Goal: Task Accomplishment & Management: Use online tool/utility

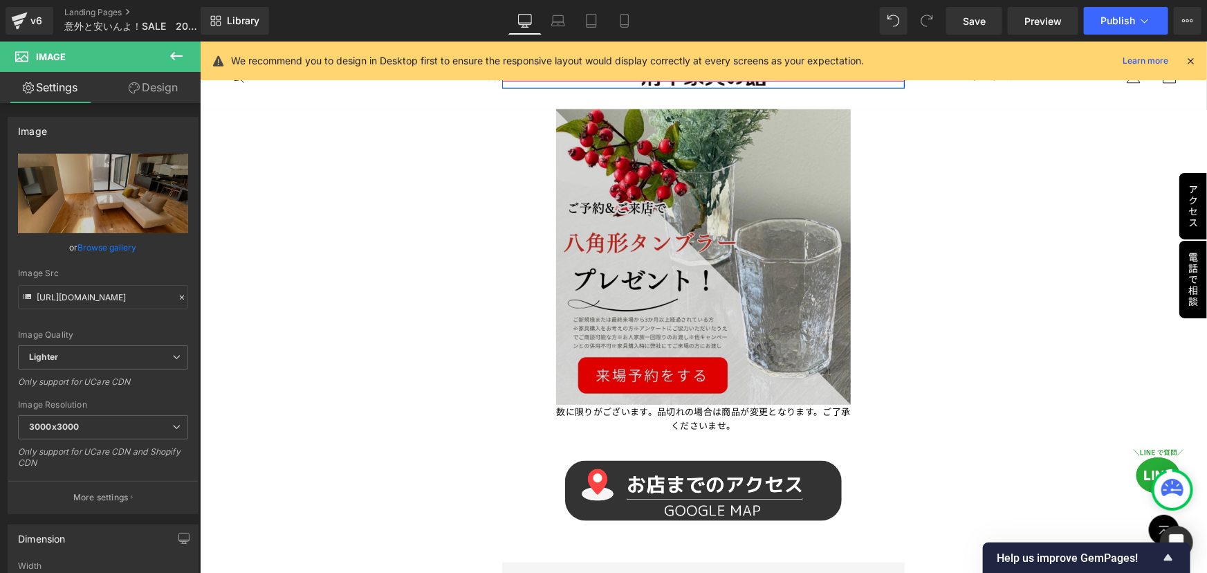
scroll to position [692, 0]
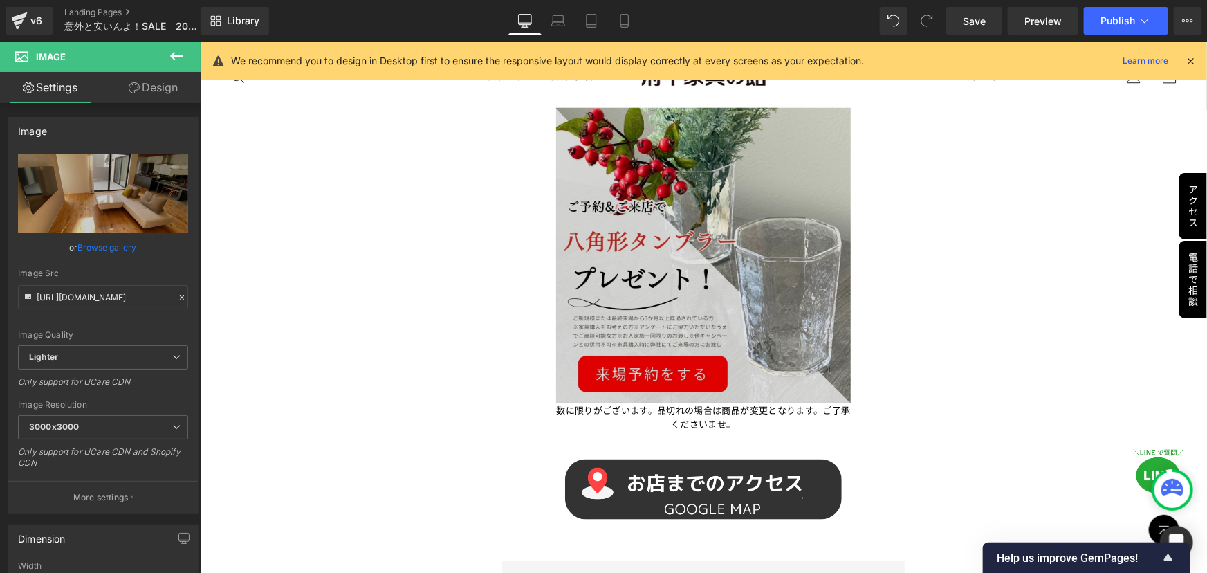
click at [689, 286] on img at bounding box center [702, 254] width 295 height 295
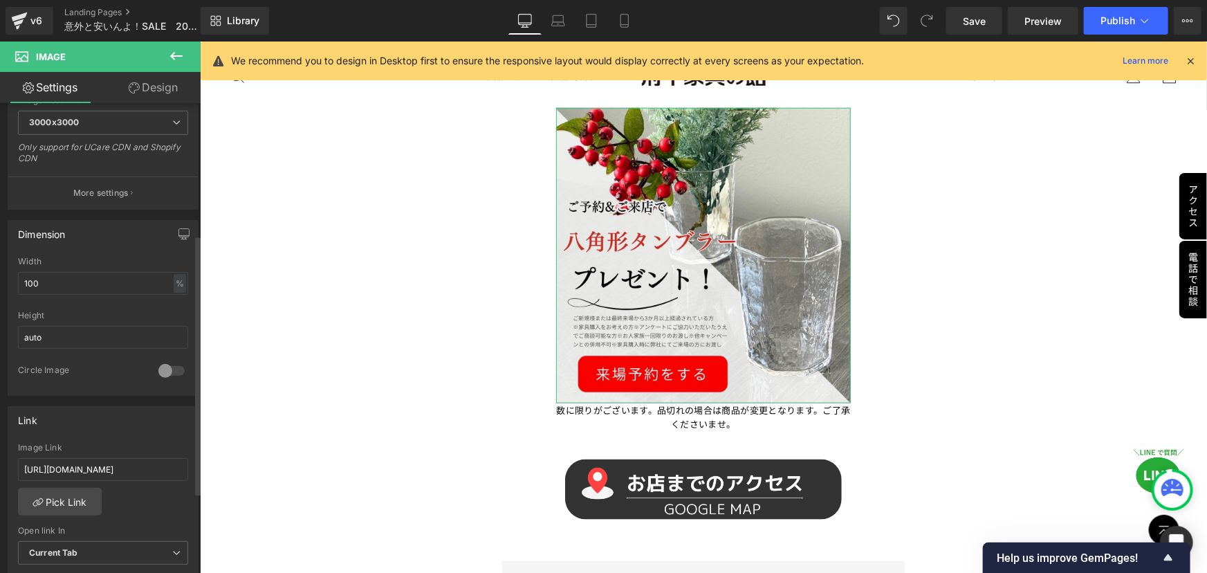
scroll to position [314, 0]
click at [123, 461] on input "https://shop.kagunoyakata.net/pages/contact_alllp" at bounding box center [103, 459] width 170 height 23
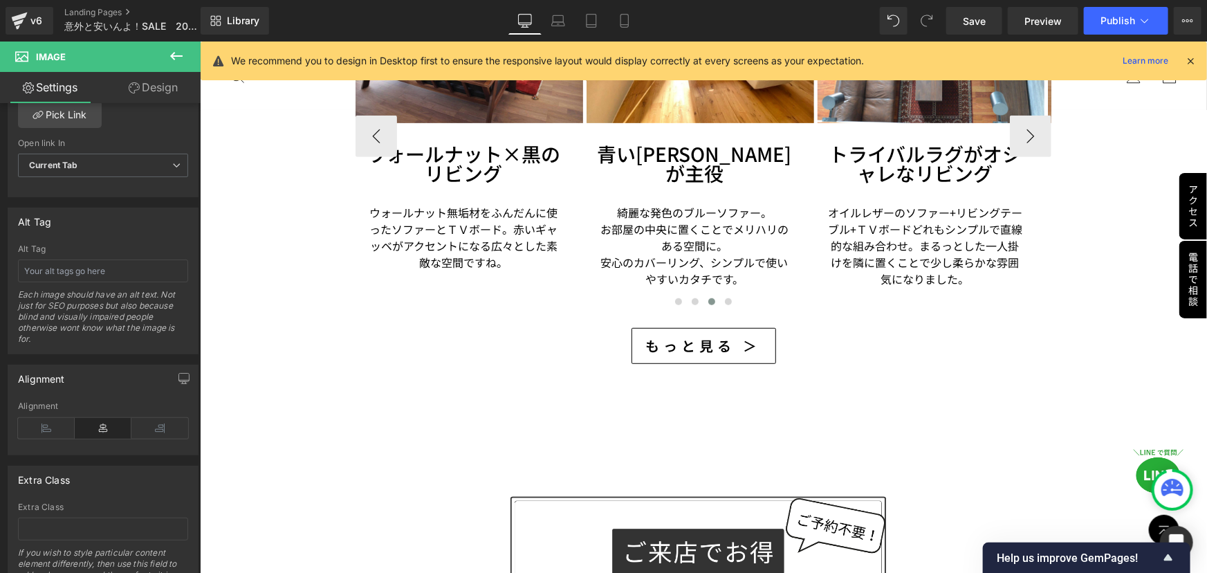
scroll to position [2703, 0]
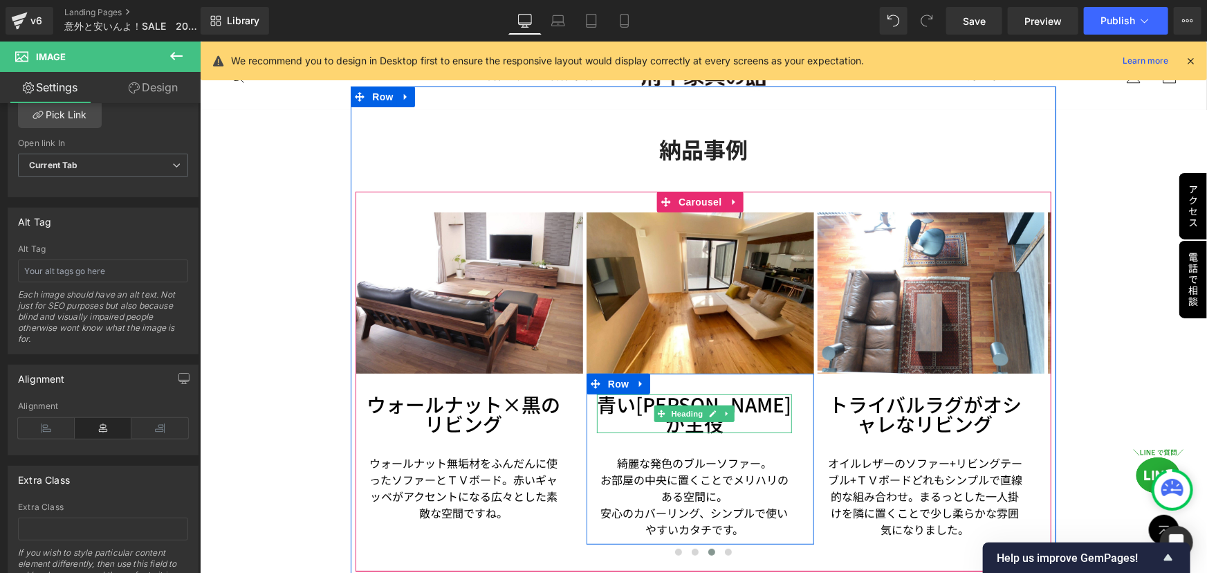
click at [755, 394] on h3 "青いソファーが主役" at bounding box center [693, 413] width 195 height 39
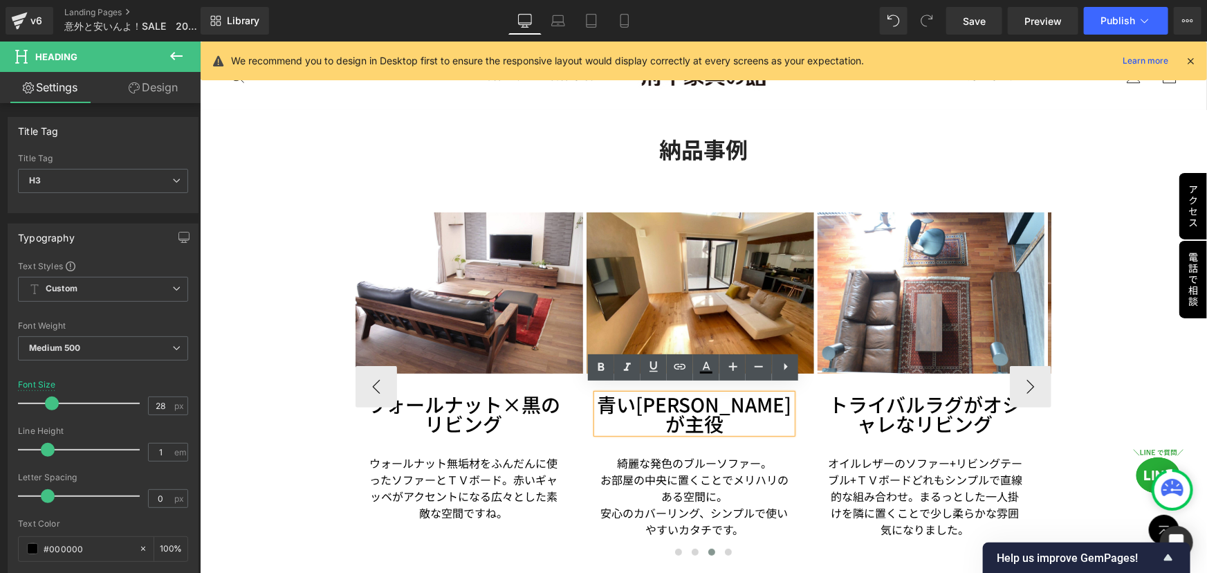
click at [678, 401] on h3 "青いソファーが主役" at bounding box center [693, 413] width 195 height 39
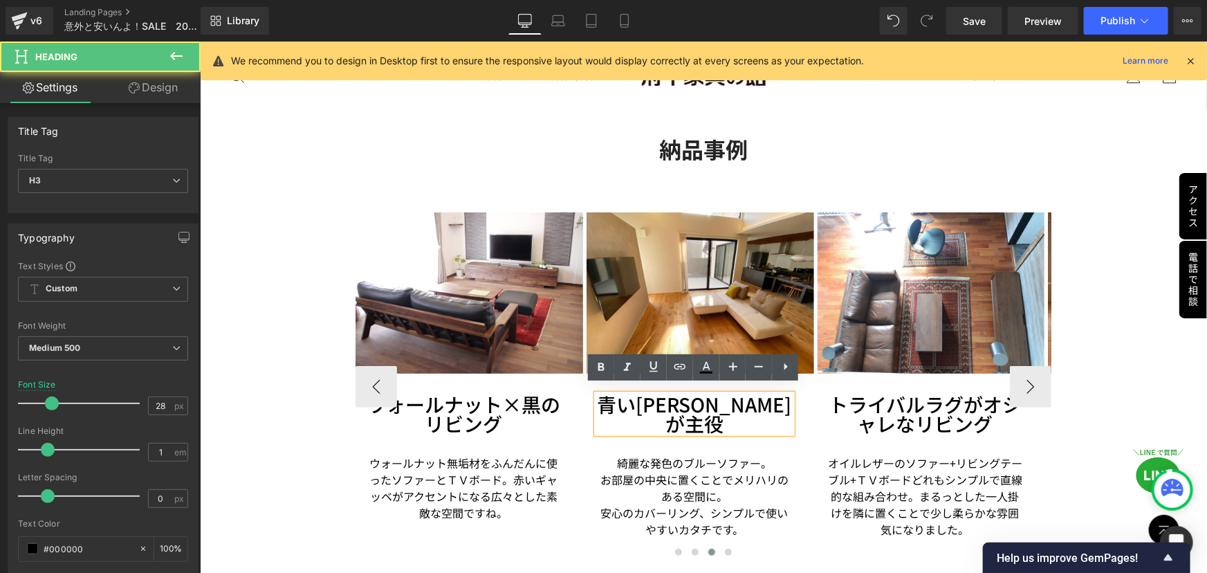
click at [681, 402] on h3 "青いソファーが主役" at bounding box center [693, 413] width 195 height 39
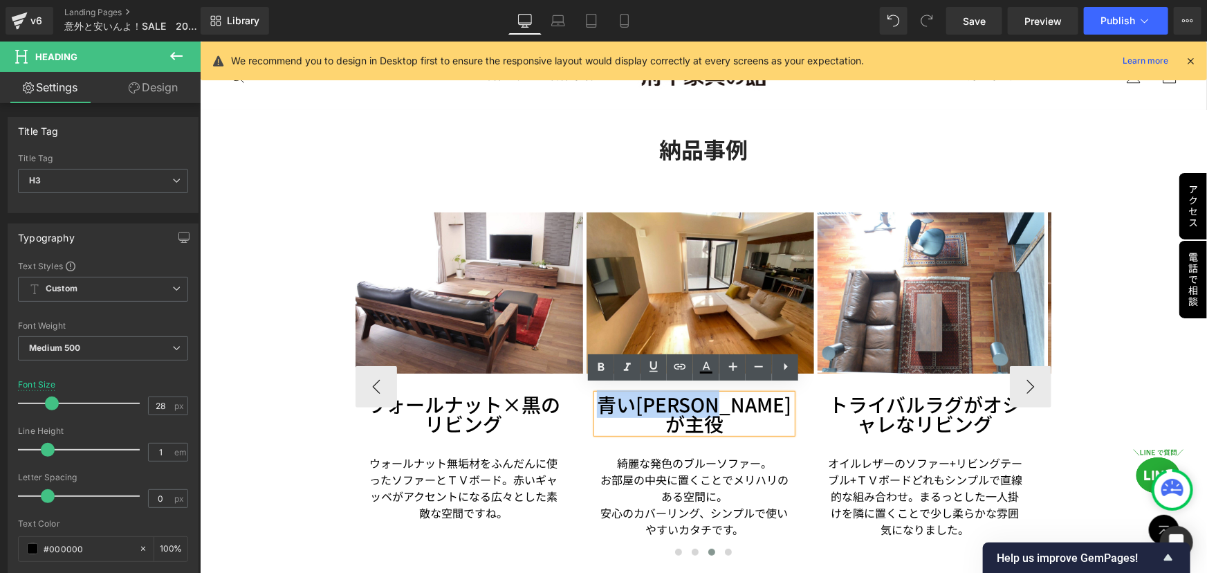
drag, startPoint x: 611, startPoint y: 394, endPoint x: 802, endPoint y: 394, distance: 190.2
click at [802, 394] on div "青いソファーが主役 Heading 綺麗な発色のブルーソファー。 お部屋の中央に置くことでメリハリのある空間に。 安心のカバーリング、シンプルで使いやすいカタ…" at bounding box center [700, 458] width 228 height 171
paste div
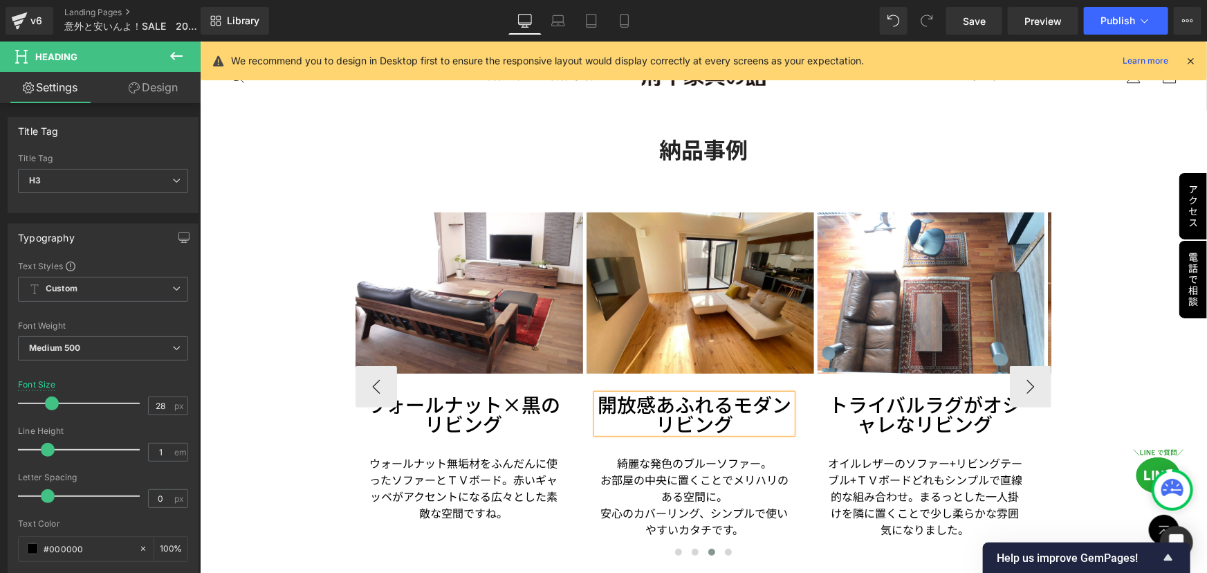
click at [735, 403] on h3 "開放感あふれるモダンリビング" at bounding box center [693, 413] width 195 height 39
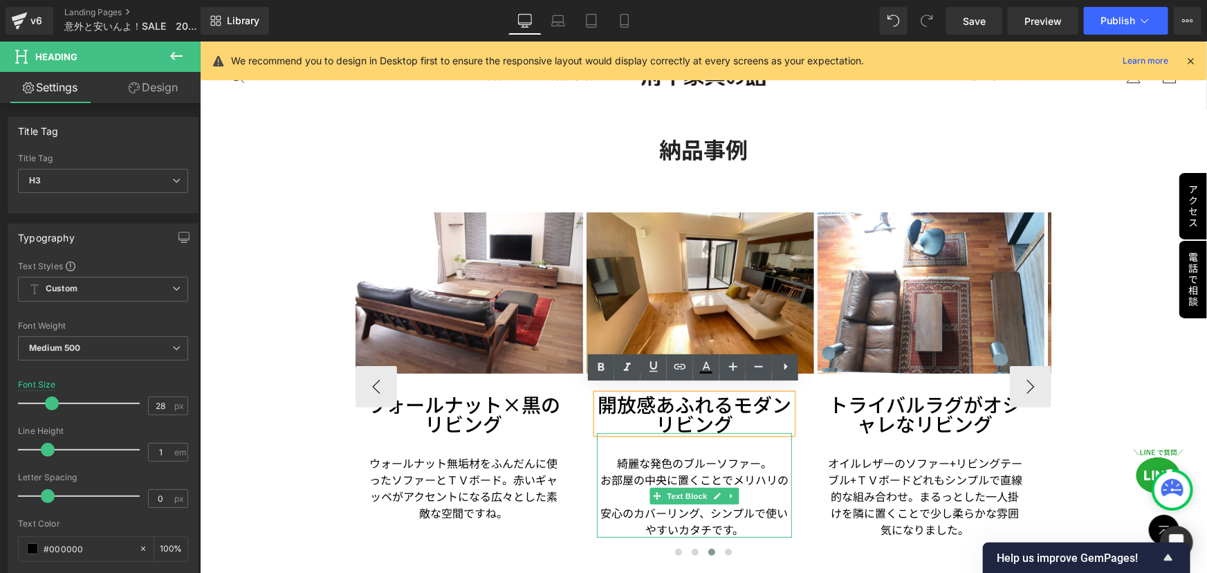
click at [660, 470] on p "お部屋の中央に置くことでメリハリのある空間に。" at bounding box center [693, 486] width 195 height 33
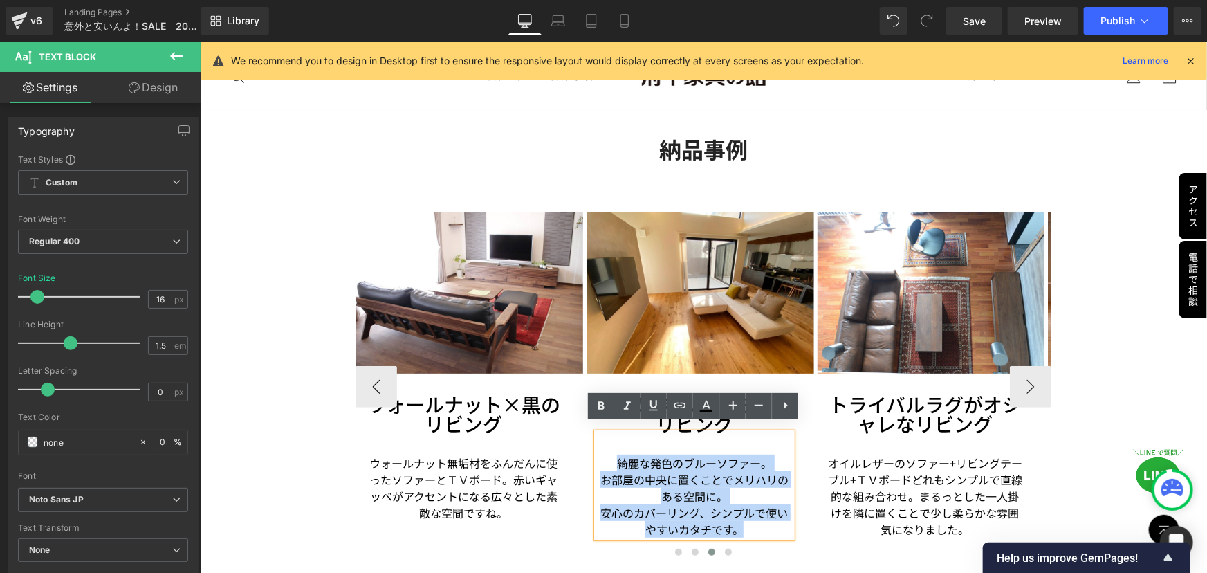
drag, startPoint x: 618, startPoint y: 453, endPoint x: 755, endPoint y: 517, distance: 151.3
click at [750, 515] on div "綺麗な発色のブルーソファー。 お部屋の中央に置くことでメリハリのある空間に。 安心のカバーリング、シンプルで使いやすいカタチです。" at bounding box center [693, 484] width 195 height 104
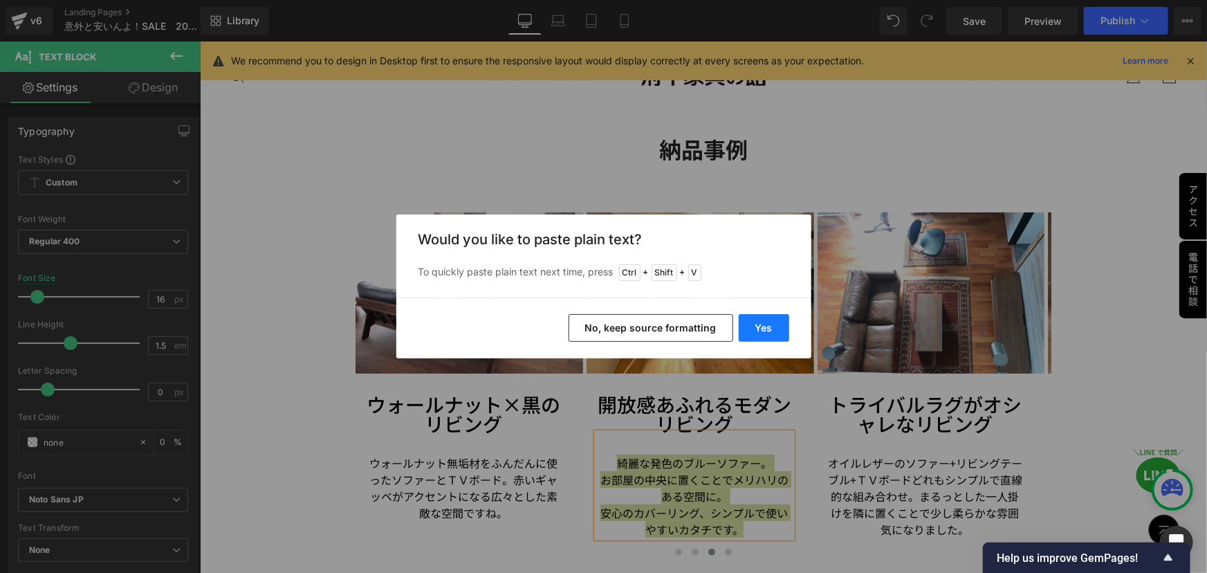
click at [766, 324] on button "Yes" at bounding box center [764, 328] width 50 height 28
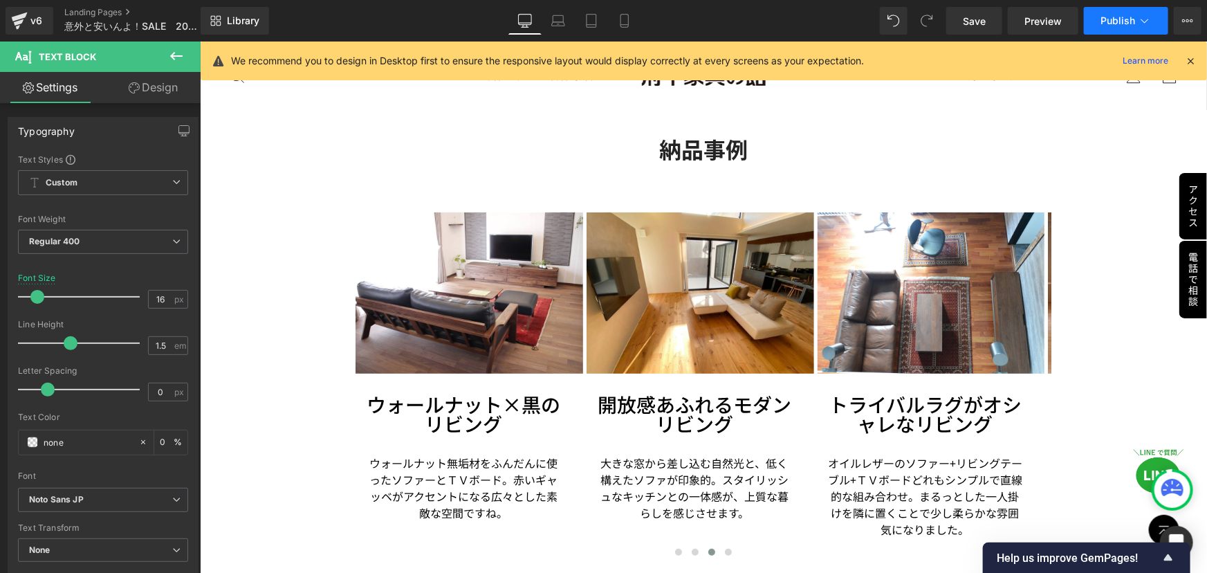
click at [1118, 21] on span "Publish" at bounding box center [1117, 20] width 35 height 11
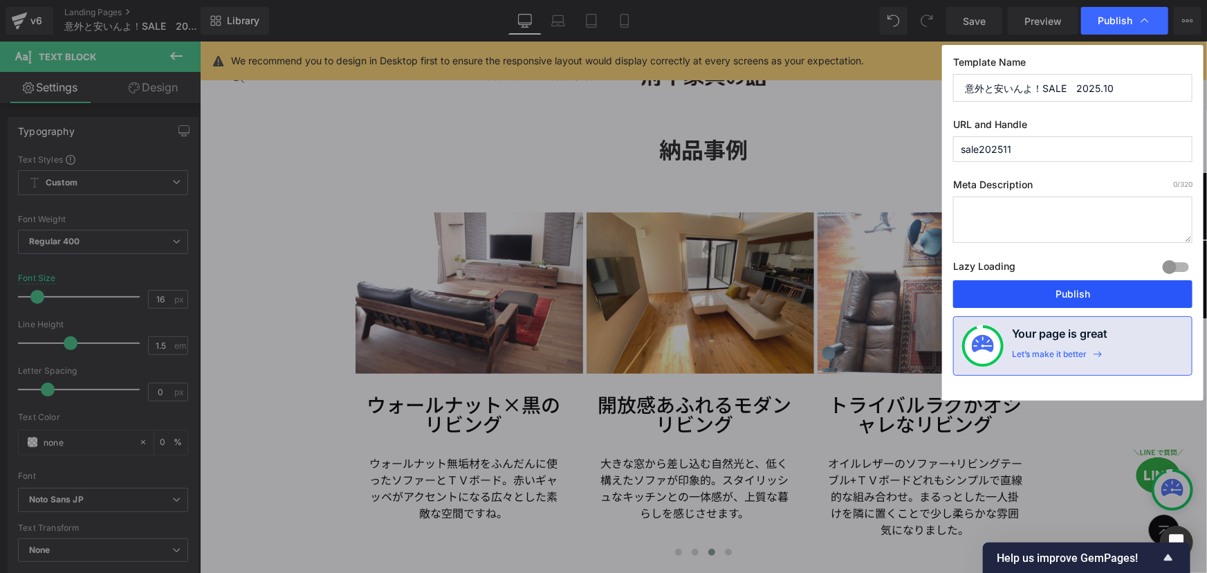
drag, startPoint x: 1033, startPoint y: 299, endPoint x: 208, endPoint y: 311, distance: 824.5
click at [1033, 299] on button "Publish" at bounding box center [1072, 294] width 239 height 28
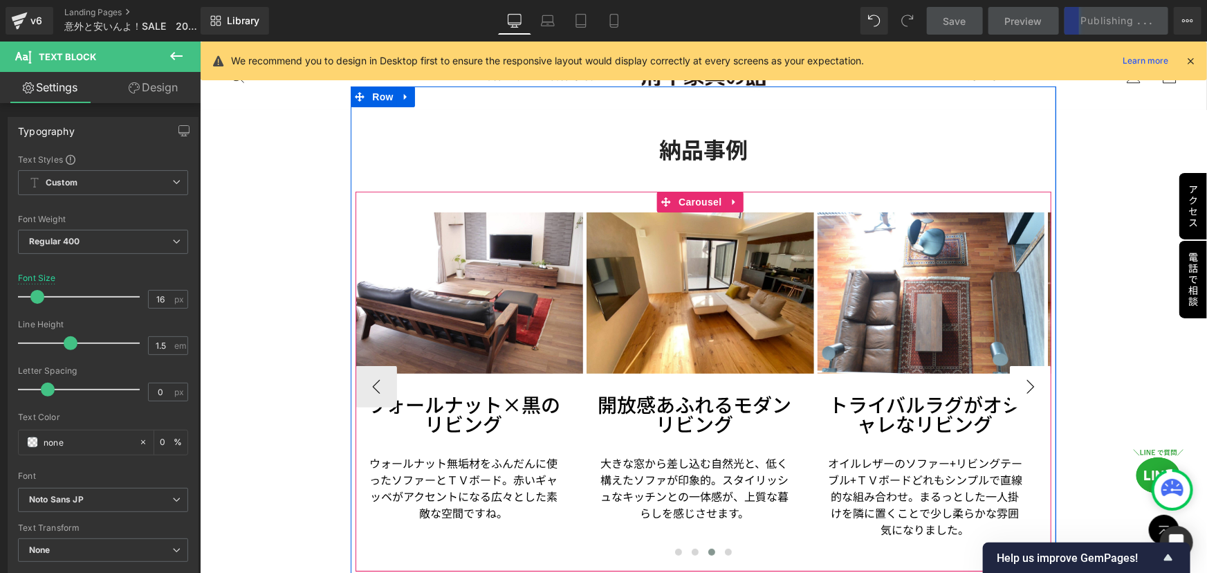
click at [1019, 375] on button "›" at bounding box center [1029, 385] width 41 height 41
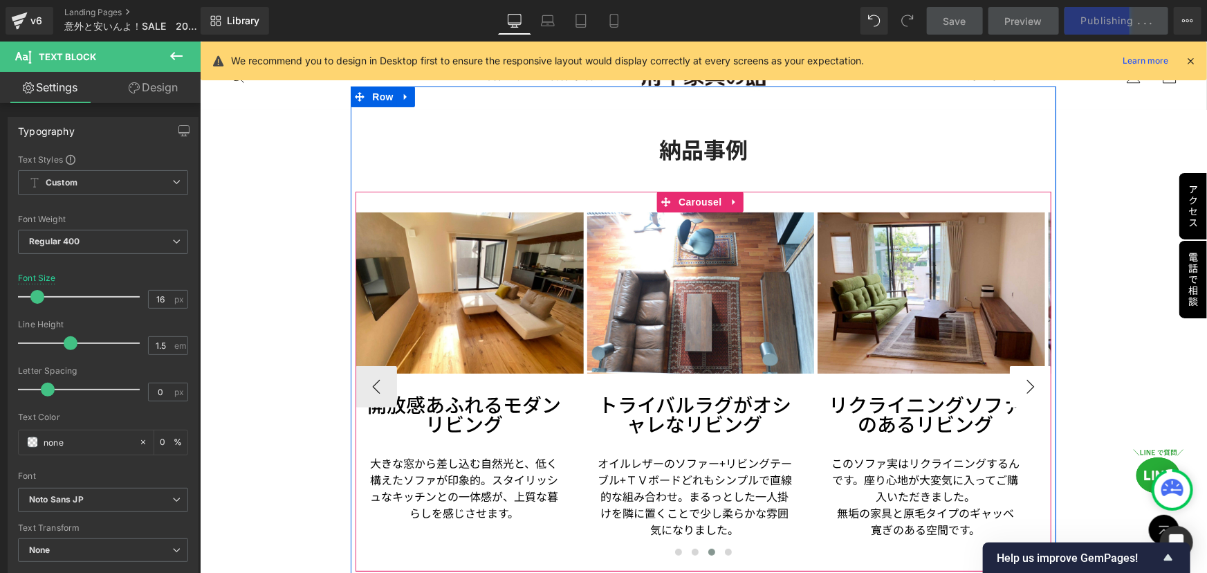
click at [1017, 374] on button "›" at bounding box center [1029, 385] width 41 height 41
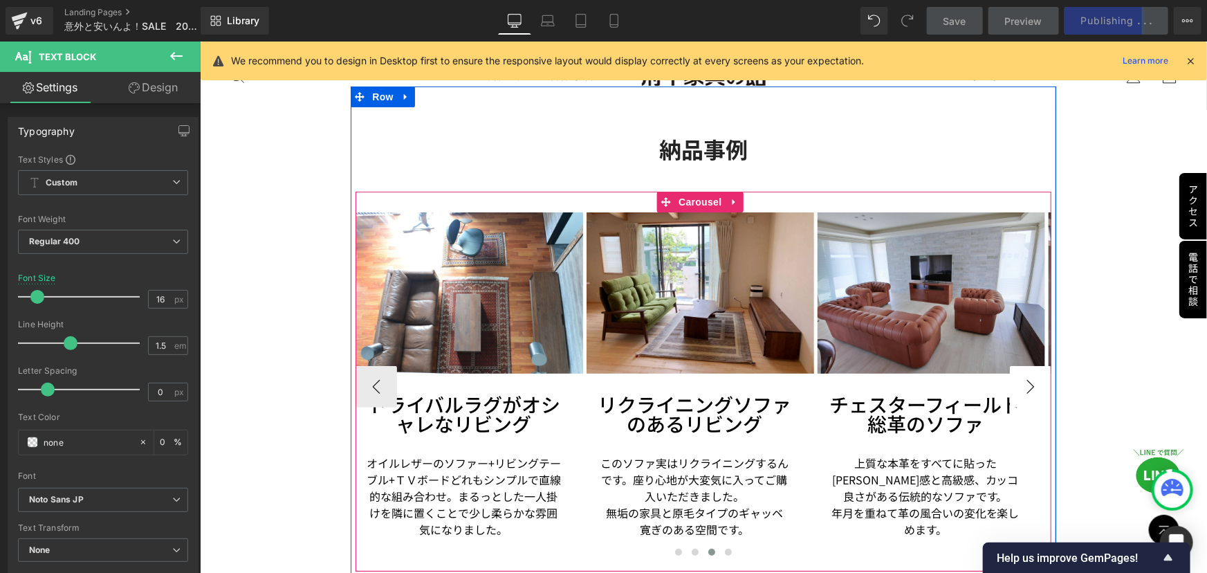
click at [1017, 374] on button "›" at bounding box center [1029, 385] width 41 height 41
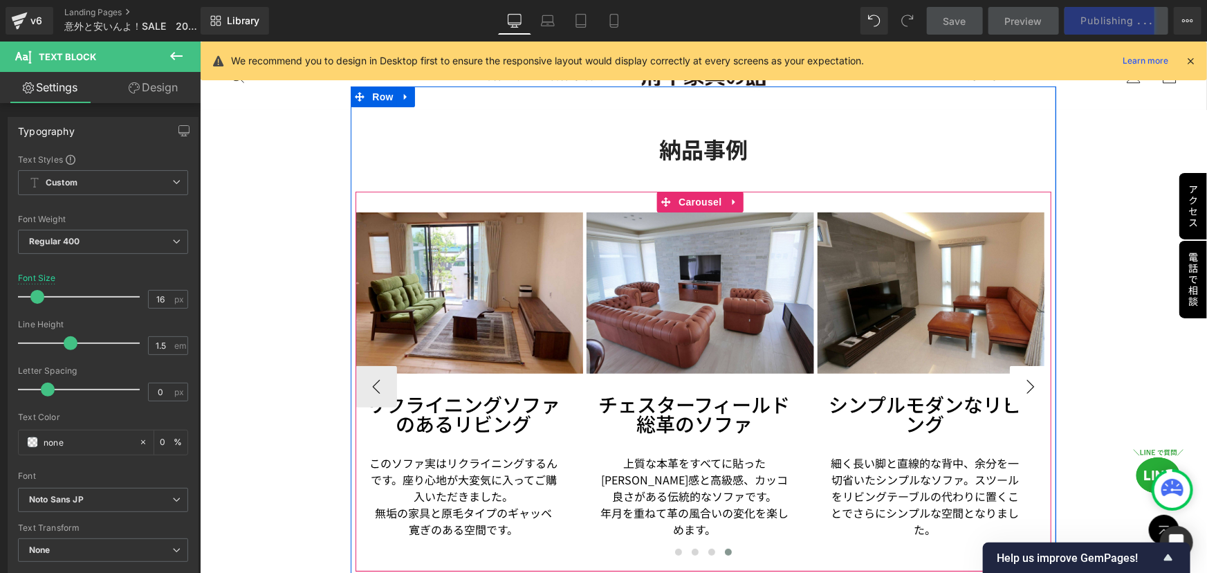
click at [1017, 374] on button "›" at bounding box center [1029, 385] width 41 height 41
click at [388, 374] on button "‹" at bounding box center [375, 385] width 41 height 41
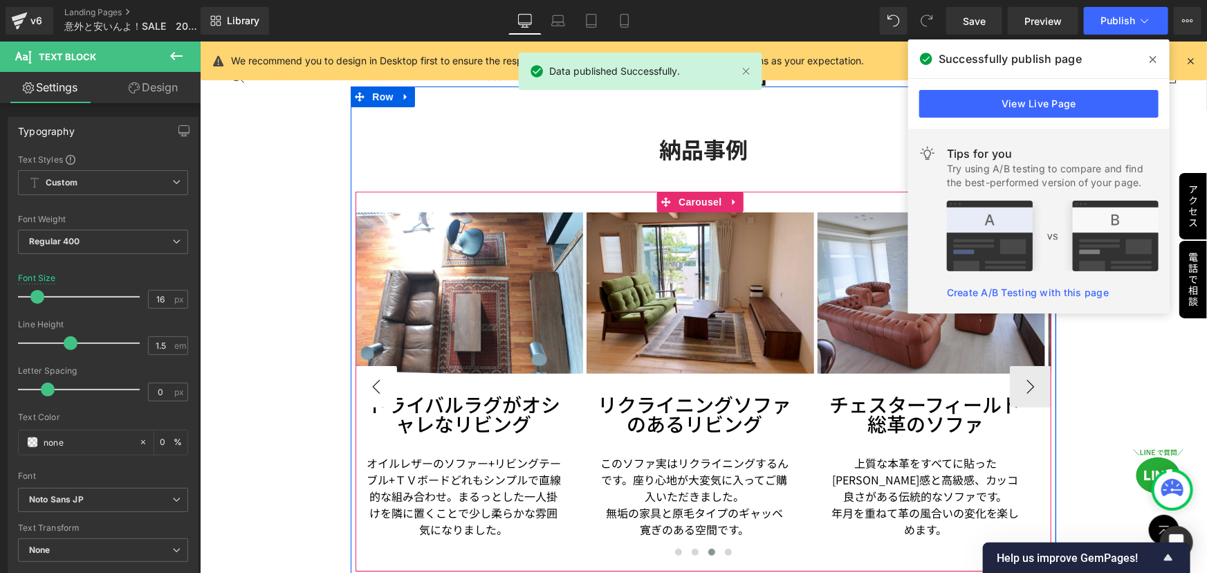
click at [385, 373] on button "‹" at bounding box center [375, 385] width 41 height 41
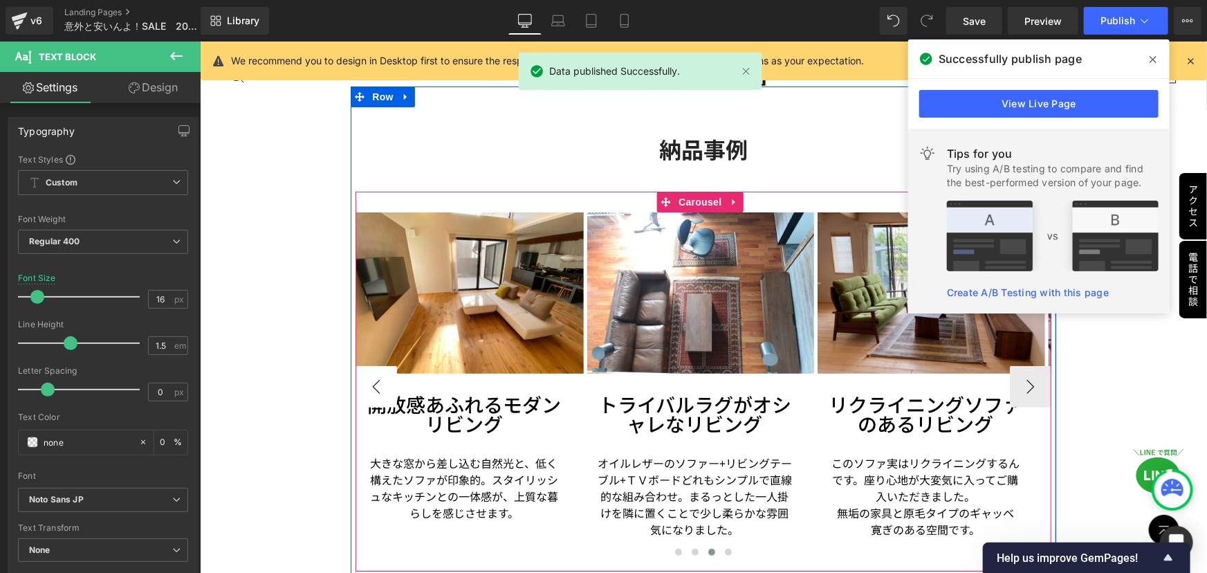
click at [385, 373] on button "‹" at bounding box center [375, 385] width 41 height 41
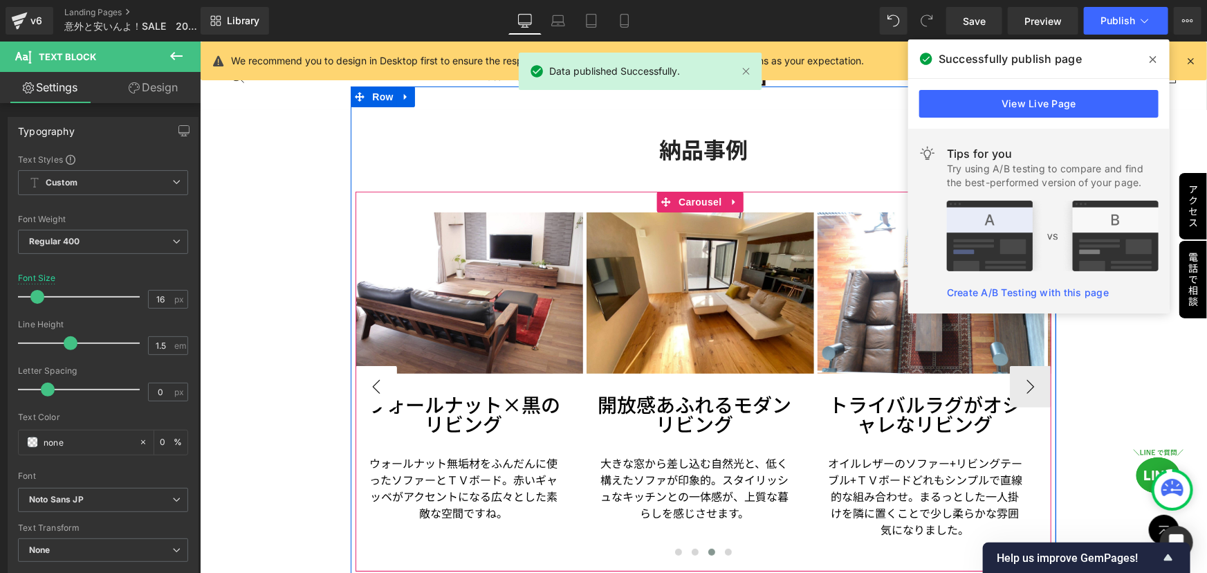
click at [385, 373] on button "‹" at bounding box center [375, 385] width 41 height 41
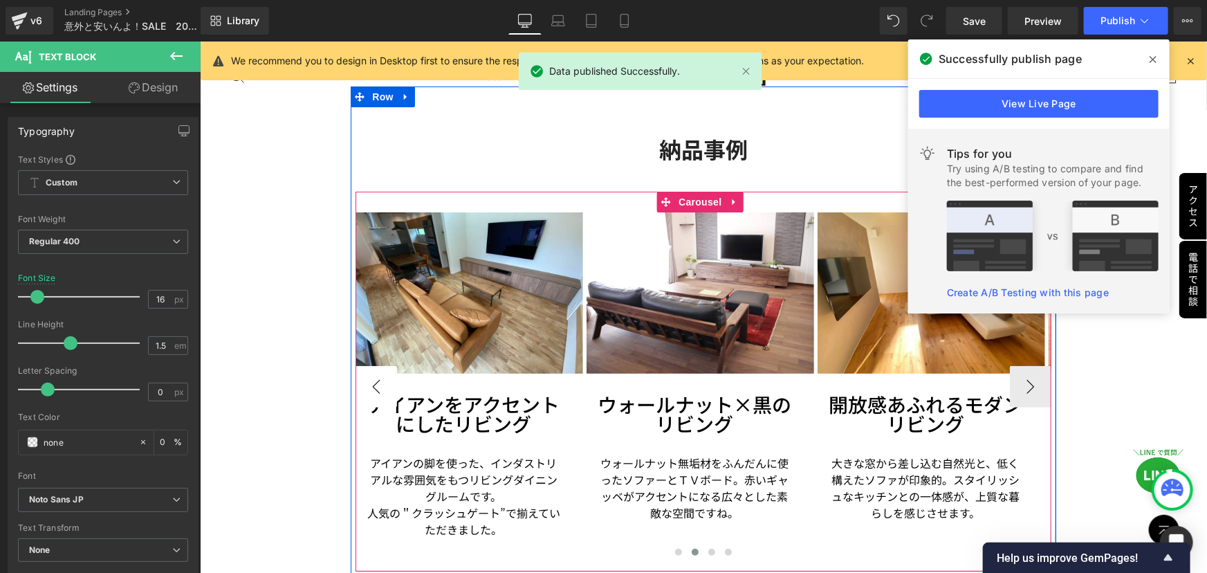
click at [385, 373] on button "‹" at bounding box center [375, 385] width 41 height 41
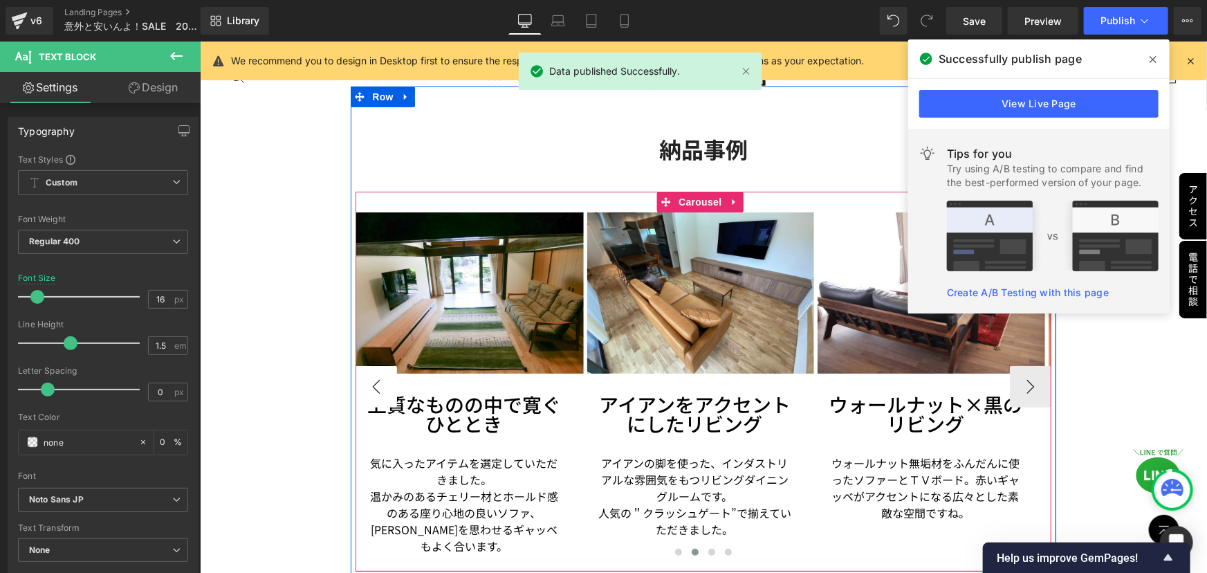
click at [385, 373] on button "‹" at bounding box center [375, 385] width 41 height 41
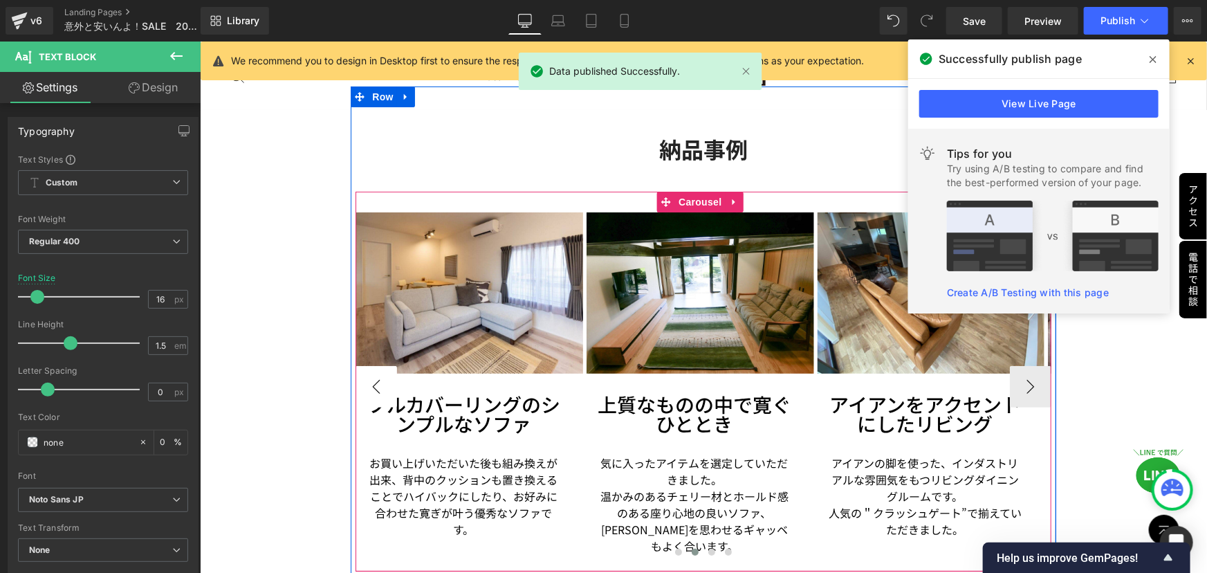
click at [385, 373] on button "‹" at bounding box center [375, 385] width 41 height 41
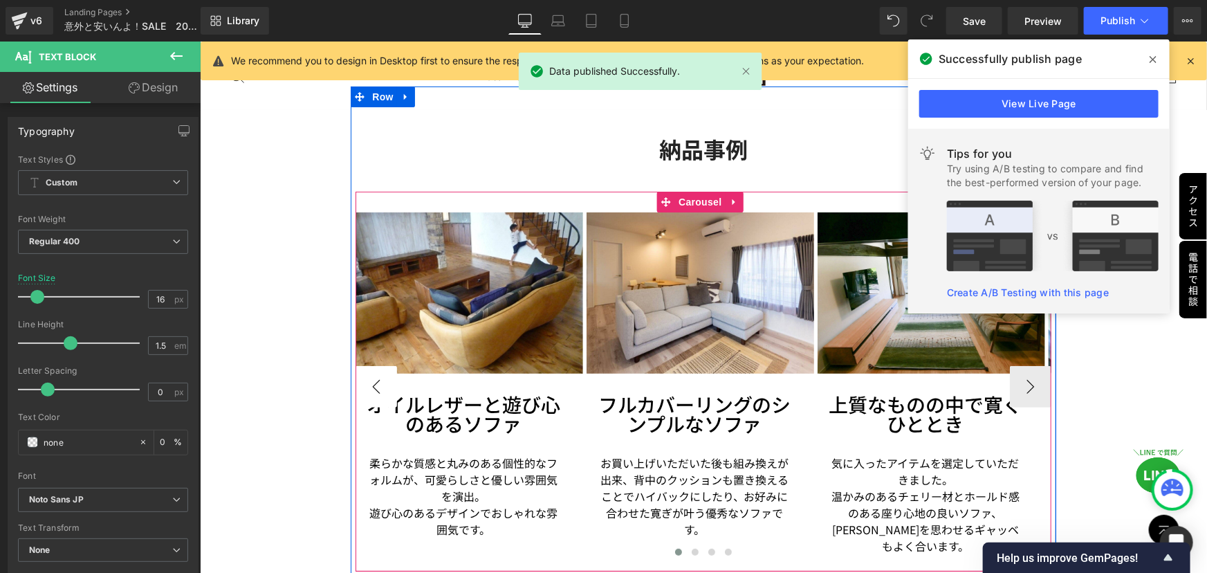
click at [385, 373] on button "‹" at bounding box center [375, 385] width 41 height 41
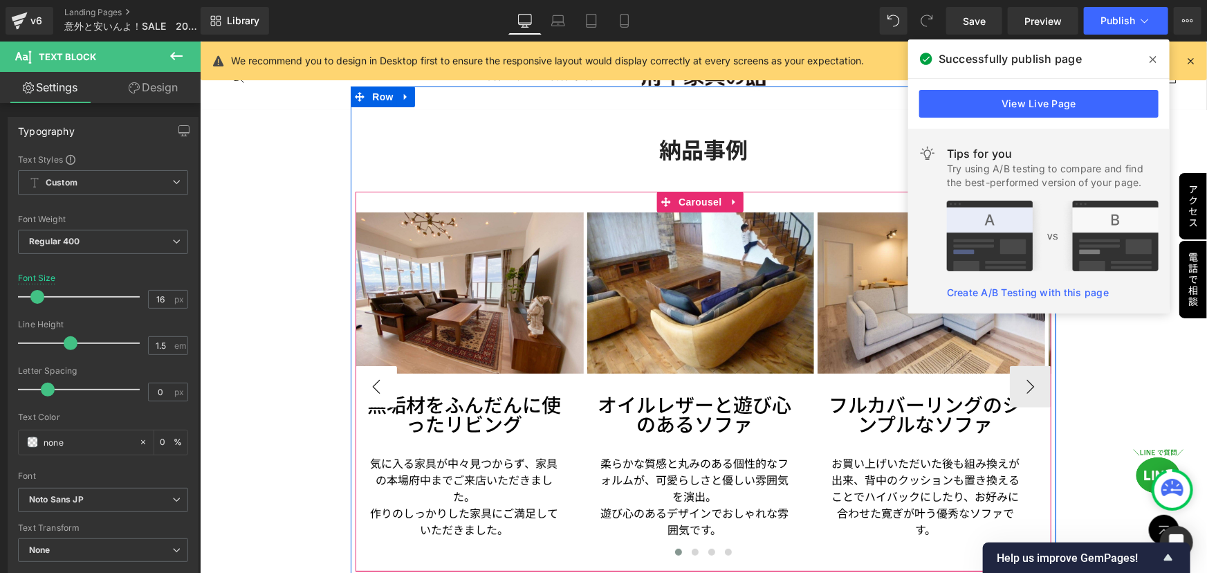
click at [368, 375] on button "‹" at bounding box center [375, 385] width 41 height 41
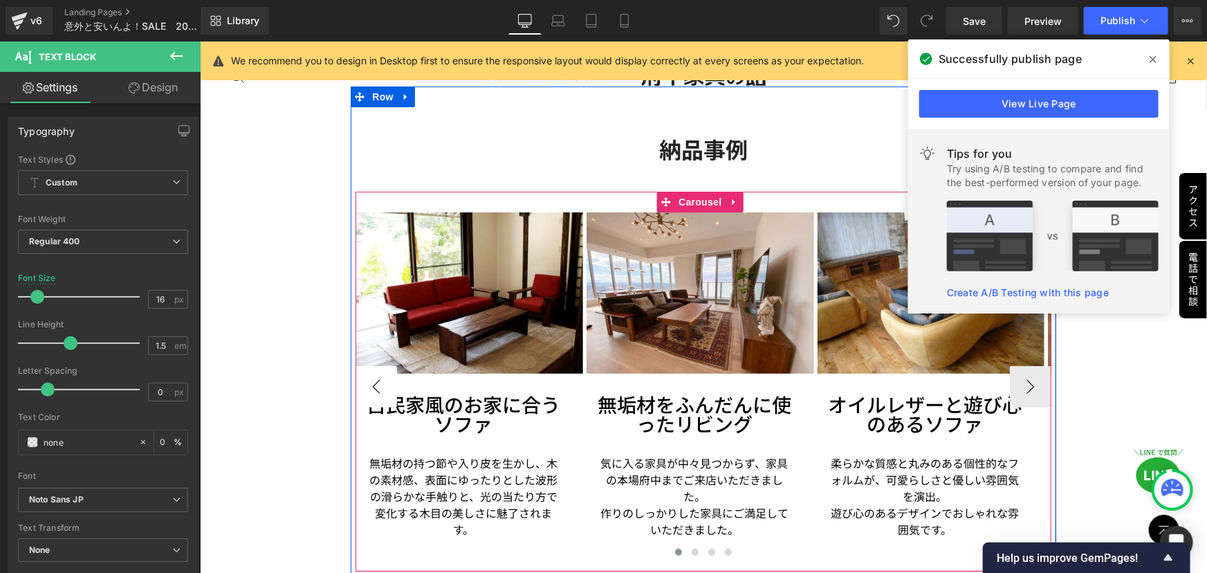
click at [368, 375] on button "‹" at bounding box center [375, 385] width 41 height 41
click at [1017, 376] on button "›" at bounding box center [1029, 385] width 41 height 41
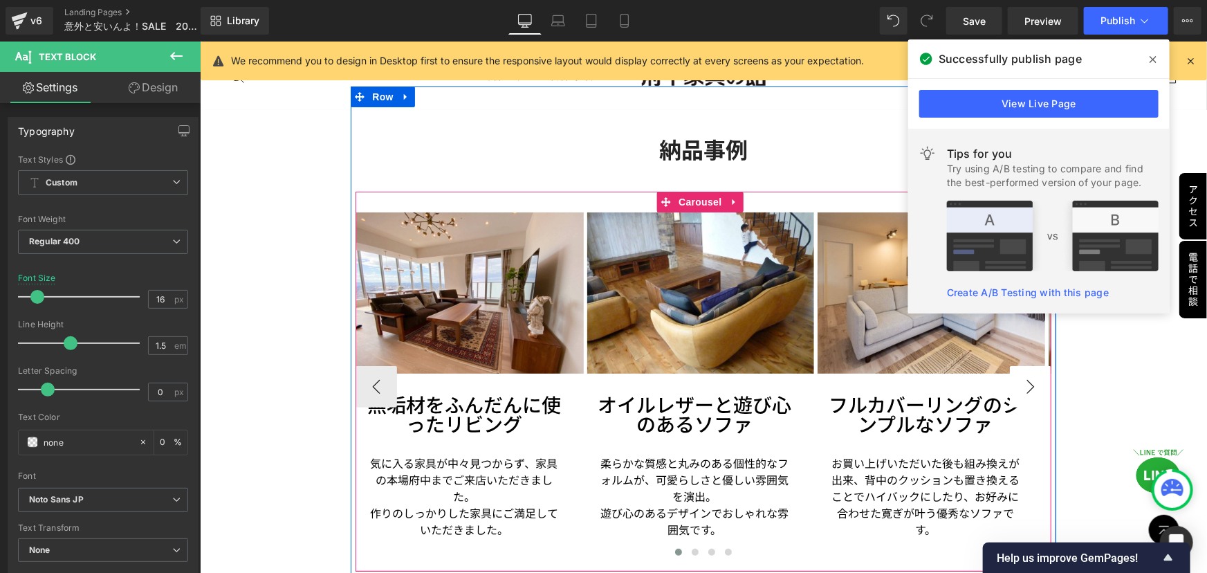
click at [1017, 376] on button "›" at bounding box center [1029, 385] width 41 height 41
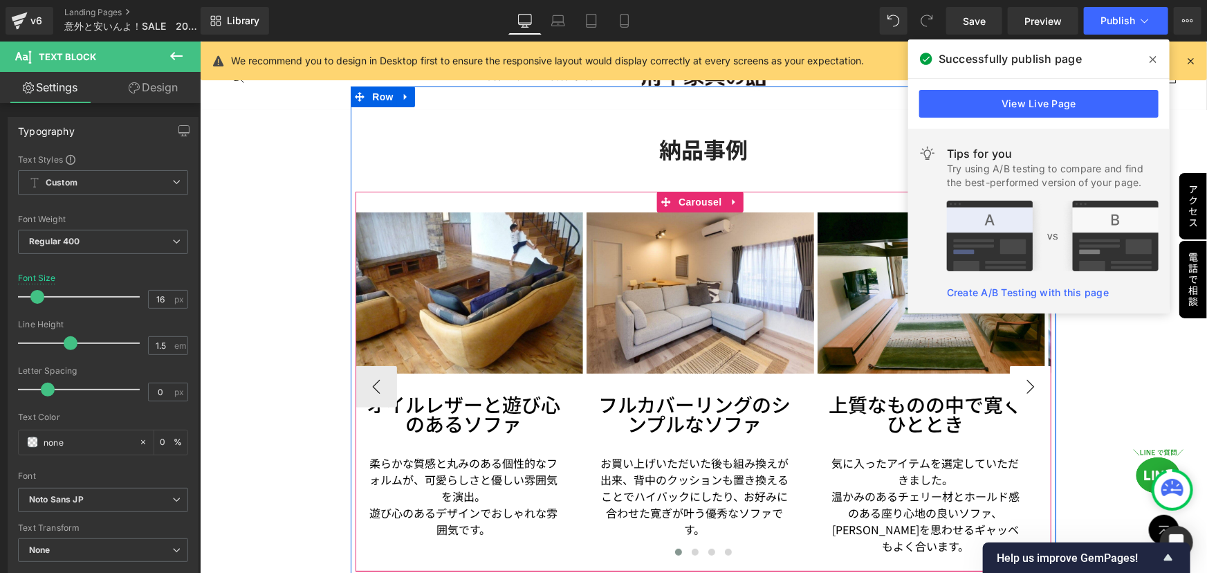
click at [1017, 376] on button "›" at bounding box center [1029, 385] width 41 height 41
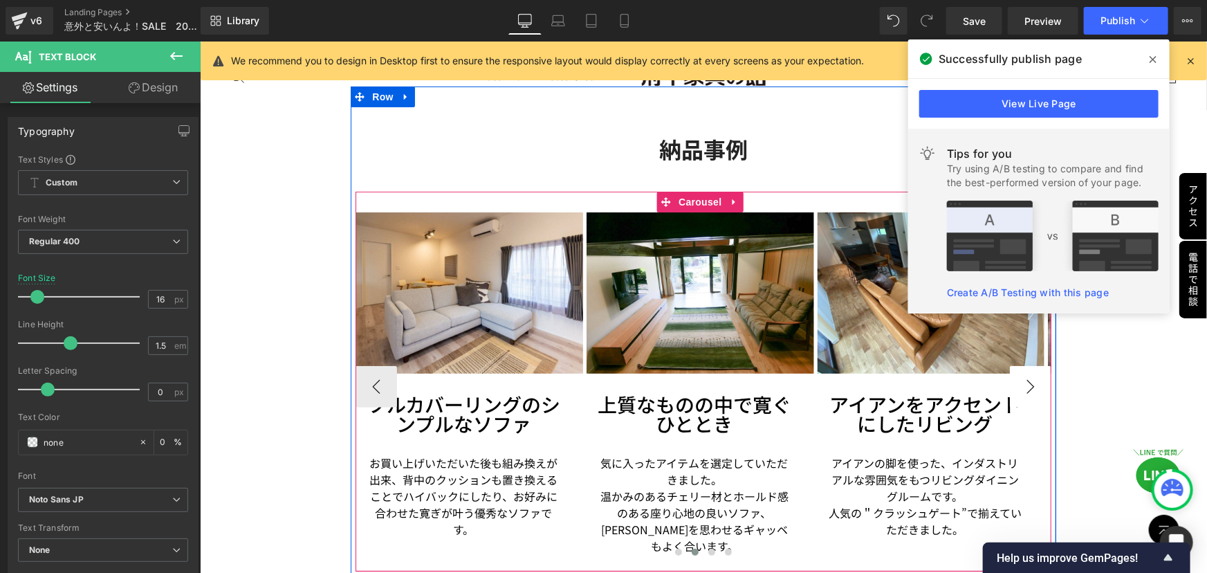
click at [1024, 372] on button "›" at bounding box center [1029, 385] width 41 height 41
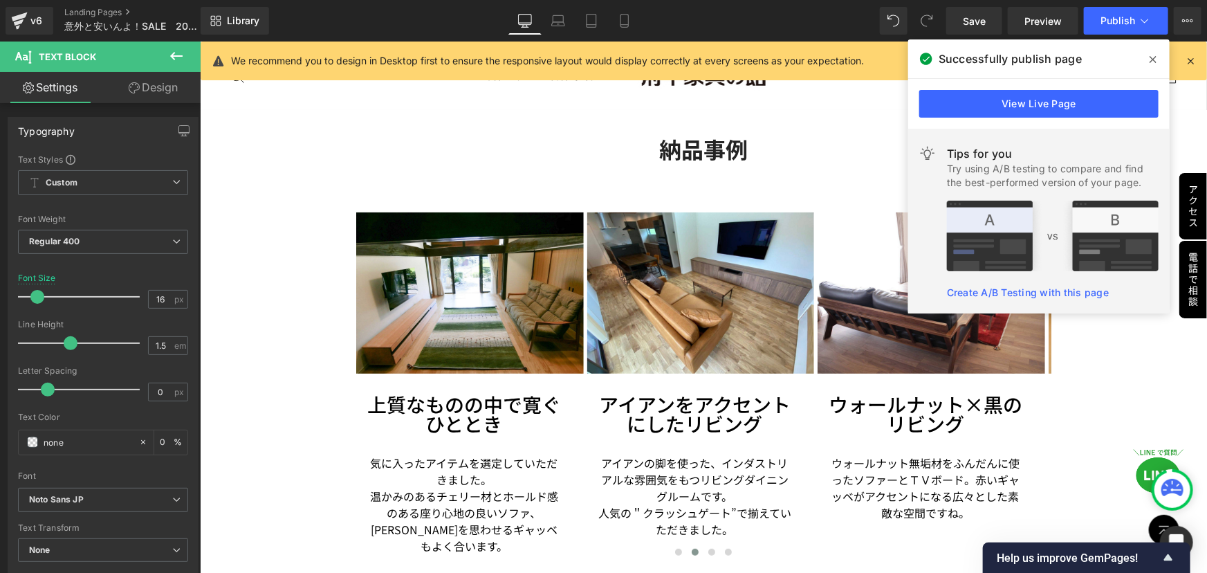
click at [250, 162] on div "おすすめアイテム5選！ Heading Sale Off (P) Image" at bounding box center [702, 255] width 1007 height 5605
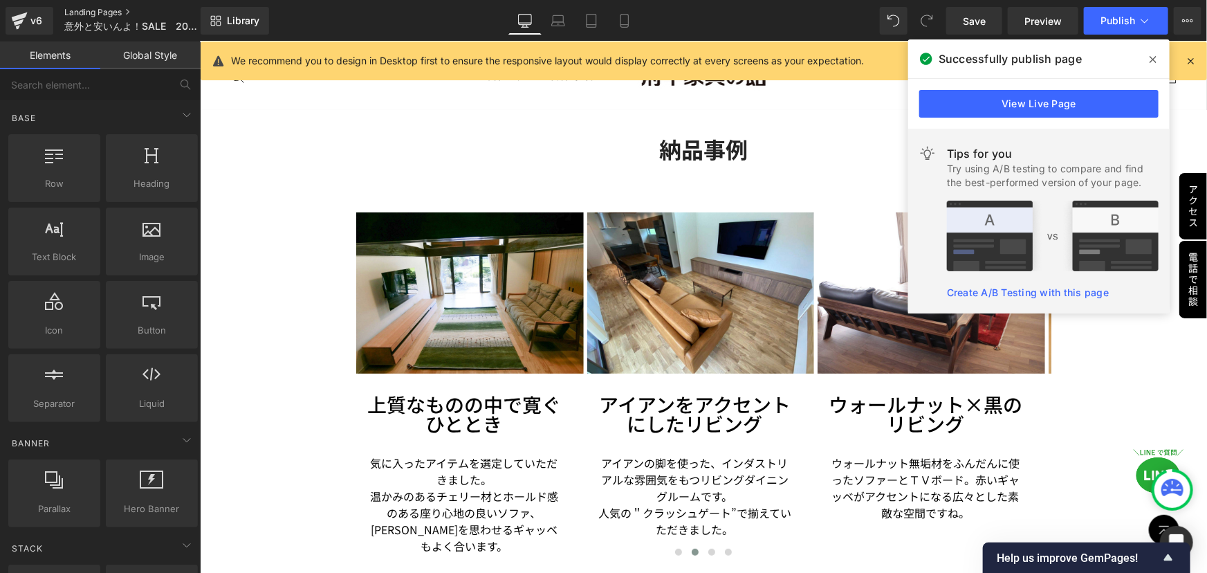
click at [118, 17] on link "Landing Pages" at bounding box center [143, 12] width 159 height 11
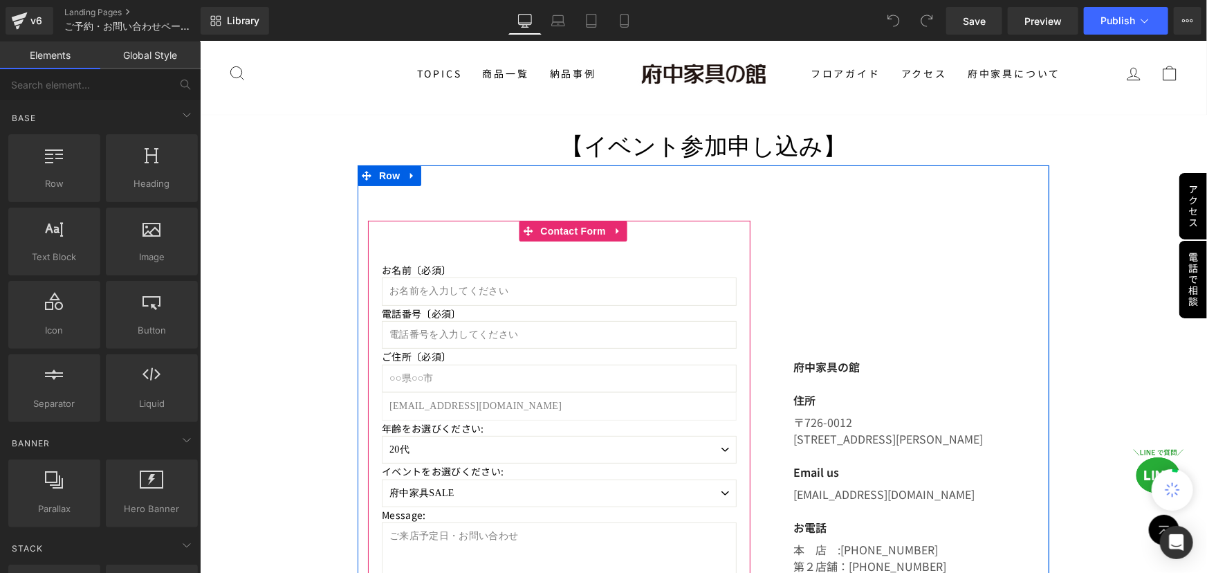
scroll to position [125, 0]
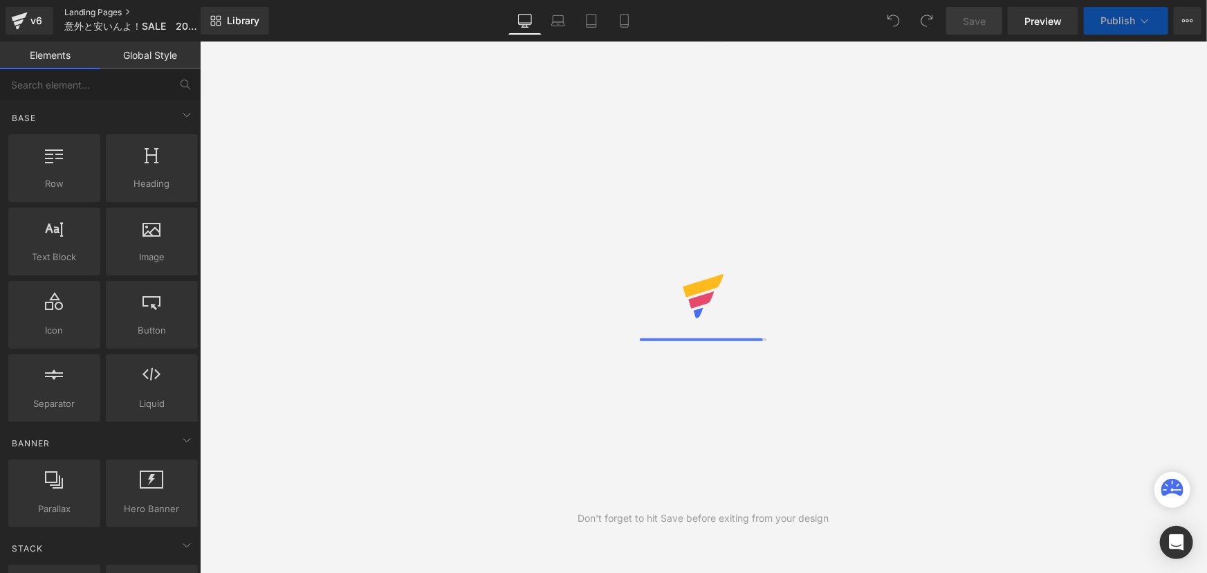
click at [89, 14] on link "Landing Pages" at bounding box center [143, 12] width 159 height 11
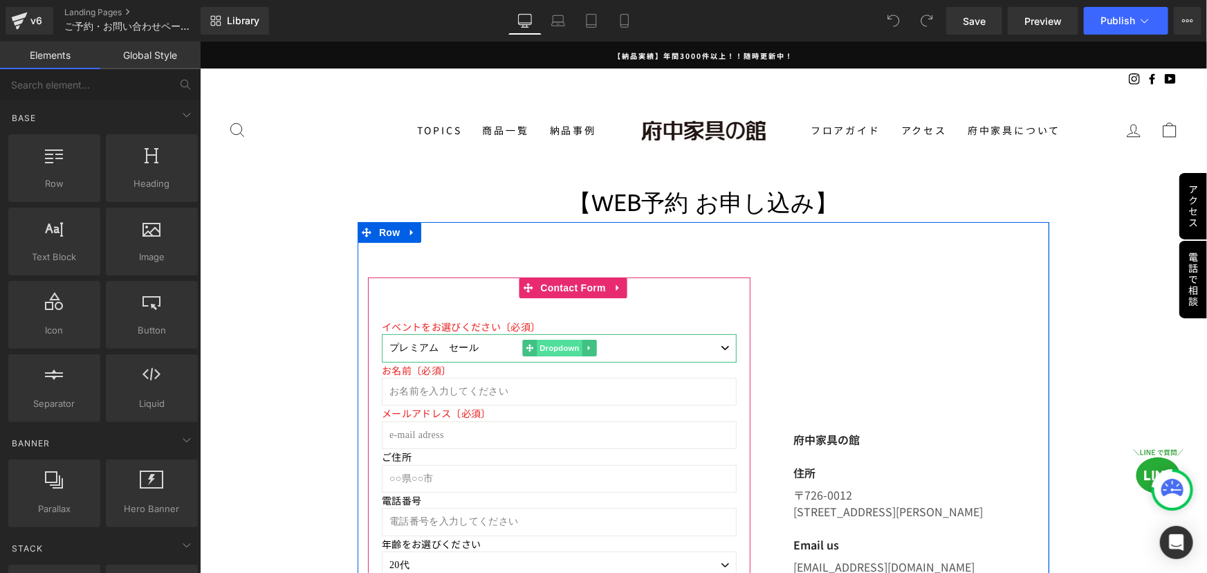
click at [547, 346] on span "Dropdown" at bounding box center [558, 347] width 45 height 17
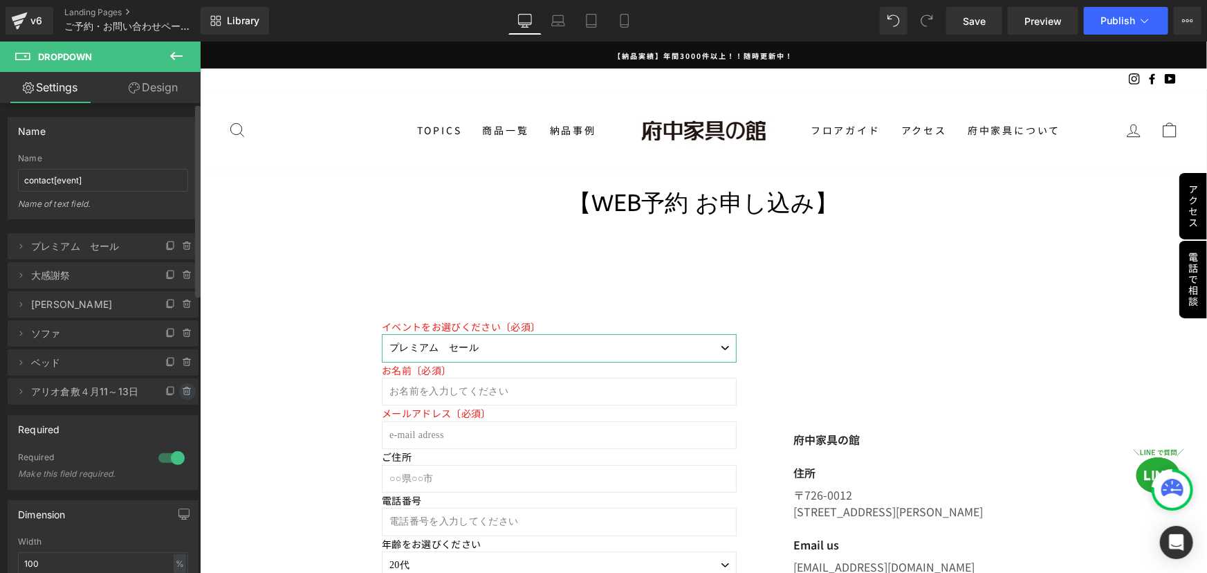
click at [183, 389] on icon at bounding box center [187, 391] width 11 height 11
click at [169, 391] on button "Delete" at bounding box center [173, 392] width 44 height 18
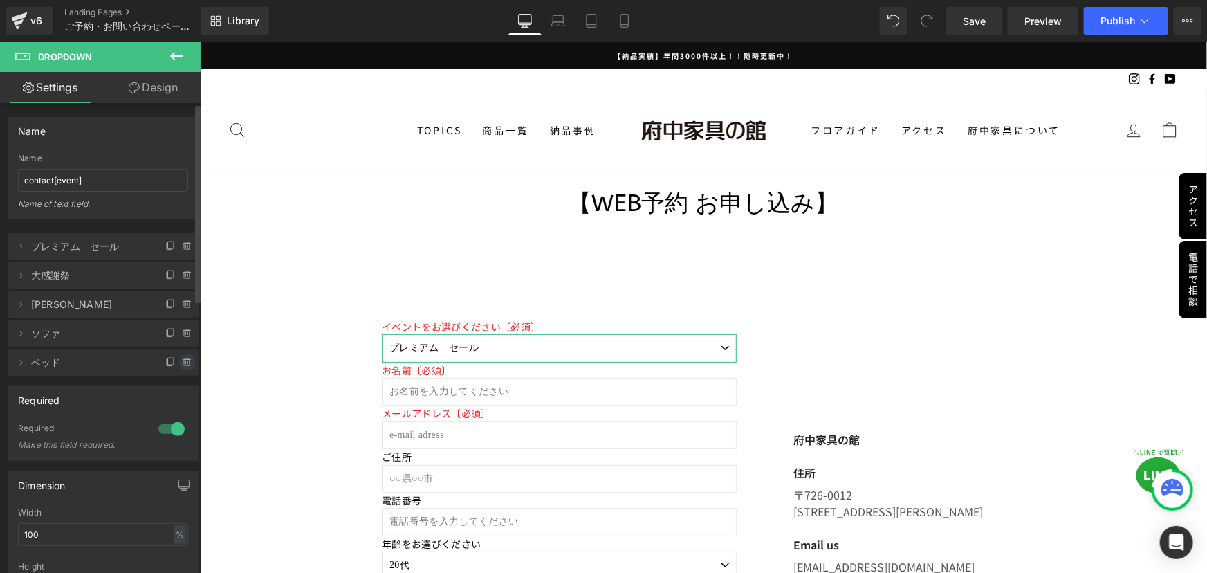
click at [187, 361] on icon at bounding box center [187, 362] width 0 height 3
click at [172, 337] on li "Delete Cancel ソファ ソファ ソファ" at bounding box center [103, 333] width 191 height 26
click at [182, 336] on icon at bounding box center [187, 333] width 11 height 11
click at [179, 334] on button "Delete" at bounding box center [173, 334] width 44 height 18
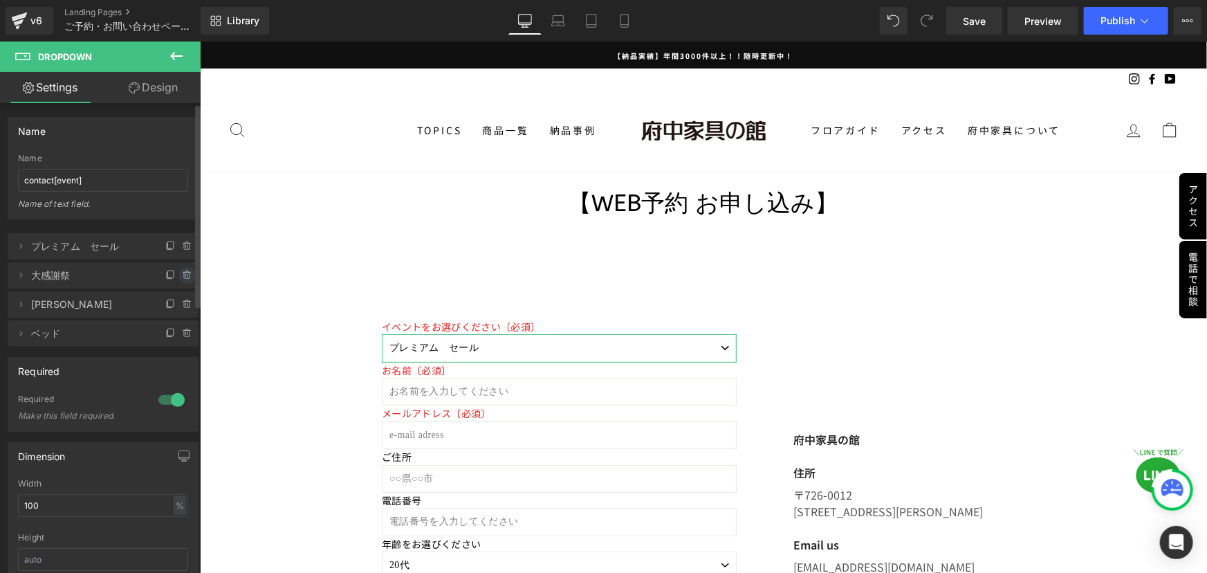
click at [184, 273] on icon at bounding box center [187, 275] width 6 height 6
click at [184, 273] on button "Delete" at bounding box center [173, 276] width 44 height 18
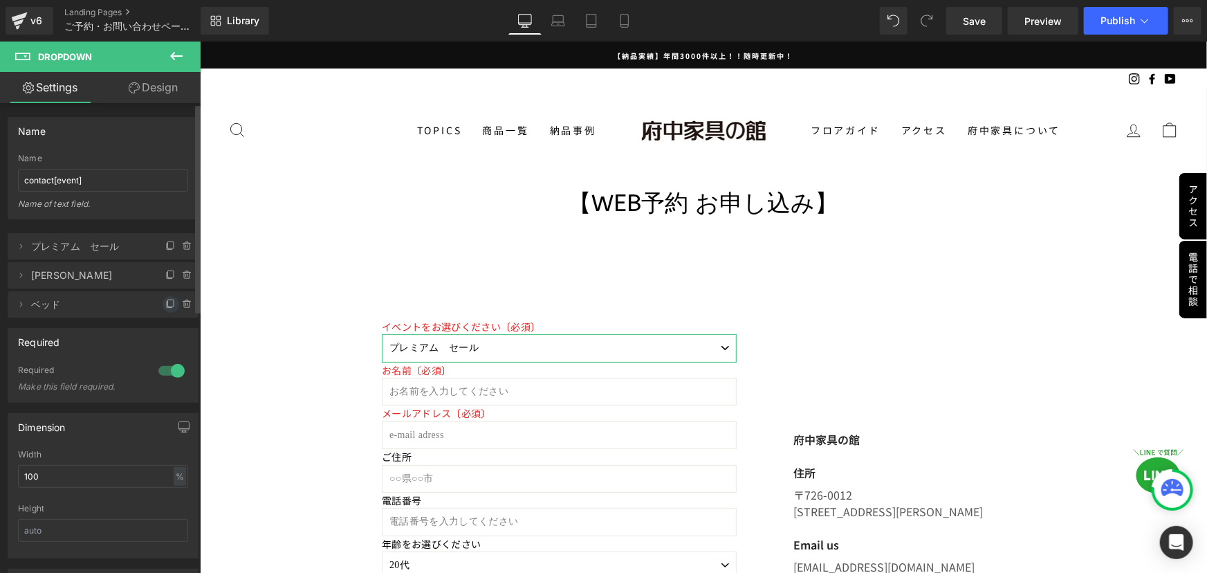
click at [166, 303] on icon at bounding box center [170, 304] width 11 height 11
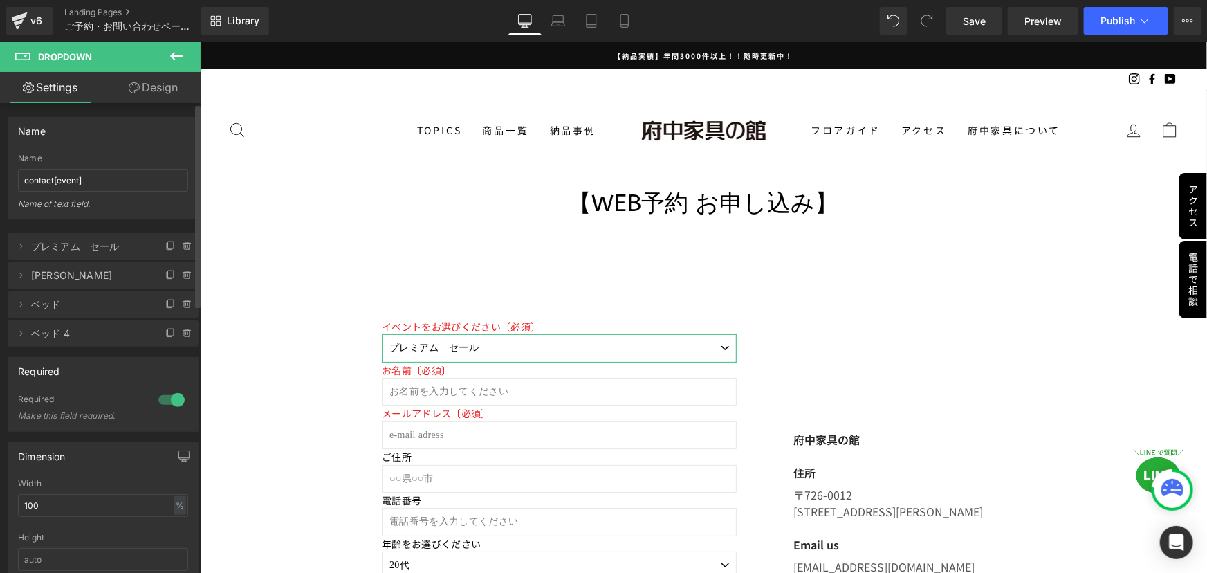
click at [118, 333] on span "ベッド 4" at bounding box center [89, 333] width 116 height 26
click at [16, 333] on icon at bounding box center [20, 333] width 11 height 11
drag, startPoint x: 67, startPoint y: 390, endPoint x: 0, endPoint y: 390, distance: 67.1
click at [0, 390] on div "PREMIUM　SALE => プレミアム　セール ペルシャ・ギャッベ => ペルシャ・ギャッベ ベッド => ベッド ベッド => ベッド 4 Delete…" at bounding box center [103, 343] width 207 height 249
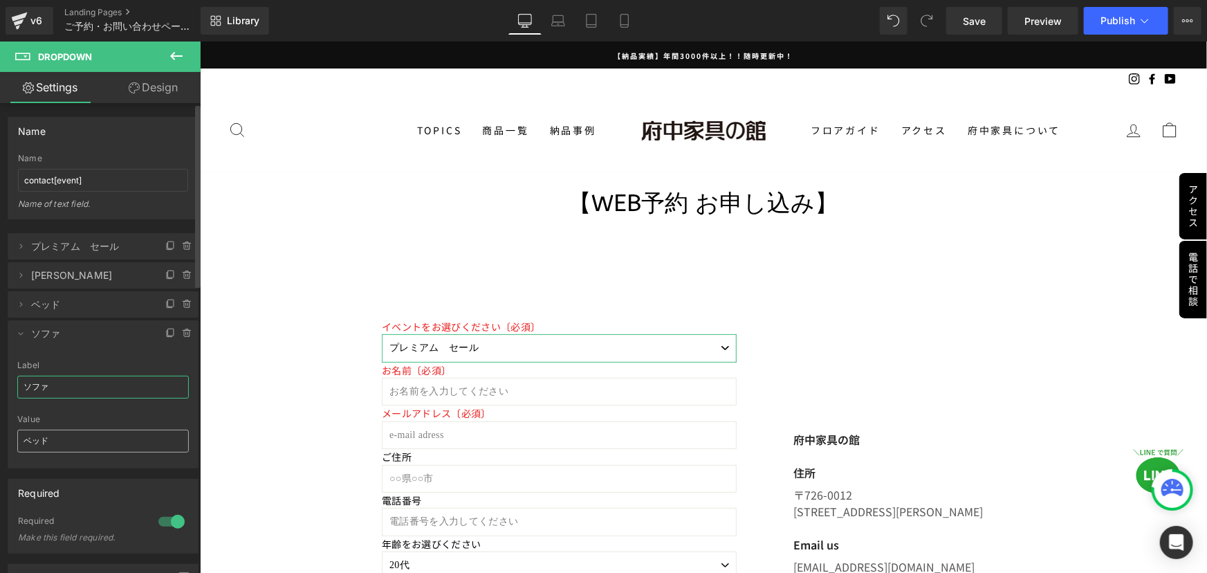
type input "ソファ"
drag, startPoint x: 65, startPoint y: 443, endPoint x: 0, endPoint y: 443, distance: 65.0
click at [0, 443] on div "PREMIUM　SALE => プレミアム　セール ペルシャ・ギャッベ => ペルシャ・ギャッベ ベッド => ベッド ベッド => ソファ Delete C…" at bounding box center [103, 343] width 207 height 249
type input "ソファ"
click at [24, 333] on icon at bounding box center [20, 333] width 11 height 11
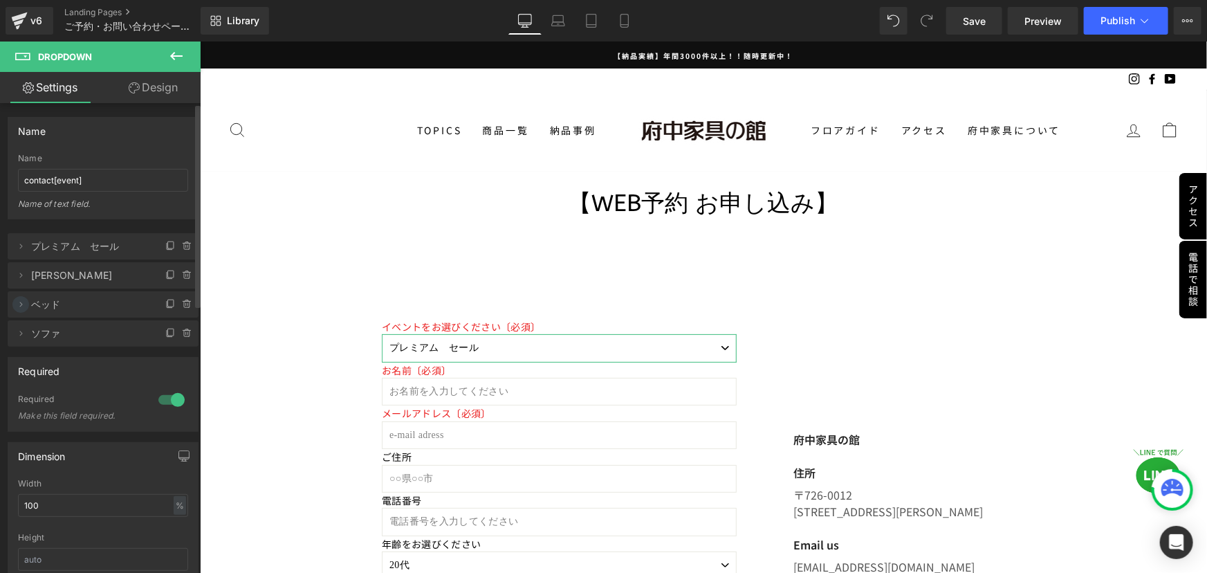
click at [19, 305] on icon at bounding box center [20, 304] width 11 height 11
click at [21, 272] on icon at bounding box center [20, 275] width 11 height 11
click at [18, 252] on span at bounding box center [20, 246] width 17 height 17
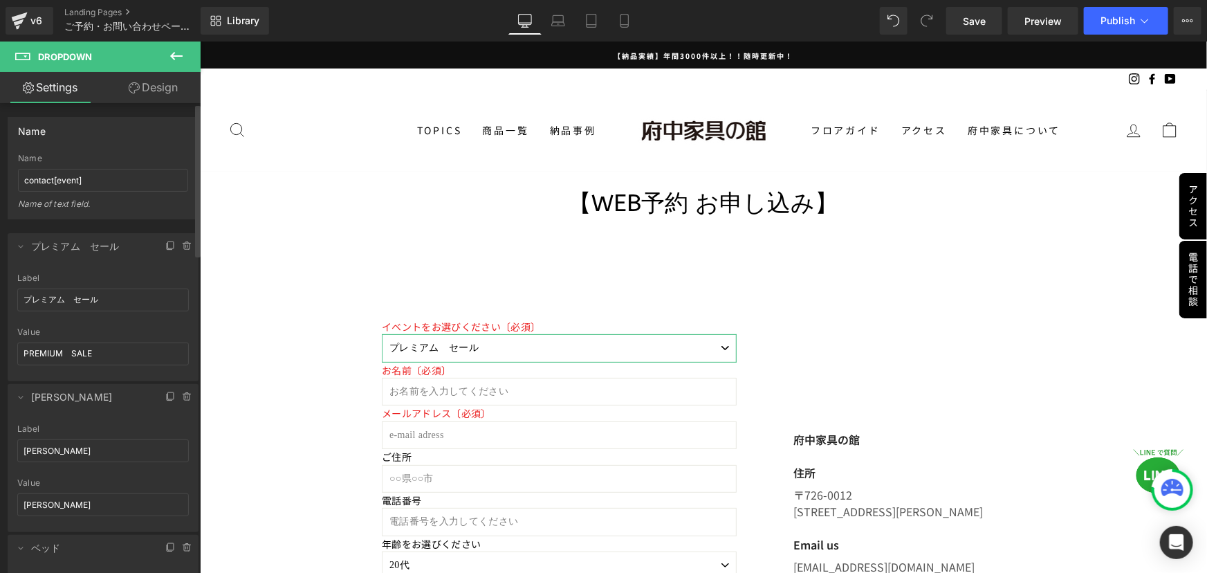
click at [136, 275] on div "Label" at bounding box center [103, 278] width 172 height 10
drag, startPoint x: 108, startPoint y: 355, endPoint x: 0, endPoint y: 333, distance: 110.1
click at [0, 339] on div "PREMIUM　SALE => プレミアム　セール ペルシャ・ギャッベ => ペルシャ・ギャッベ ベッド => ベッド ソファ => ソファ Delete C…" at bounding box center [103, 465] width 207 height 492
type input "プレミアムセール"
click at [121, 323] on div at bounding box center [103, 322] width 172 height 9
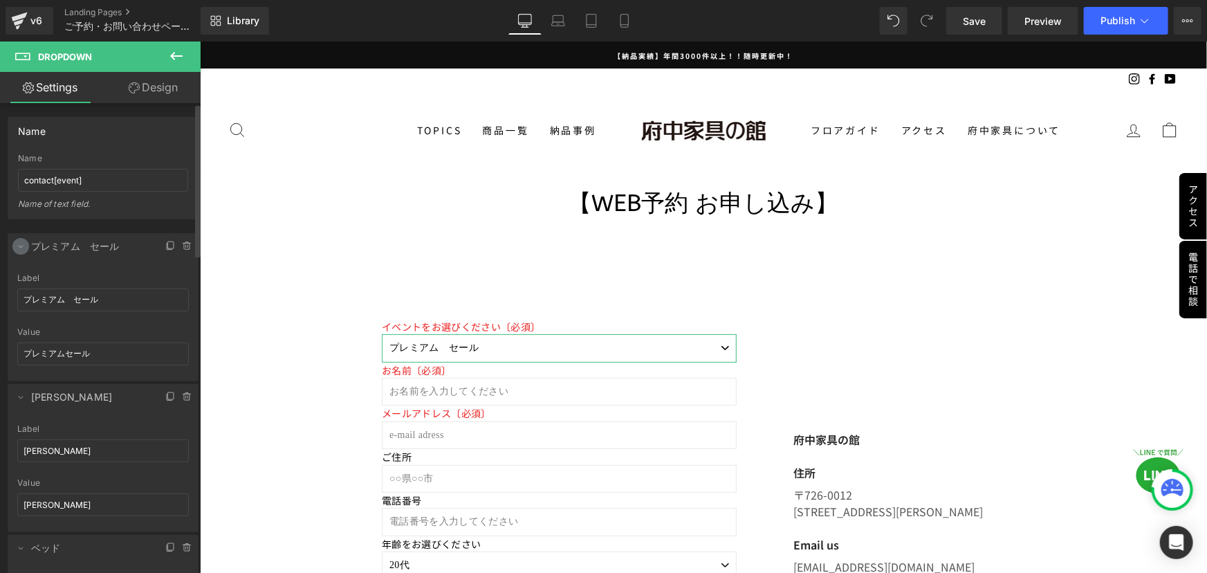
click at [17, 251] on span at bounding box center [20, 246] width 17 height 17
click at [19, 280] on span at bounding box center [20, 275] width 17 height 17
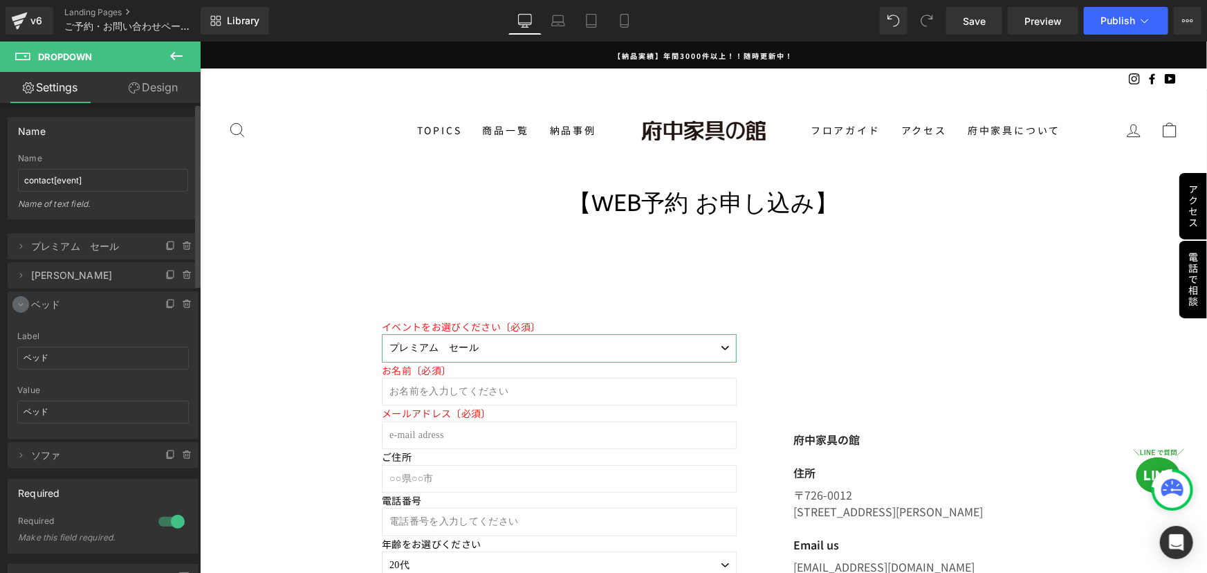
click at [21, 302] on icon at bounding box center [20, 304] width 11 height 11
click at [21, 333] on icon at bounding box center [21, 333] width 3 height 5
click at [21, 333] on icon at bounding box center [20, 333] width 11 height 11
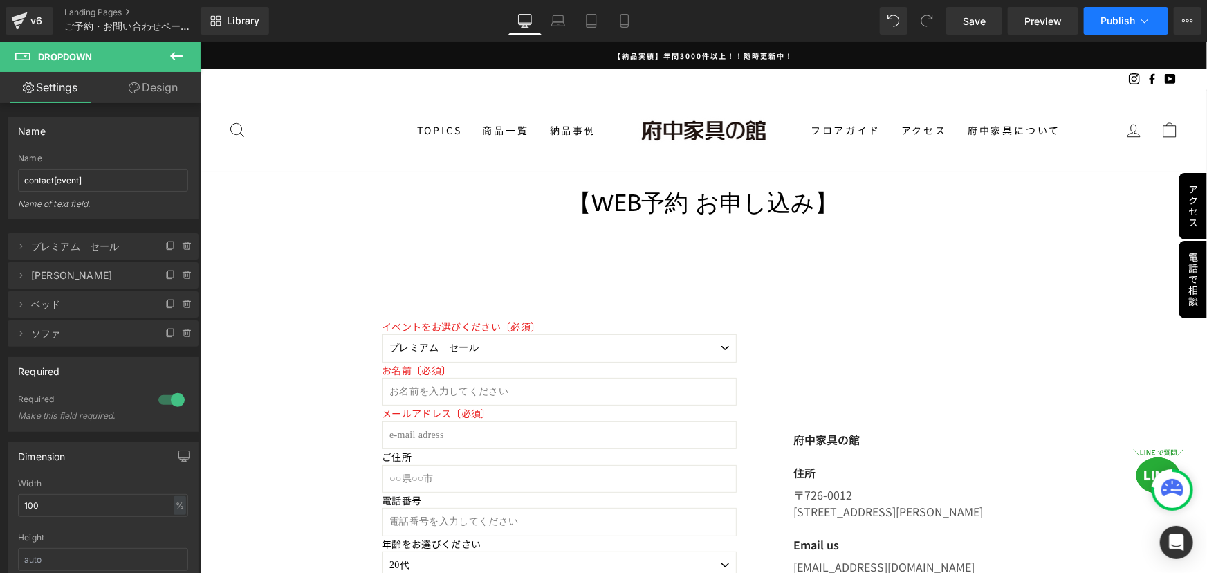
click at [1113, 22] on span "Publish" at bounding box center [1117, 20] width 35 height 11
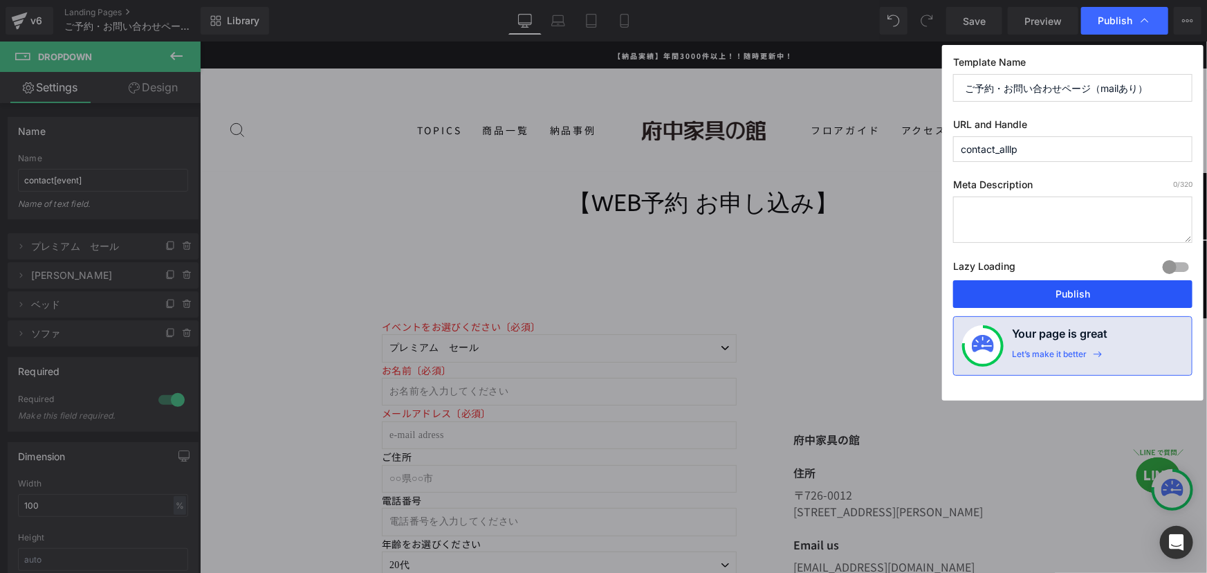
click at [1085, 297] on button "Publish" at bounding box center [1072, 294] width 239 height 28
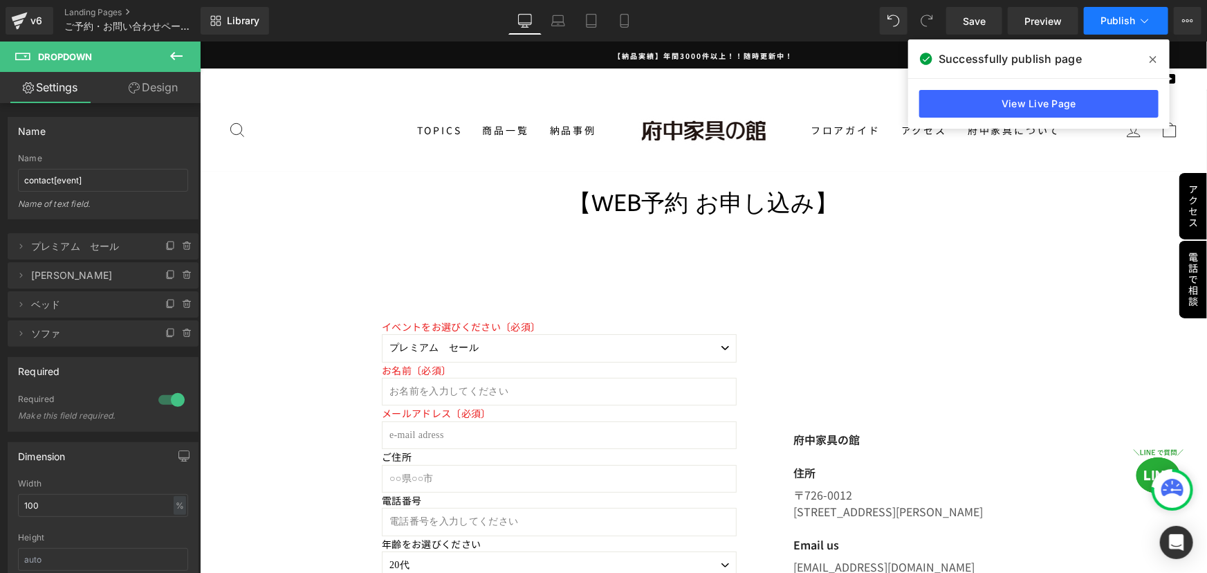
click at [1116, 17] on span "Publish" at bounding box center [1117, 20] width 35 height 11
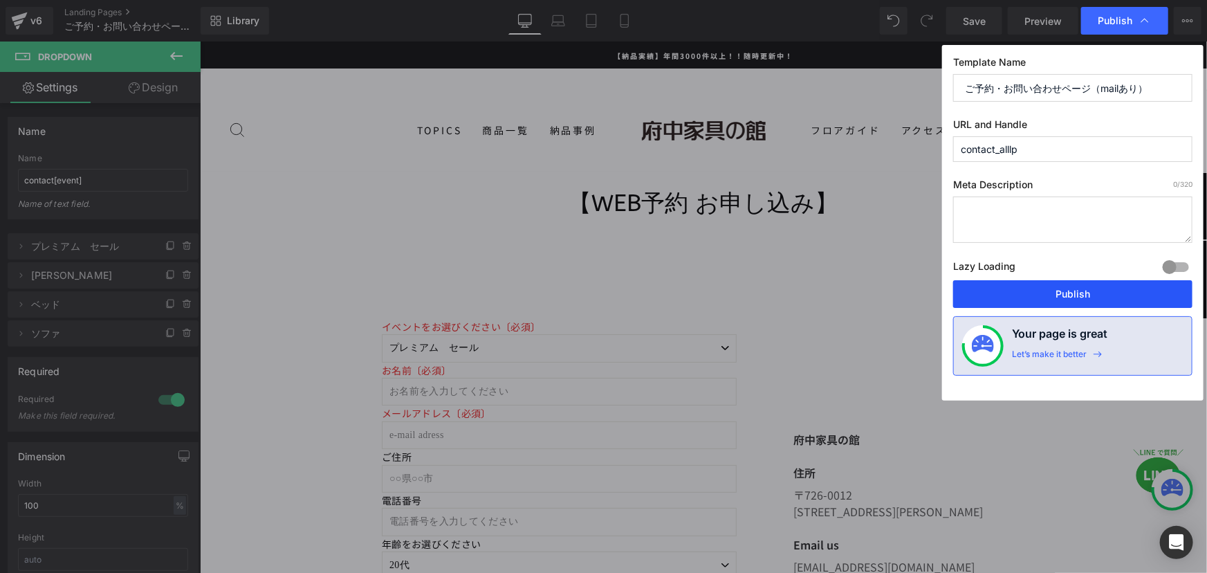
drag, startPoint x: 1057, startPoint y: 294, endPoint x: 395, endPoint y: 337, distance: 663.3
click at [1057, 294] on button "Publish" at bounding box center [1072, 294] width 239 height 28
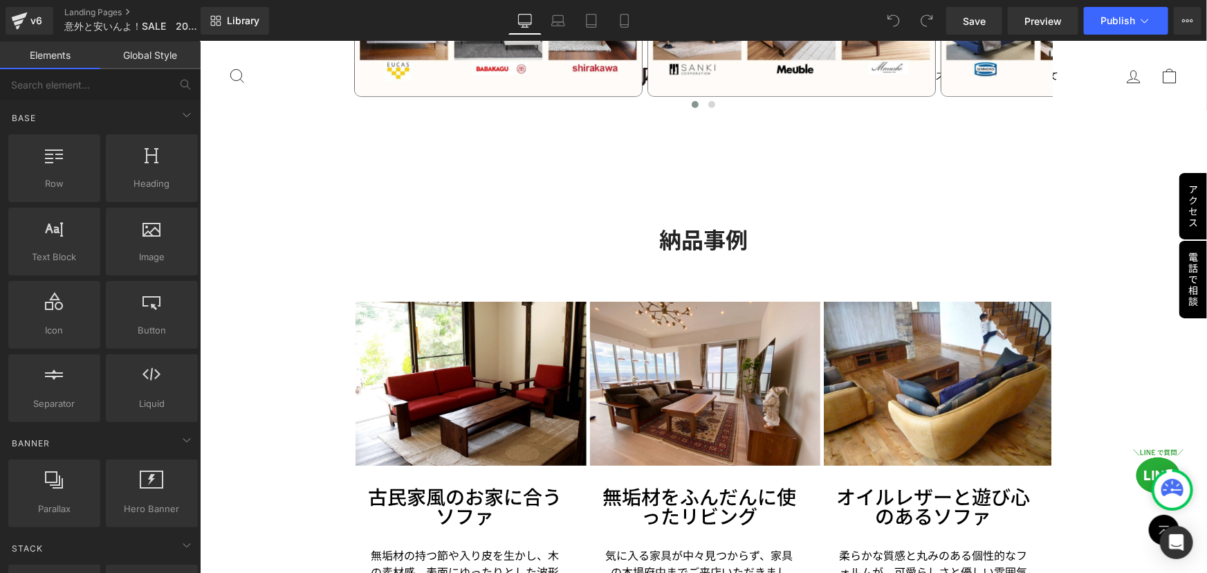
scroll to position [2766, 0]
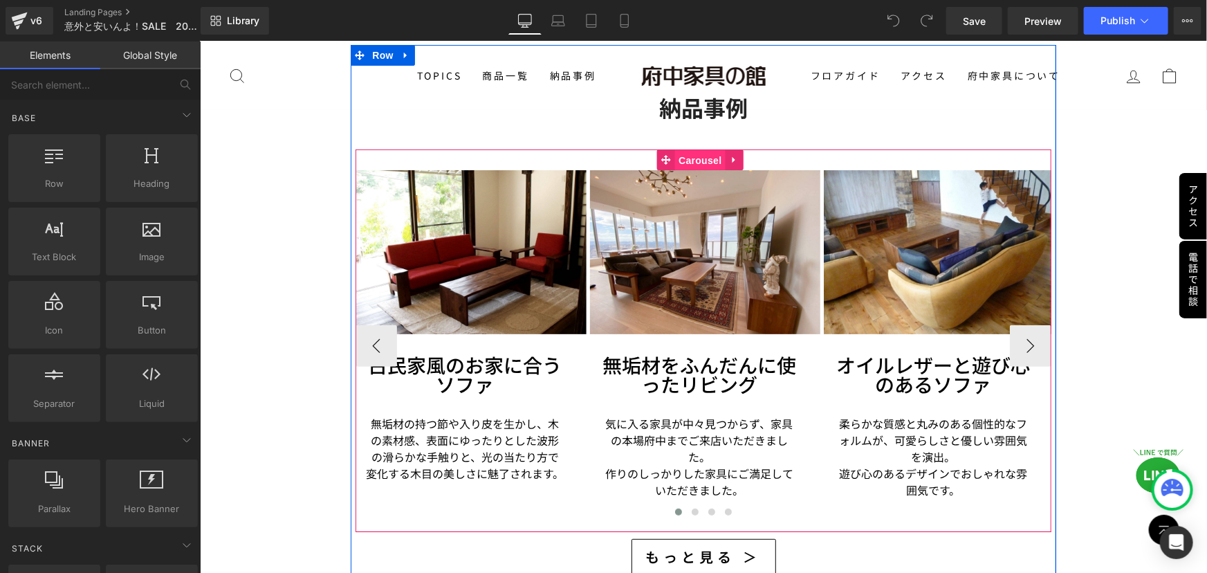
click at [698, 156] on span "Carousel" at bounding box center [699, 159] width 50 height 21
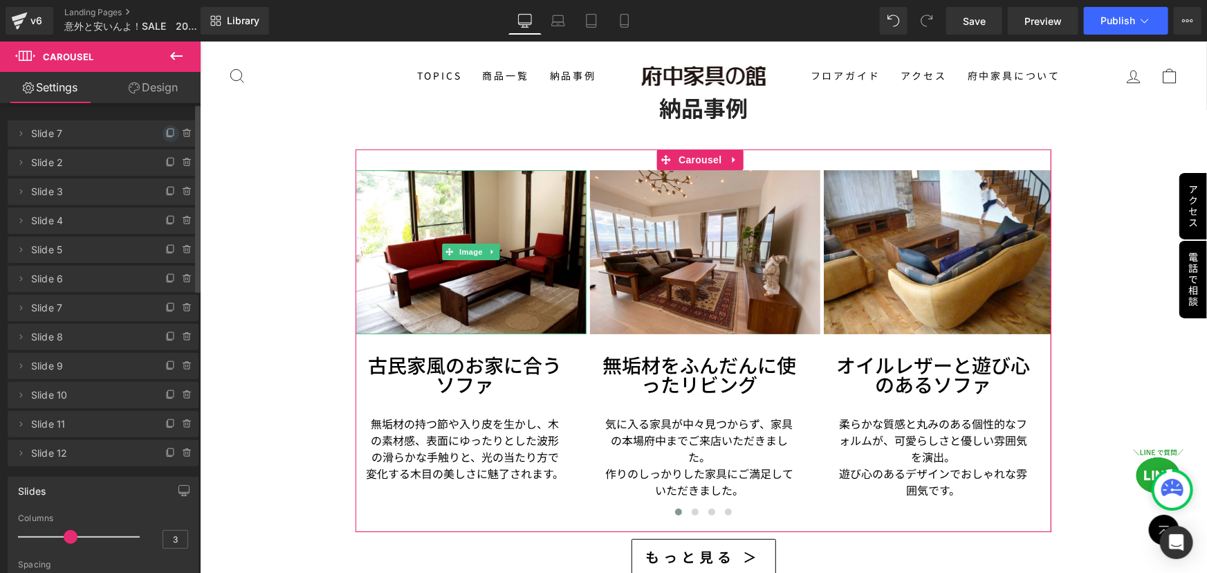
click at [165, 136] on icon at bounding box center [170, 133] width 11 height 11
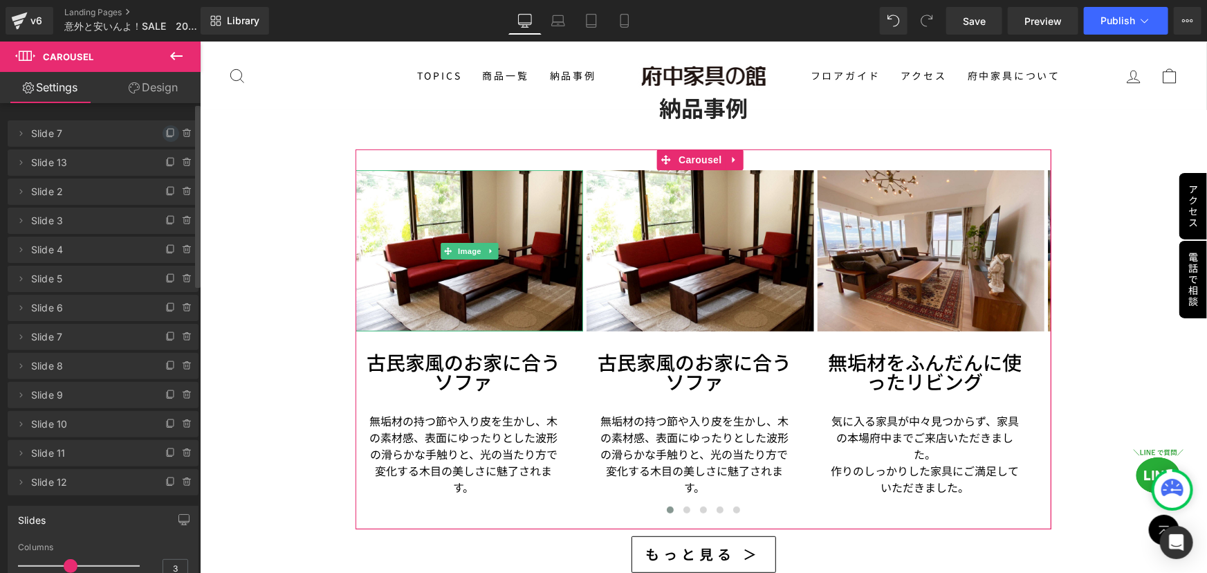
click at [165, 132] on icon at bounding box center [170, 133] width 11 height 11
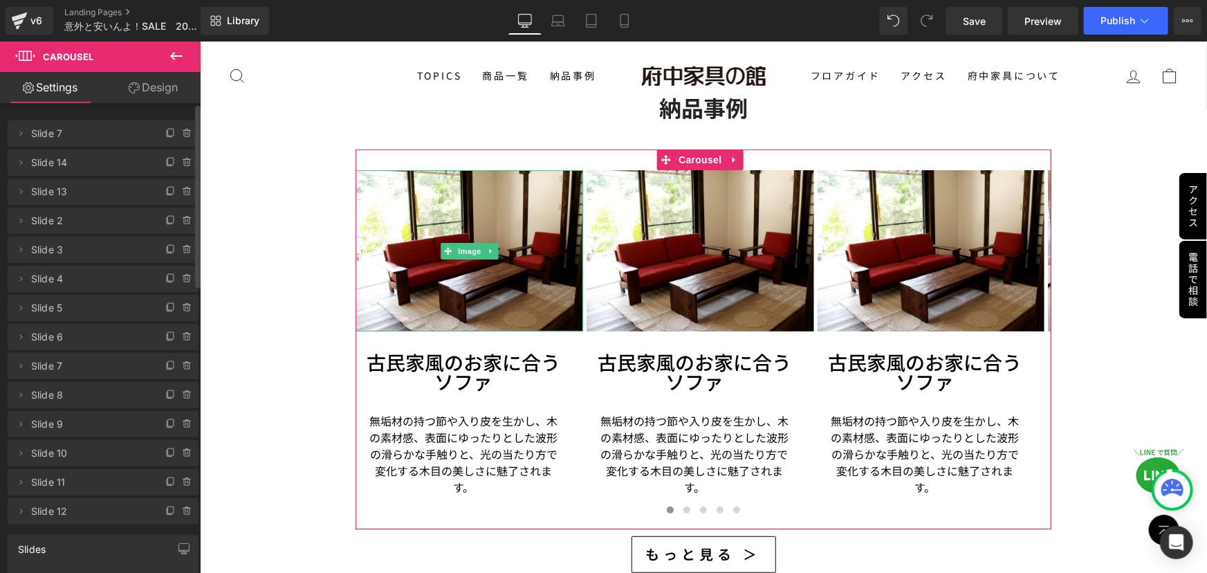
click at [165, 132] on icon at bounding box center [170, 133] width 11 height 11
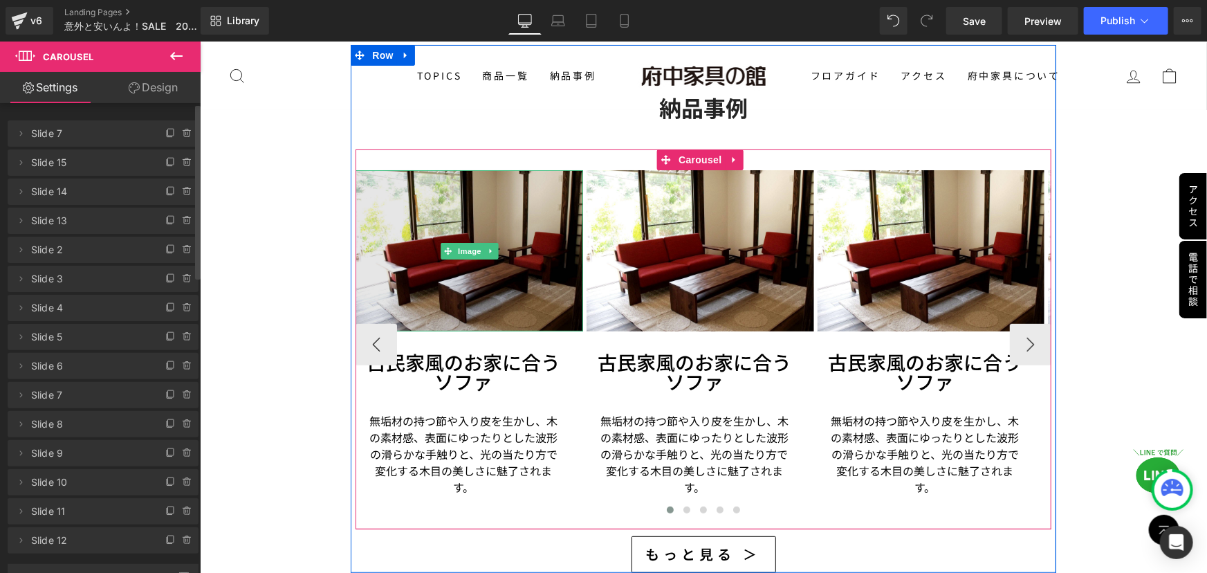
click at [472, 263] on img at bounding box center [469, 249] width 228 height 161
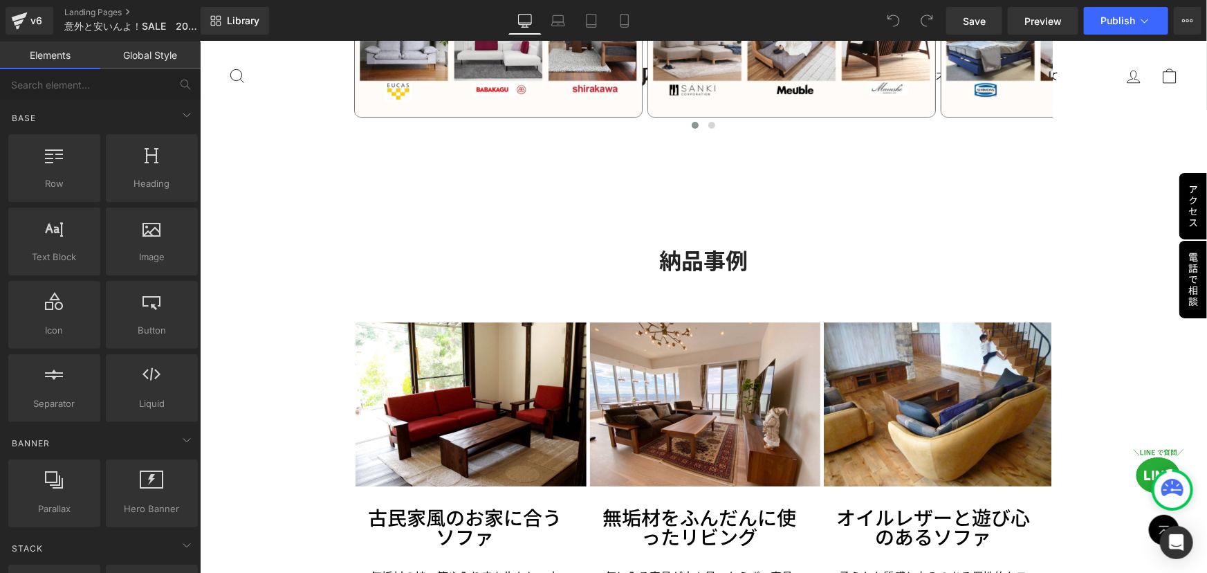
scroll to position [2829, 0]
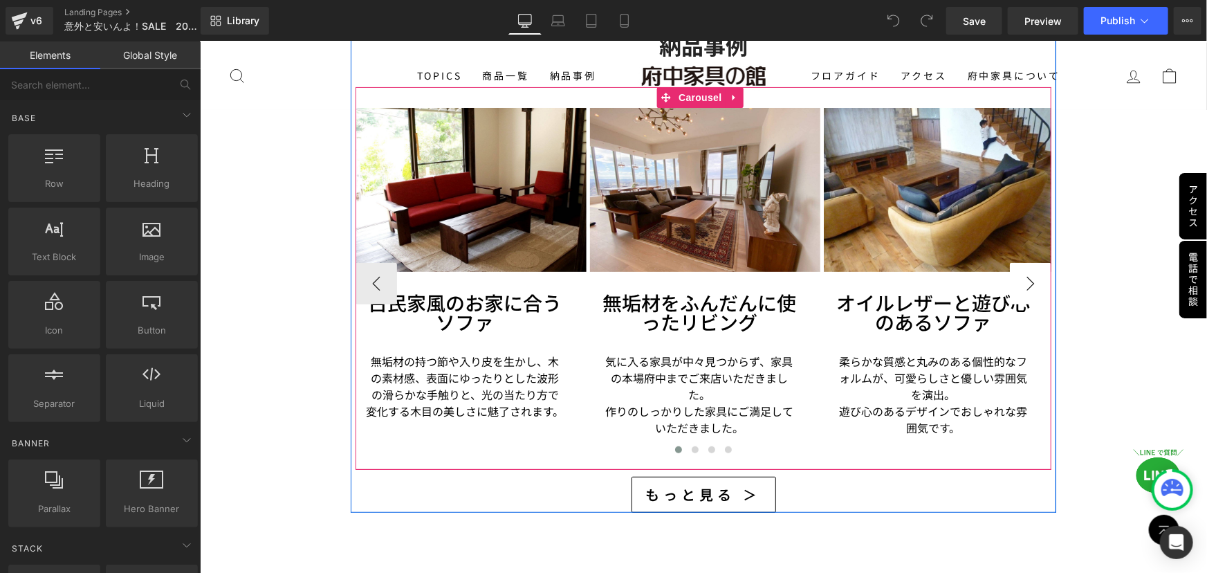
click at [1017, 263] on button "›" at bounding box center [1029, 282] width 41 height 41
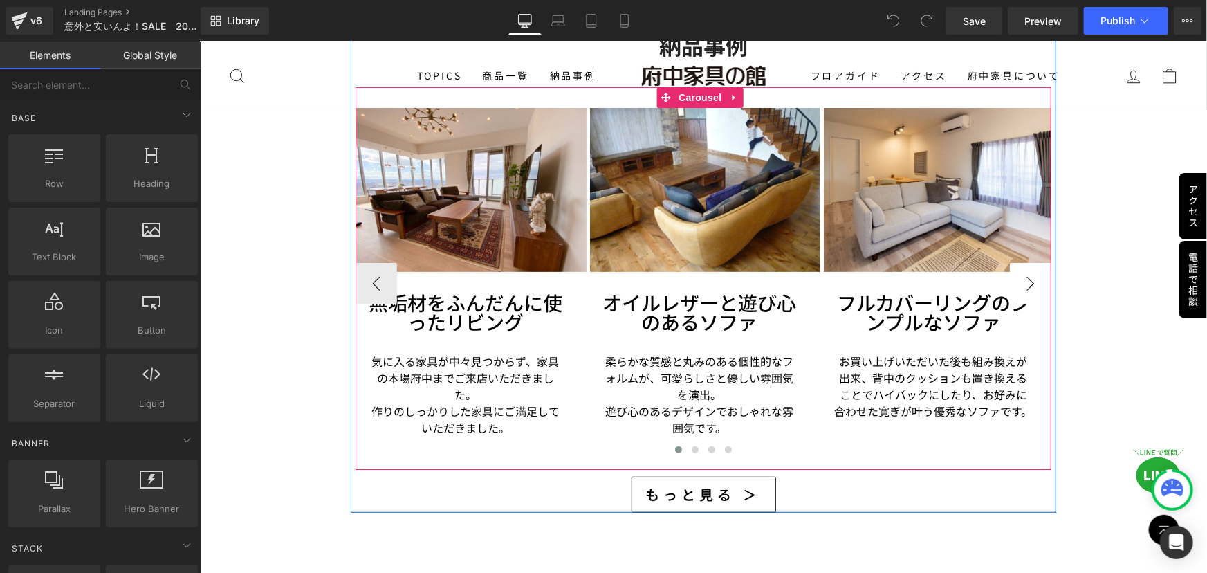
click at [1024, 270] on button "›" at bounding box center [1029, 282] width 41 height 41
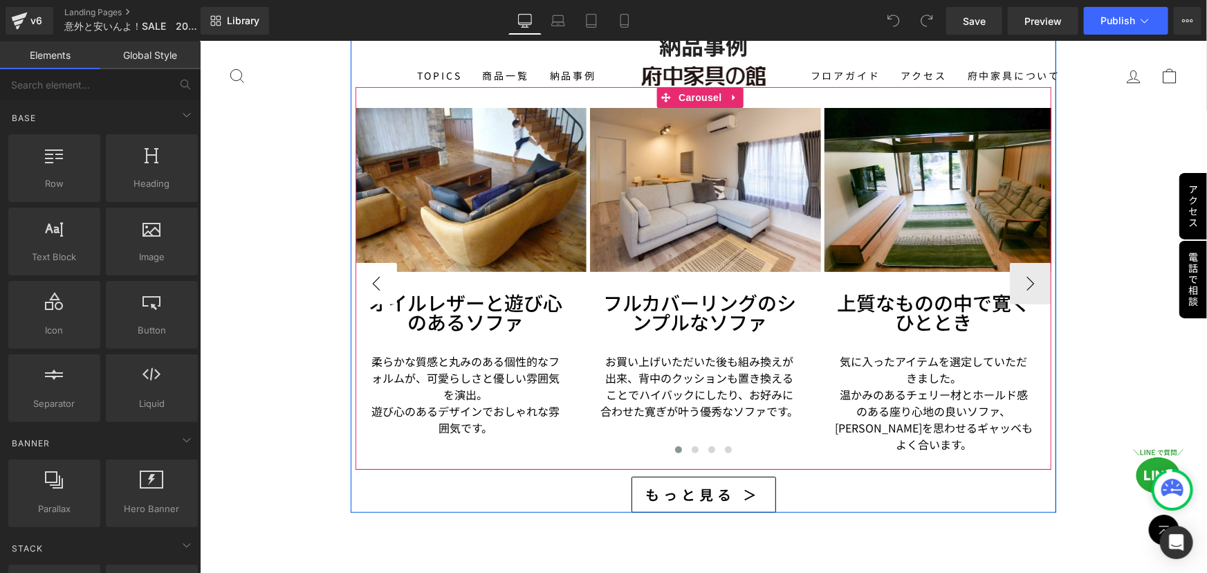
click at [367, 264] on button "‹" at bounding box center [375, 282] width 41 height 41
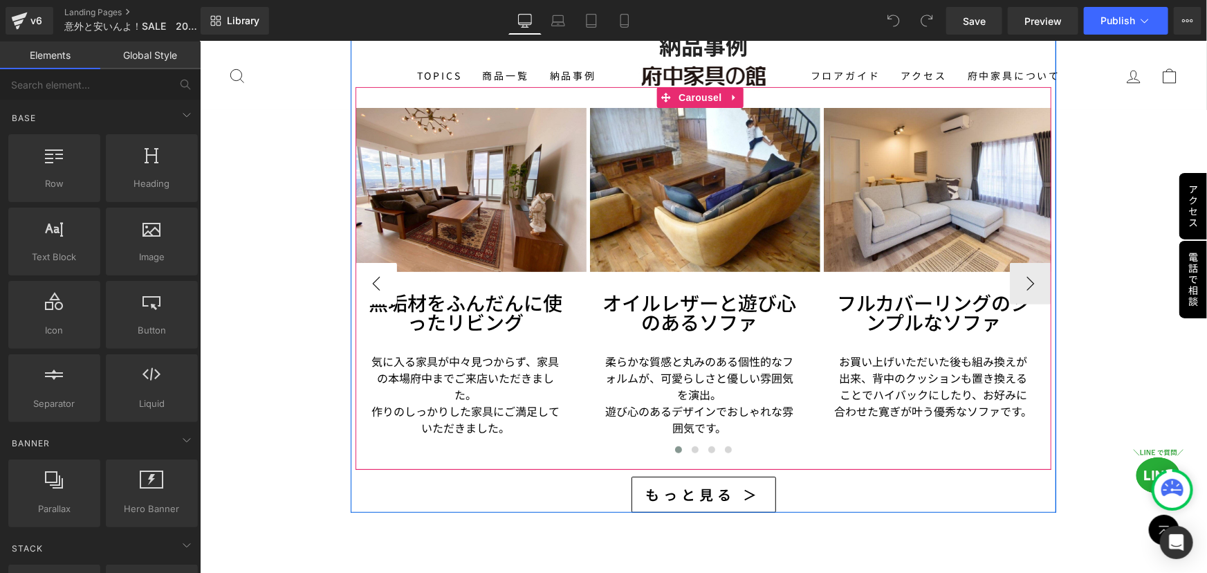
click at [380, 269] on button "‹" at bounding box center [375, 282] width 41 height 41
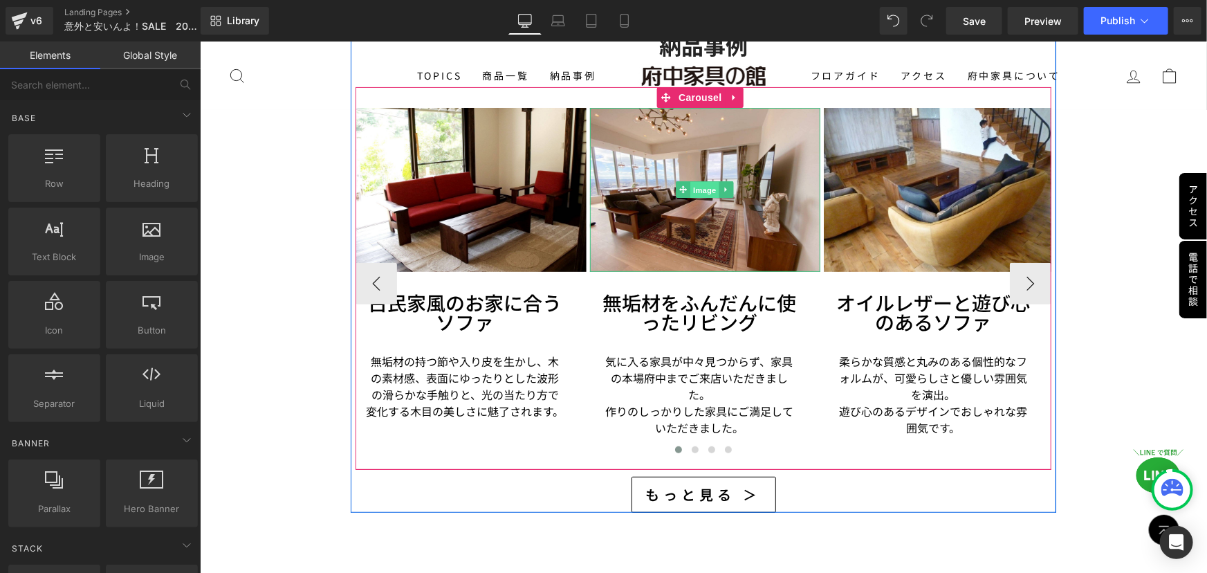
click at [698, 181] on span "Image" at bounding box center [704, 189] width 29 height 17
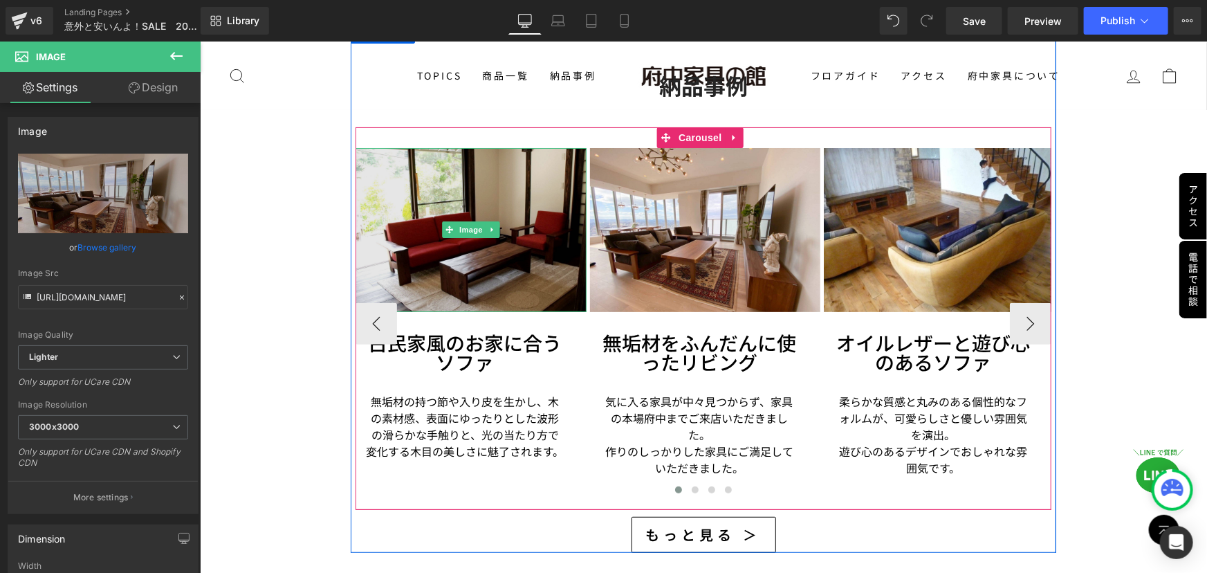
scroll to position [2766, 0]
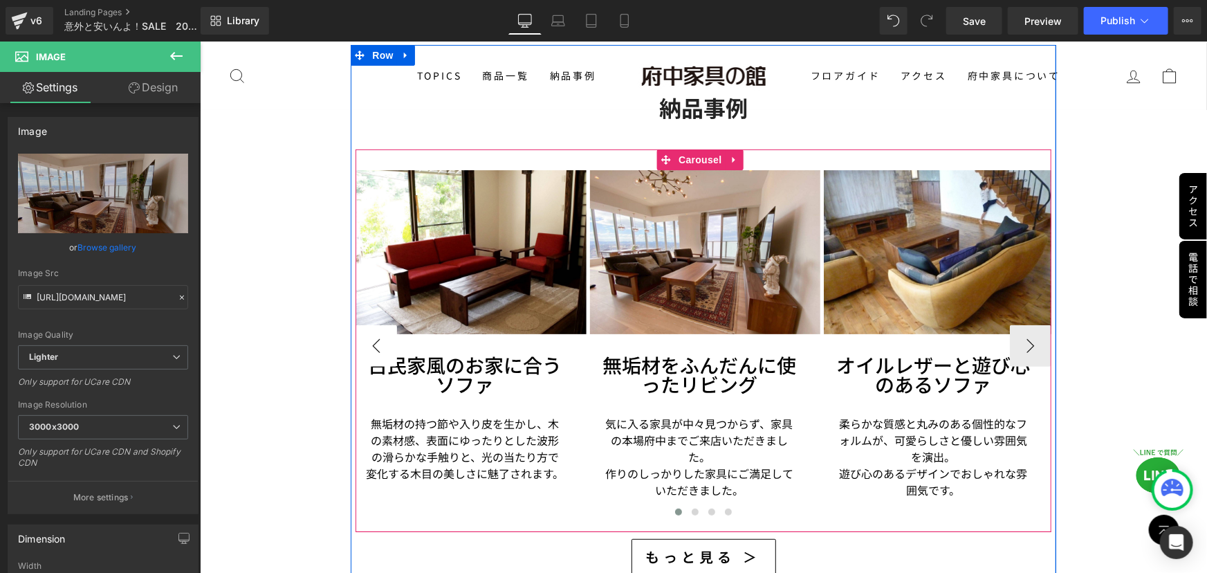
click at [374, 334] on button "‹" at bounding box center [375, 344] width 41 height 41
click at [701, 151] on span "Carousel" at bounding box center [699, 159] width 50 height 21
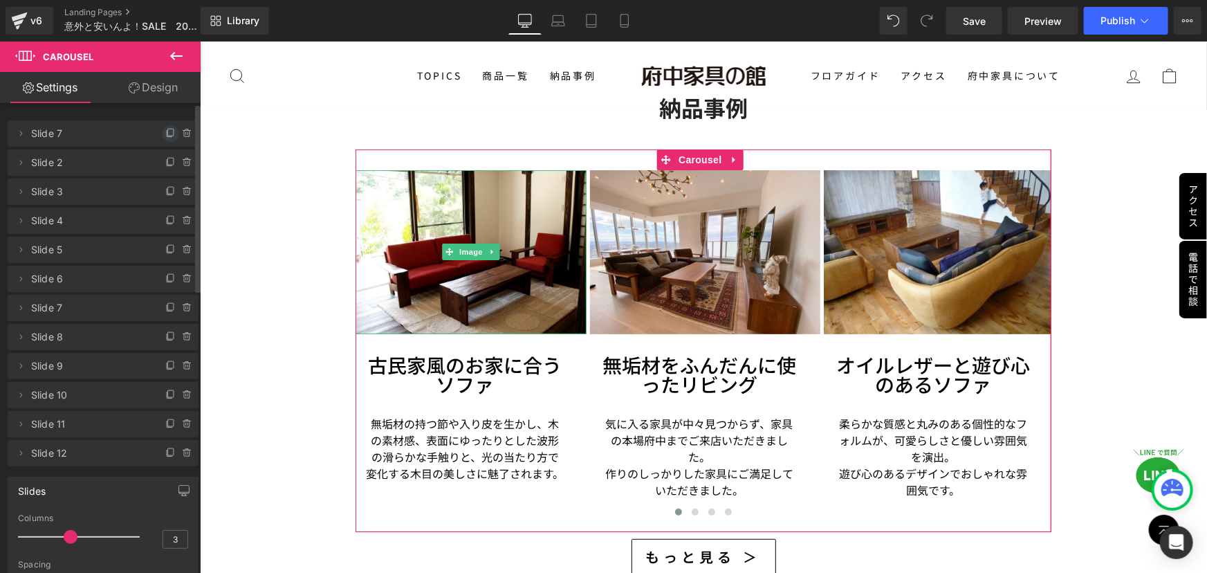
click at [167, 131] on icon at bounding box center [170, 133] width 11 height 11
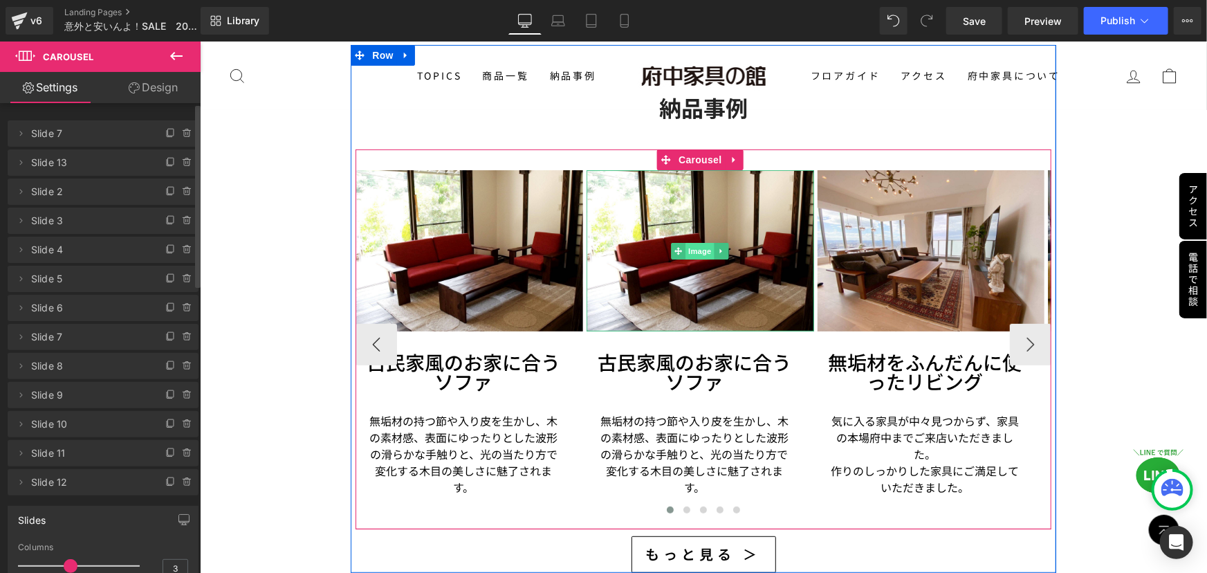
click at [696, 242] on span "Image" at bounding box center [699, 250] width 29 height 17
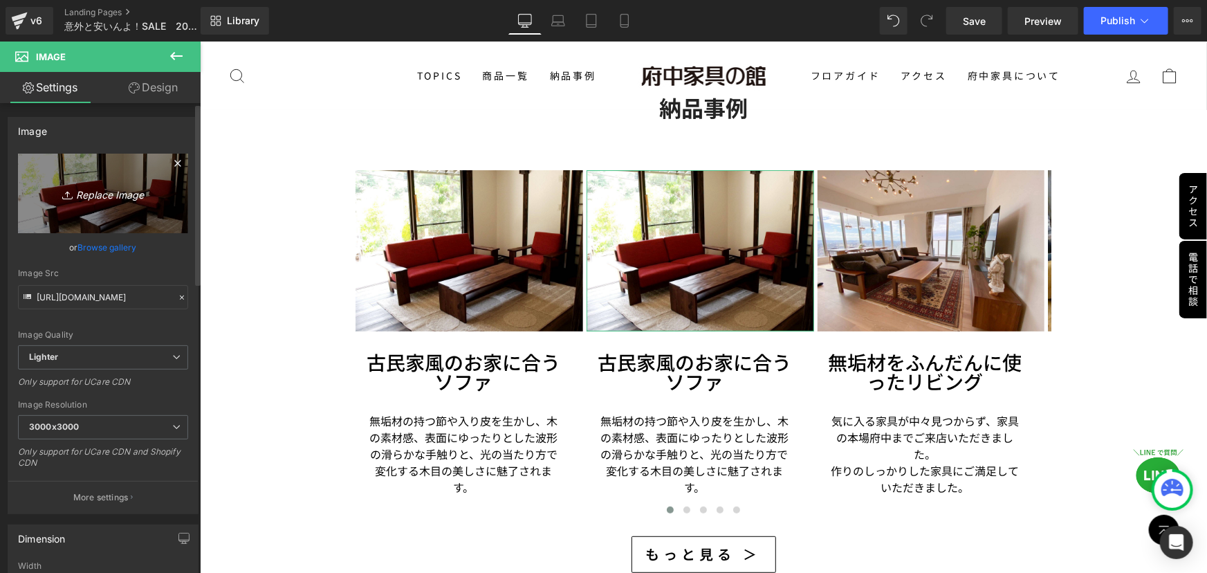
click at [110, 193] on icon "Replace Image" at bounding box center [103, 193] width 111 height 17
type input "C:\fakepath\11.jpg"
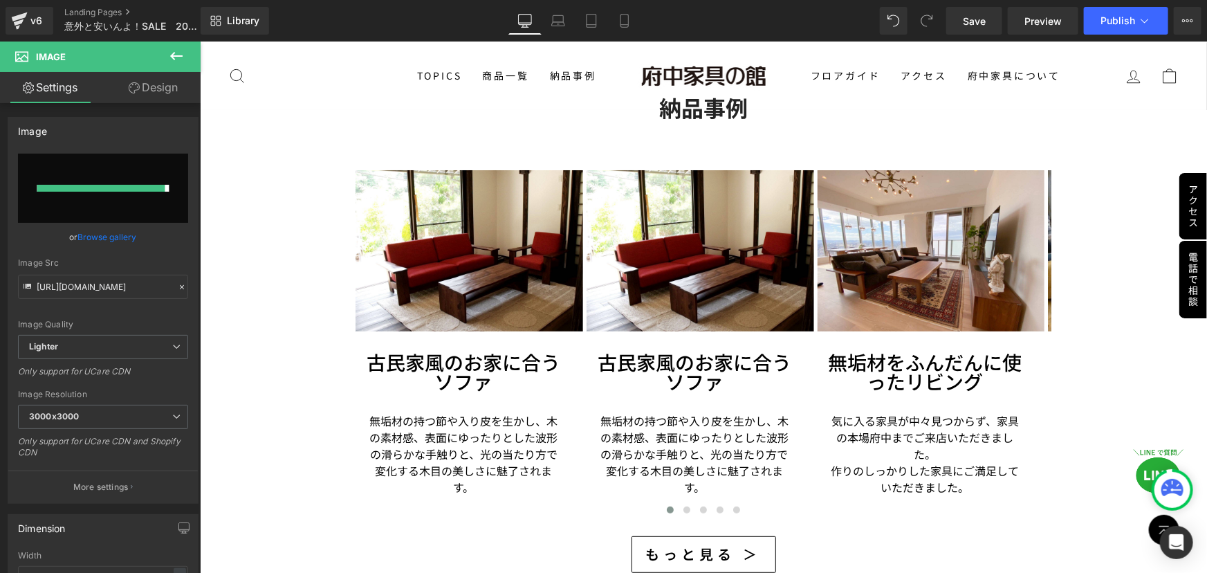
type input "https://ucarecdn.com/256ceb6a-1b0c-4396-a047-1eee859151f4/-/format/auto/-/previ…"
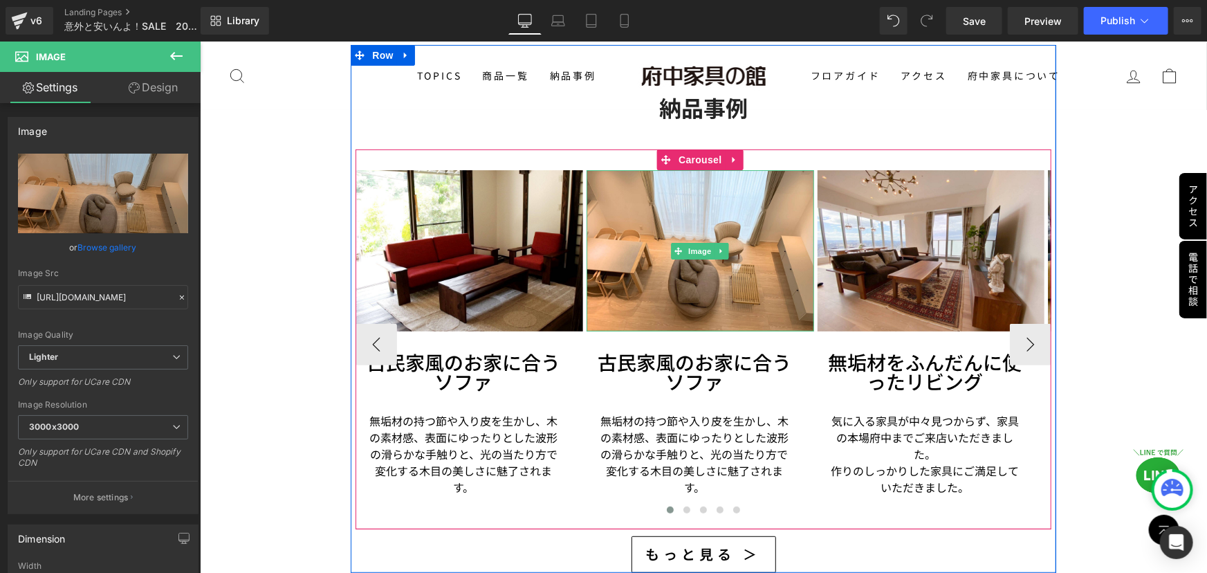
click at [721, 246] on icon at bounding box center [721, 250] width 8 height 8
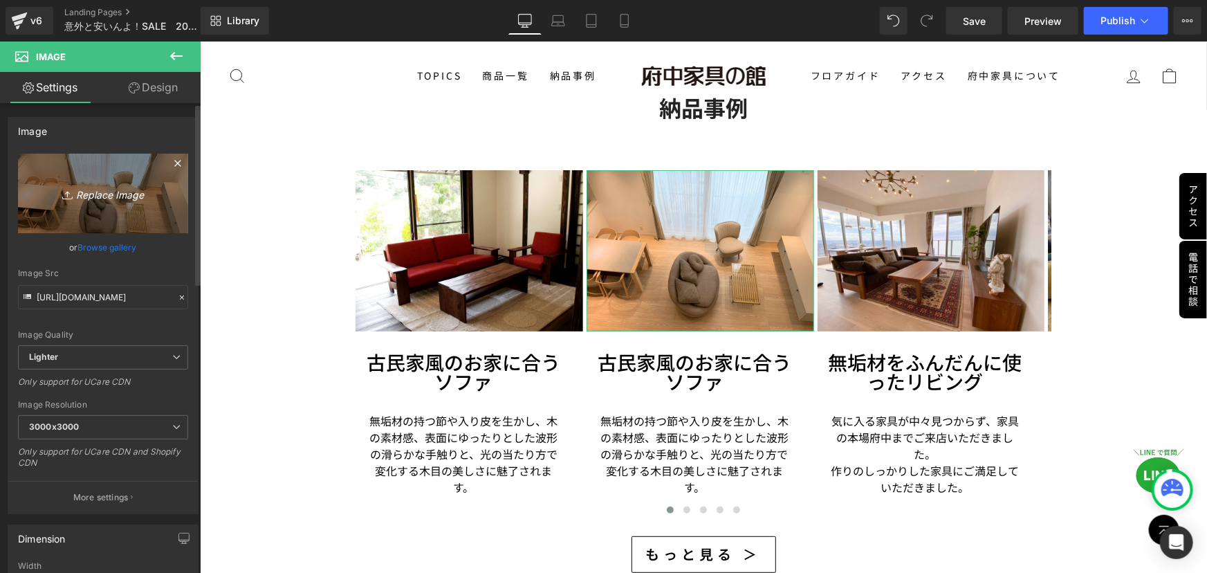
click at [122, 183] on link "Replace Image" at bounding box center [103, 194] width 170 height 80
type input "C:\fakepath\2 (3).jpg"
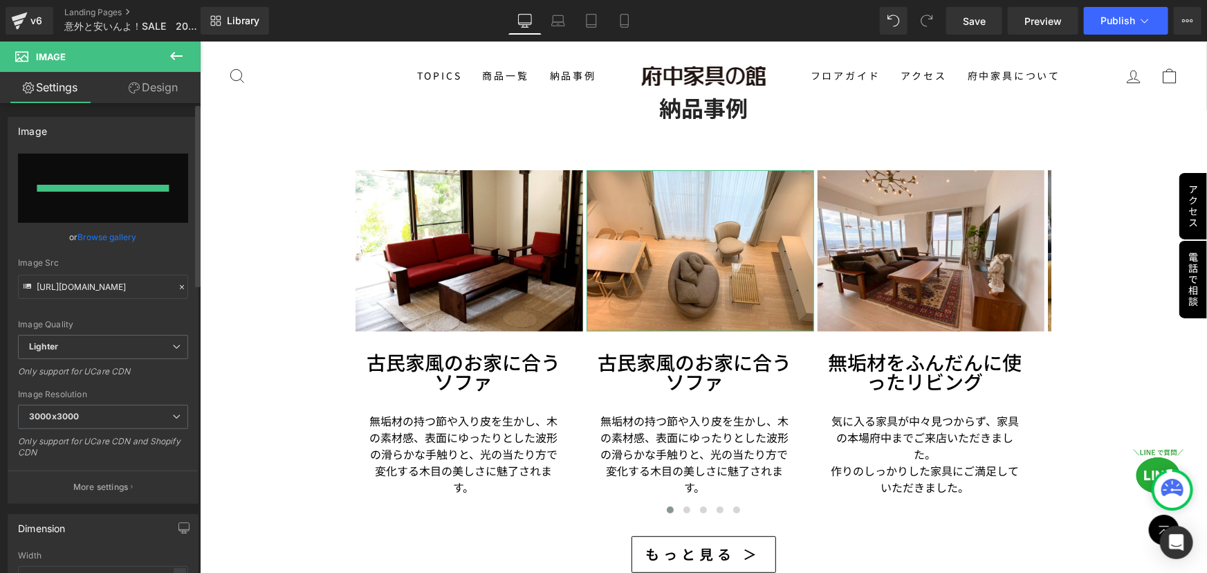
type input "https://ucarecdn.com/427c9fde-bc2c-40b7-adac-427a2d5f70a7/-/format/auto/-/previ…"
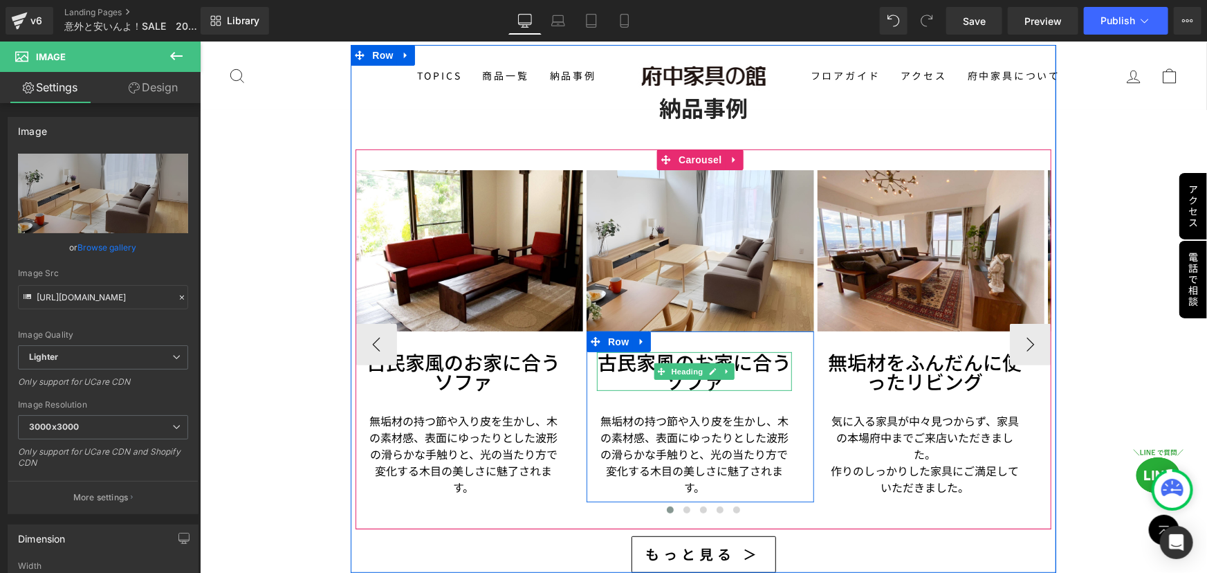
click at [625, 352] on h3 "古民家風のお家に合うソファ" at bounding box center [693, 370] width 195 height 39
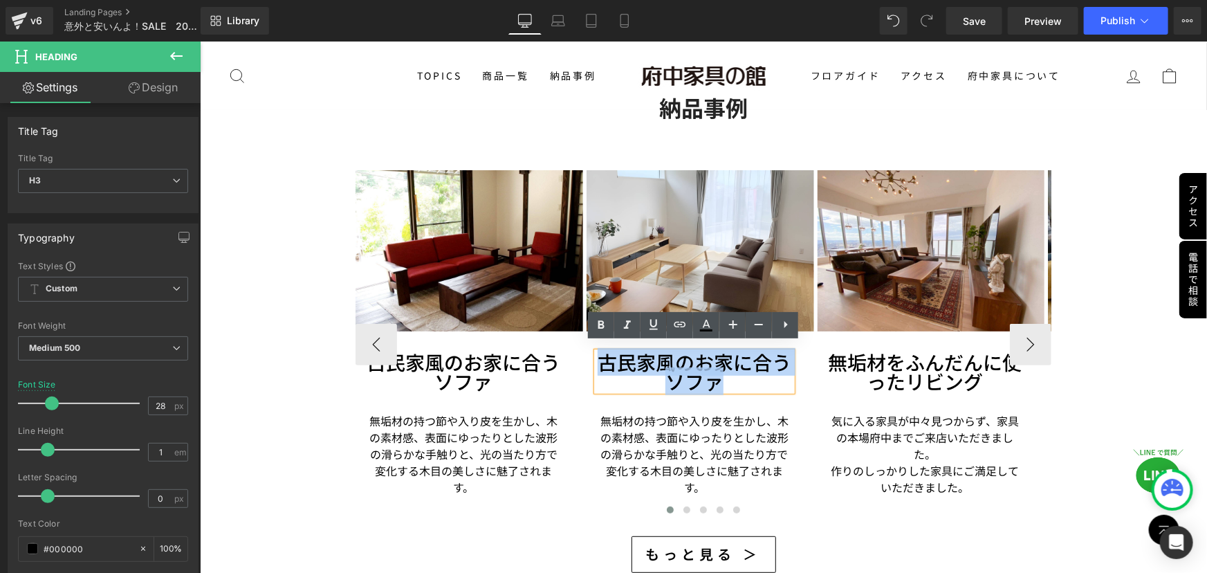
drag, startPoint x: 602, startPoint y: 355, endPoint x: 742, endPoint y: 372, distance: 140.7
click at [742, 372] on h3 "古民家風のお家に合うソファ" at bounding box center [693, 370] width 195 height 39
paste div
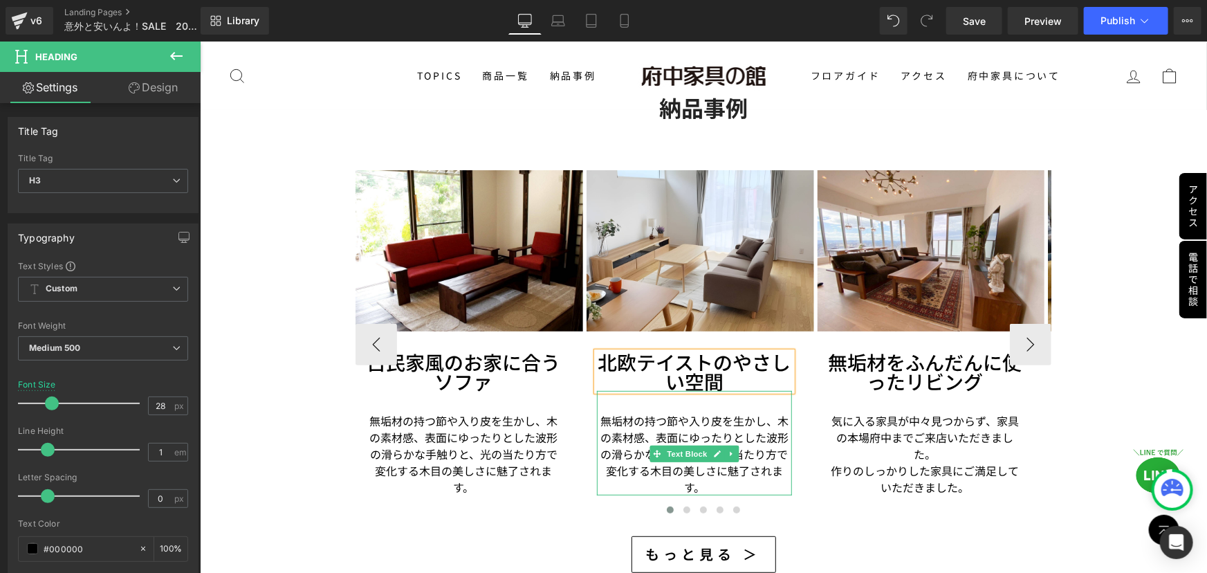
drag, startPoint x: 678, startPoint y: 427, endPoint x: 611, endPoint y: 424, distance: 67.8
click at [678, 427] on p "無垢材の持つ節や入り皮を生かし、木の素材感、表面にゆったりとした波形の滑らかな手触りと、光の当たり方で変化する木目の美しさに魅了されます。" at bounding box center [693, 452] width 195 height 83
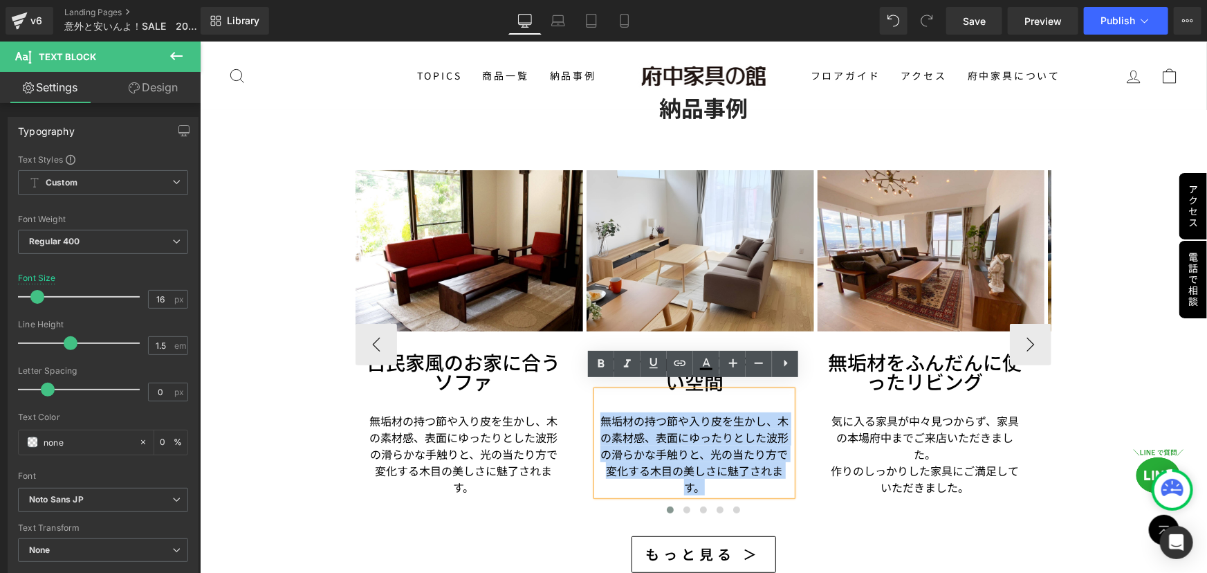
drag, startPoint x: 598, startPoint y: 413, endPoint x: 770, endPoint y: 478, distance: 183.4
click at [770, 478] on div "Image 古民家風のお家に合うソファ Heading 無垢材の持つ節や入り皮を生かし、木の素材感、表面にゆったりとした波形の滑らかな手触りと、光の当たり方で…" at bounding box center [702, 343] width 695 height 349
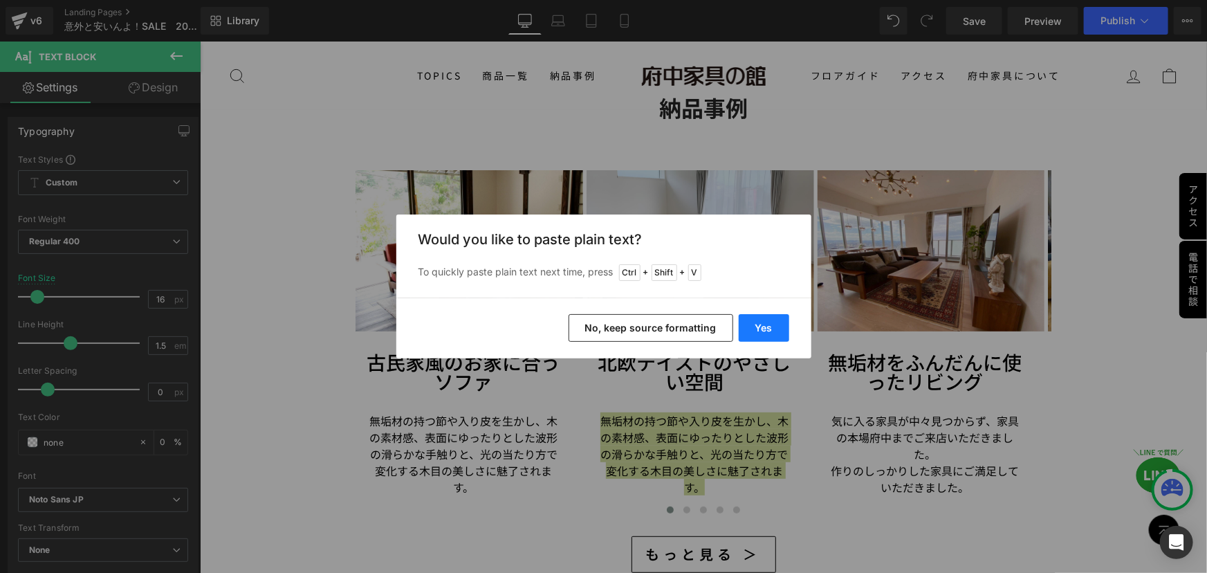
drag, startPoint x: 768, startPoint y: 341, endPoint x: 566, endPoint y: 303, distance: 206.2
click at [768, 341] on button "Yes" at bounding box center [764, 328] width 50 height 28
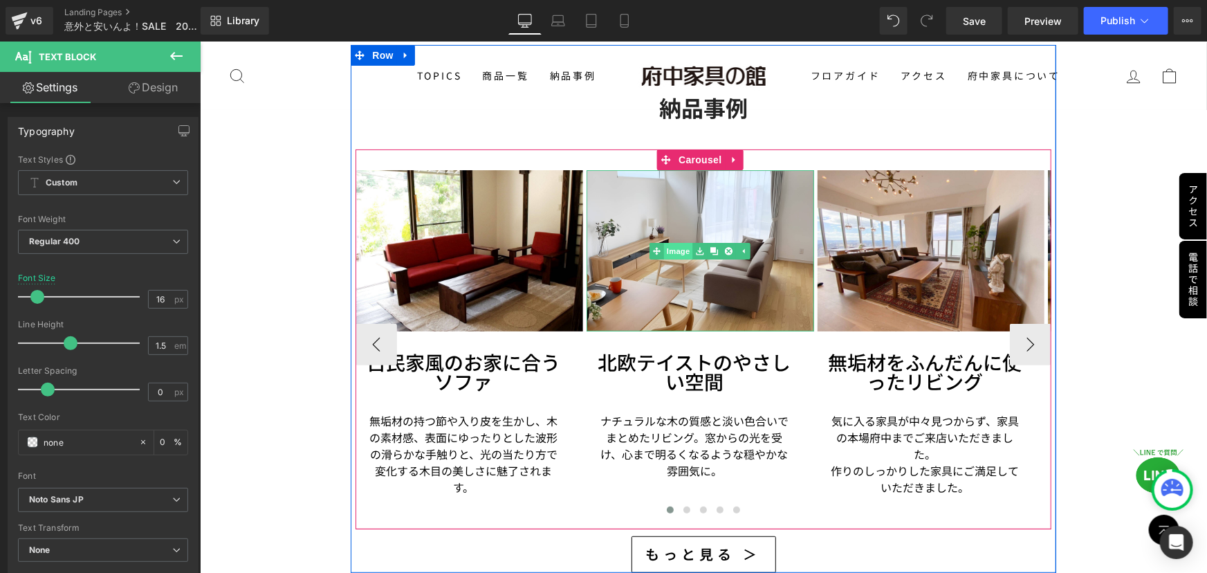
click at [672, 244] on link "Image" at bounding box center [670, 250] width 43 height 17
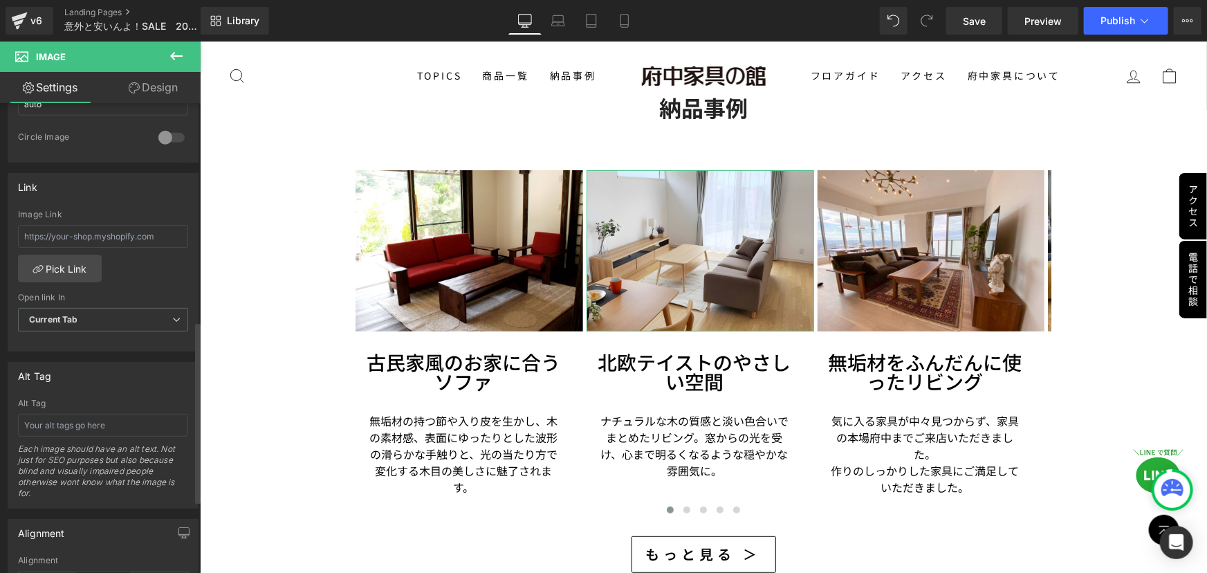
scroll to position [566, 0]
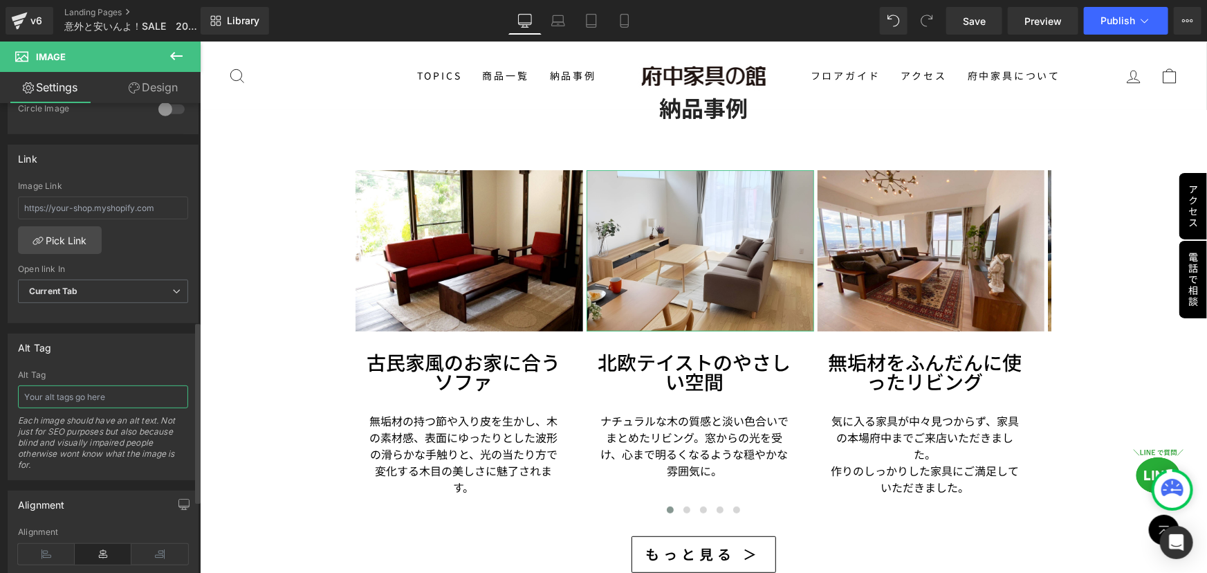
click at [55, 391] on input "text" at bounding box center [103, 396] width 170 height 23
paste input "明るい木製家具で統一された北欧スタイルのリビング"
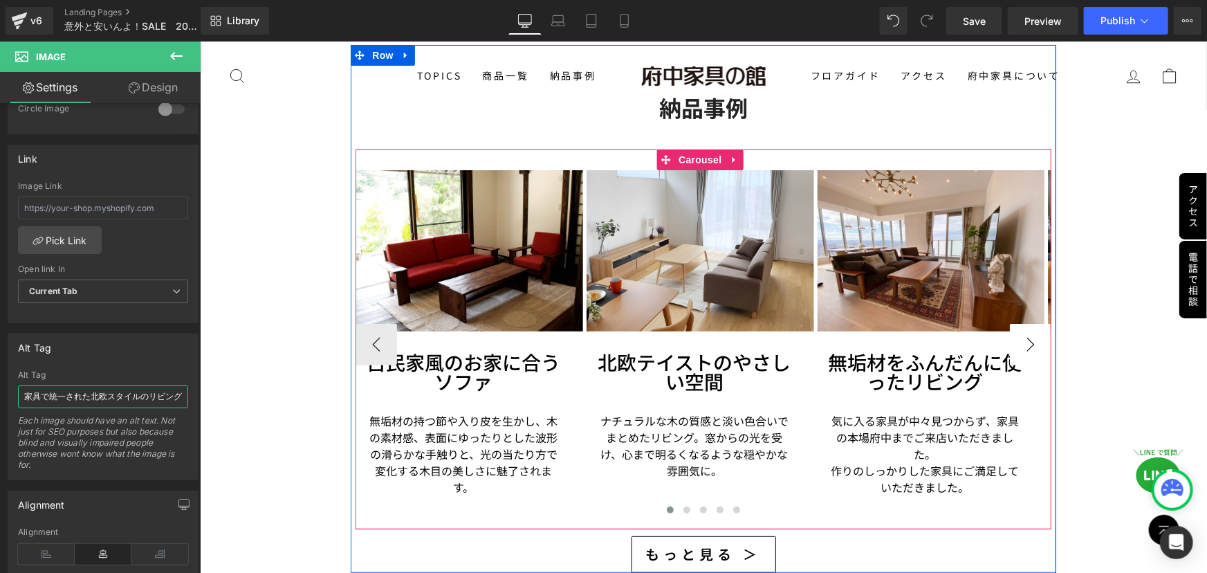
type input "明るい木製家具で統一された北欧スタイルのリビング"
click at [1012, 334] on button "›" at bounding box center [1029, 343] width 41 height 41
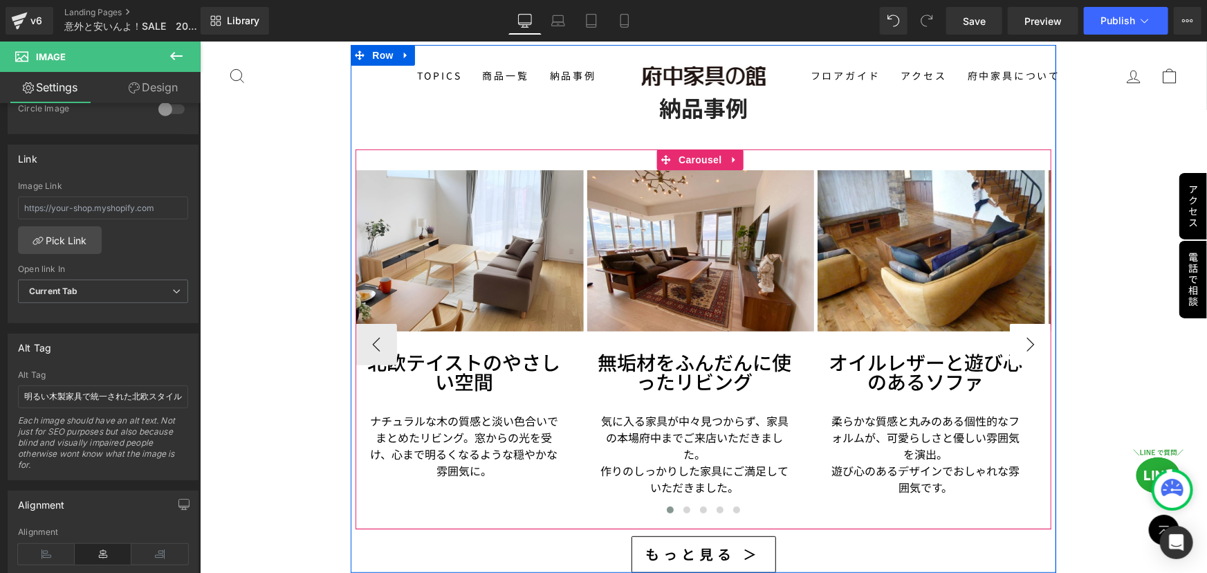
click at [1012, 334] on button "›" at bounding box center [1029, 343] width 41 height 41
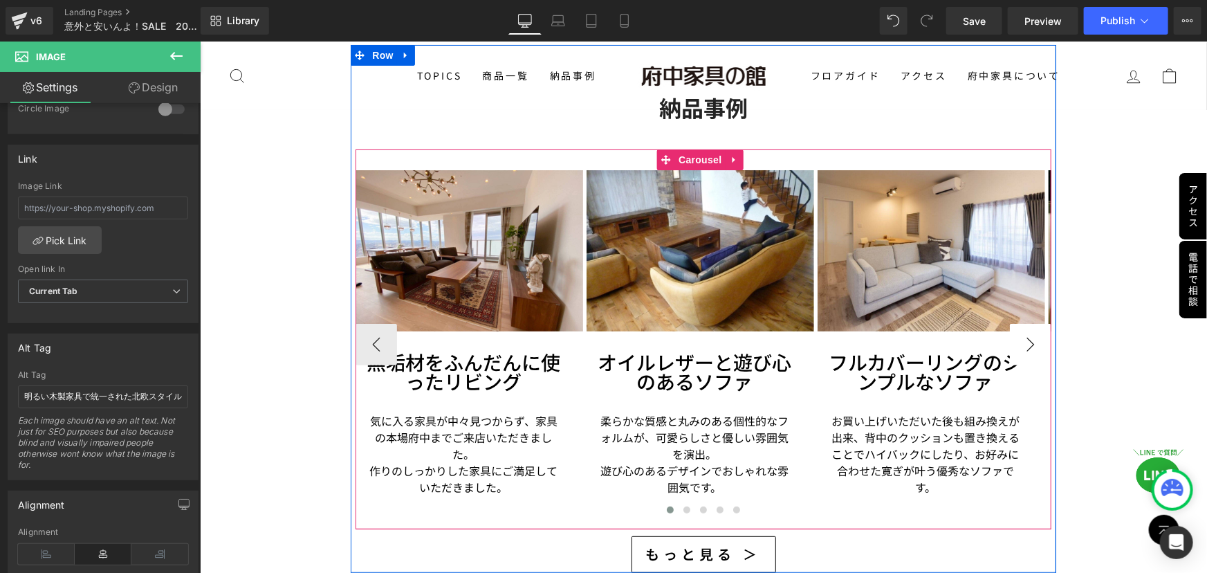
click at [1013, 334] on button "›" at bounding box center [1029, 343] width 41 height 41
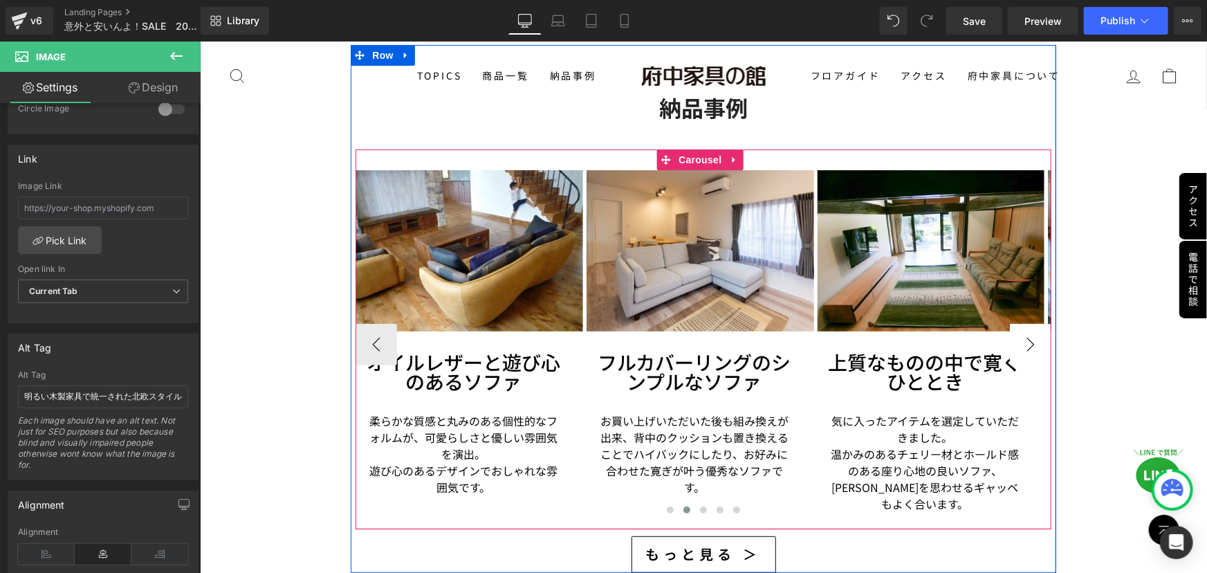
click at [1016, 324] on button "›" at bounding box center [1029, 343] width 41 height 41
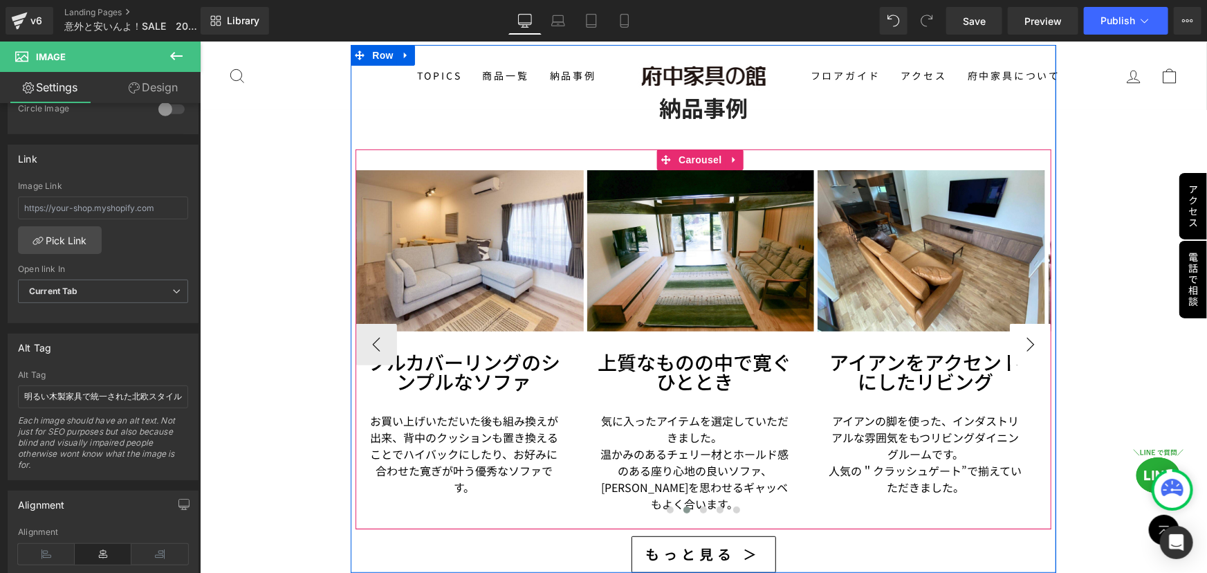
click at [1016, 324] on button "›" at bounding box center [1029, 343] width 41 height 41
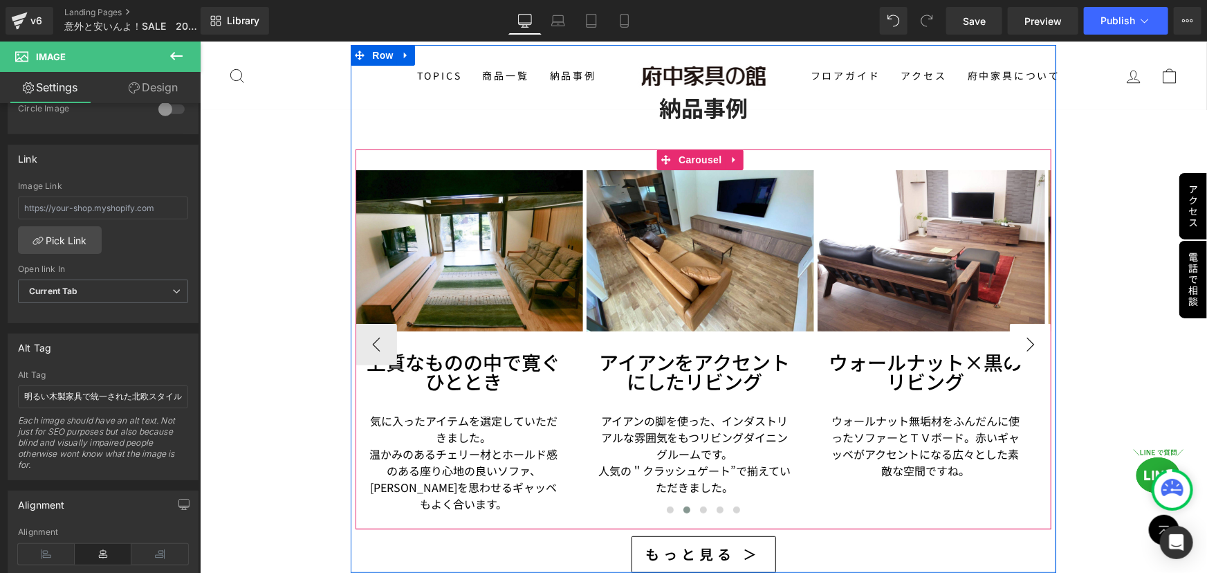
click at [1019, 323] on button "›" at bounding box center [1029, 343] width 41 height 41
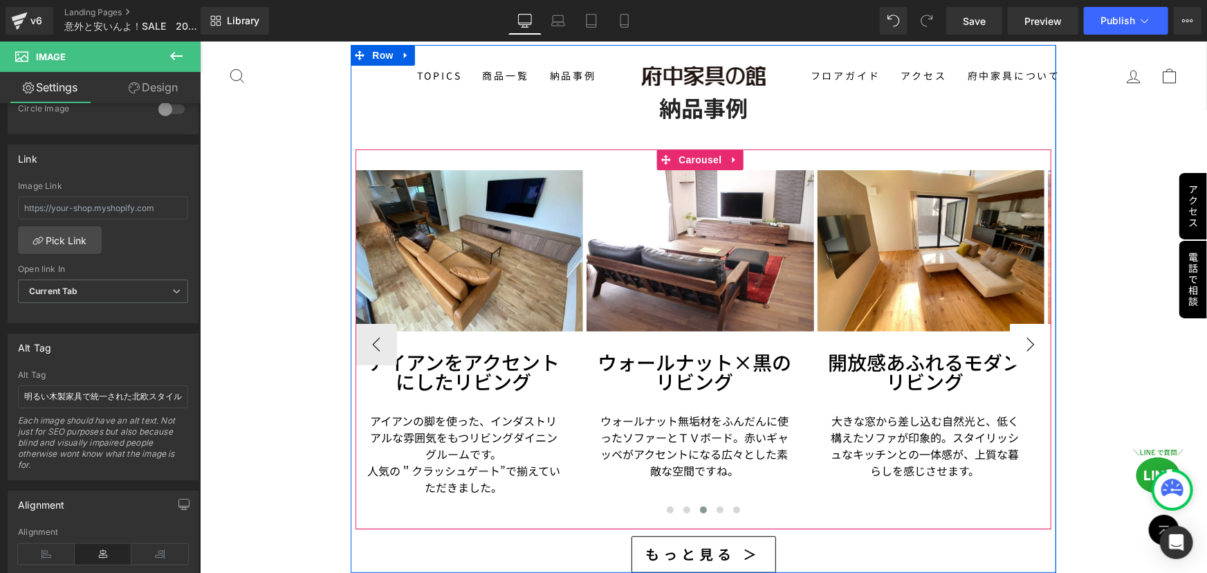
click at [1020, 323] on button "›" at bounding box center [1029, 343] width 41 height 41
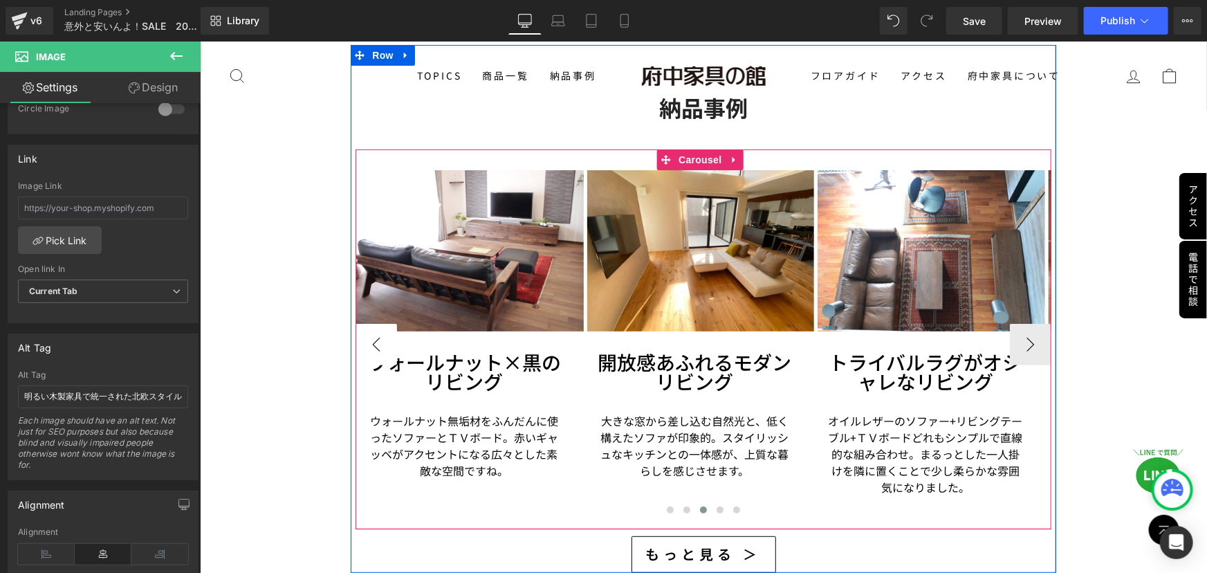
click at [385, 323] on button "‹" at bounding box center [375, 343] width 41 height 41
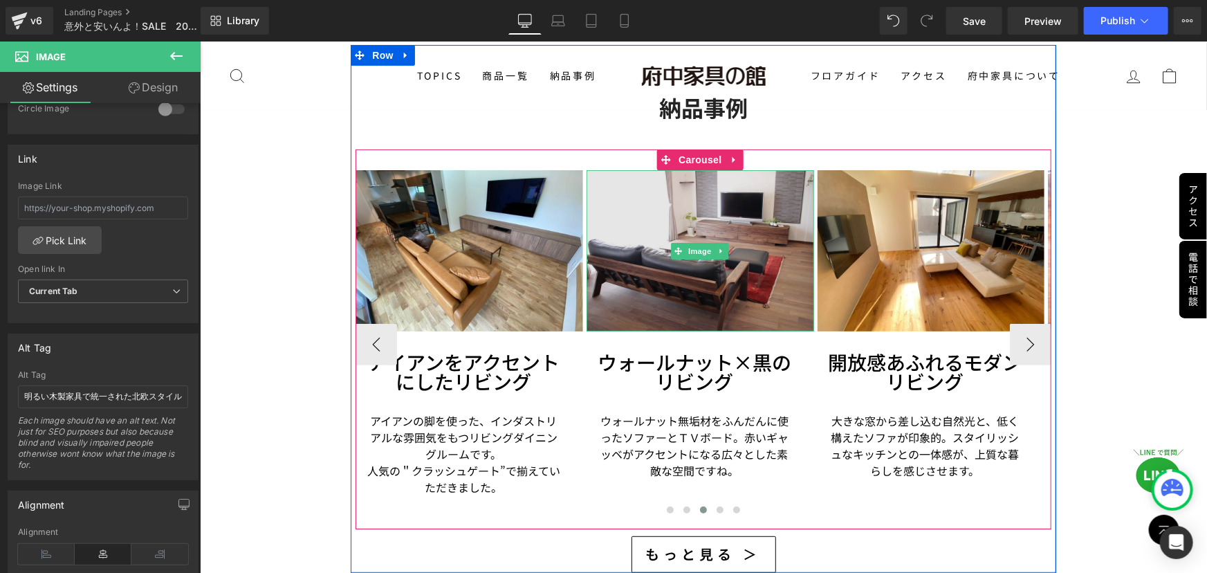
click at [683, 271] on img at bounding box center [700, 249] width 228 height 161
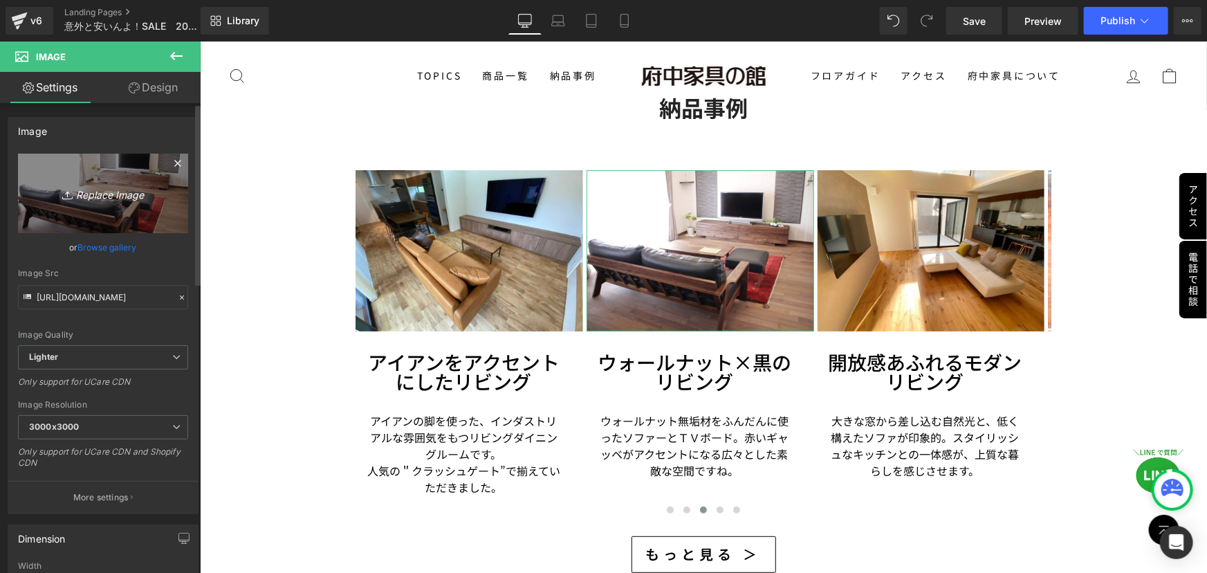
click at [91, 195] on icon "Replace Image" at bounding box center [103, 193] width 111 height 17
type input "C:\fakepath\8.jpg"
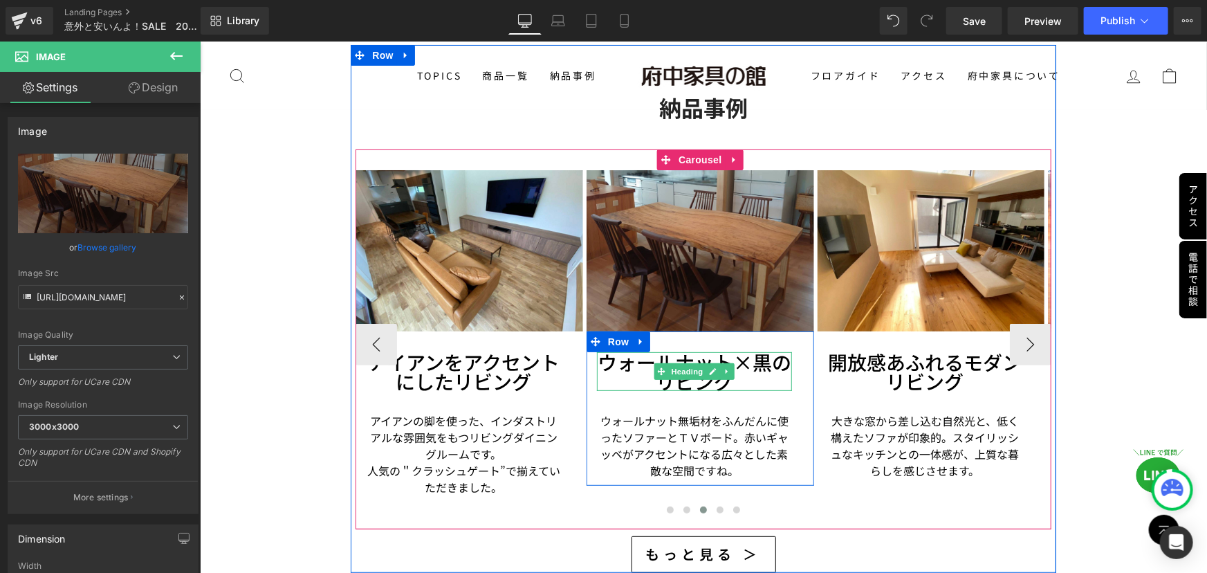
click at [634, 353] on h3 "ウォールナット×黒のリビング" at bounding box center [693, 370] width 195 height 39
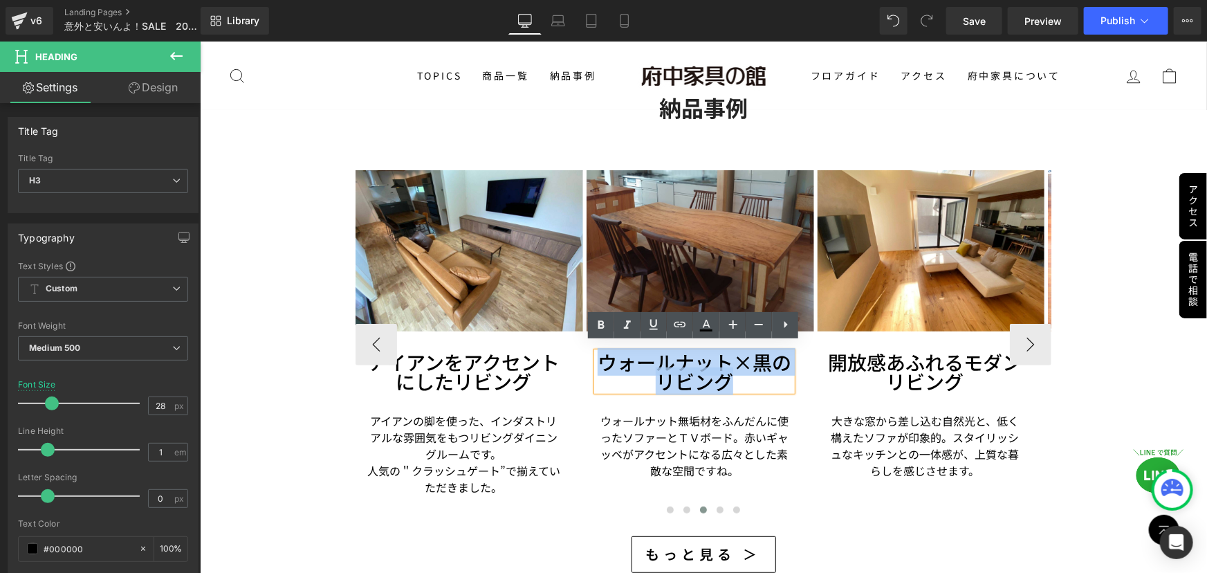
drag, startPoint x: 601, startPoint y: 349, endPoint x: 758, endPoint y: 371, distance: 158.5
click at [758, 371] on h3 "ウォールナット×黒のリビング" at bounding box center [693, 370] width 195 height 39
paste div
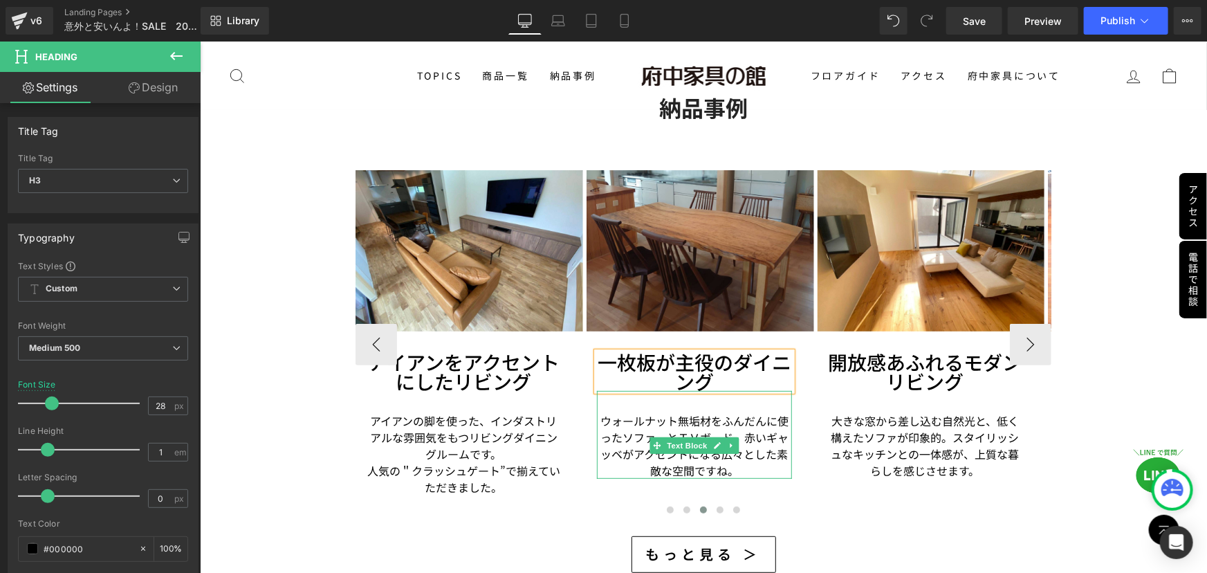
drag, startPoint x: 689, startPoint y: 441, endPoint x: 647, endPoint y: 427, distance: 44.0
click at [689, 441] on span "Text Block" at bounding box center [686, 444] width 46 height 17
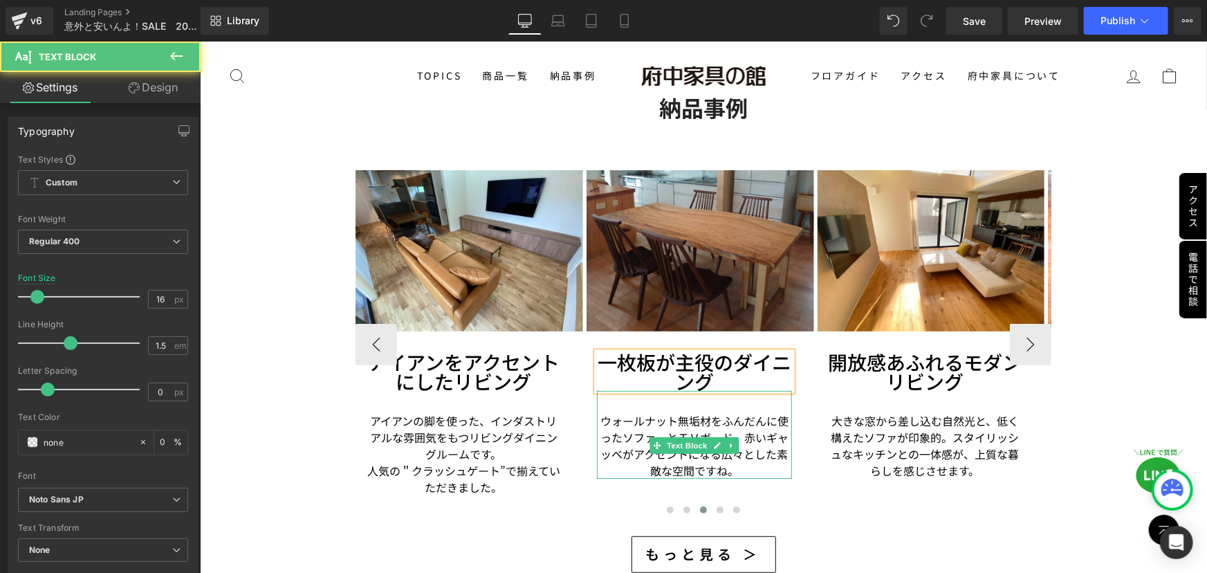
click at [627, 420] on p "ウォールナット無垢材をふんだんに使ったソファーとＴＶボード。赤いギャッベがアクセントになる広々とした素敵な空間ですね。" at bounding box center [693, 444] width 195 height 66
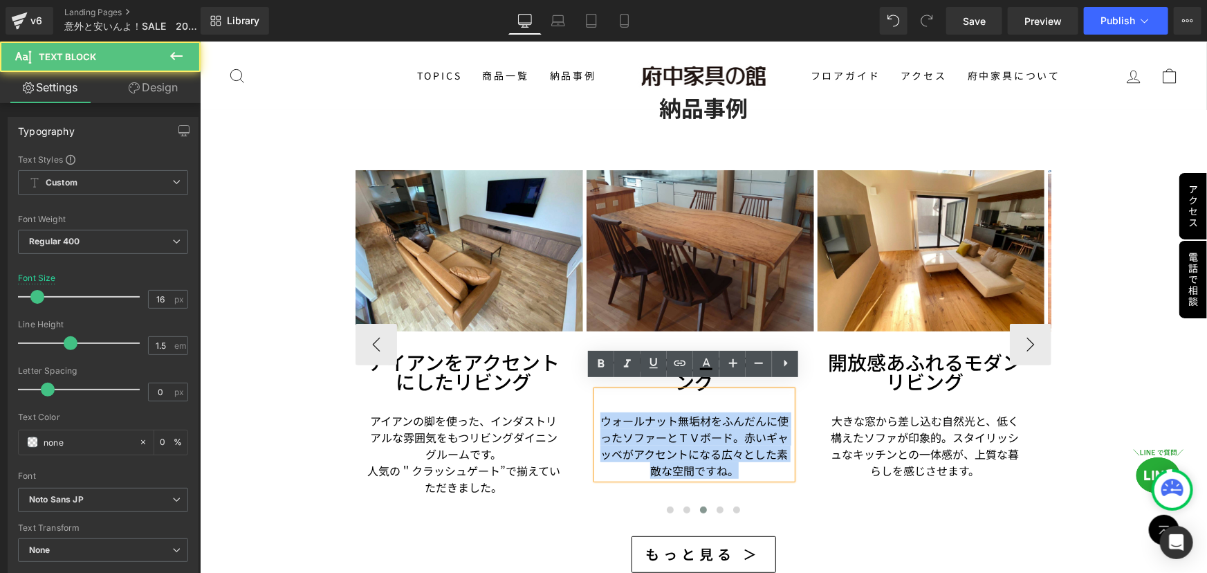
drag, startPoint x: 602, startPoint y: 409, endPoint x: 762, endPoint y: 461, distance: 168.0
click at [762, 461] on p "ウォールナット無垢材をふんだんに使ったソファーとＴＶボード。赤いギャッベがアクセントになる広々とした素敵な空間ですね。" at bounding box center [693, 444] width 195 height 66
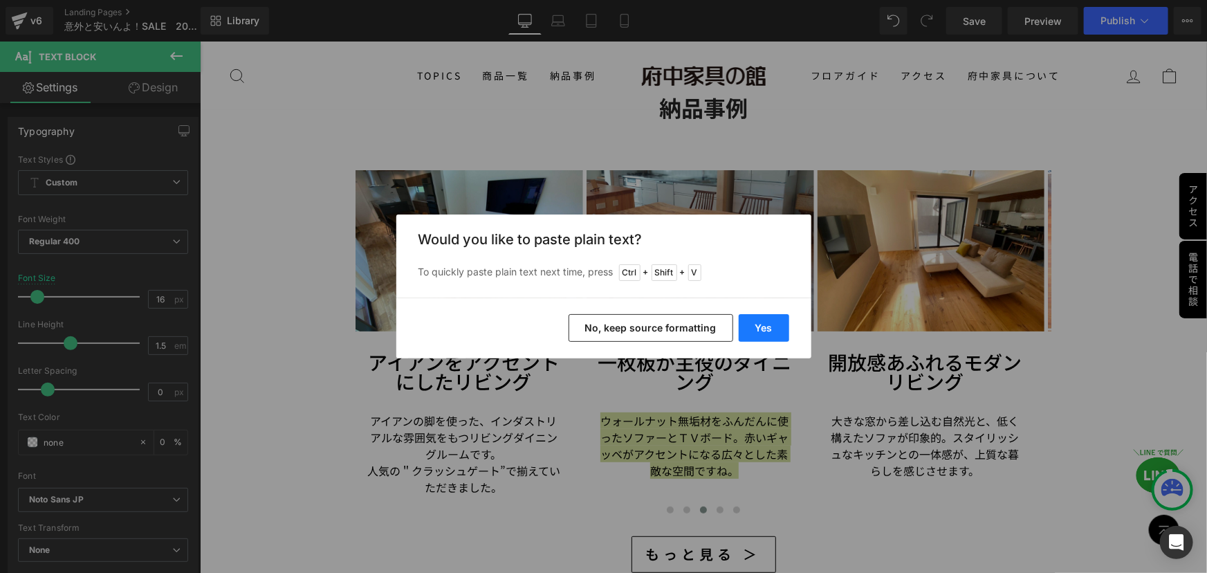
click at [747, 323] on button "Yes" at bounding box center [764, 328] width 50 height 28
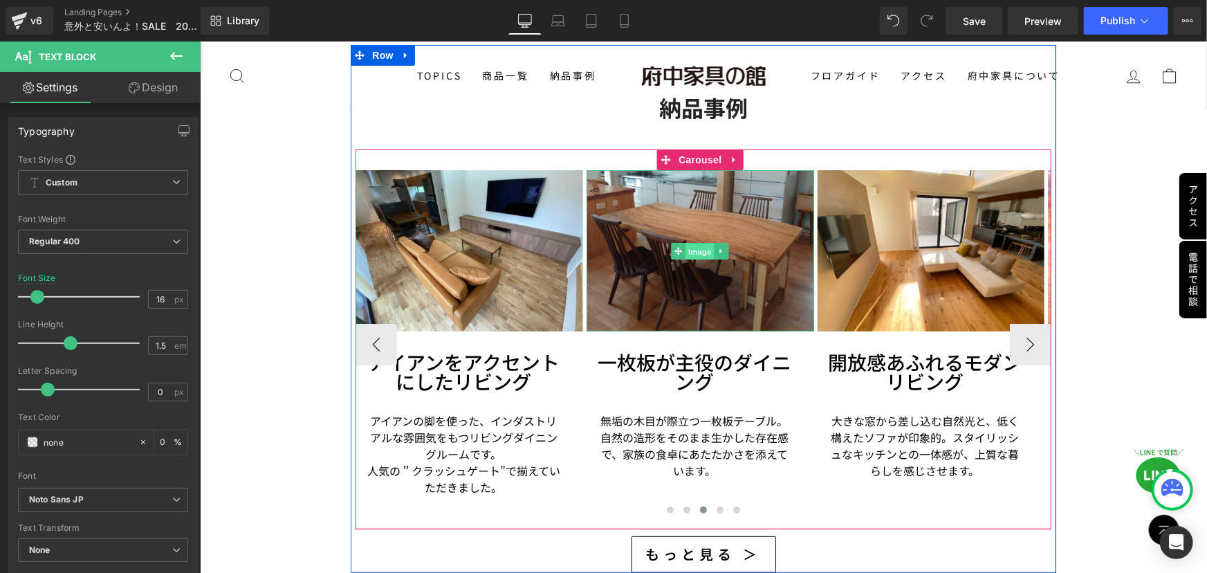
click at [692, 243] on span "Image" at bounding box center [699, 251] width 29 height 17
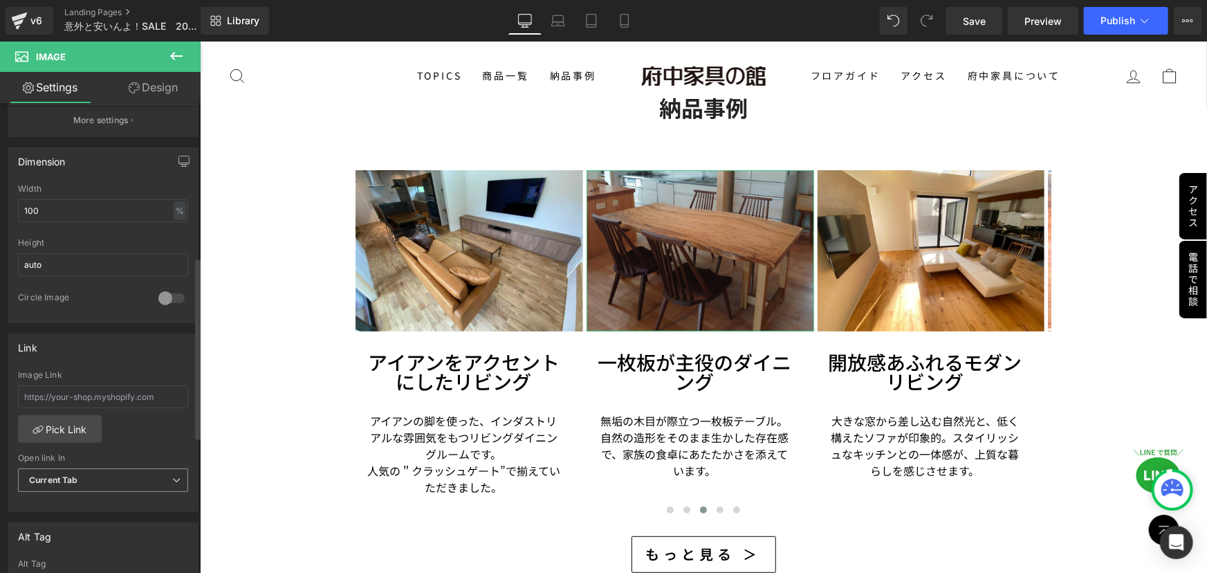
scroll to position [692, 0]
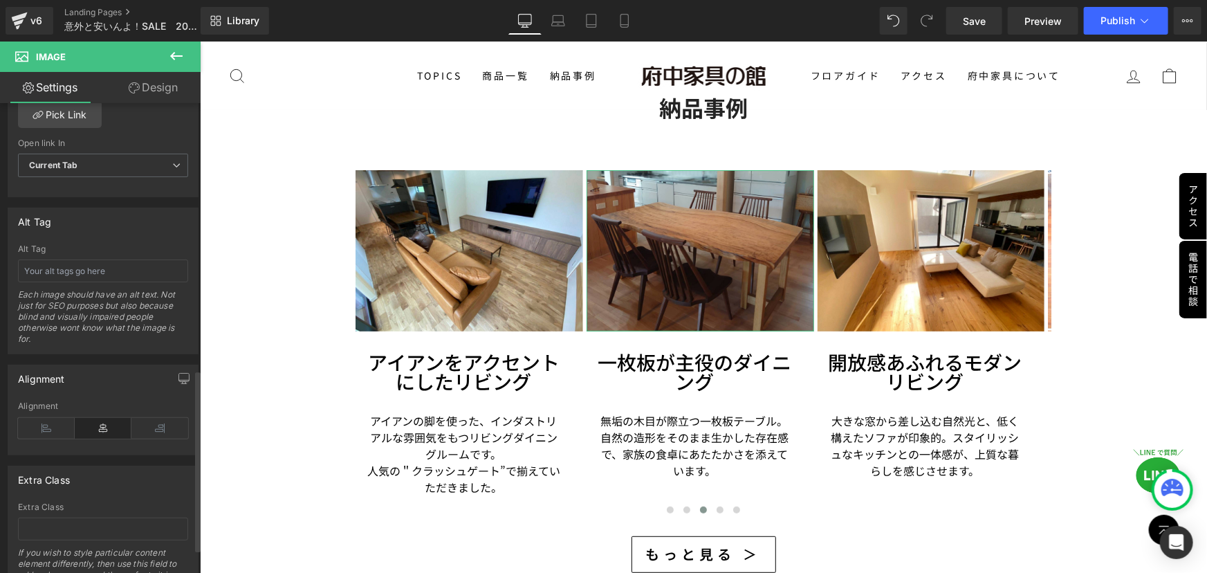
click at [87, 252] on div "Alt Tag Each image should have an alt text. Not just for SEO purposes but also …" at bounding box center [103, 298] width 170 height 109
click at [82, 268] on input "text" at bounding box center [103, 270] width 170 height 23
paste input "木の風合い豊かな一枚板テーブルのダイニングセット"
type input "木の風合い豊かな一枚板テーブルのダイニングセット"
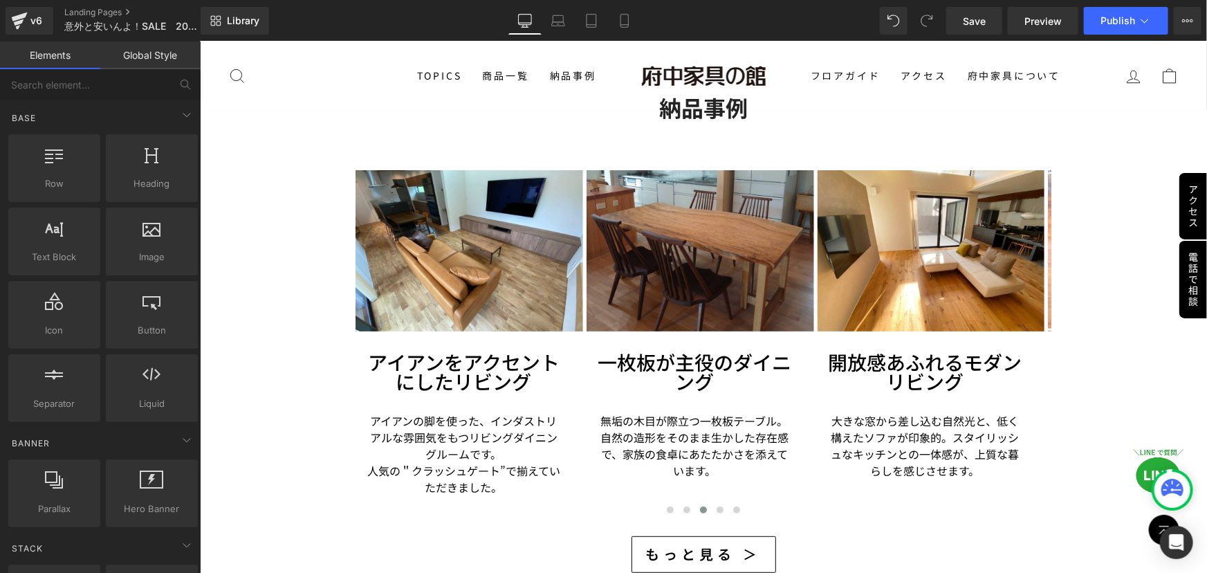
scroll to position [0, 0]
click at [308, 310] on div "おすすめアイテム5選！ Heading Sale Off (P) Image" at bounding box center [702, 211] width 1007 height 5614
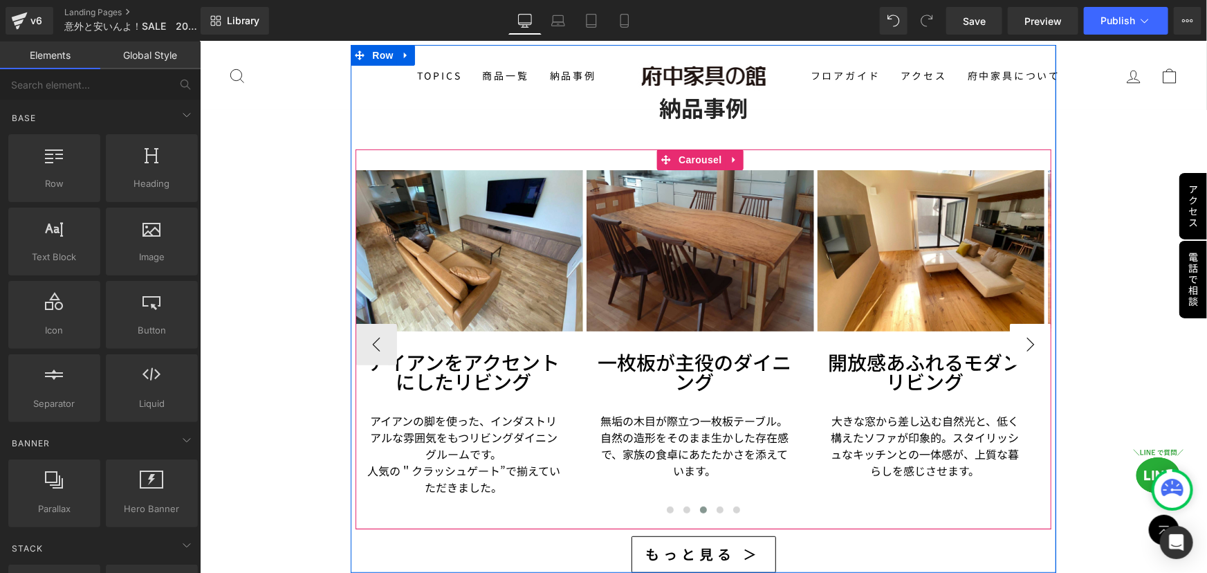
click at [1015, 323] on button "›" at bounding box center [1029, 343] width 41 height 41
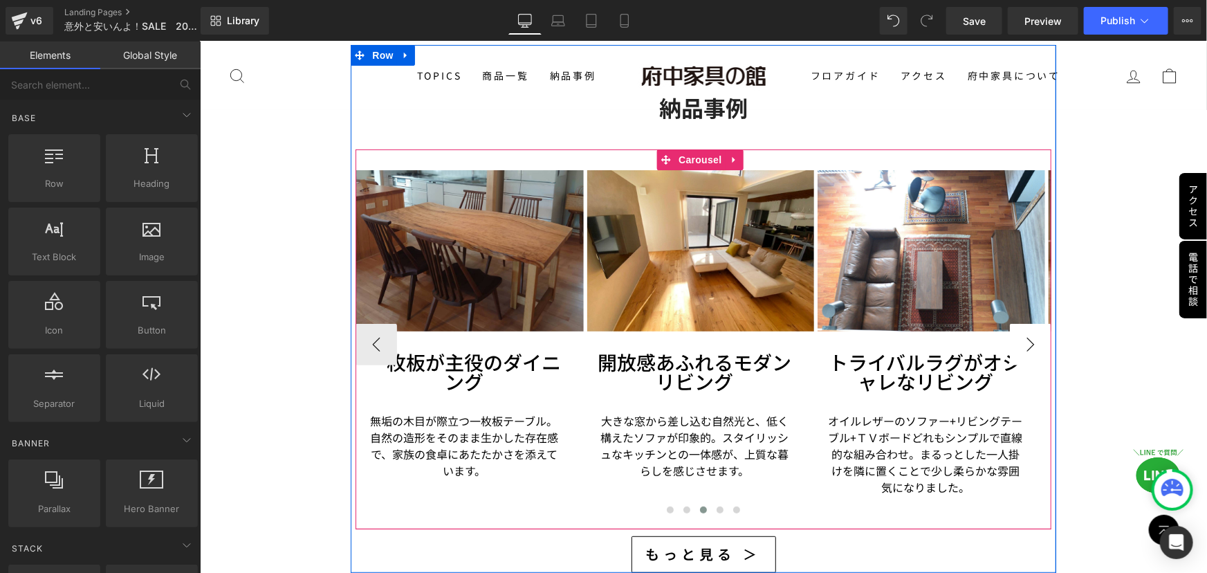
click at [1015, 323] on button "›" at bounding box center [1029, 343] width 41 height 41
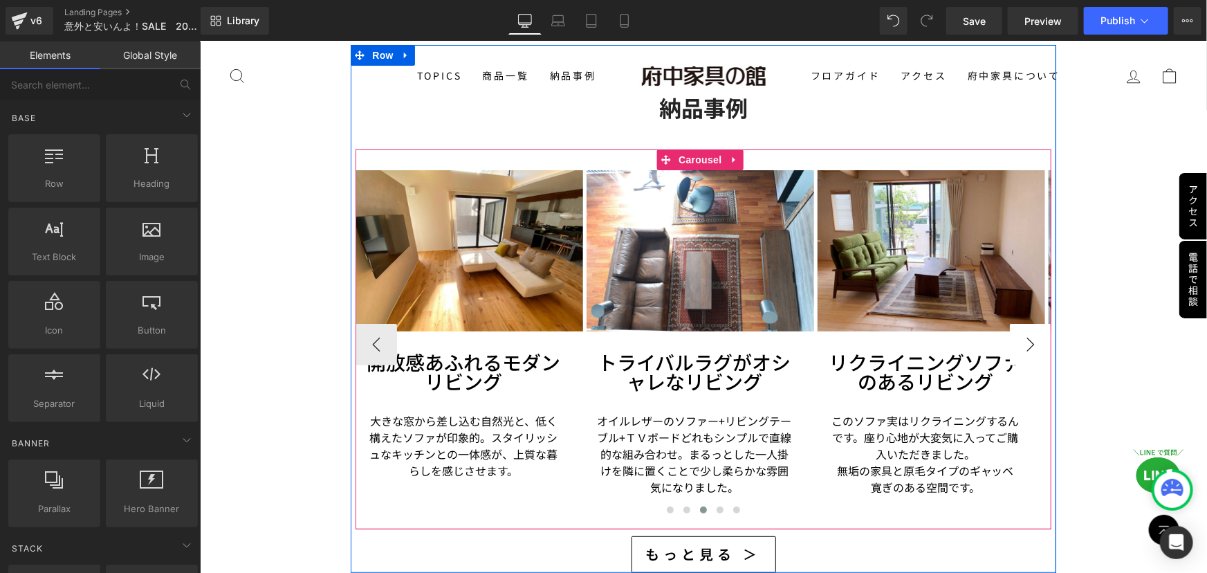
click at [1015, 323] on button "›" at bounding box center [1029, 343] width 41 height 41
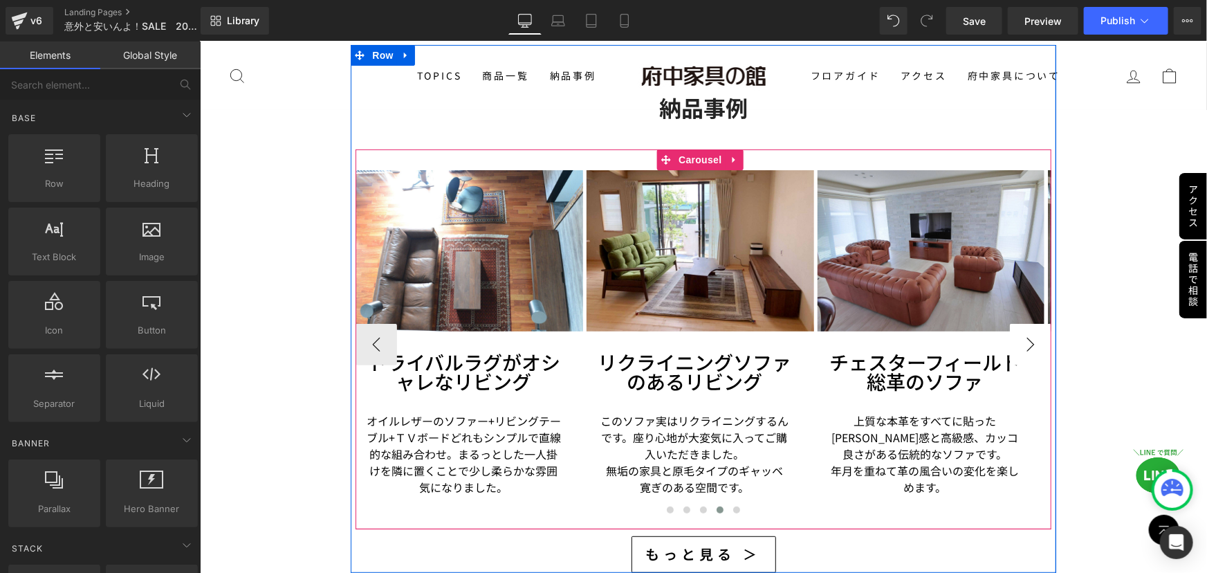
click at [1015, 323] on button "›" at bounding box center [1029, 343] width 41 height 41
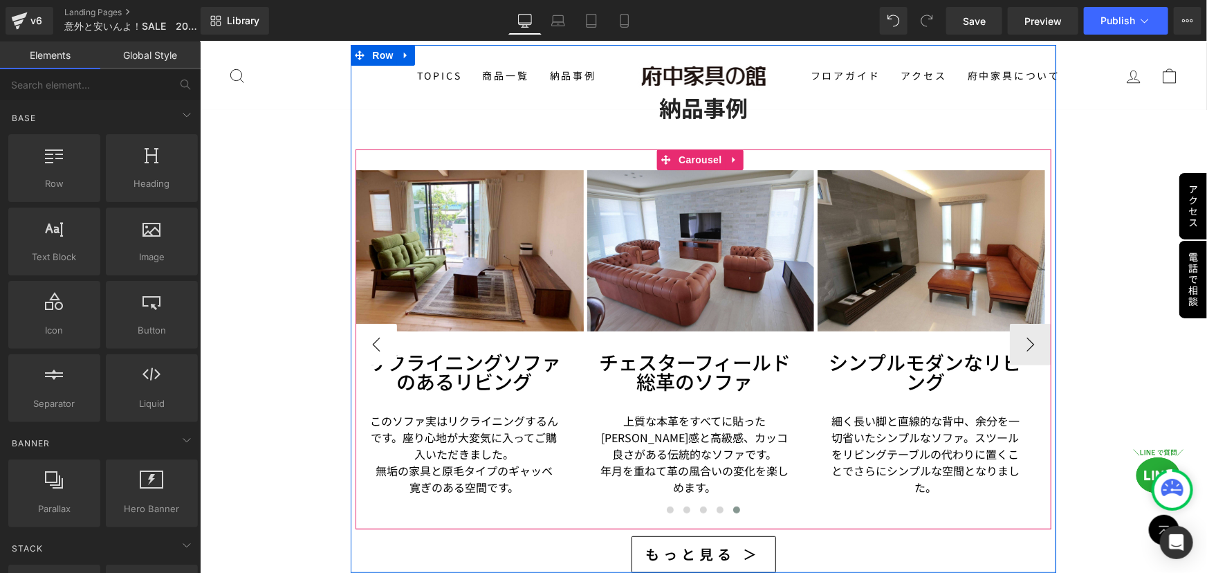
click at [380, 328] on button "‹" at bounding box center [375, 343] width 41 height 41
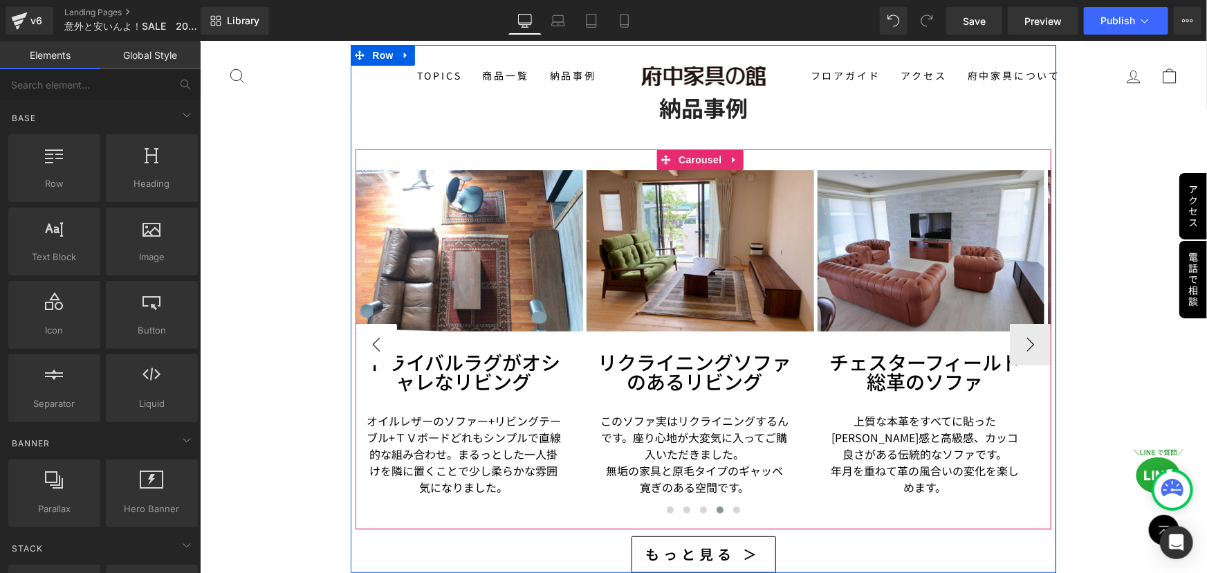
click at [380, 328] on button "‹" at bounding box center [375, 343] width 41 height 41
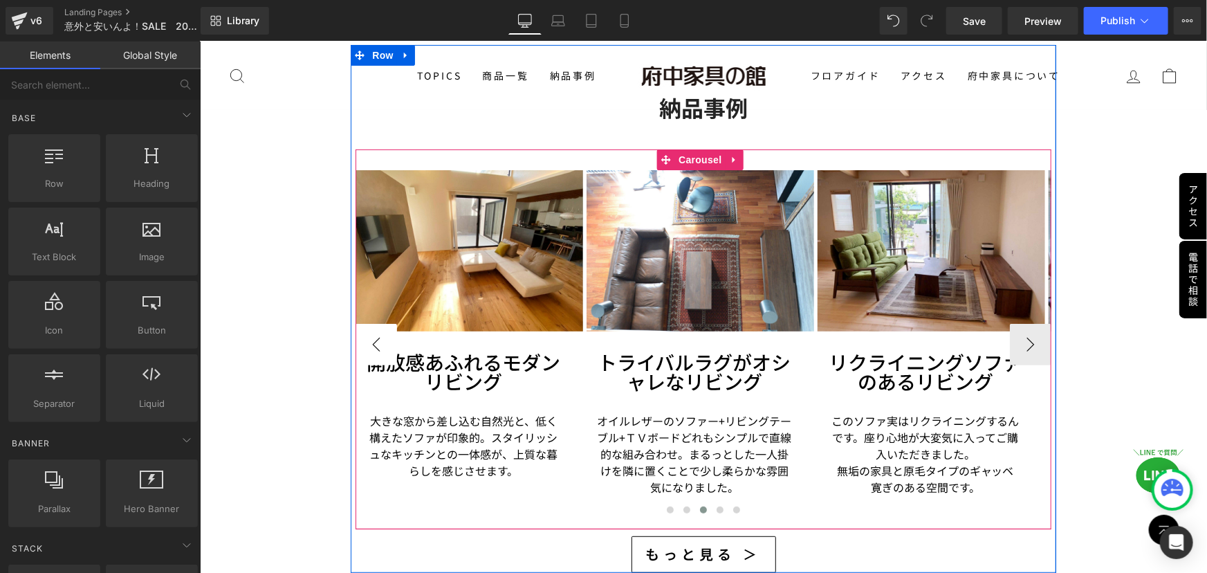
click at [380, 328] on button "‹" at bounding box center [375, 343] width 41 height 41
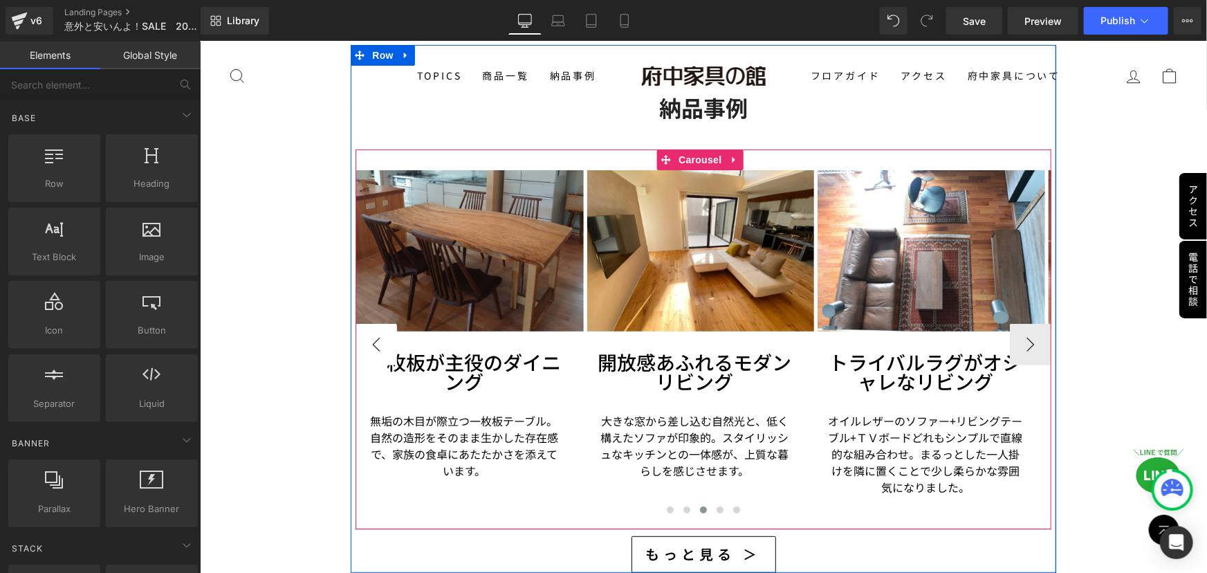
click at [380, 328] on button "‹" at bounding box center [375, 343] width 41 height 41
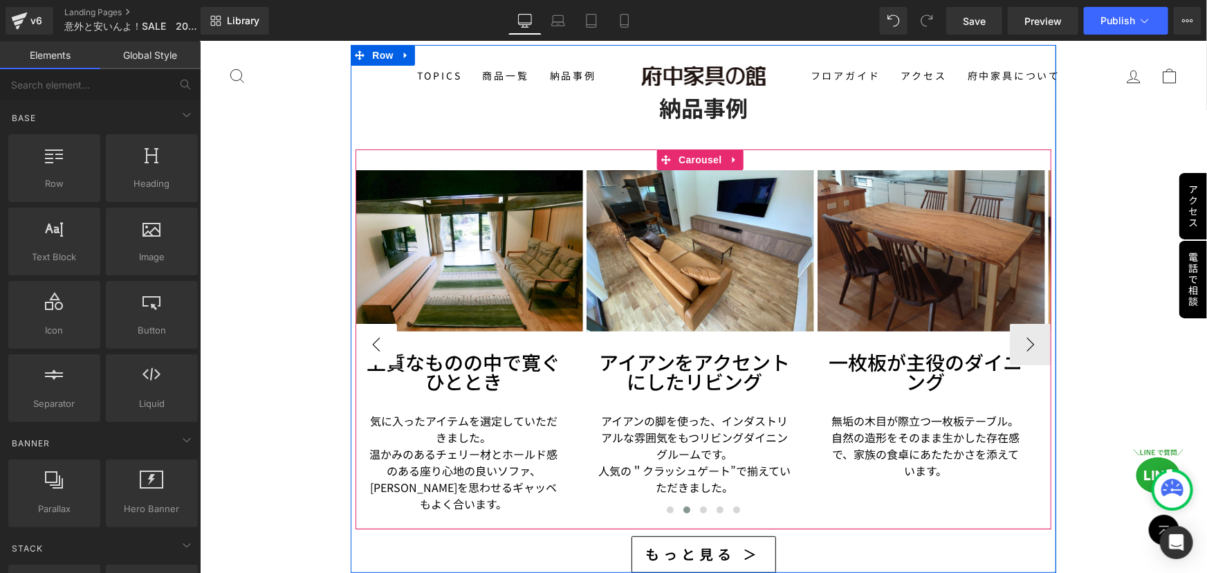
click at [380, 328] on button "‹" at bounding box center [375, 343] width 41 height 41
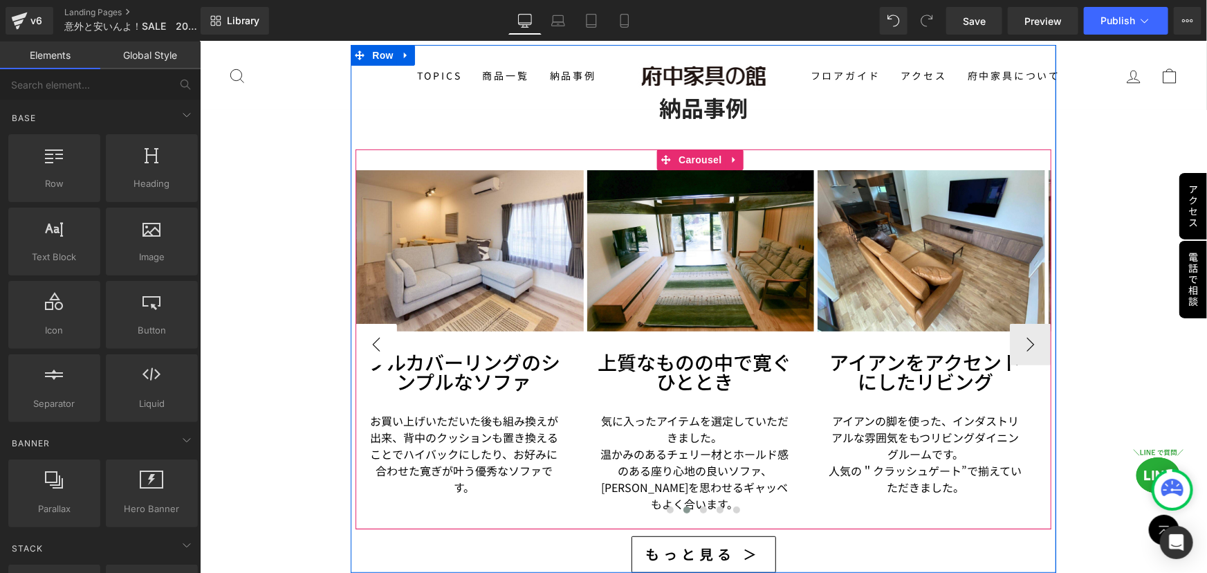
click at [380, 327] on button "‹" at bounding box center [375, 343] width 41 height 41
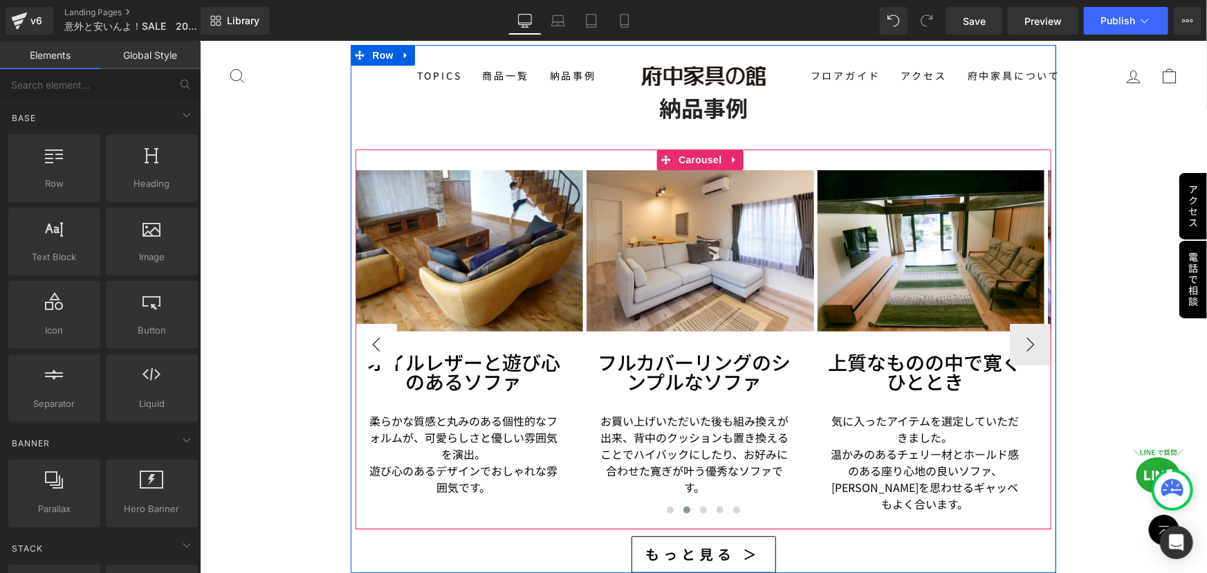
click at [380, 327] on button "‹" at bounding box center [375, 343] width 41 height 41
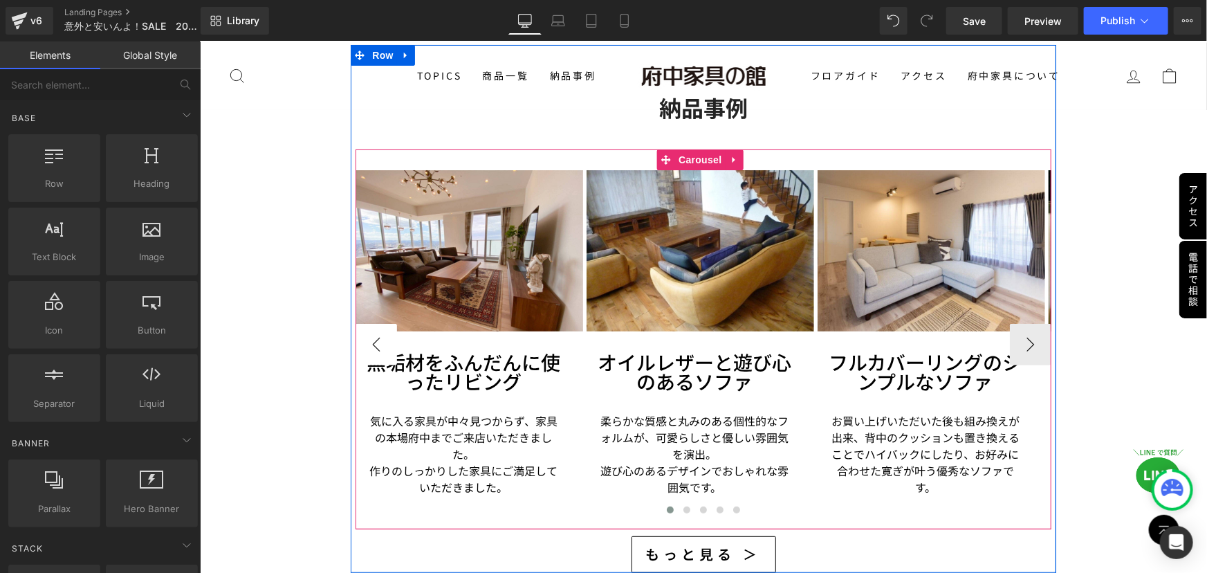
click at [380, 327] on button "‹" at bounding box center [375, 343] width 41 height 41
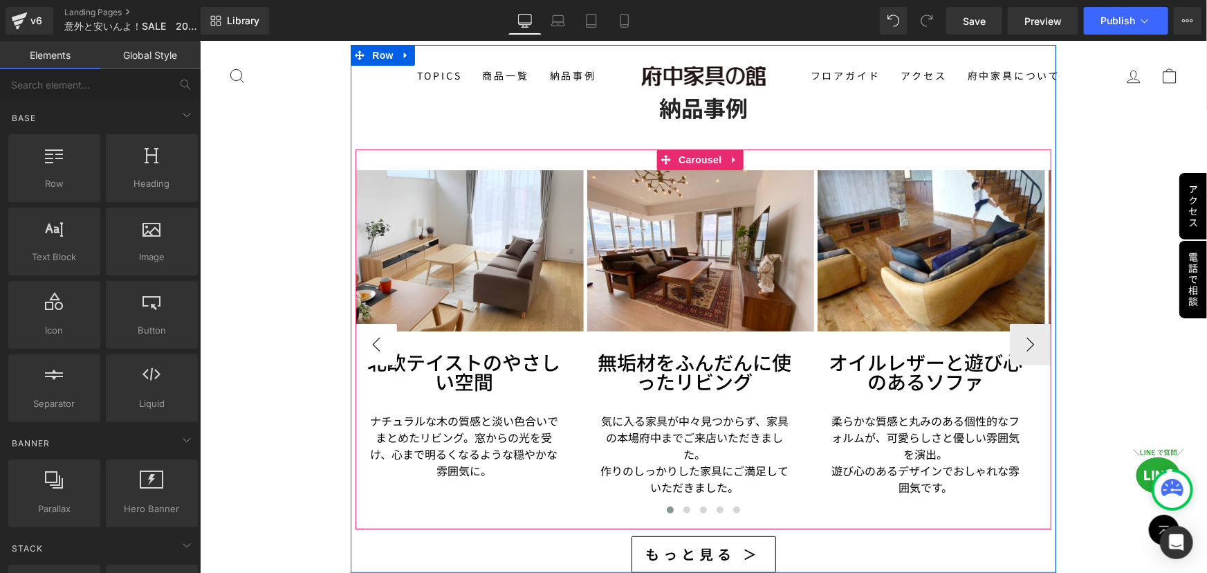
click at [380, 327] on button "‹" at bounding box center [375, 343] width 41 height 41
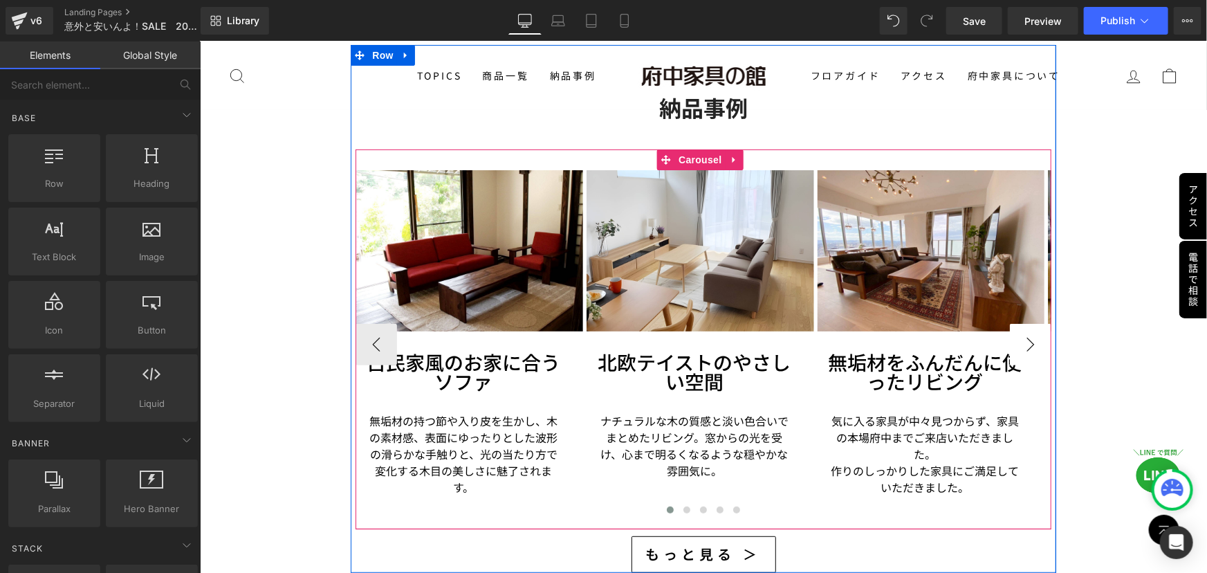
click at [1017, 331] on button "›" at bounding box center [1029, 343] width 41 height 41
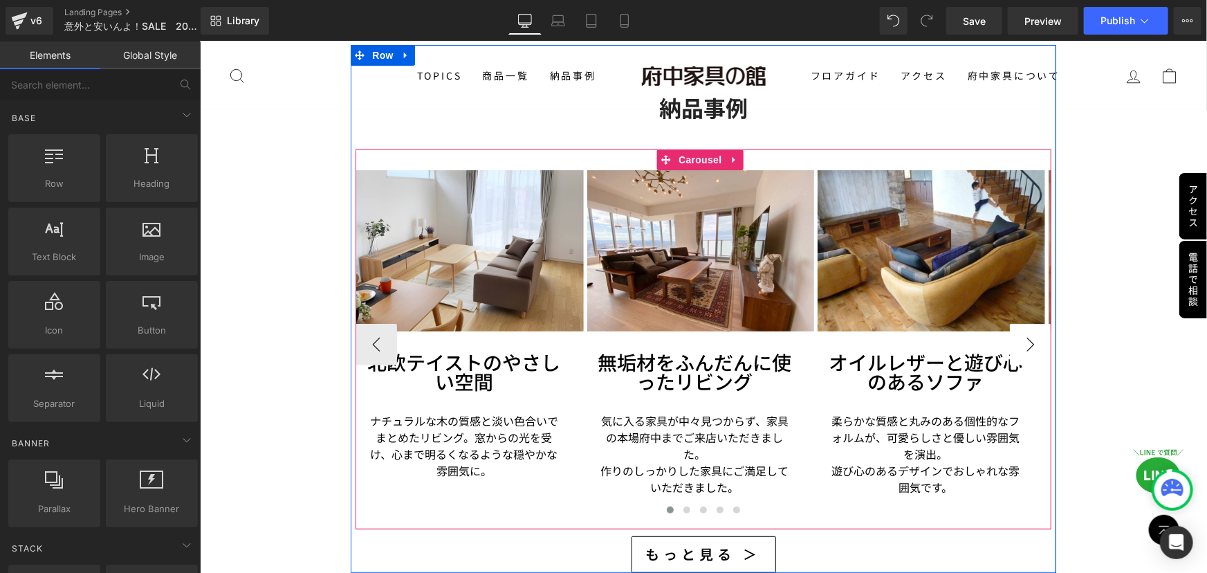
click at [1015, 334] on button "›" at bounding box center [1029, 343] width 41 height 41
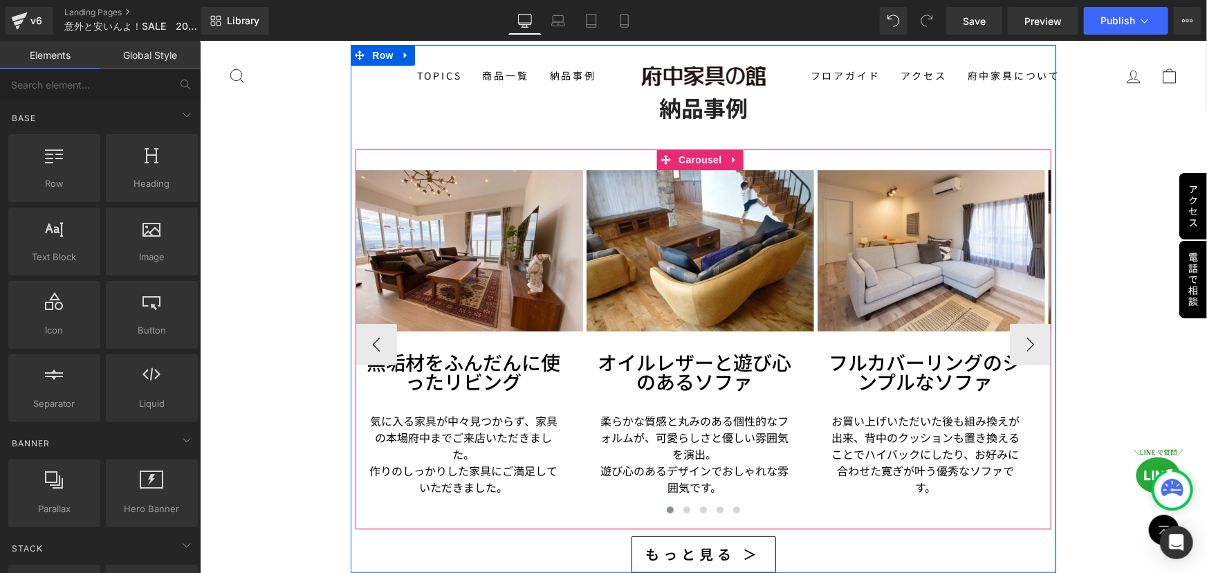
click at [699, 156] on span "Carousel" at bounding box center [699, 159] width 50 height 21
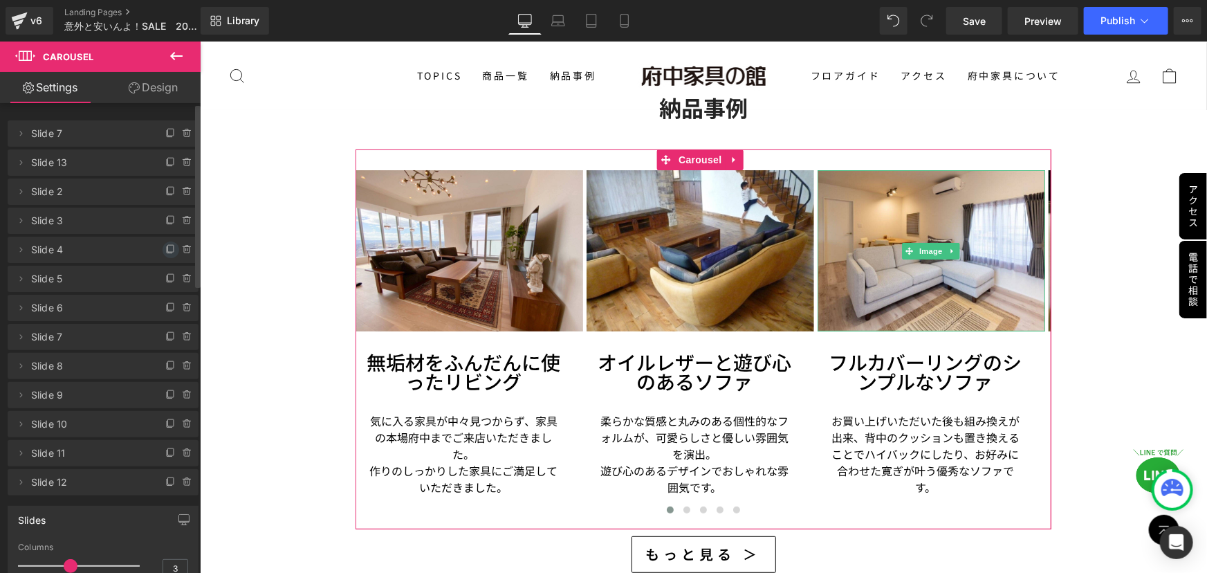
click at [165, 251] on icon at bounding box center [170, 249] width 11 height 11
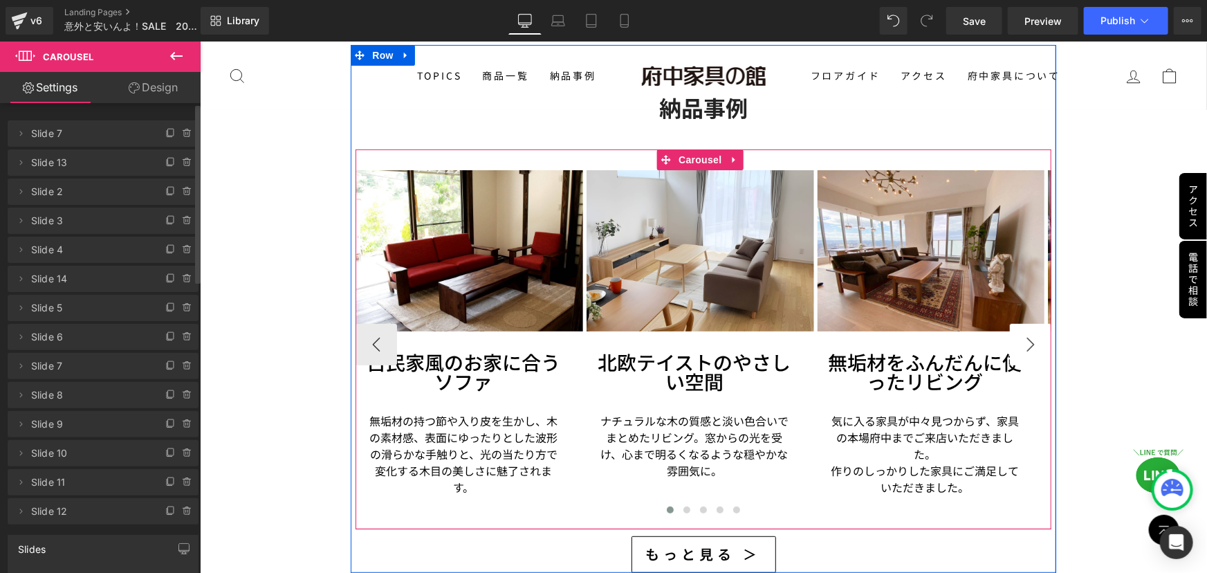
click at [1016, 326] on button "›" at bounding box center [1029, 343] width 41 height 41
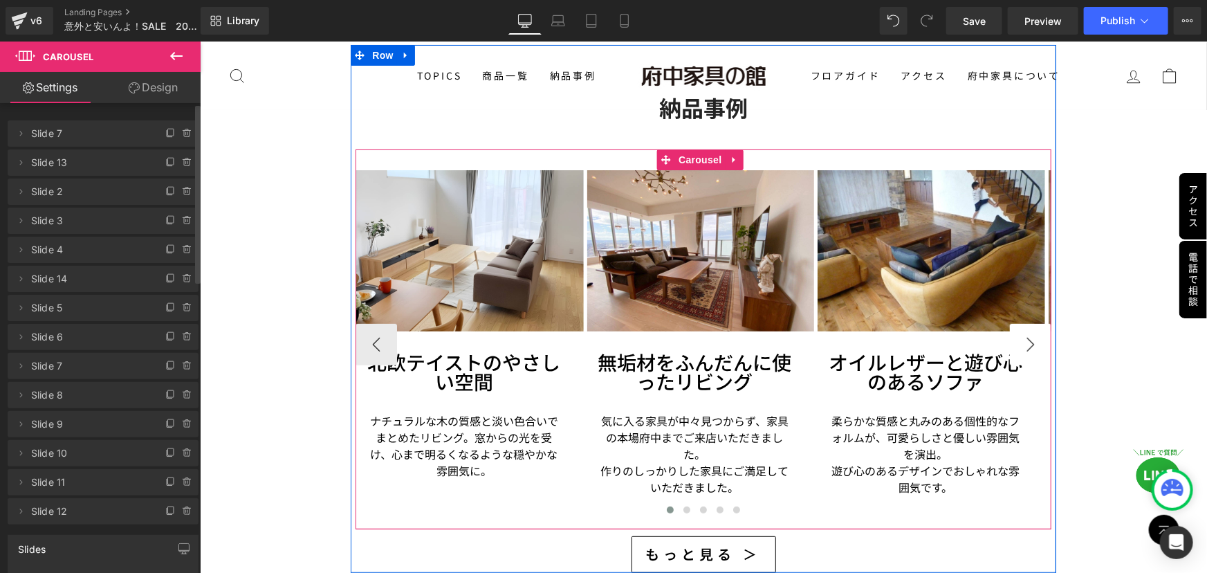
click at [1016, 324] on button "›" at bounding box center [1029, 343] width 41 height 41
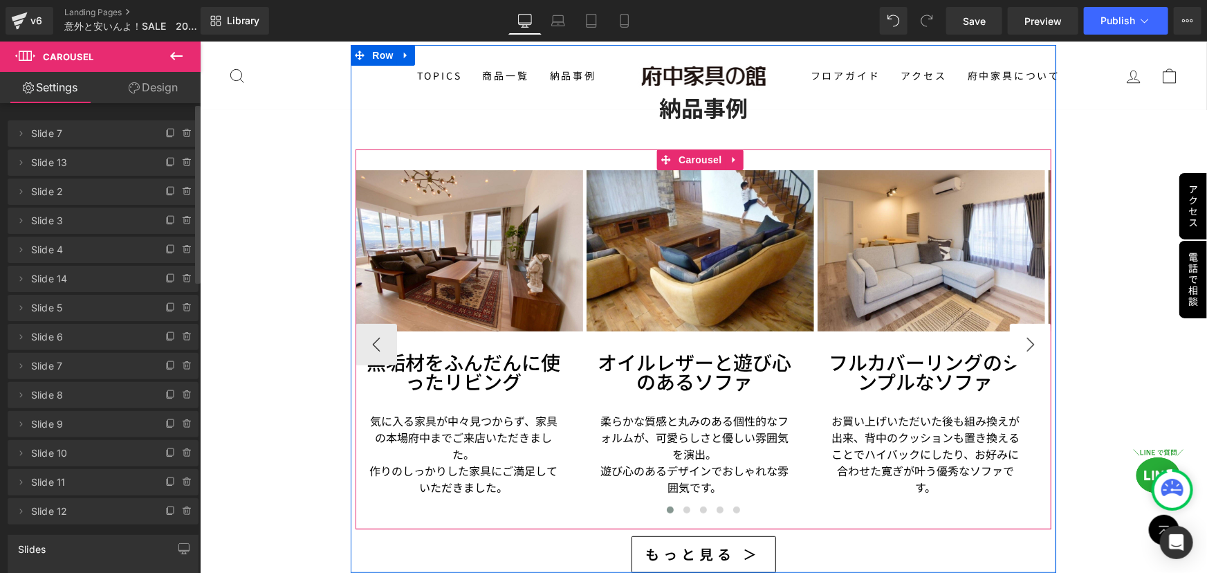
click at [1016, 324] on button "›" at bounding box center [1029, 343] width 41 height 41
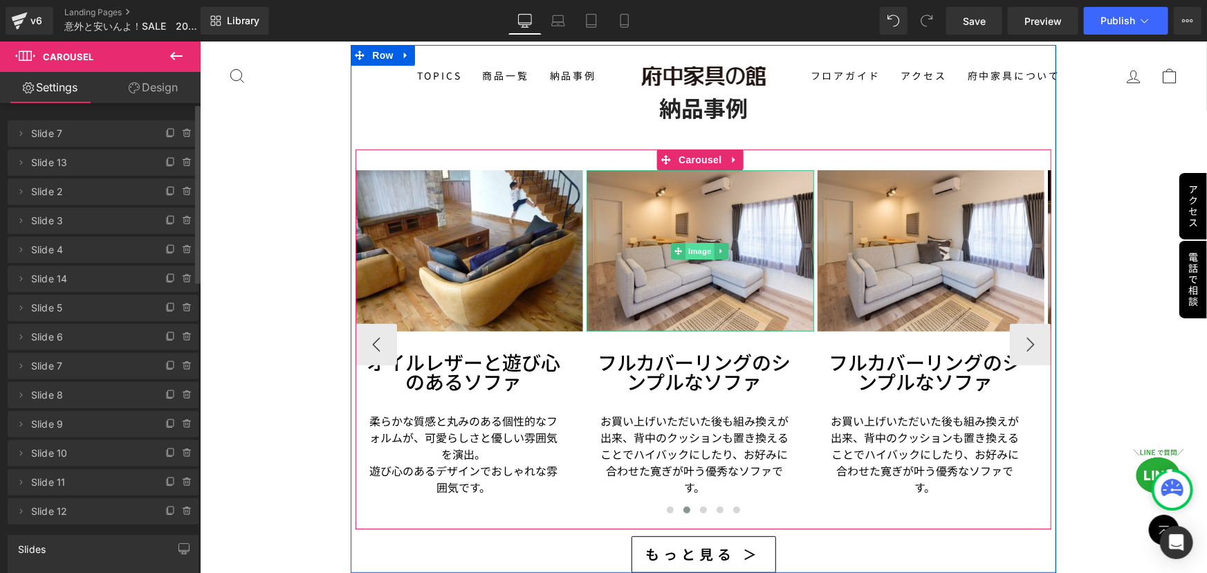
click at [692, 245] on span "Image" at bounding box center [699, 250] width 29 height 17
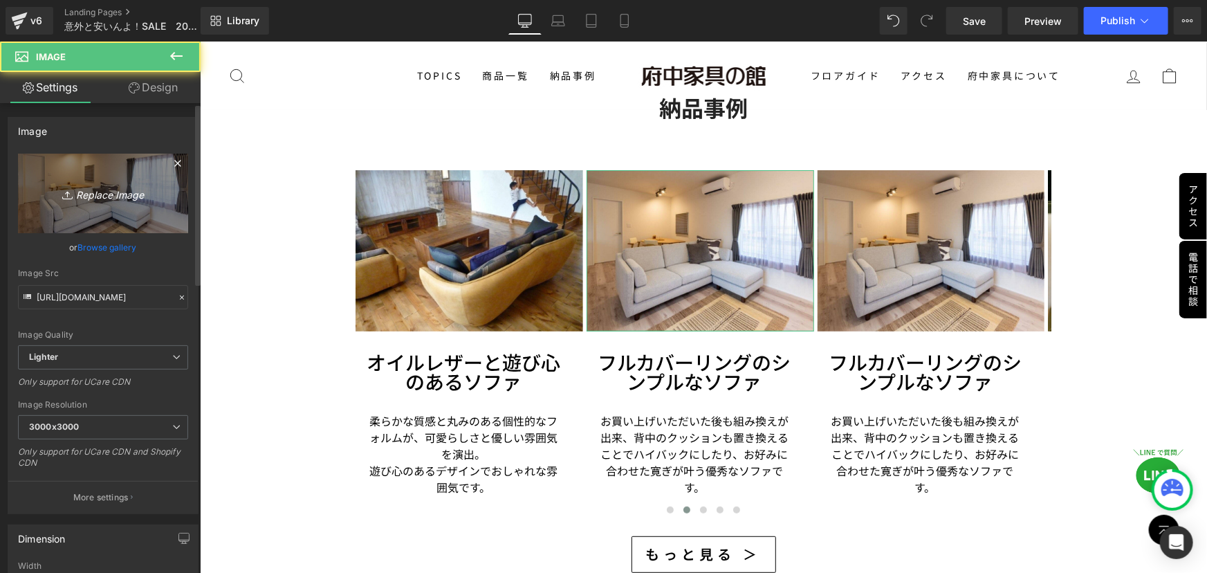
click at [93, 194] on icon "Replace Image" at bounding box center [103, 193] width 111 height 17
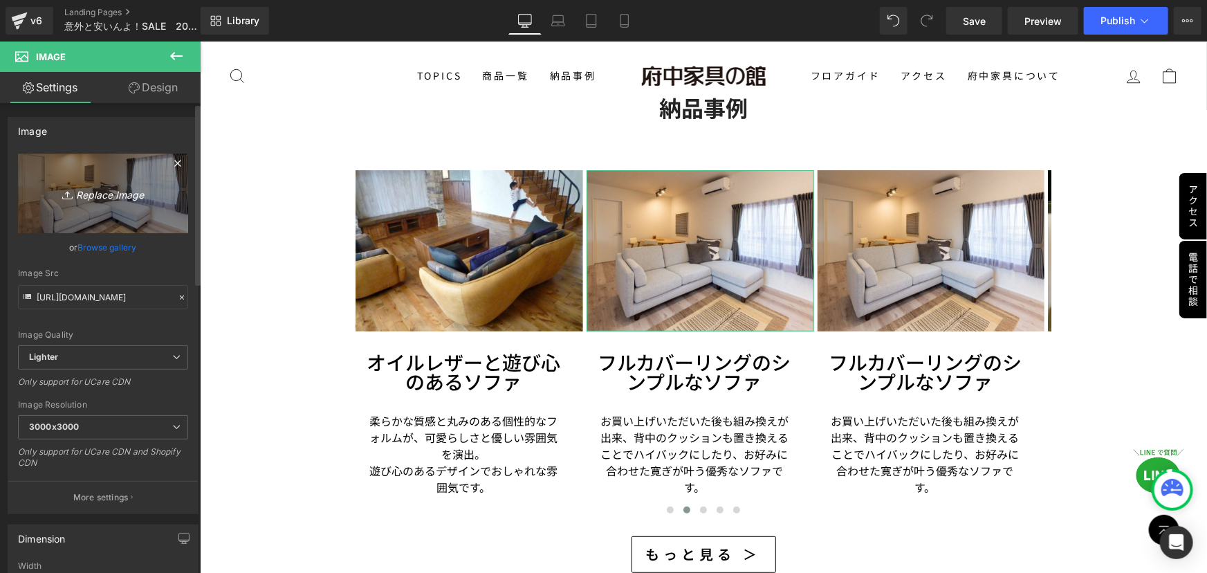
type input "C:\fakepath\7.jpg"
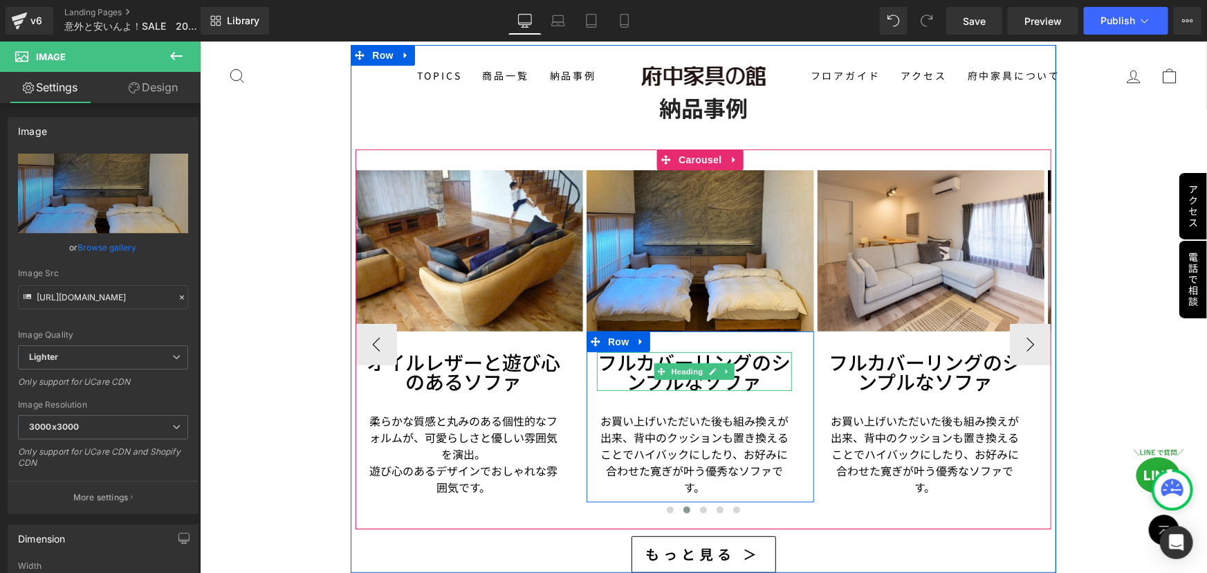
click at [620, 358] on h3 "フルカバーリングのシンプルなソファ" at bounding box center [693, 370] width 195 height 39
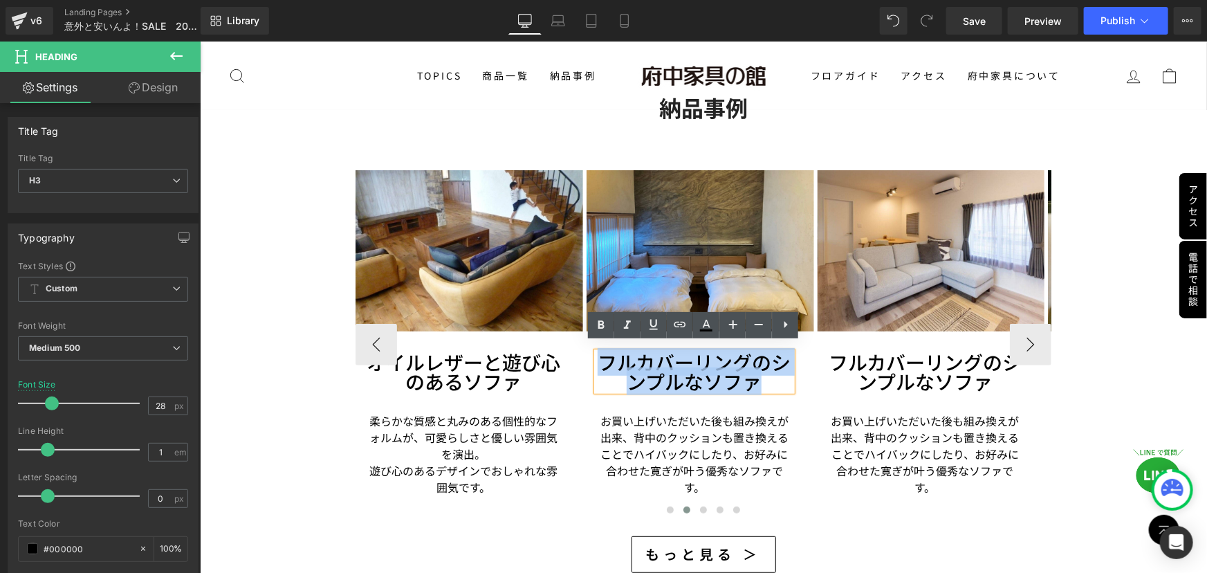
drag, startPoint x: 600, startPoint y: 351, endPoint x: 761, endPoint y: 376, distance: 163.6
click at [761, 376] on h3 "フルカバーリングのシンプルなソファ" at bounding box center [693, 370] width 195 height 39
paste div
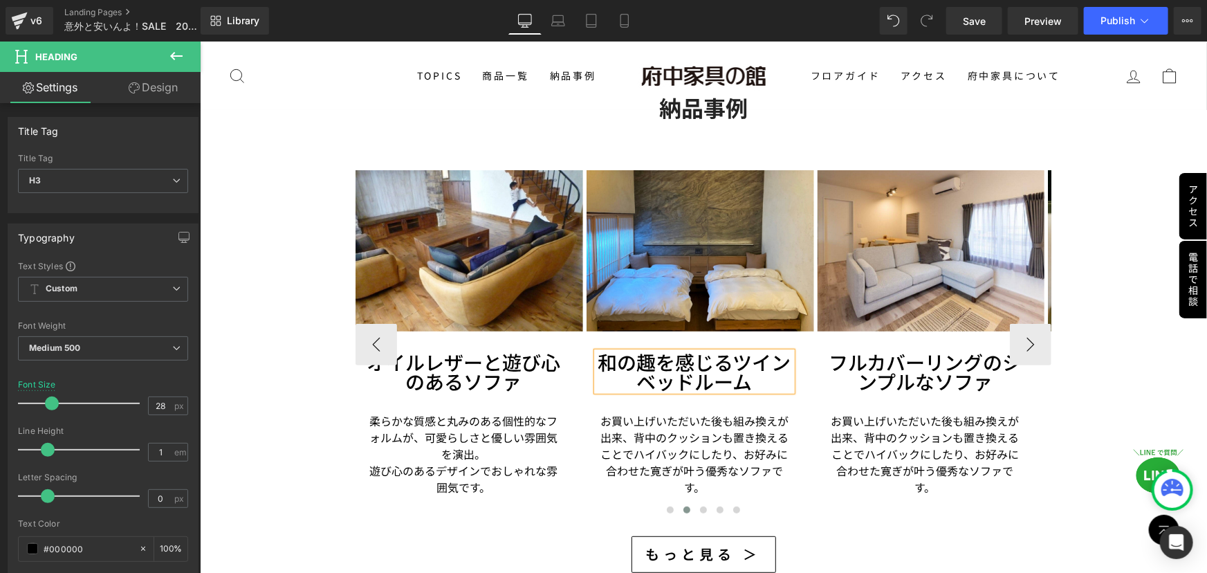
click at [627, 414] on p "お買い上げいただいた後も組み換えが出来、背中のクッションも置き換えることでハイバックにしたり、お好みに合わせた寛ぎが叶う優秀なソファです。" at bounding box center [693, 452] width 195 height 83
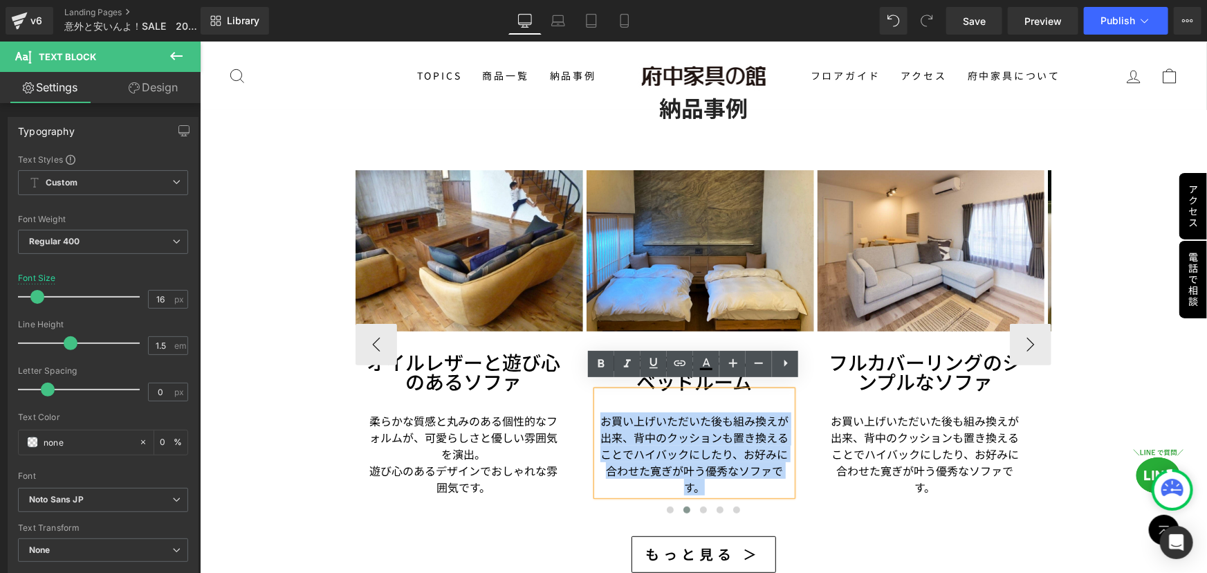
drag, startPoint x: 595, startPoint y: 412, endPoint x: 780, endPoint y: 474, distance: 195.5
click at [780, 474] on p "お買い上げいただいた後も組み換えが出来、背中のクッションも置き換えることでハイバックにしたり、お好みに合わせた寛ぎが叶う優秀なソファです。" at bounding box center [693, 452] width 195 height 83
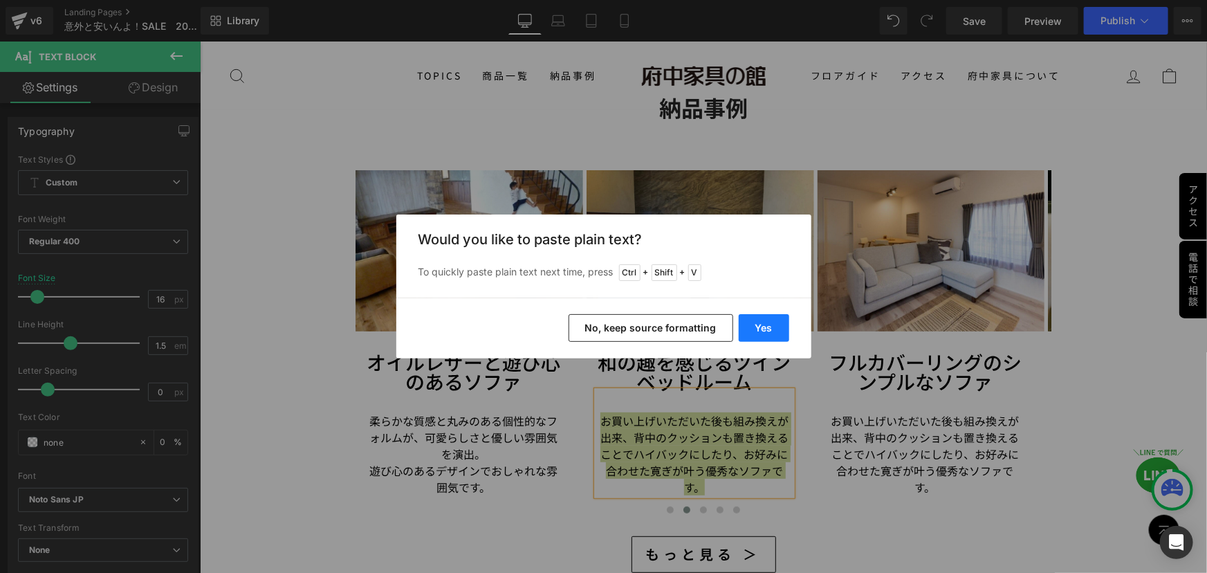
click at [761, 325] on button "Yes" at bounding box center [764, 328] width 50 height 28
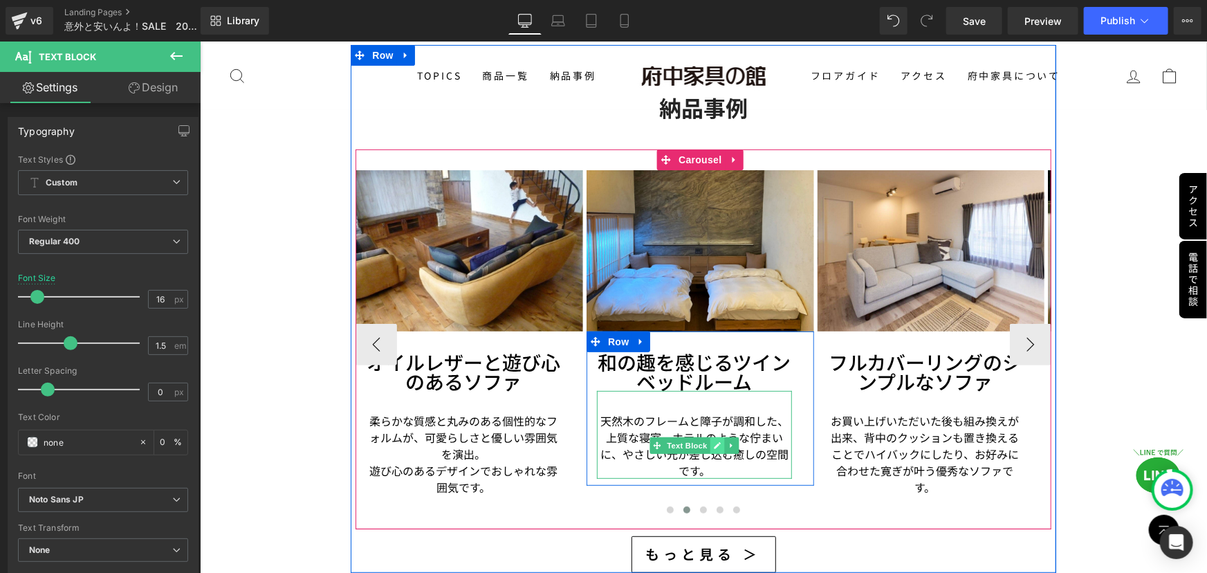
click at [714, 442] on icon at bounding box center [716, 445] width 7 height 7
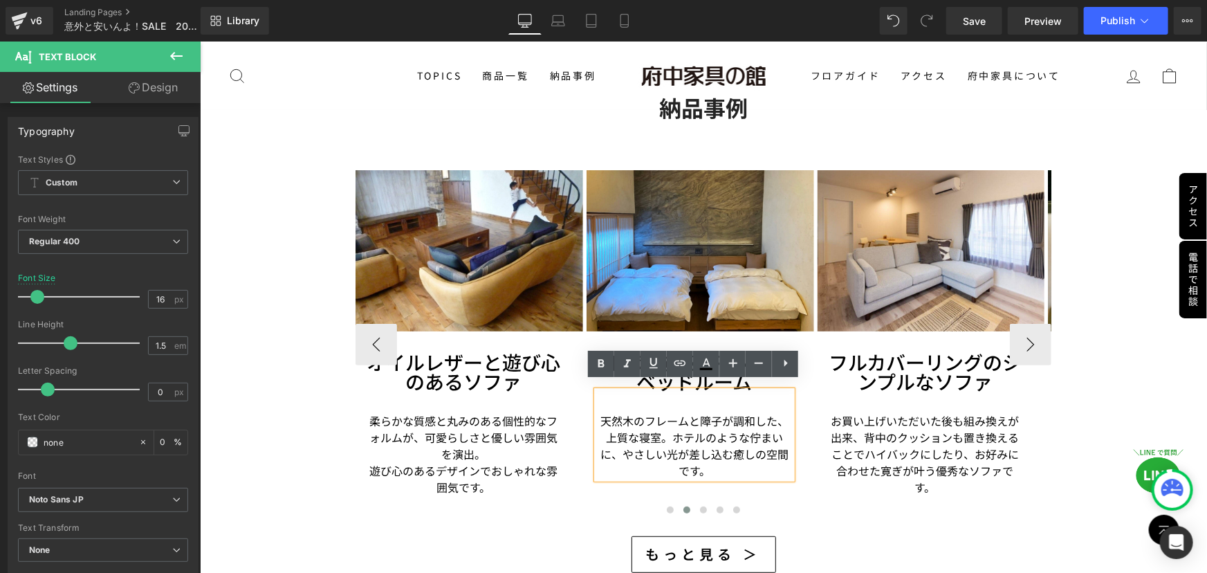
click at [707, 432] on p "天然木のフレームと障子が調和した、上質な寝室。ホテルのような佇まいに、やさしい光が差し込む癒しの空間です。" at bounding box center [693, 444] width 195 height 66
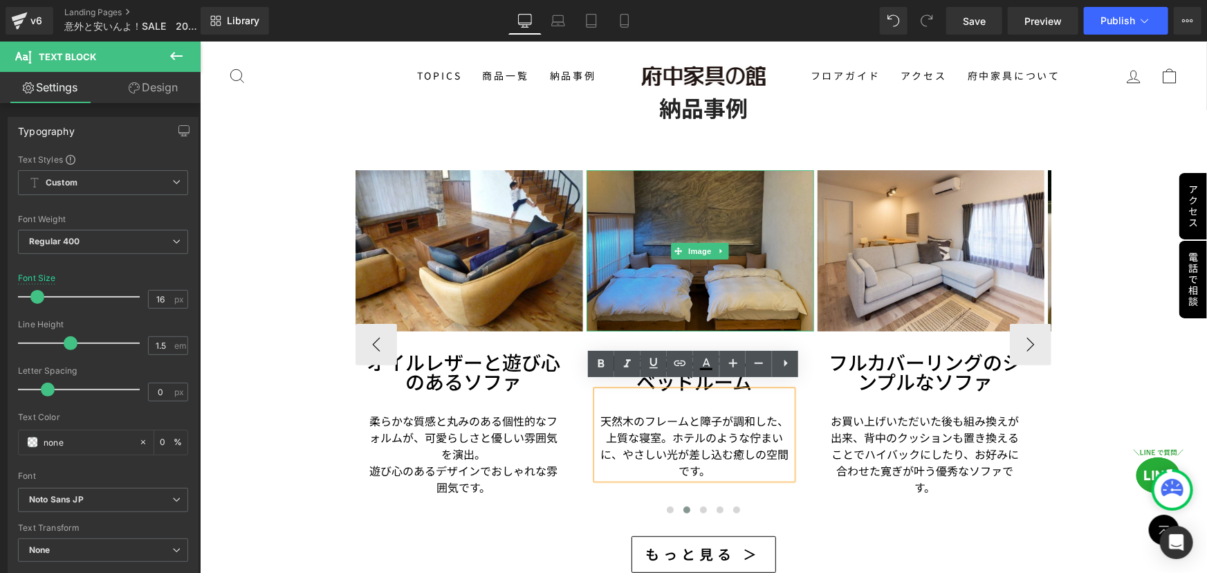
click at [675, 258] on img at bounding box center [700, 249] width 228 height 161
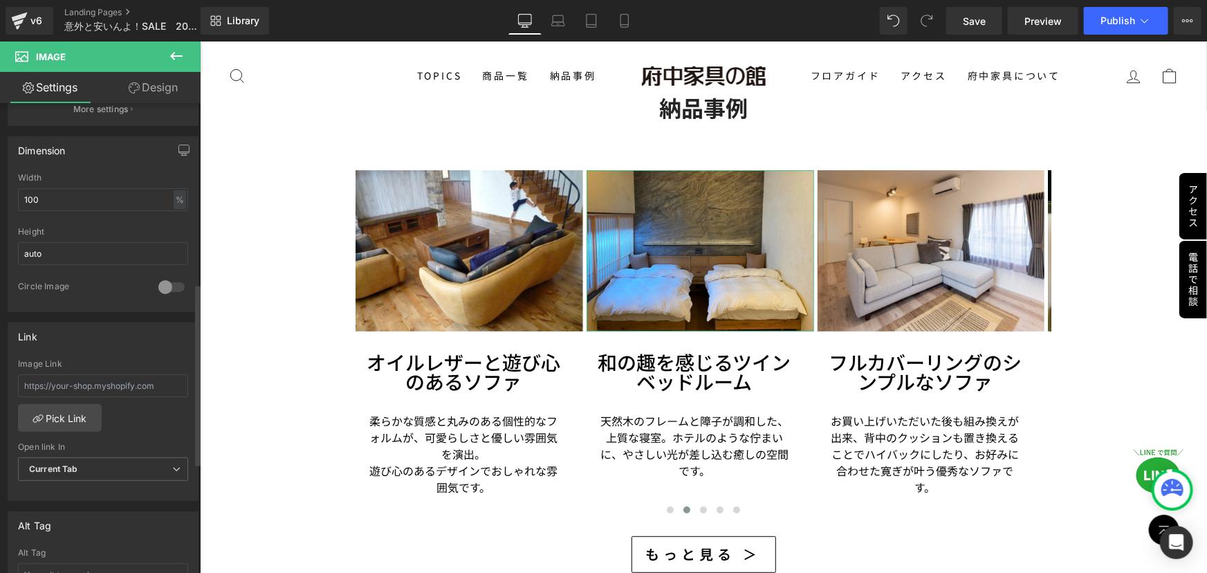
scroll to position [503, 0]
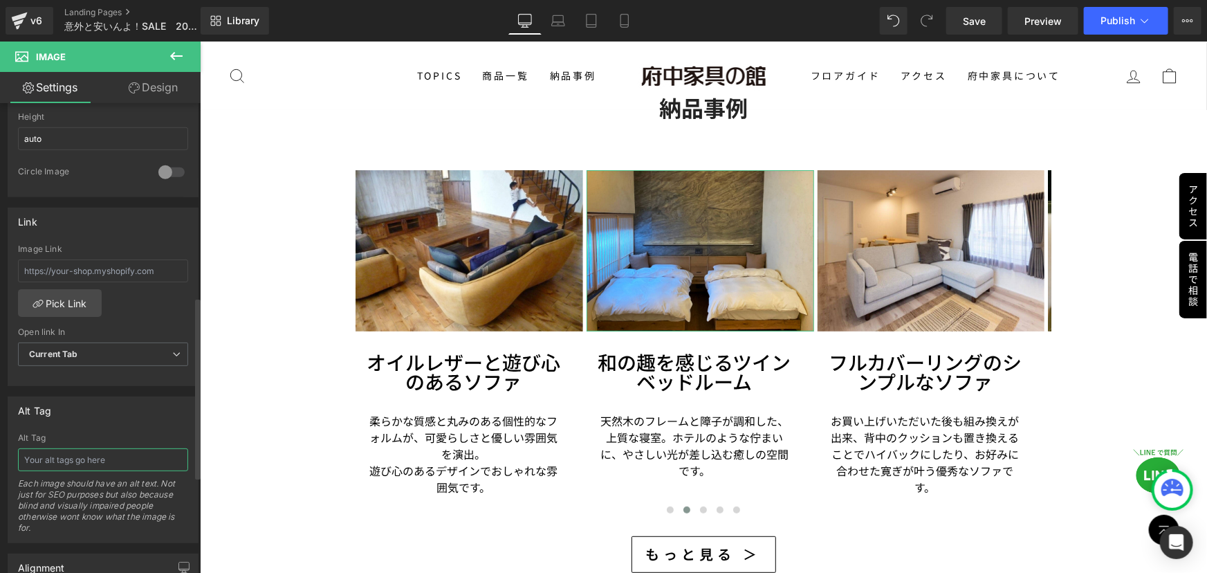
click at [94, 454] on input "text" at bounding box center [103, 459] width 170 height 23
paste input "木製ベッドと障子のある落ち着いた寝室インテリア"
type input "木製ベッドと障子のある落ち着いた寝室インテリア"
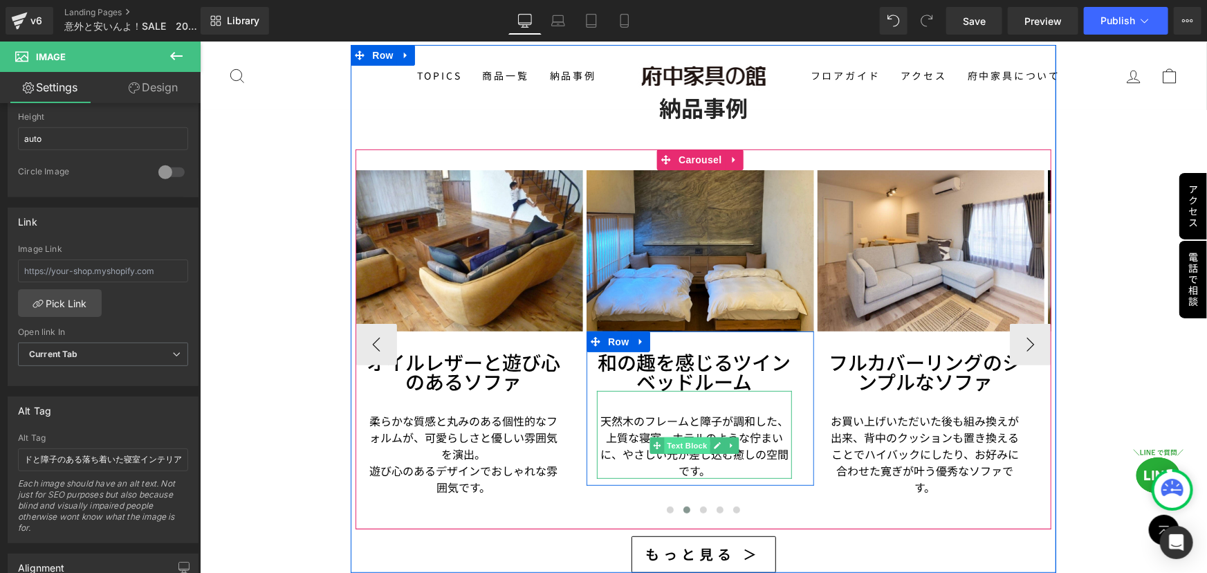
click at [701, 436] on span "Text Block" at bounding box center [686, 444] width 46 height 17
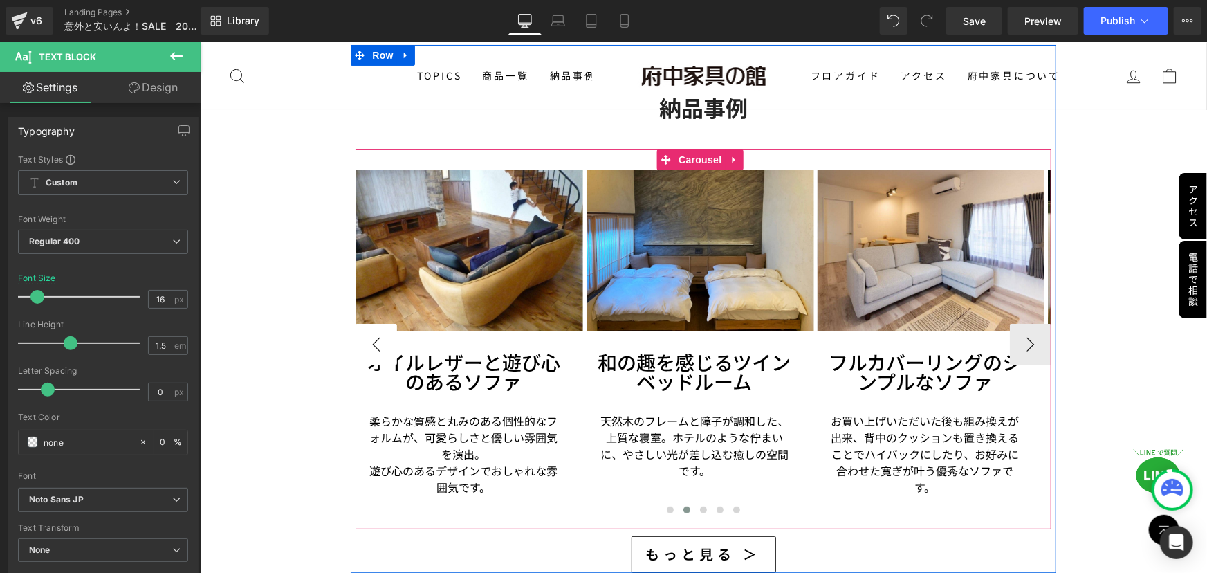
click at [377, 332] on button "‹" at bounding box center [375, 343] width 41 height 41
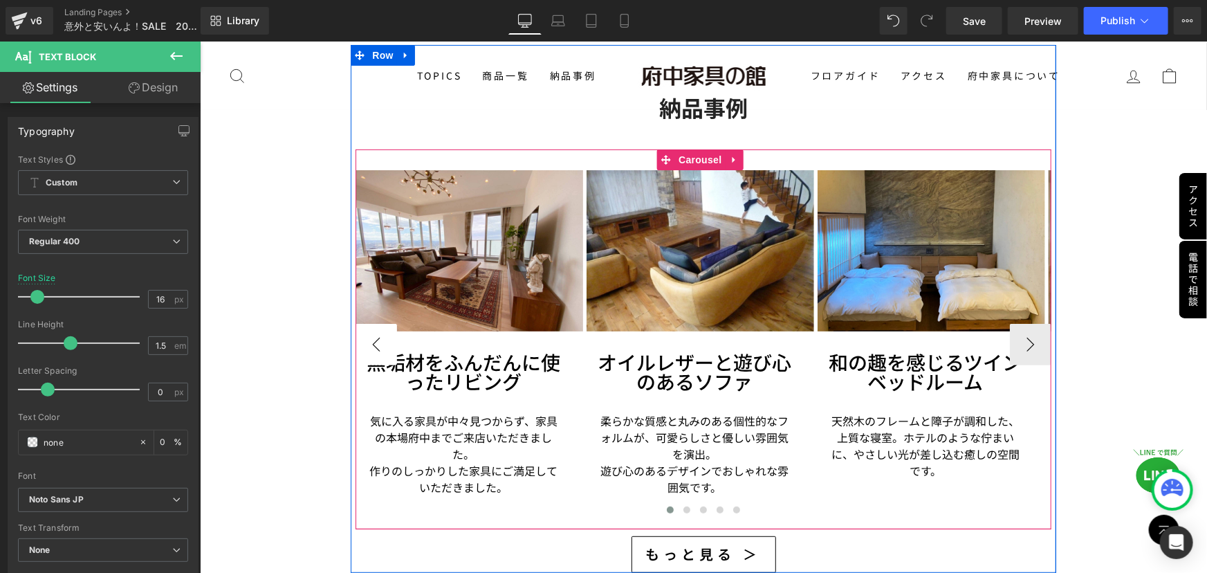
click at [377, 331] on button "‹" at bounding box center [375, 343] width 41 height 41
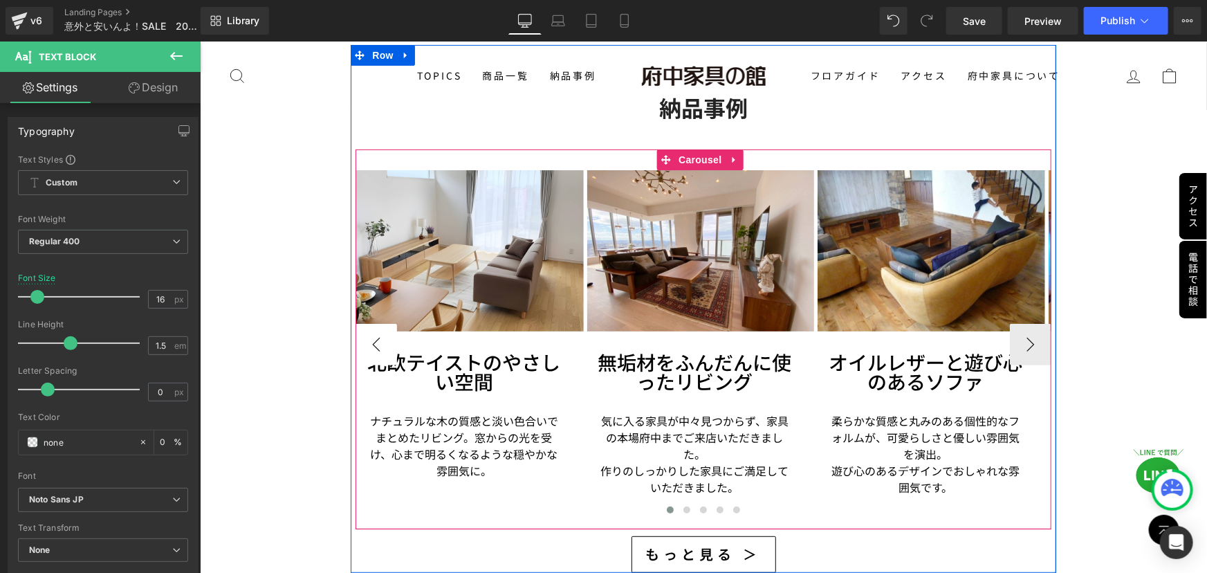
click at [377, 331] on button "‹" at bounding box center [375, 343] width 41 height 41
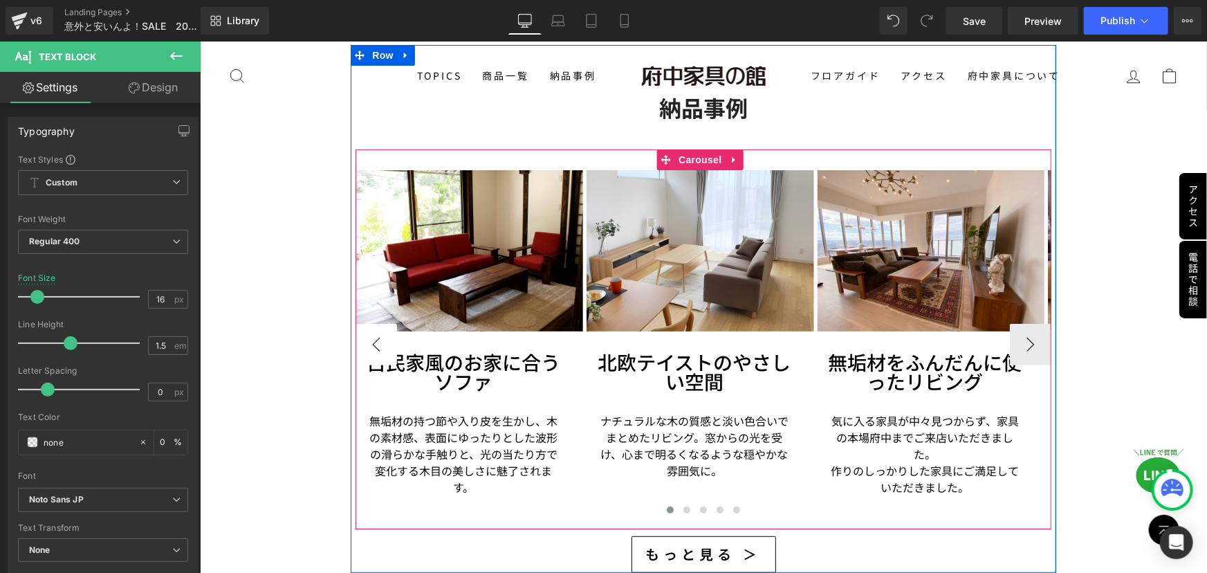
click at [377, 331] on button "‹" at bounding box center [375, 343] width 41 height 41
click at [1033, 330] on button "›" at bounding box center [1029, 343] width 41 height 41
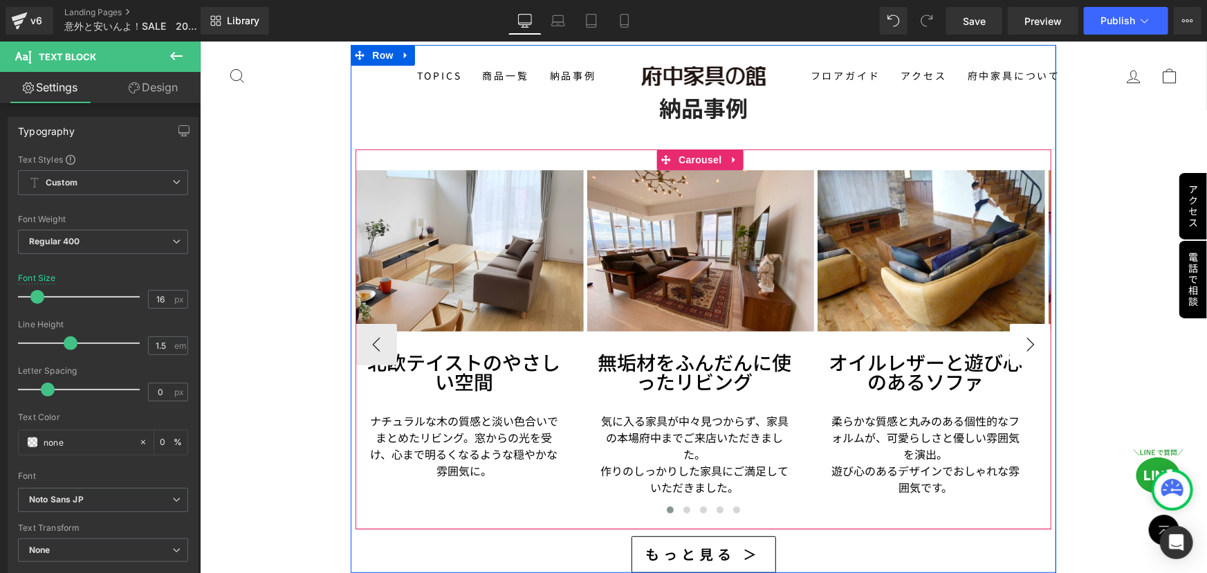
click at [1030, 324] on button "›" at bounding box center [1029, 343] width 41 height 41
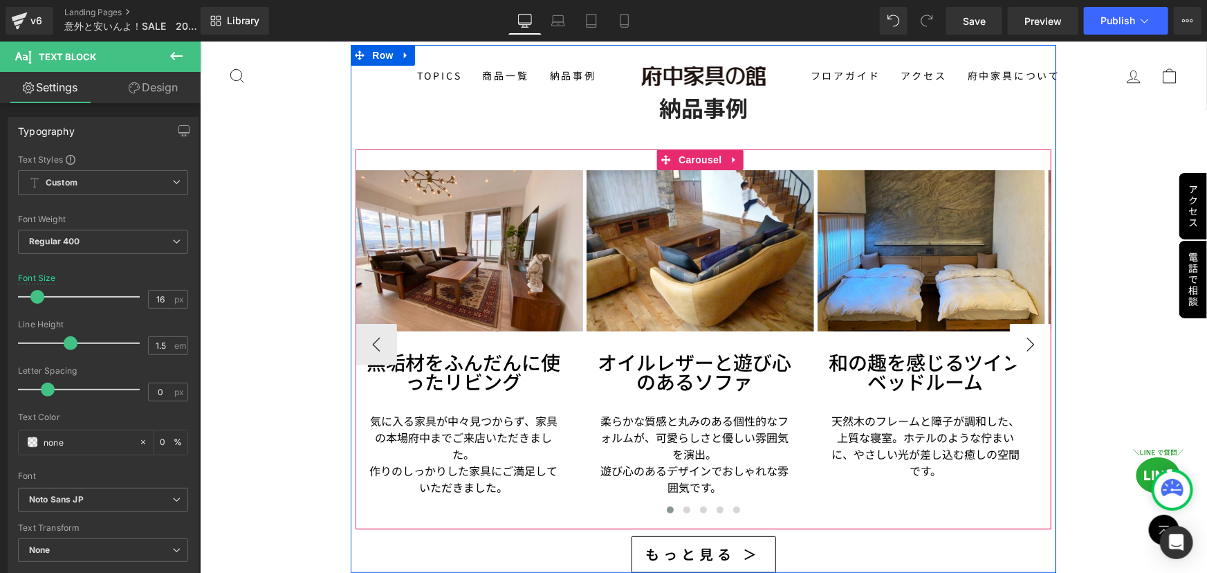
click at [1030, 326] on button "›" at bounding box center [1029, 343] width 41 height 41
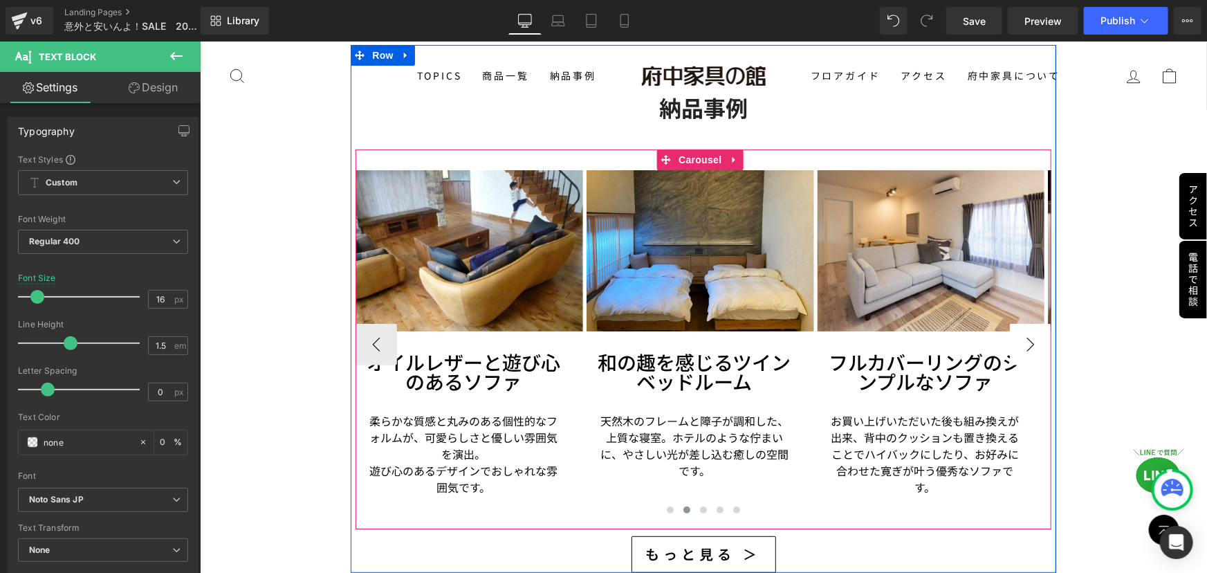
click at [1030, 326] on button "›" at bounding box center [1029, 343] width 41 height 41
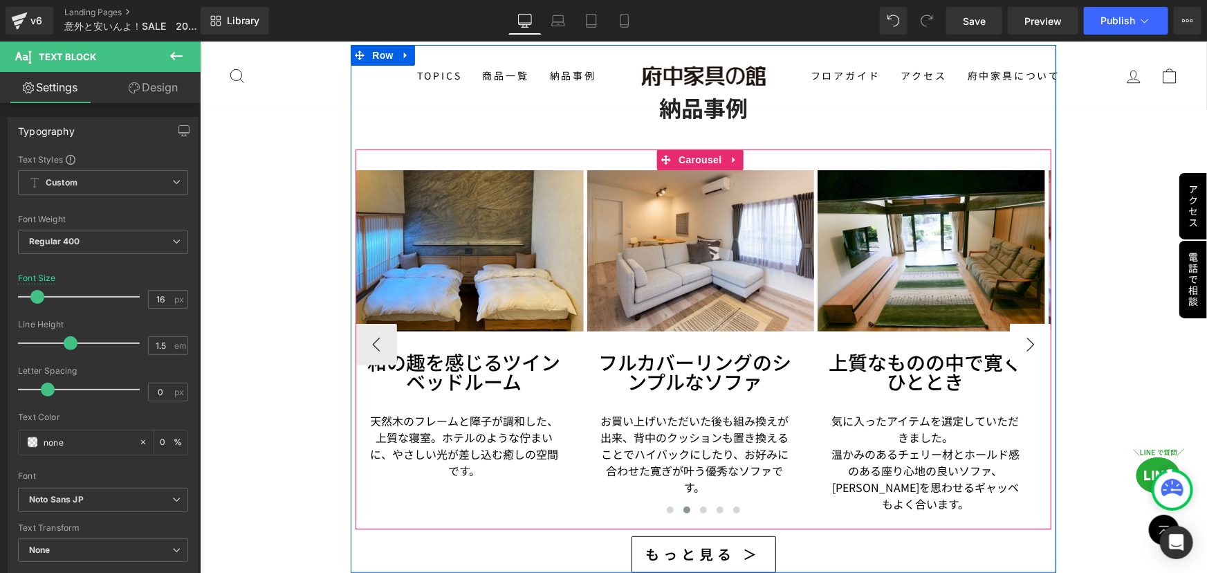
click at [1030, 326] on button "›" at bounding box center [1029, 343] width 41 height 41
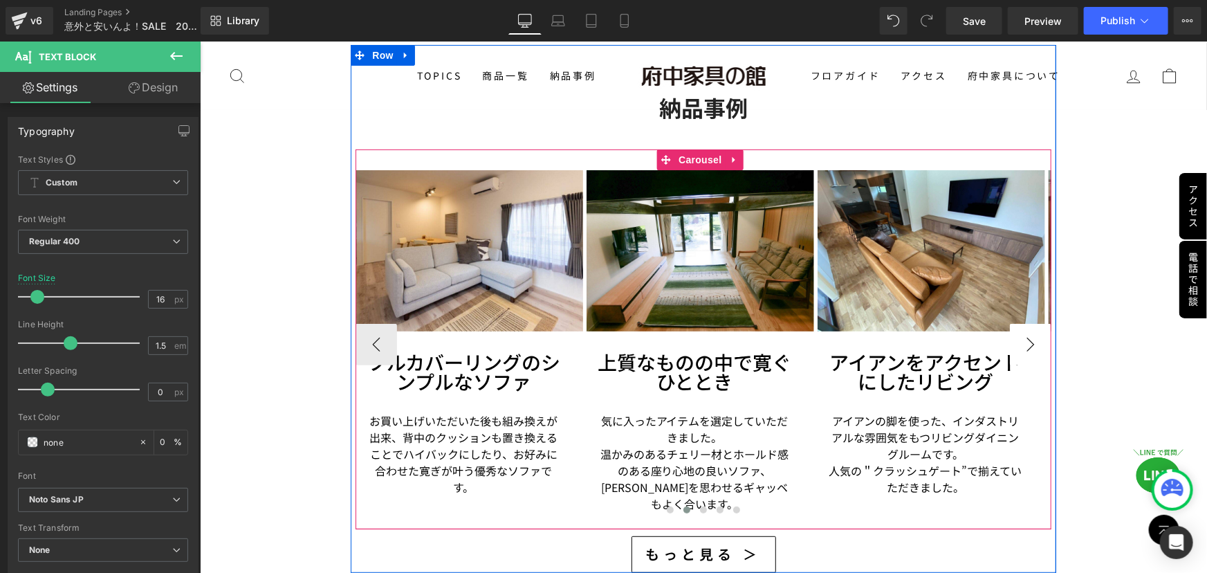
click at [1030, 326] on button "›" at bounding box center [1029, 343] width 41 height 41
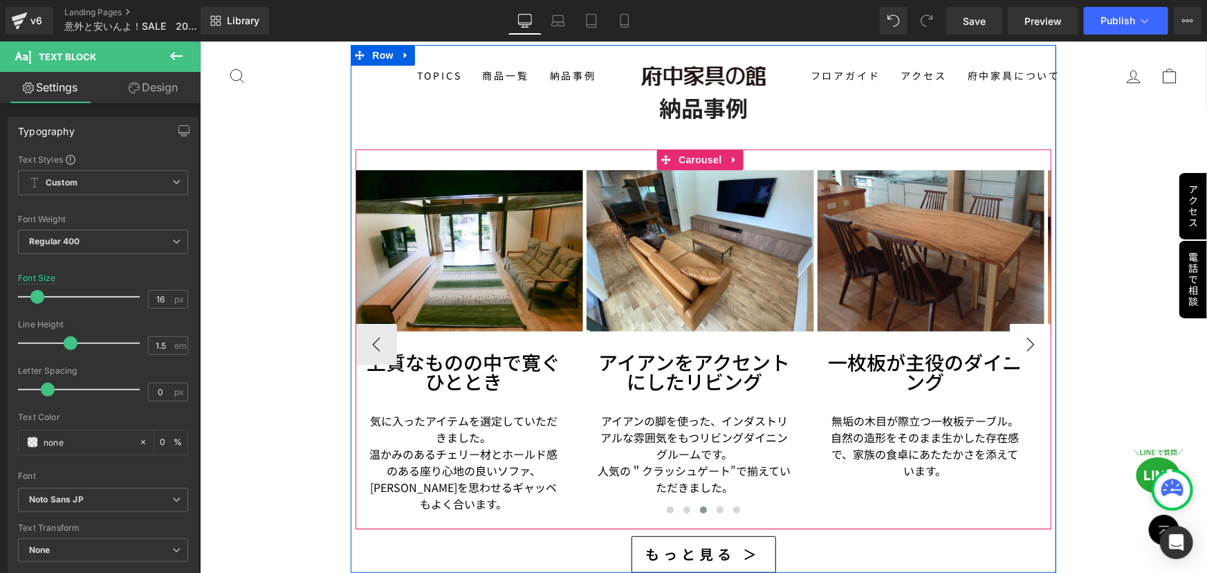
click at [1030, 326] on button "›" at bounding box center [1029, 343] width 41 height 41
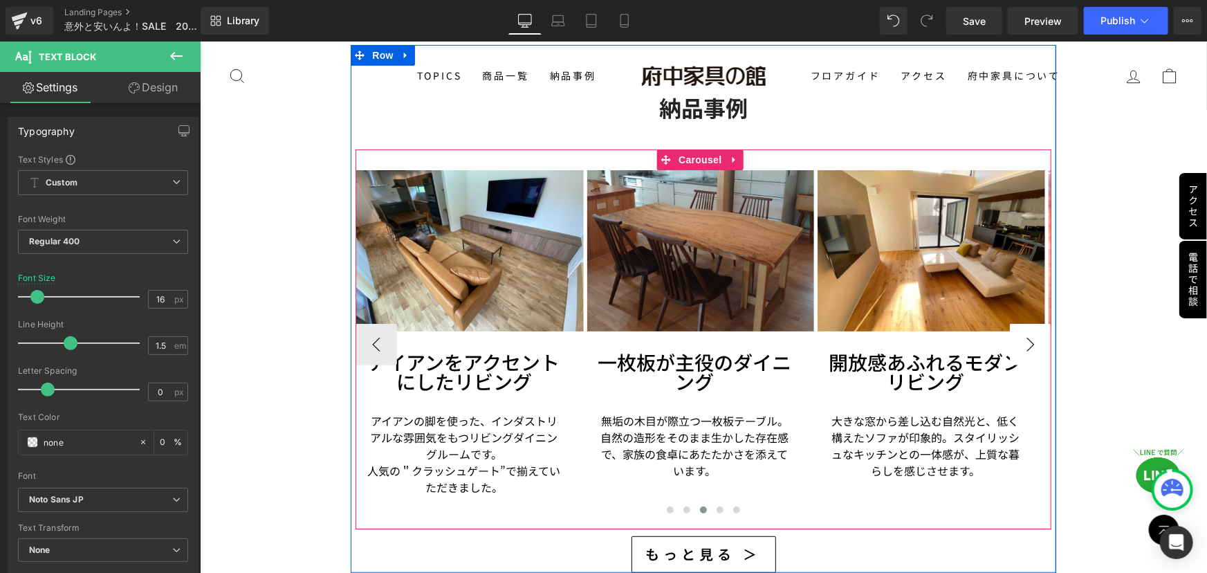
click at [1030, 326] on button "›" at bounding box center [1029, 343] width 41 height 41
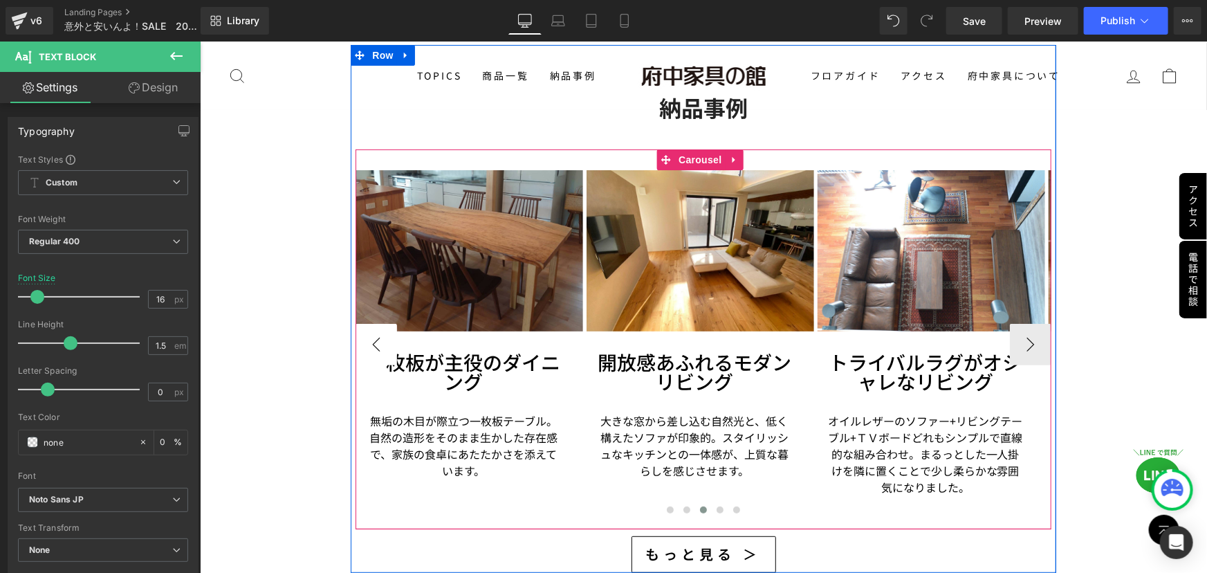
click at [367, 326] on button "‹" at bounding box center [375, 343] width 41 height 41
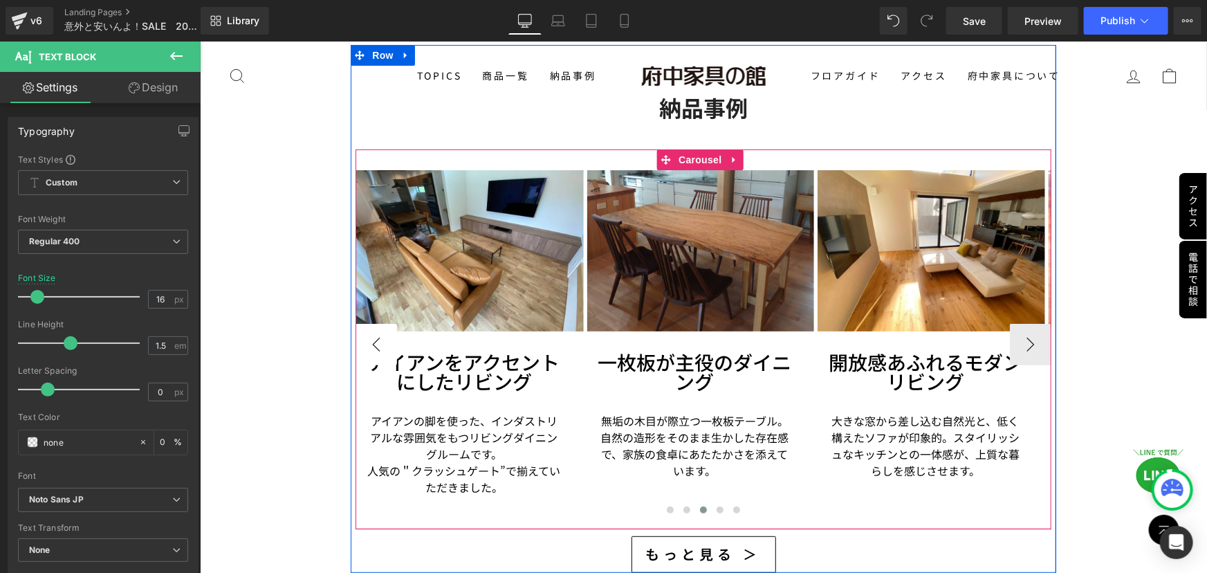
click at [372, 329] on button "‹" at bounding box center [375, 343] width 41 height 41
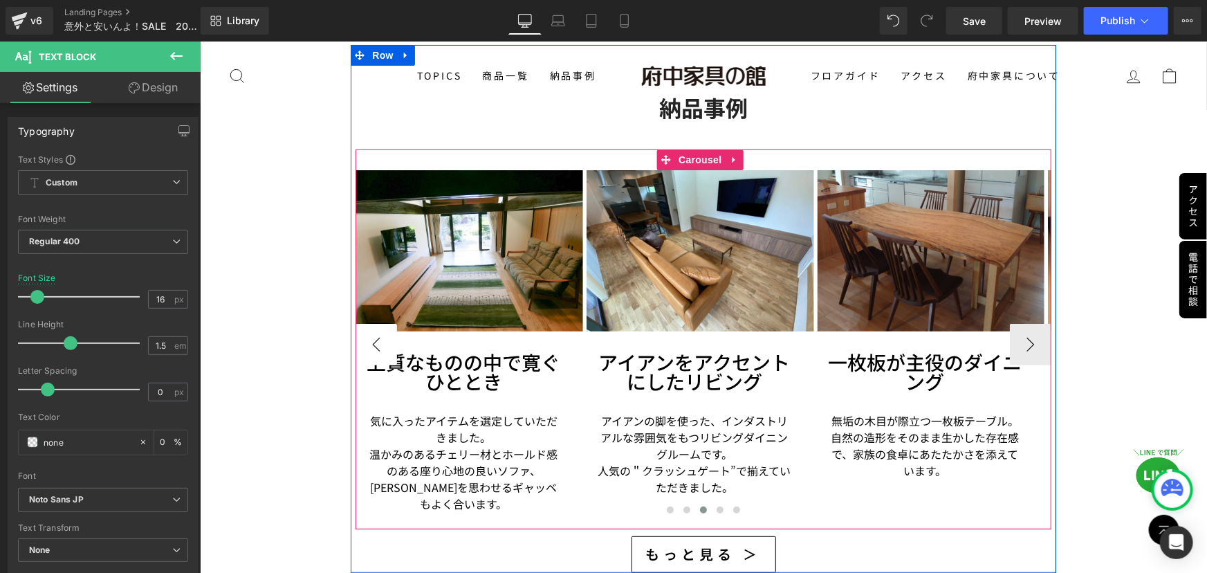
click at [374, 329] on button "‹" at bounding box center [375, 343] width 41 height 41
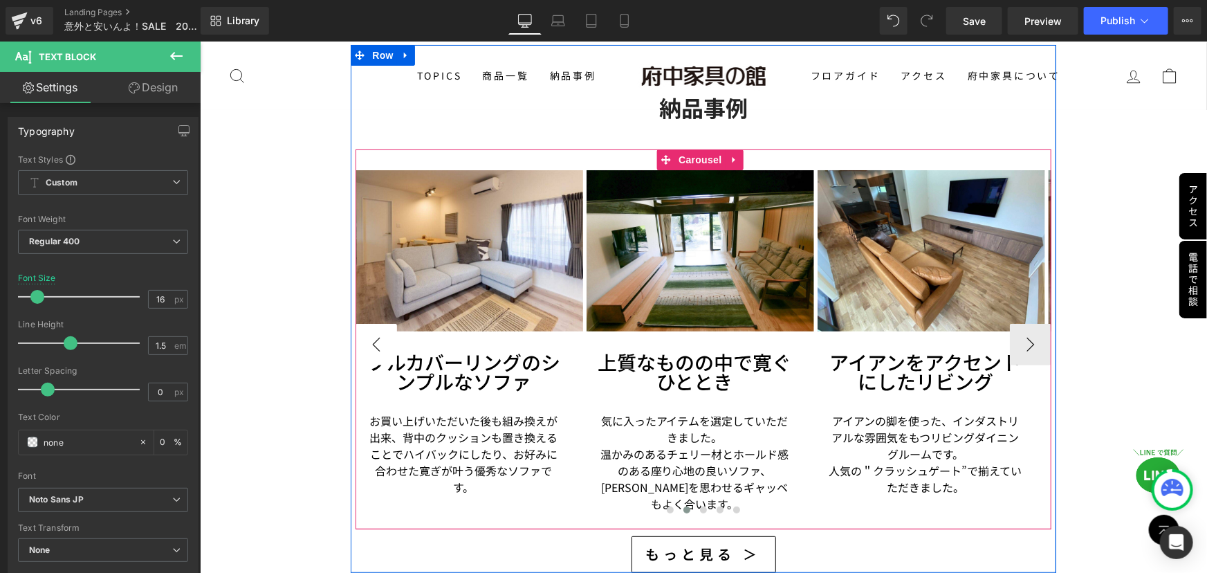
click at [375, 329] on button "‹" at bounding box center [375, 343] width 41 height 41
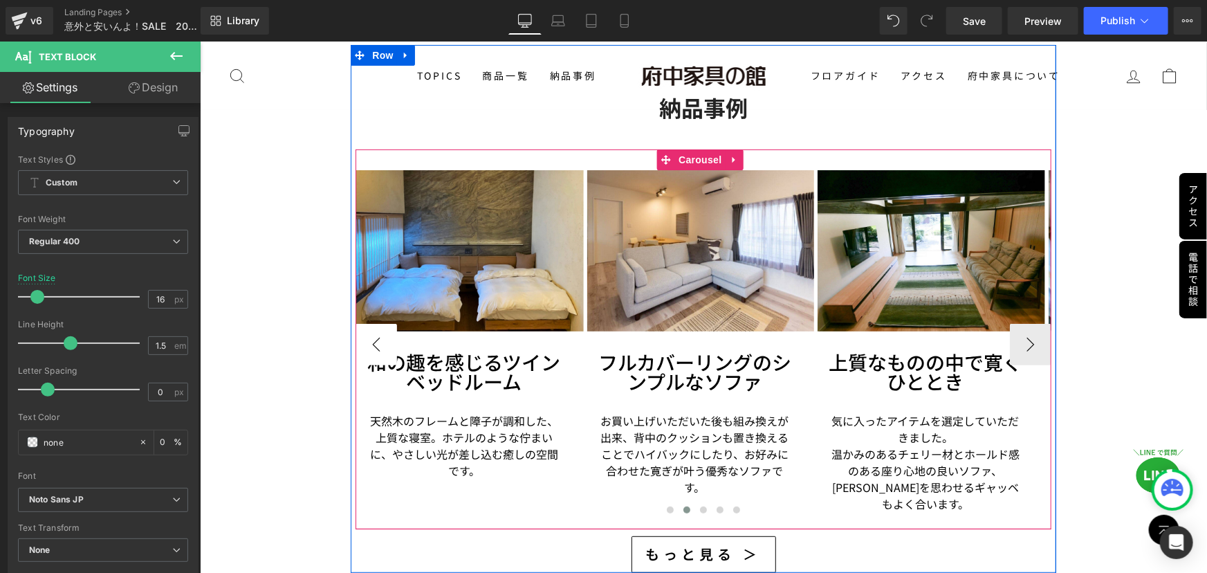
click at [375, 329] on button "‹" at bounding box center [375, 343] width 41 height 41
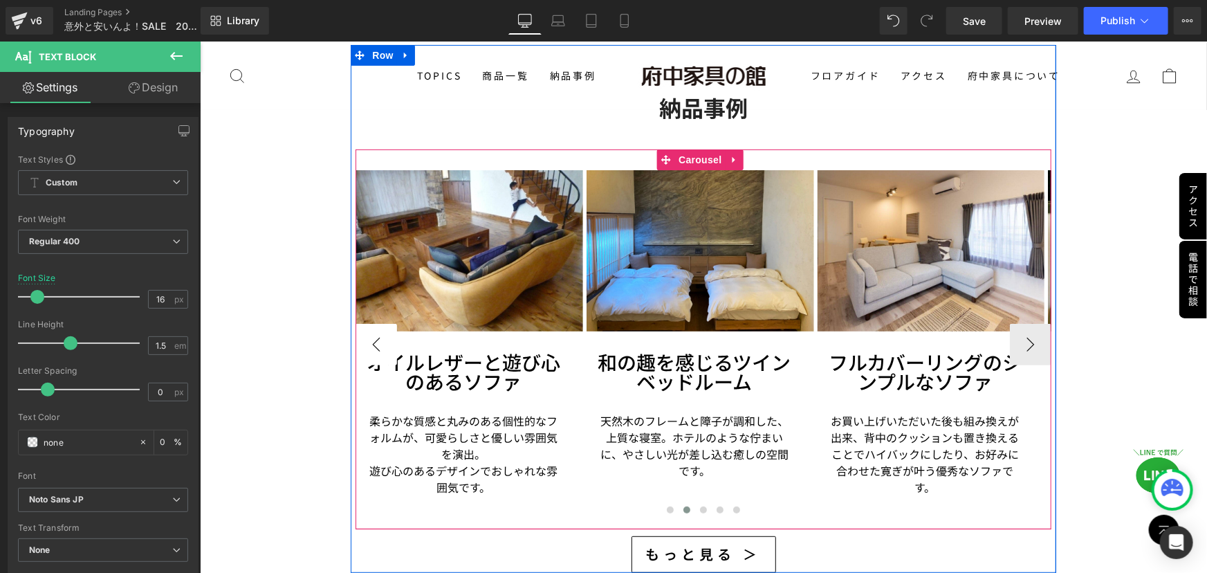
click at [375, 329] on button "‹" at bounding box center [375, 343] width 41 height 41
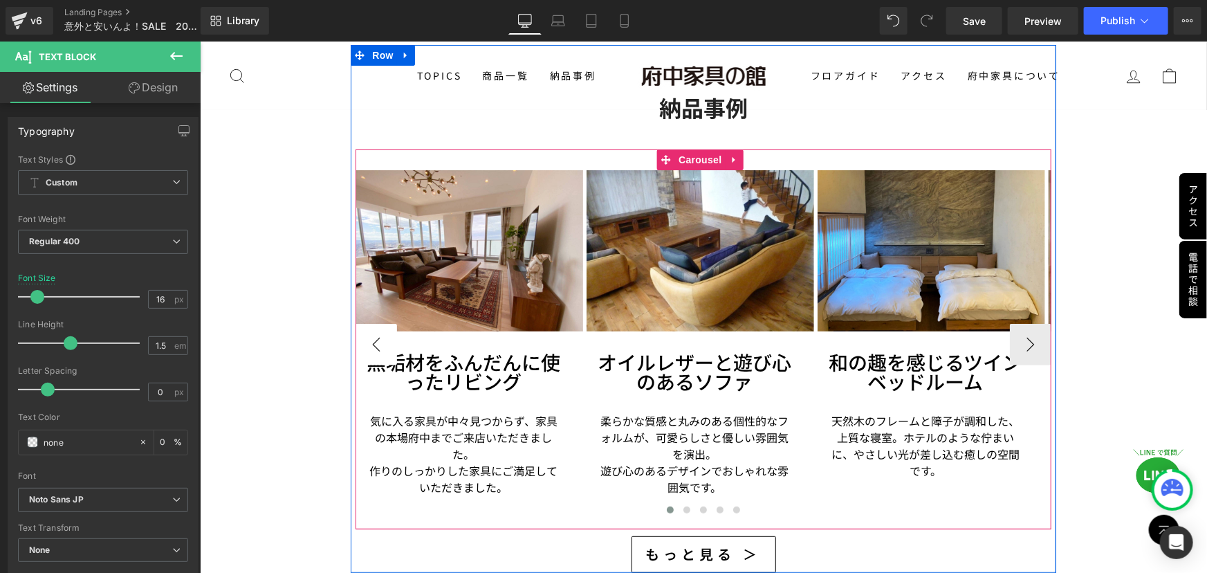
click at [375, 329] on button "‹" at bounding box center [375, 343] width 41 height 41
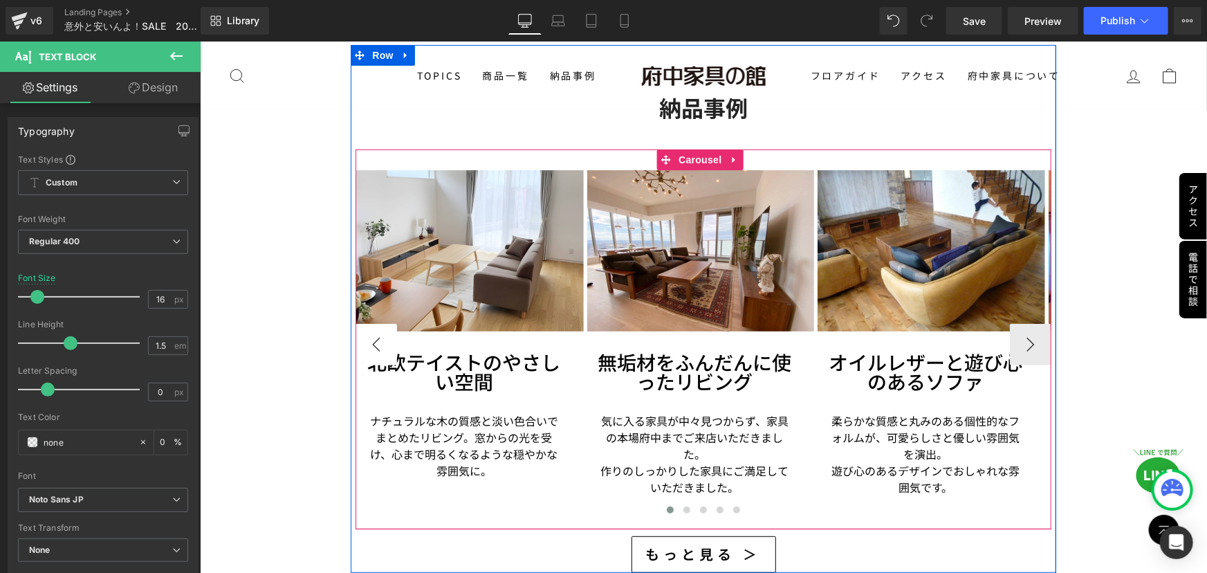
click at [362, 333] on button "‹" at bounding box center [375, 343] width 41 height 41
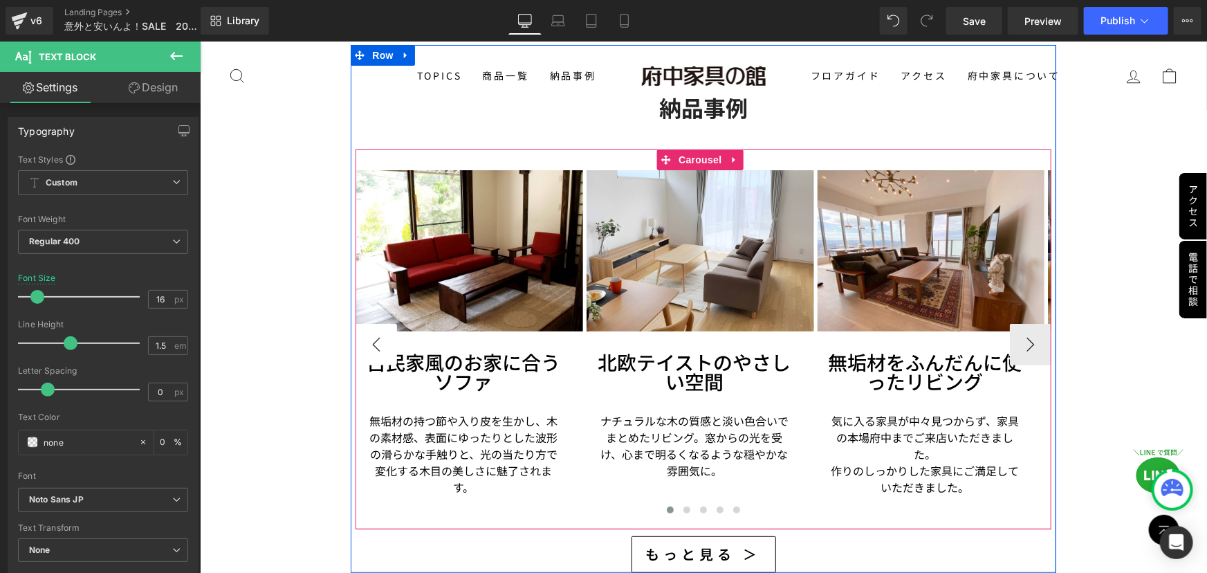
click at [372, 329] on button "‹" at bounding box center [375, 343] width 41 height 41
click at [701, 150] on span "Carousel" at bounding box center [699, 159] width 50 height 21
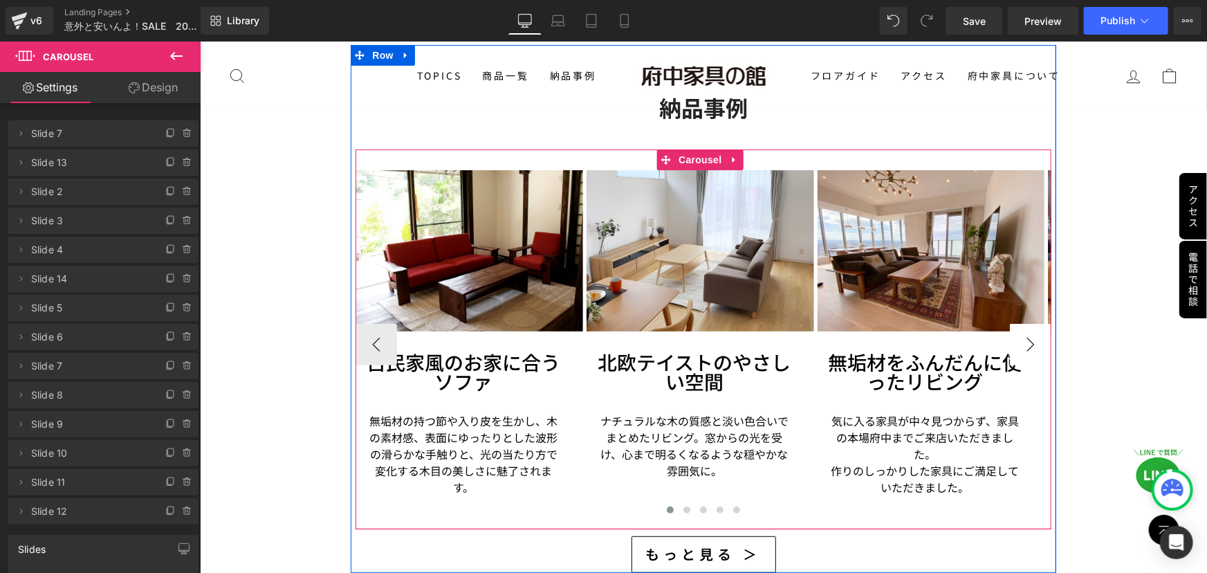
click at [1028, 325] on button "›" at bounding box center [1029, 343] width 41 height 41
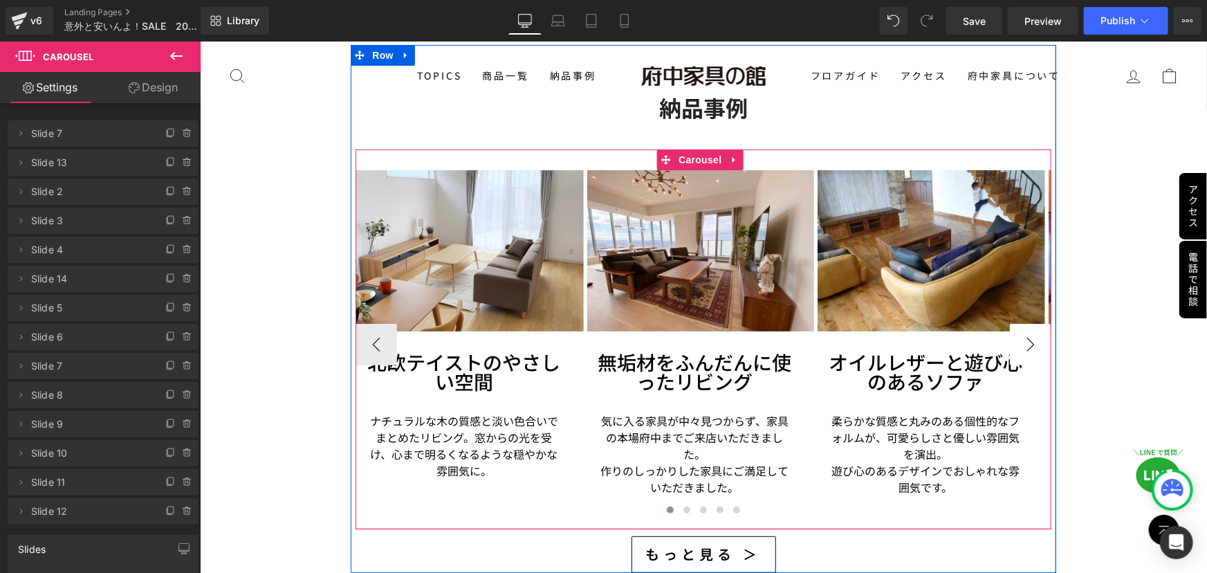
click at [1028, 325] on button "›" at bounding box center [1029, 343] width 41 height 41
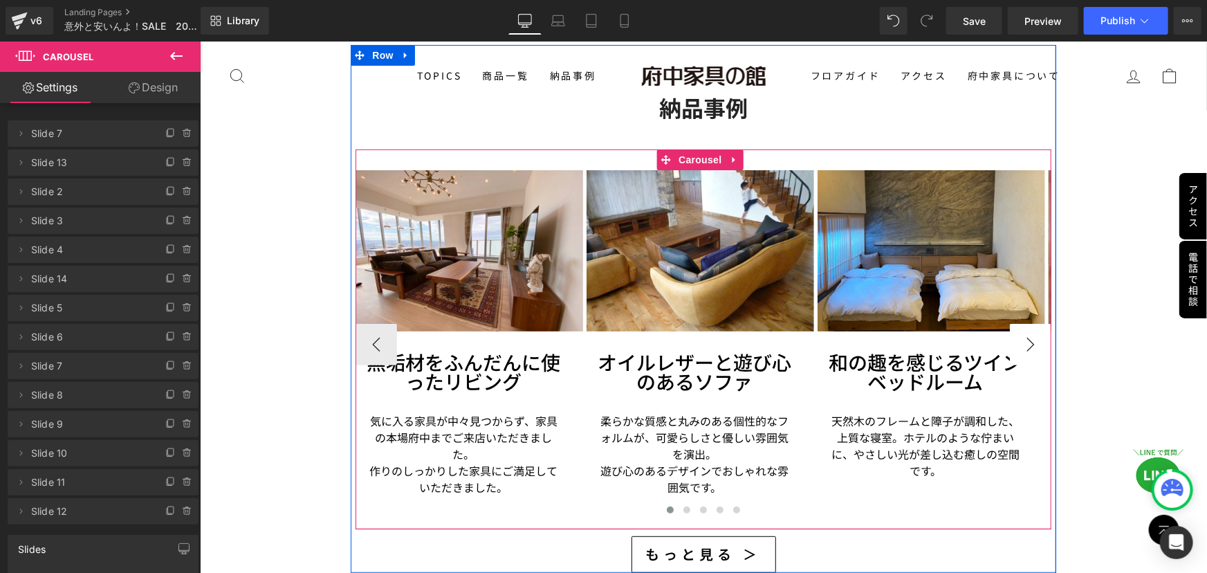
click at [1028, 325] on button "›" at bounding box center [1029, 343] width 41 height 41
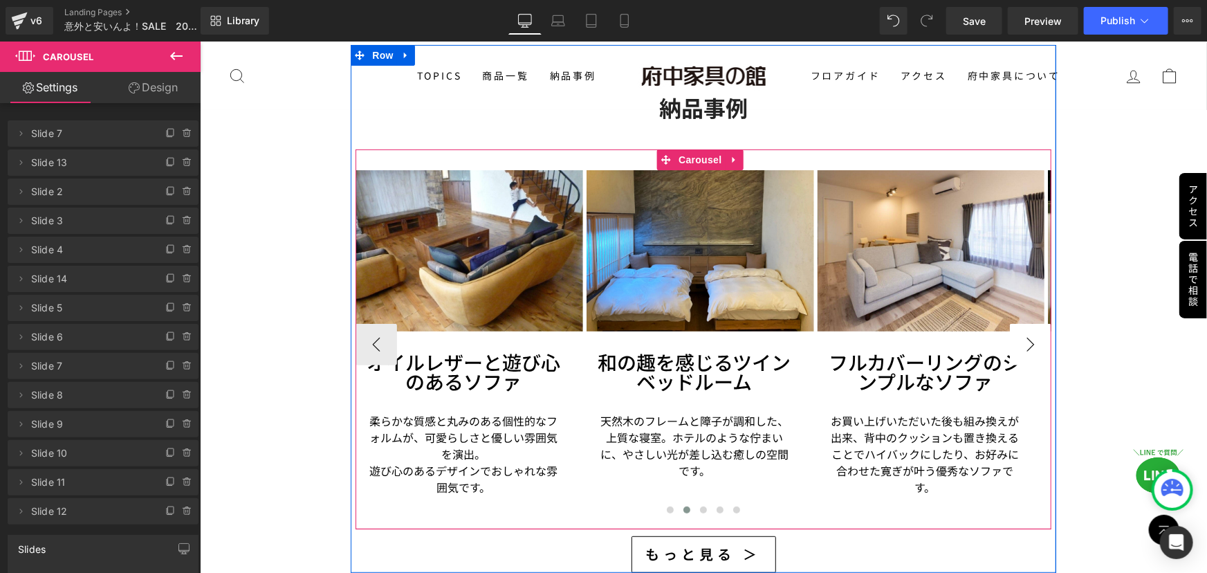
click at [1028, 325] on button "›" at bounding box center [1029, 343] width 41 height 41
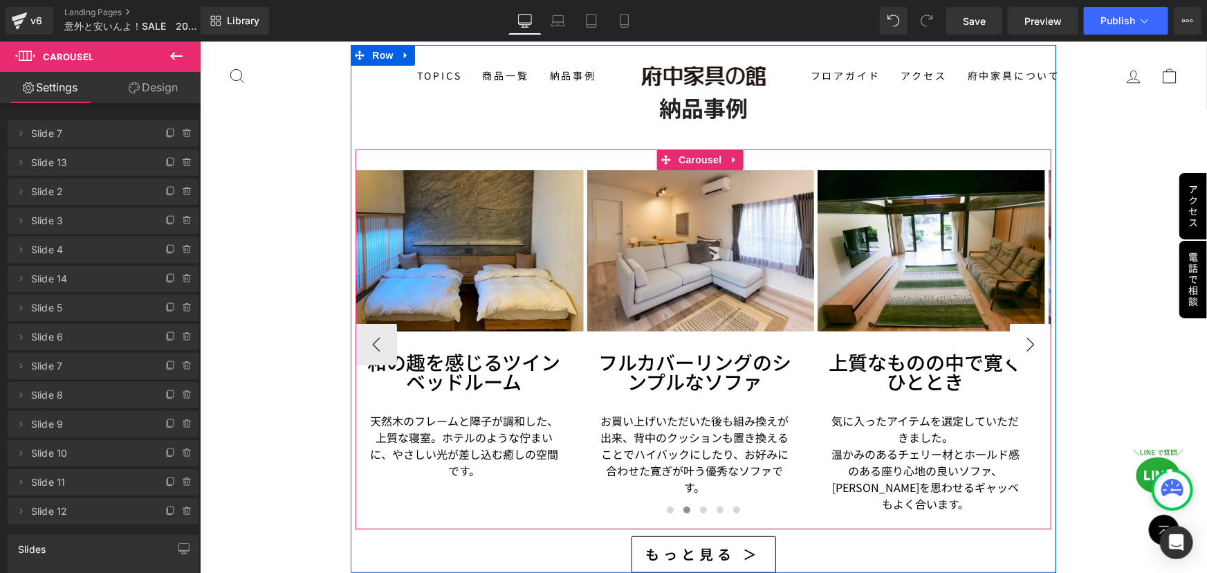
click at [1028, 325] on button "›" at bounding box center [1029, 343] width 41 height 41
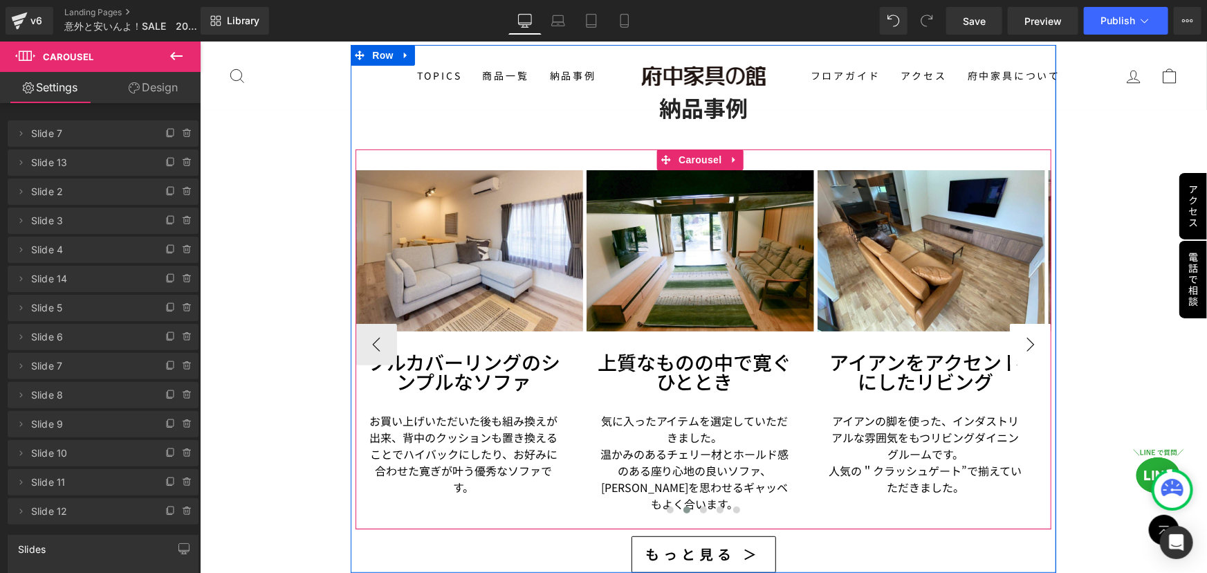
click at [1028, 325] on button "›" at bounding box center [1029, 343] width 41 height 41
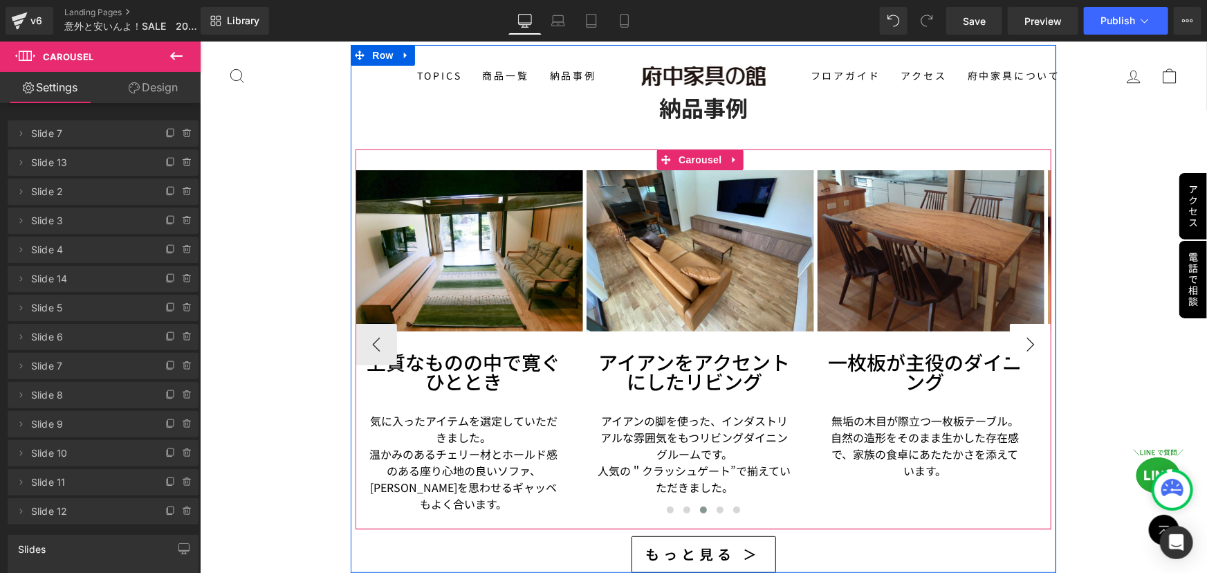
click at [1028, 325] on button "›" at bounding box center [1029, 343] width 41 height 41
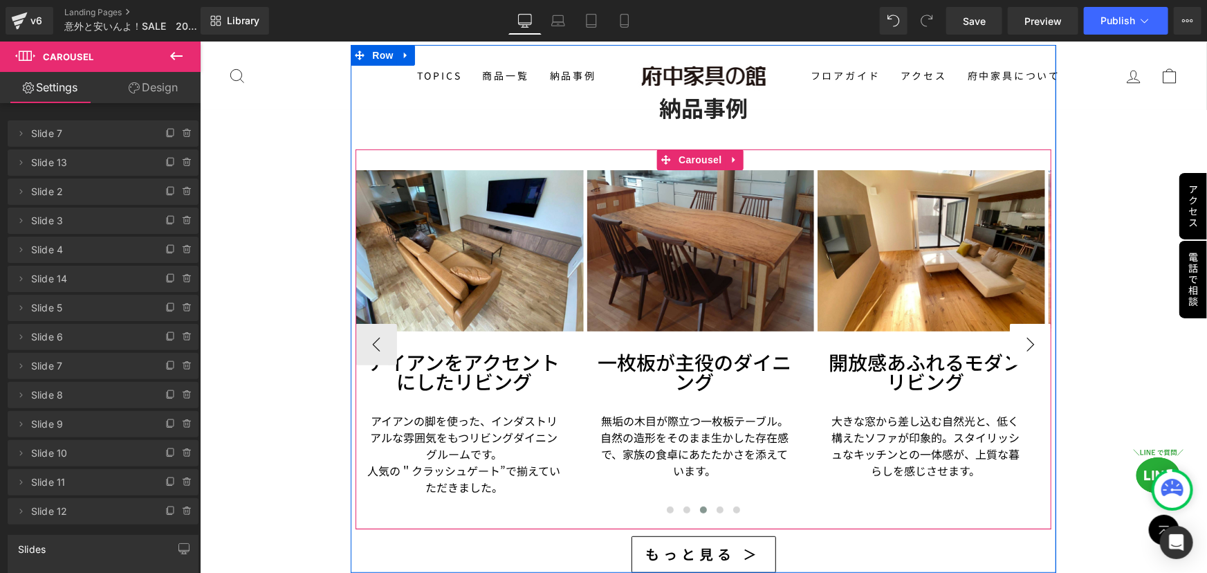
click at [1028, 325] on button "›" at bounding box center [1029, 343] width 41 height 41
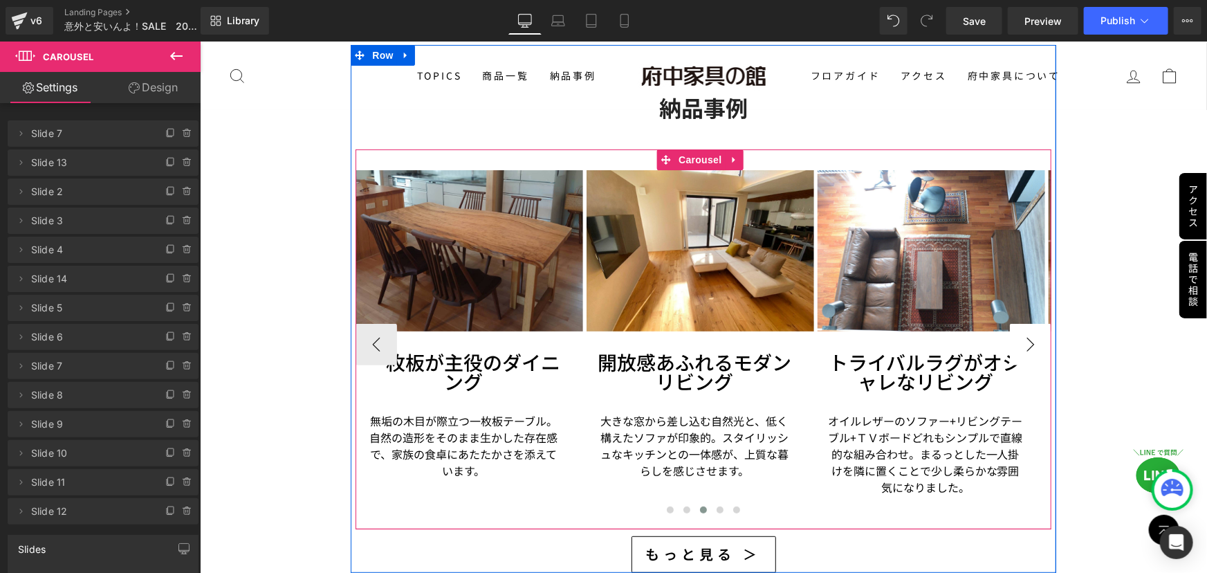
click at [1019, 331] on button "›" at bounding box center [1029, 343] width 41 height 41
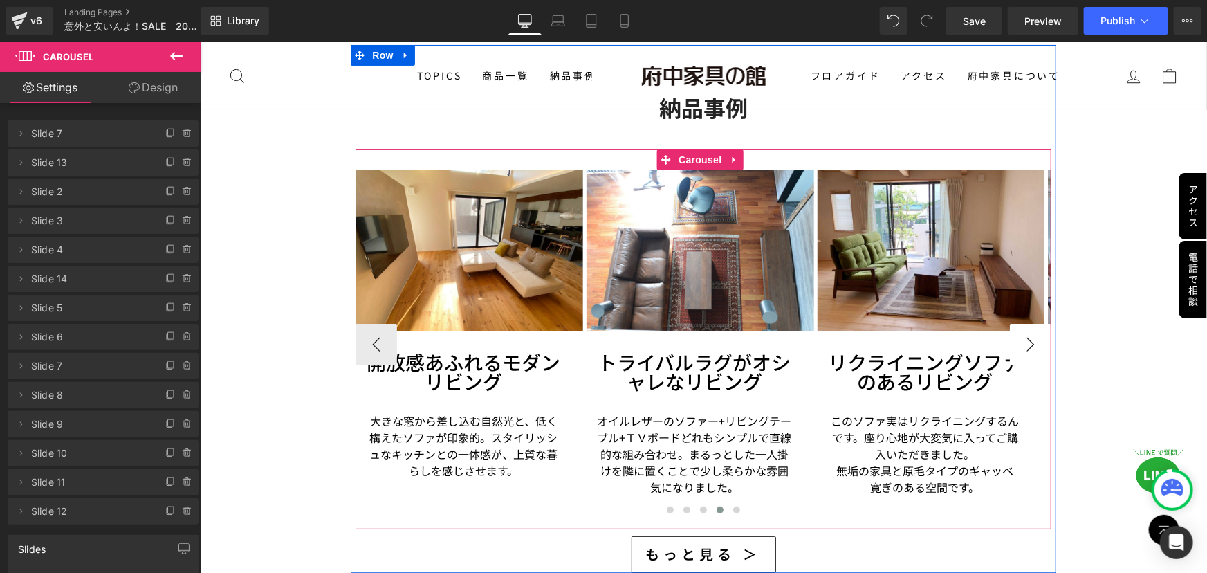
click at [1021, 323] on button "›" at bounding box center [1029, 343] width 41 height 41
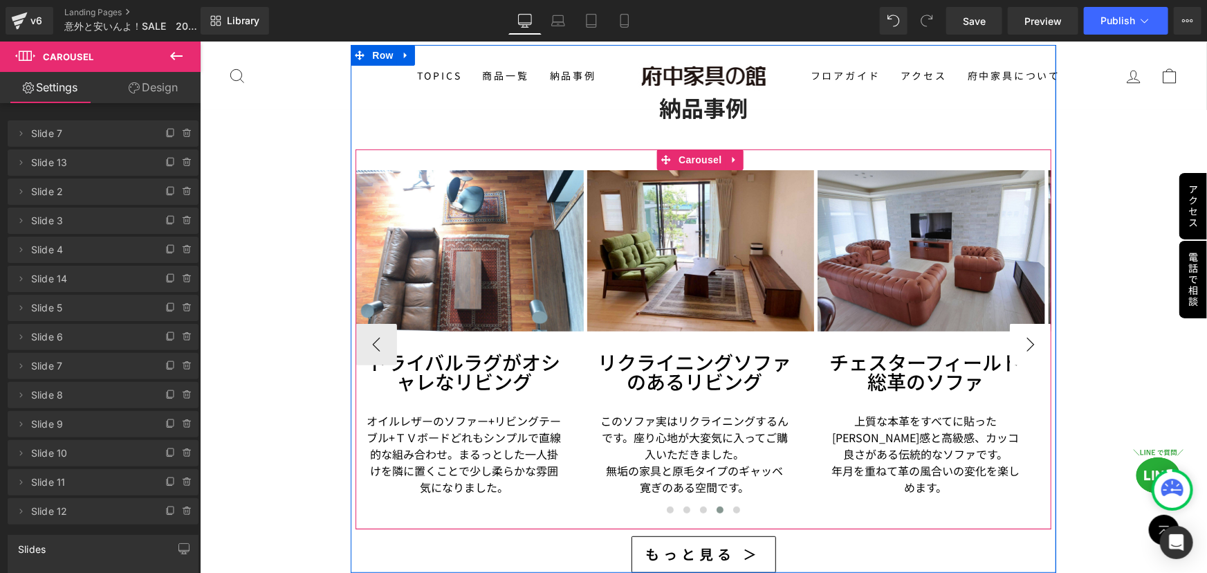
click at [1021, 323] on button "›" at bounding box center [1029, 343] width 41 height 41
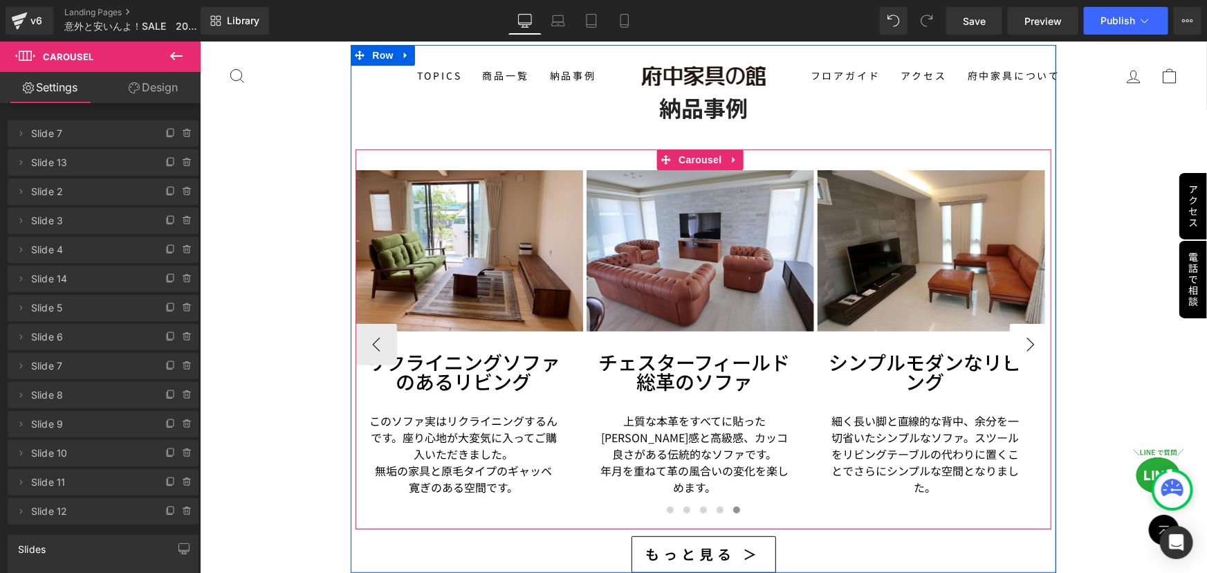
click at [1021, 323] on button "›" at bounding box center [1029, 343] width 41 height 41
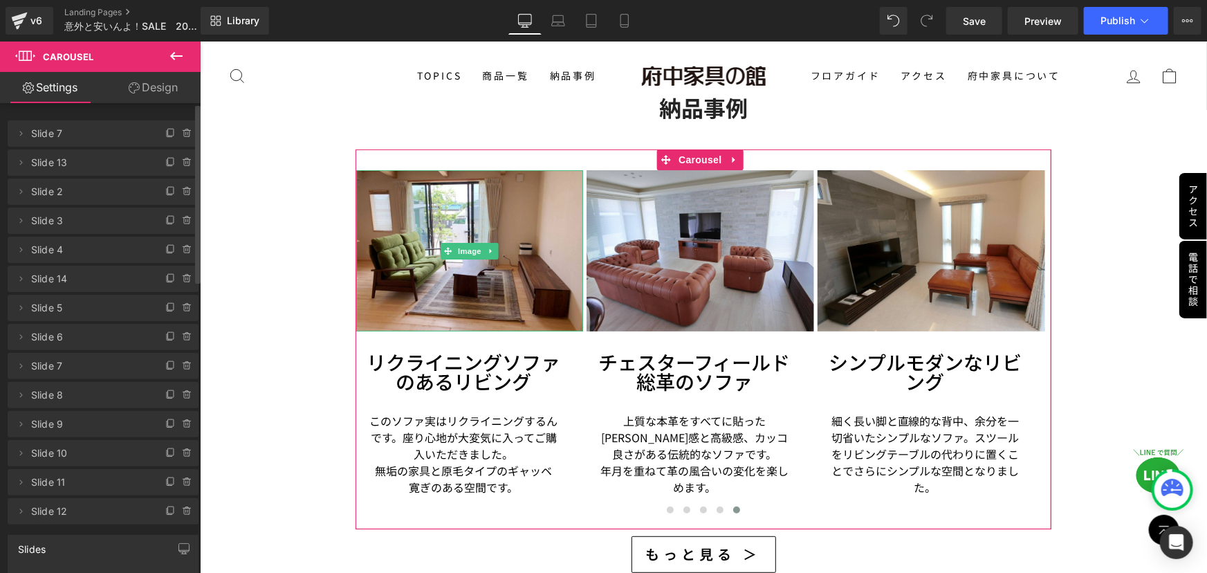
click at [89, 451] on span "Slide 10" at bounding box center [89, 453] width 116 height 26
click at [165, 452] on icon at bounding box center [170, 452] width 11 height 11
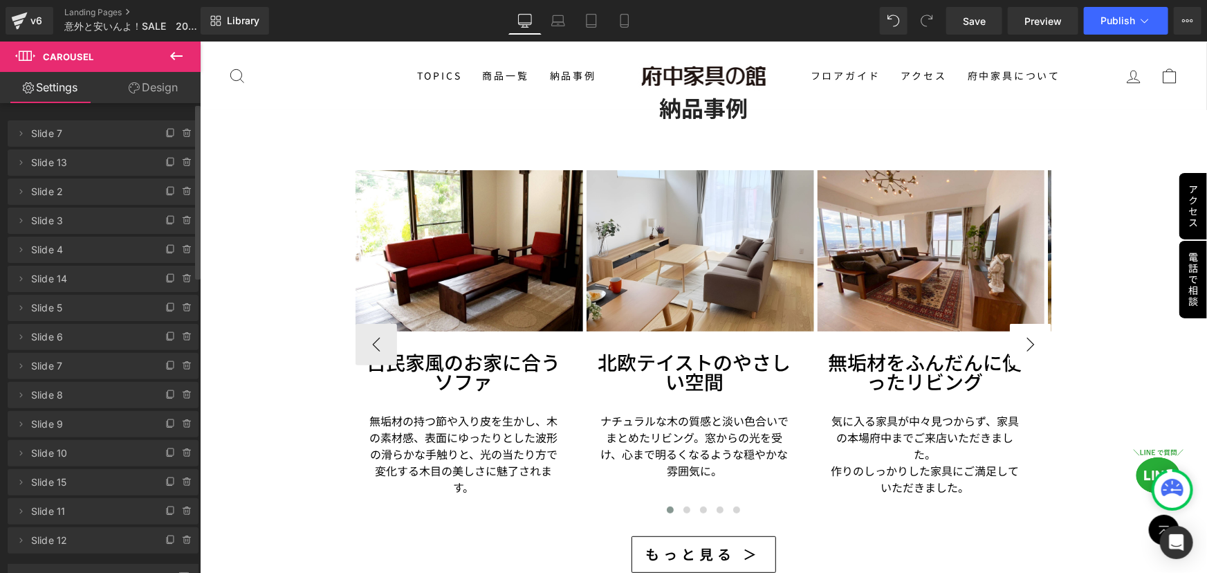
click at [1051, 324] on button "›" at bounding box center [1029, 343] width 41 height 41
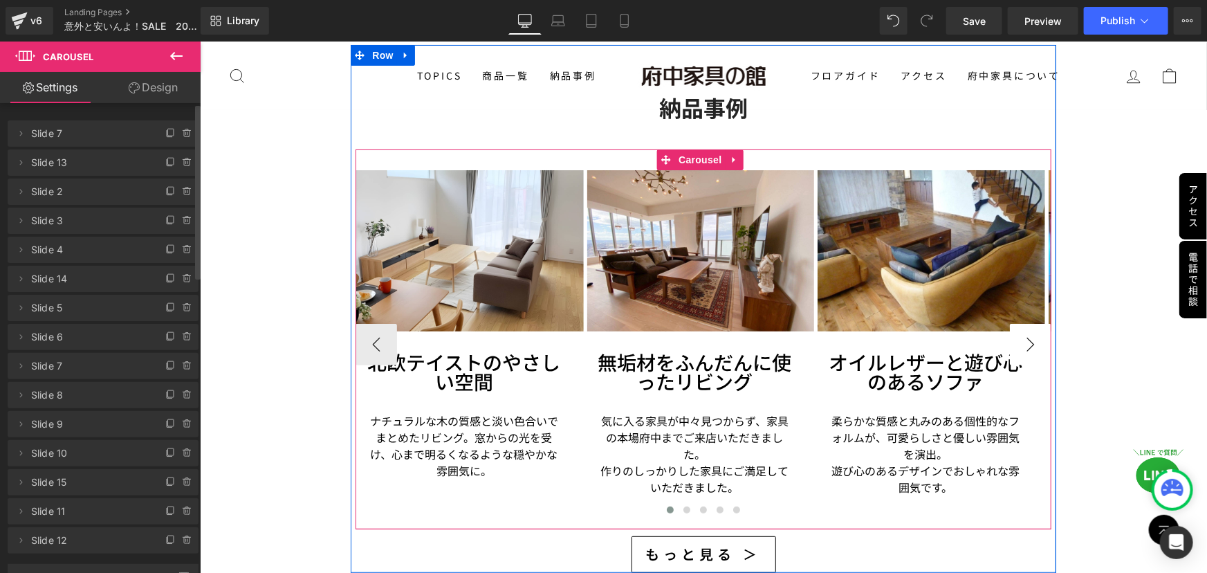
click at [1017, 331] on button "›" at bounding box center [1029, 343] width 41 height 41
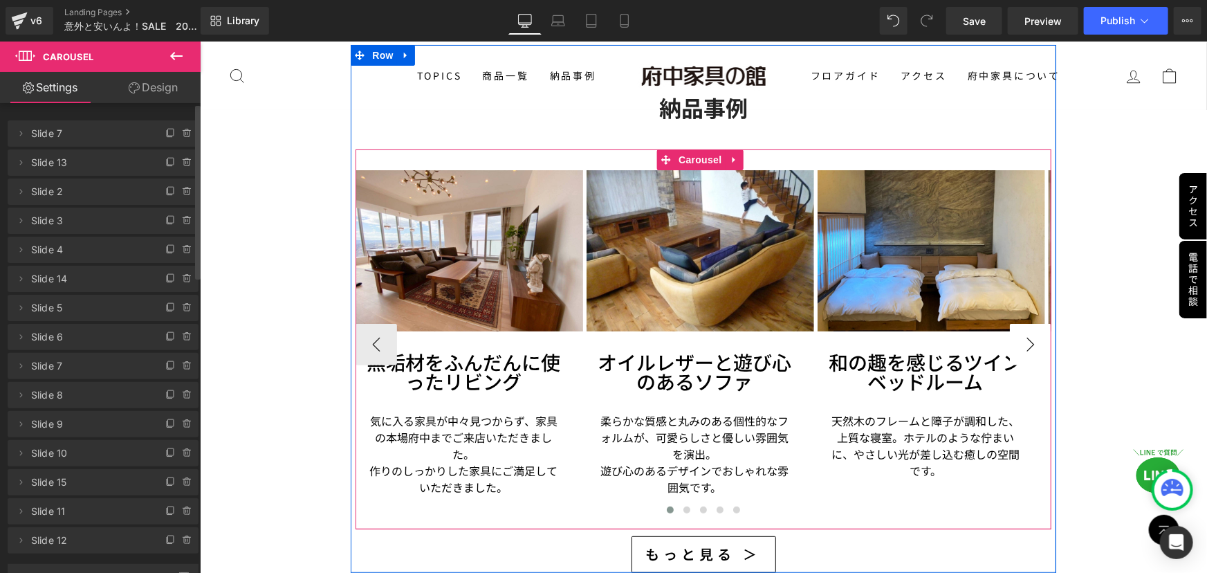
click at [1017, 331] on button "›" at bounding box center [1029, 343] width 41 height 41
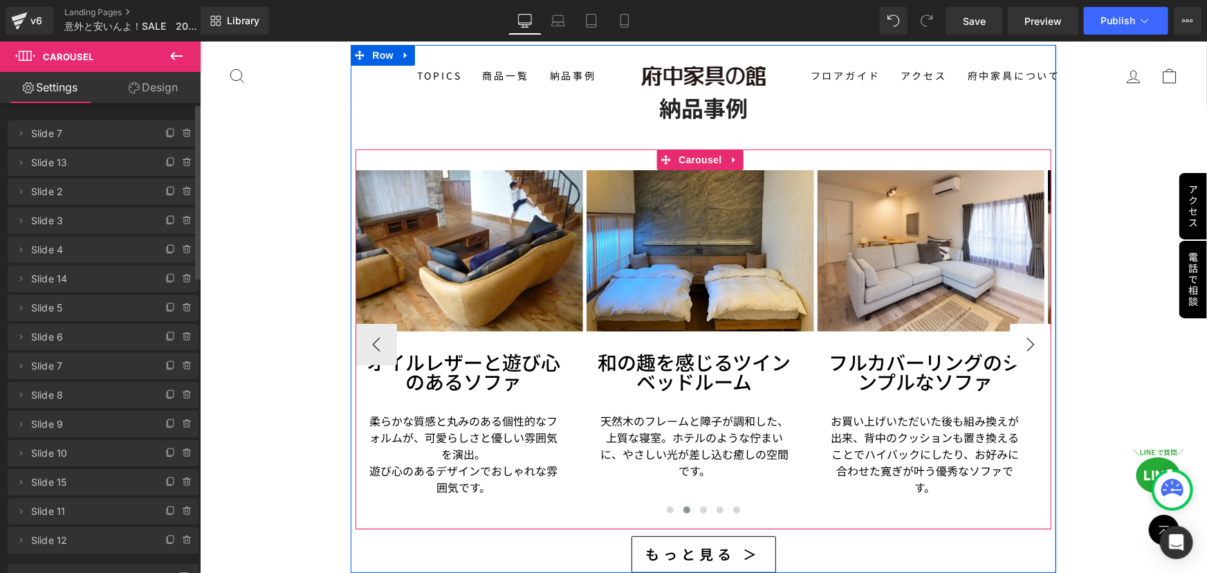
click at [1017, 331] on button "›" at bounding box center [1029, 343] width 41 height 41
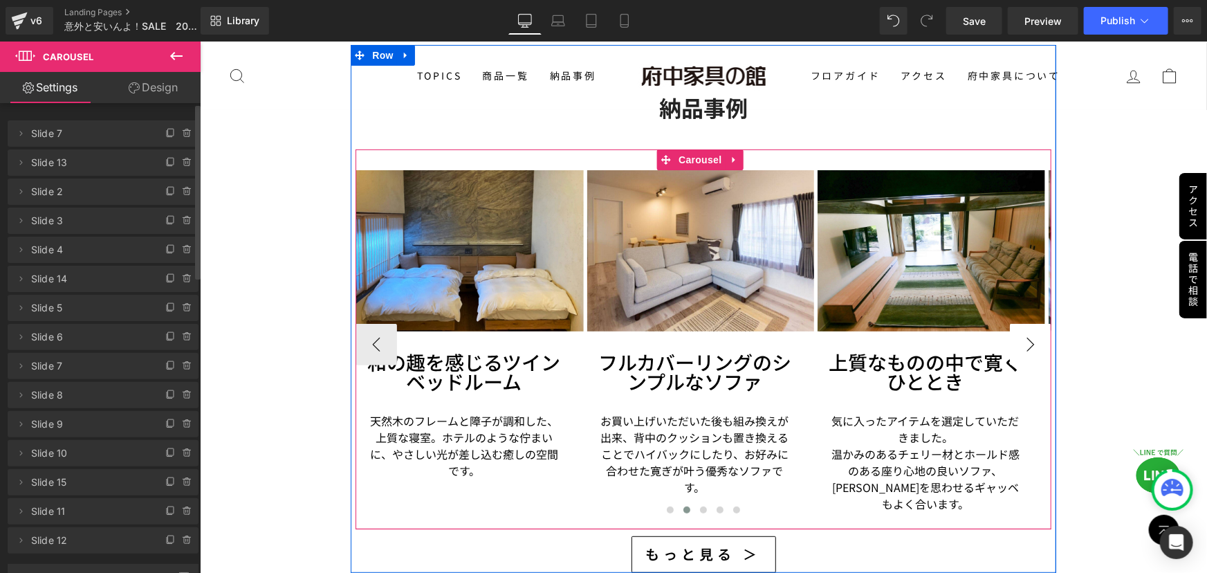
click at [1017, 331] on button "›" at bounding box center [1029, 343] width 41 height 41
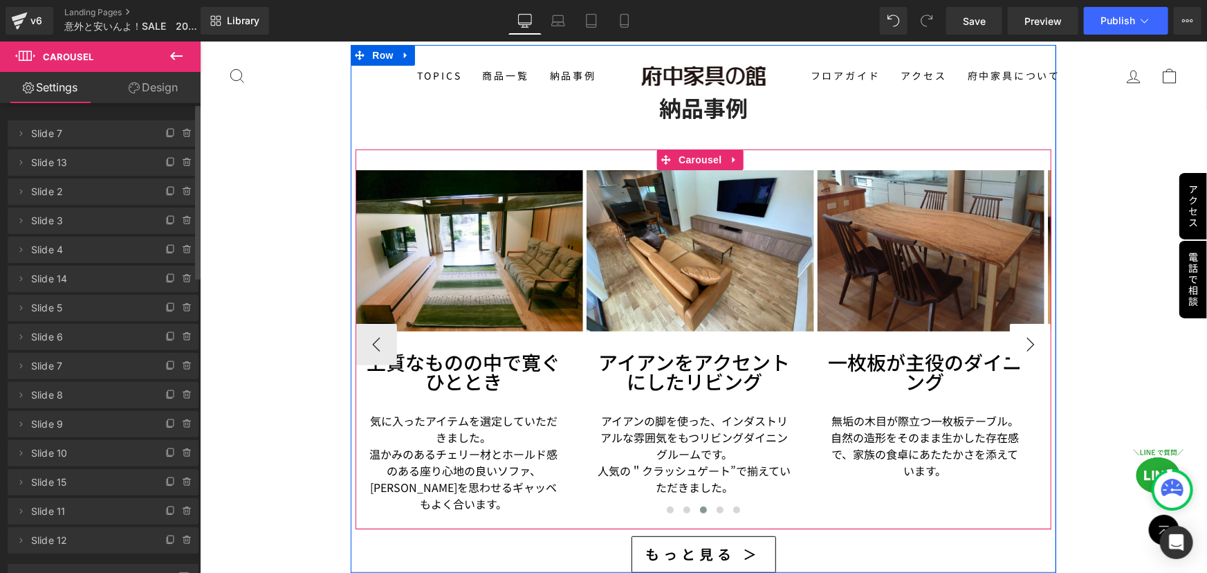
click at [1017, 331] on button "›" at bounding box center [1029, 343] width 41 height 41
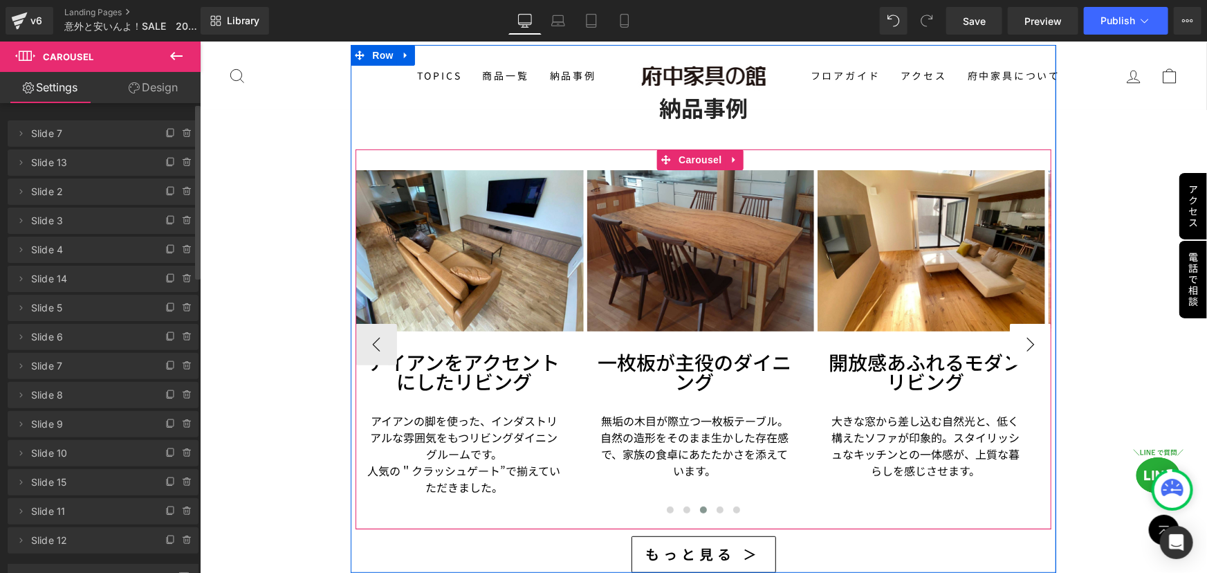
click at [1017, 331] on button "›" at bounding box center [1029, 343] width 41 height 41
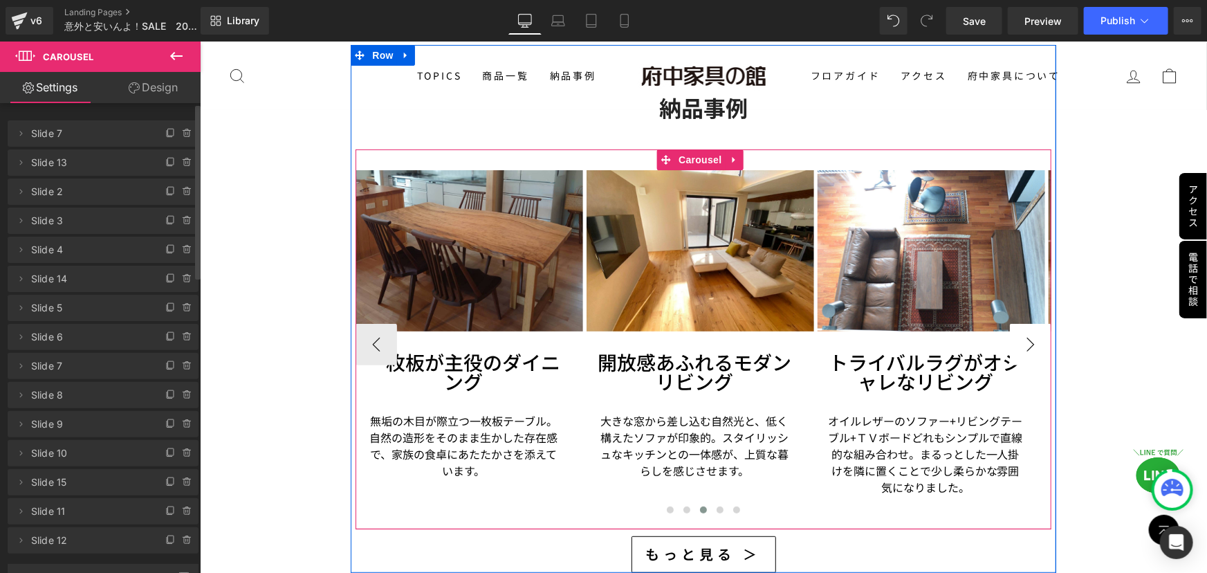
click at [1017, 331] on button "›" at bounding box center [1029, 343] width 41 height 41
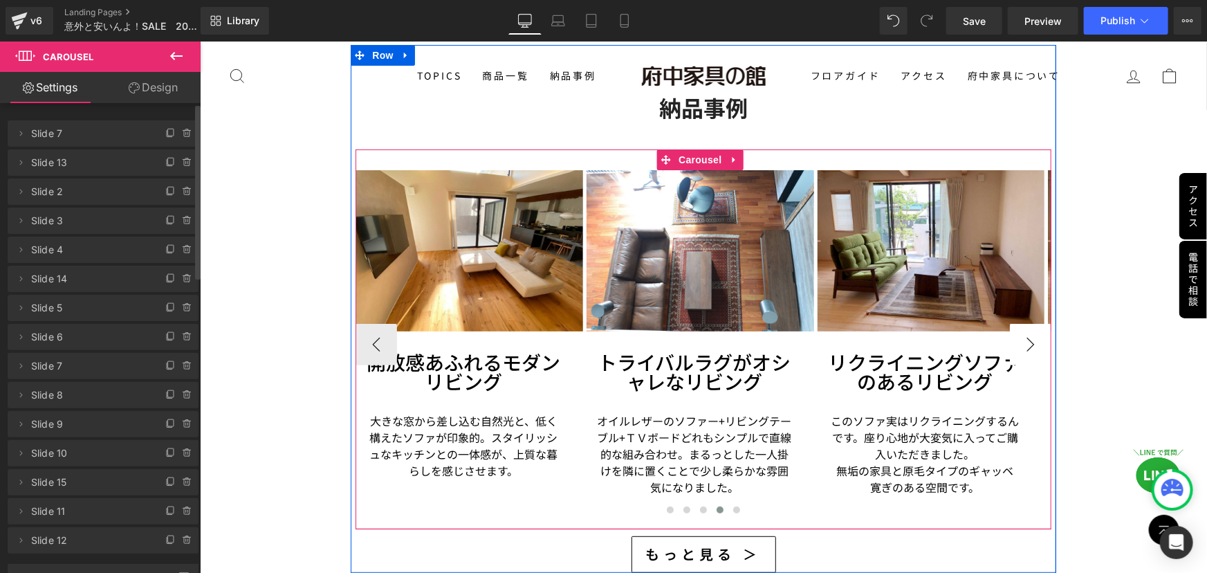
click at [1017, 331] on button "›" at bounding box center [1029, 343] width 41 height 41
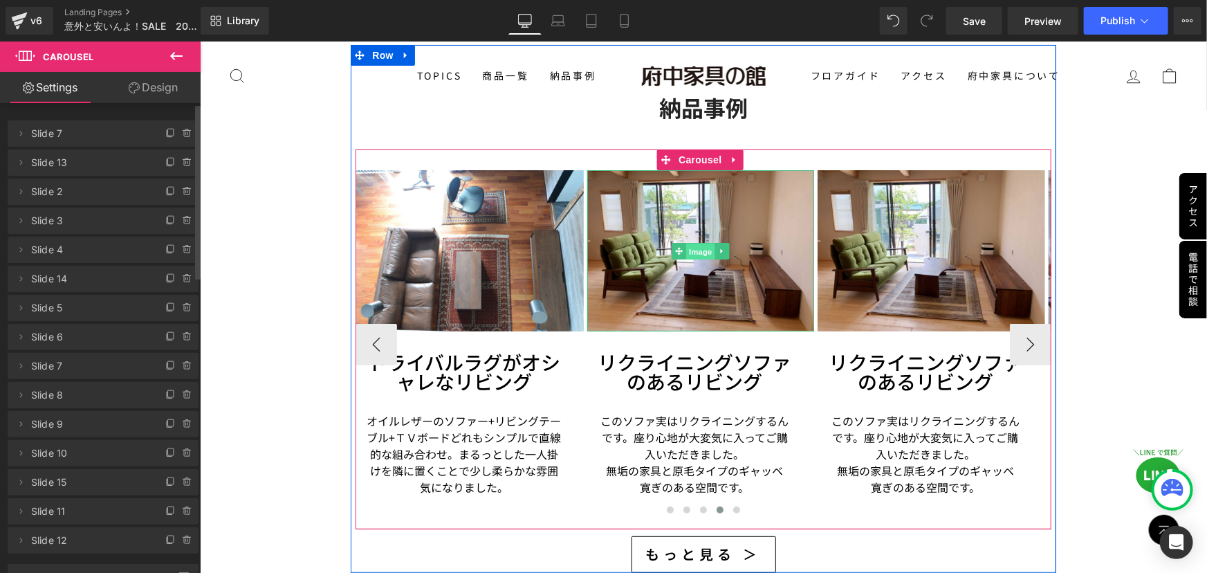
click at [689, 243] on span "Image" at bounding box center [699, 251] width 29 height 17
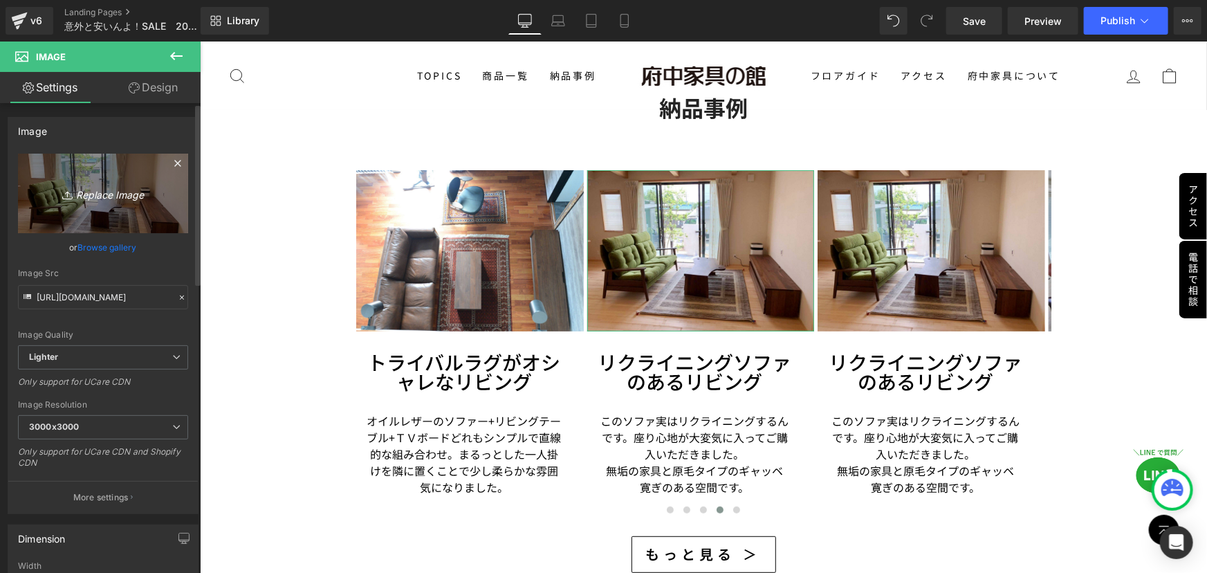
click at [86, 194] on icon "Replace Image" at bounding box center [103, 193] width 111 height 17
type input "C:\fakepath\11.jpg"
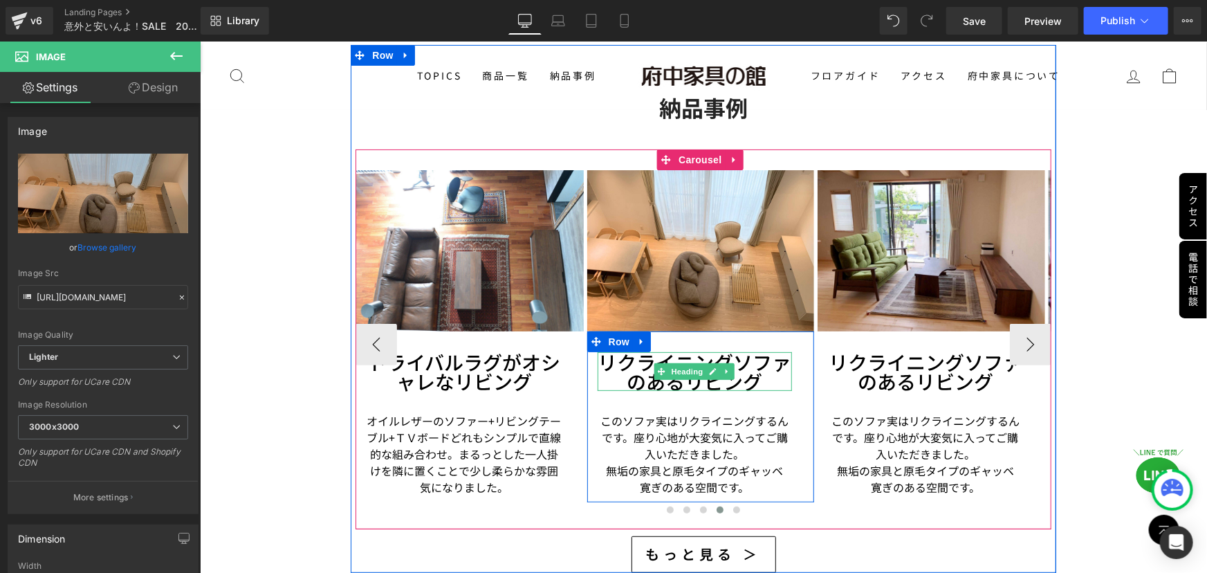
drag, startPoint x: 638, startPoint y: 347, endPoint x: 605, endPoint y: 349, distance: 32.5
click at [638, 351] on h3 "リクライニングソファのあるリビング" at bounding box center [694, 370] width 195 height 39
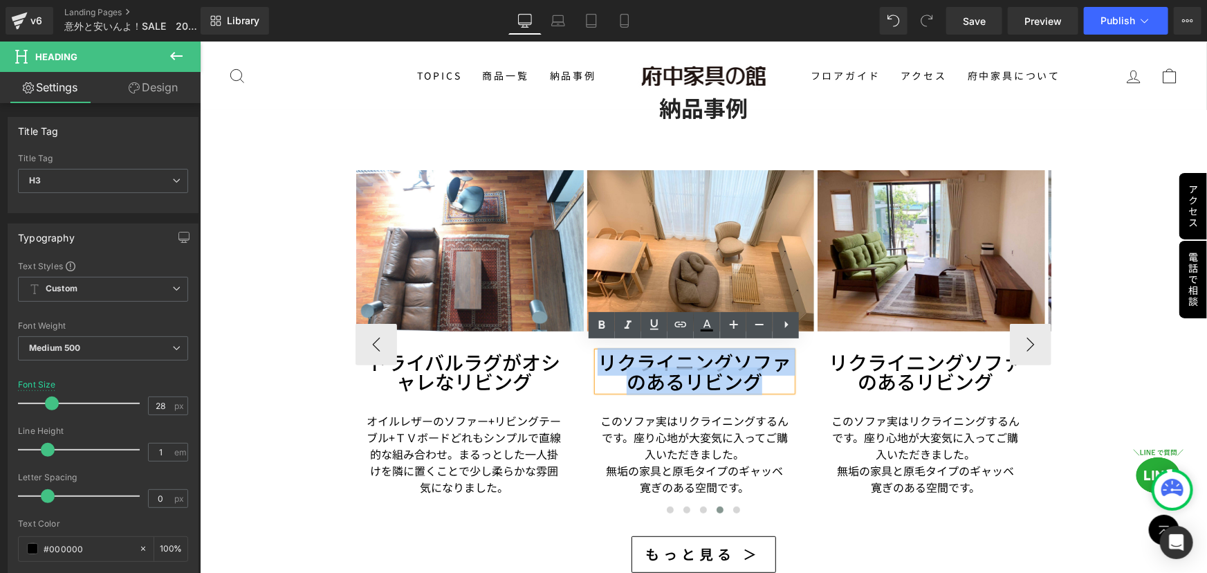
drag, startPoint x: 600, startPoint y: 349, endPoint x: 788, endPoint y: 373, distance: 190.4
click at [788, 373] on h3 "リクライニングソファのあるリビング" at bounding box center [694, 370] width 195 height 39
paste div
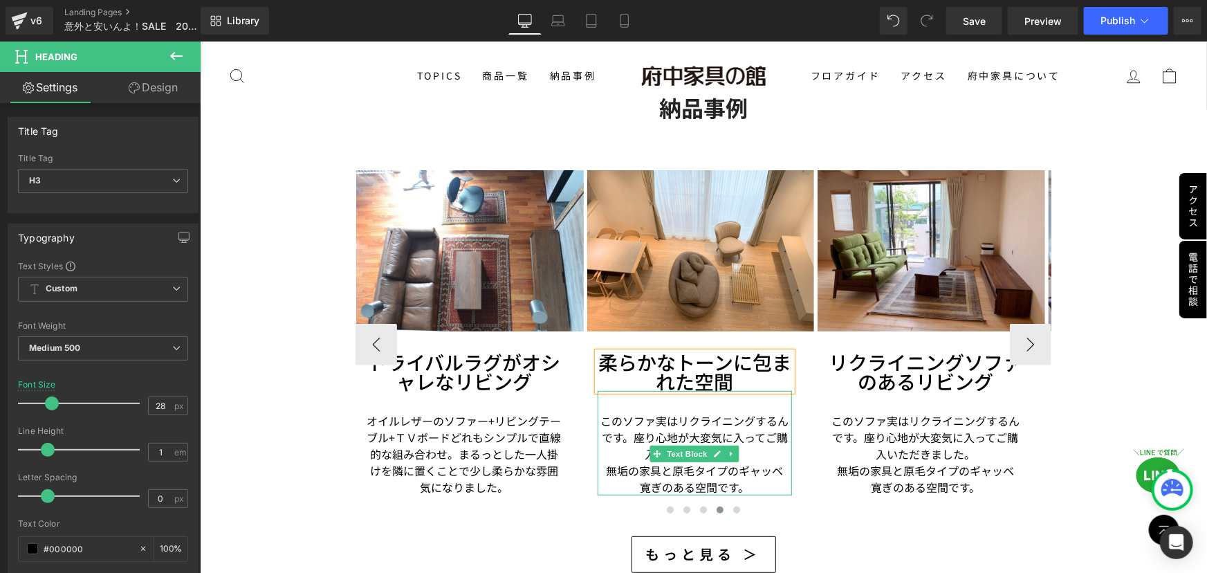
click at [658, 422] on p "このソファ実はリクライニングするんです。座り心地が大変気に入ってご購入いただきました。" at bounding box center [694, 436] width 195 height 50
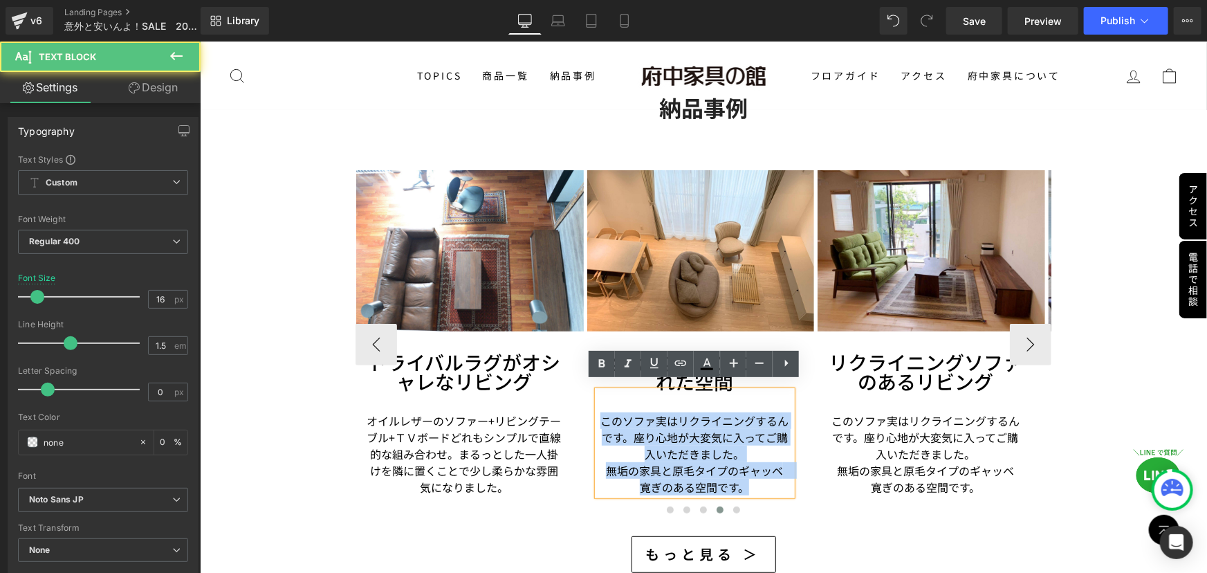
drag, startPoint x: 600, startPoint y: 411, endPoint x: 776, endPoint y: 476, distance: 188.0
click at [776, 476] on div "このソファ実はリクライニングするんです。座り心地が大変気に入ってご購入いただきました。 無垢の家具と原毛タイプのギャッベ　寛ぎのある空間です。" at bounding box center [694, 442] width 195 height 104
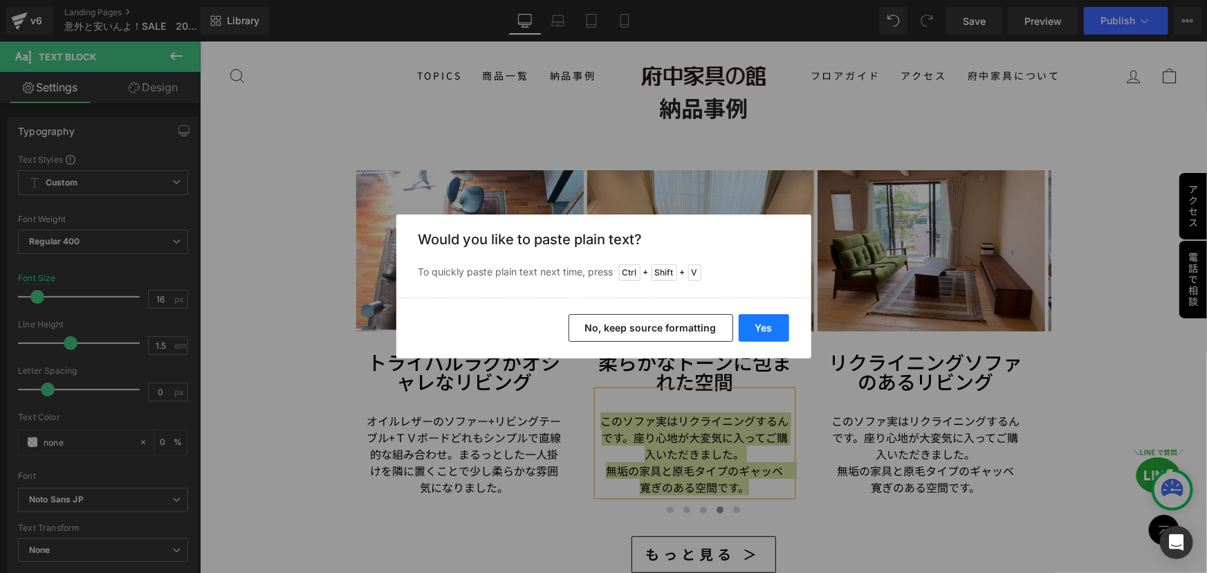
click at [770, 331] on button "Yes" at bounding box center [764, 328] width 50 height 28
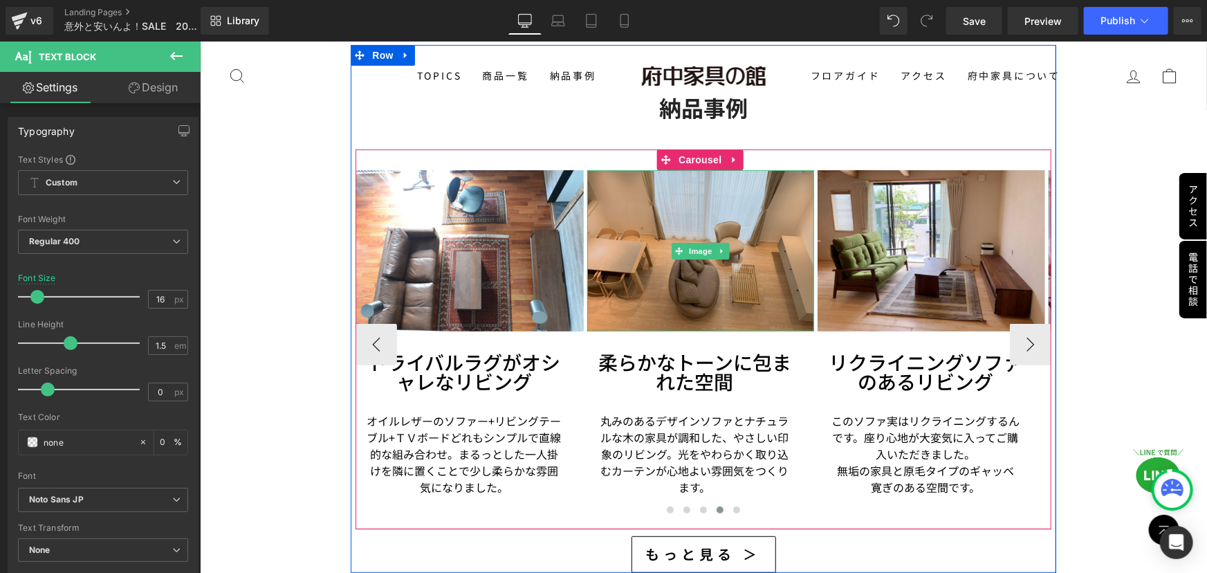
click at [681, 259] on img at bounding box center [700, 249] width 228 height 161
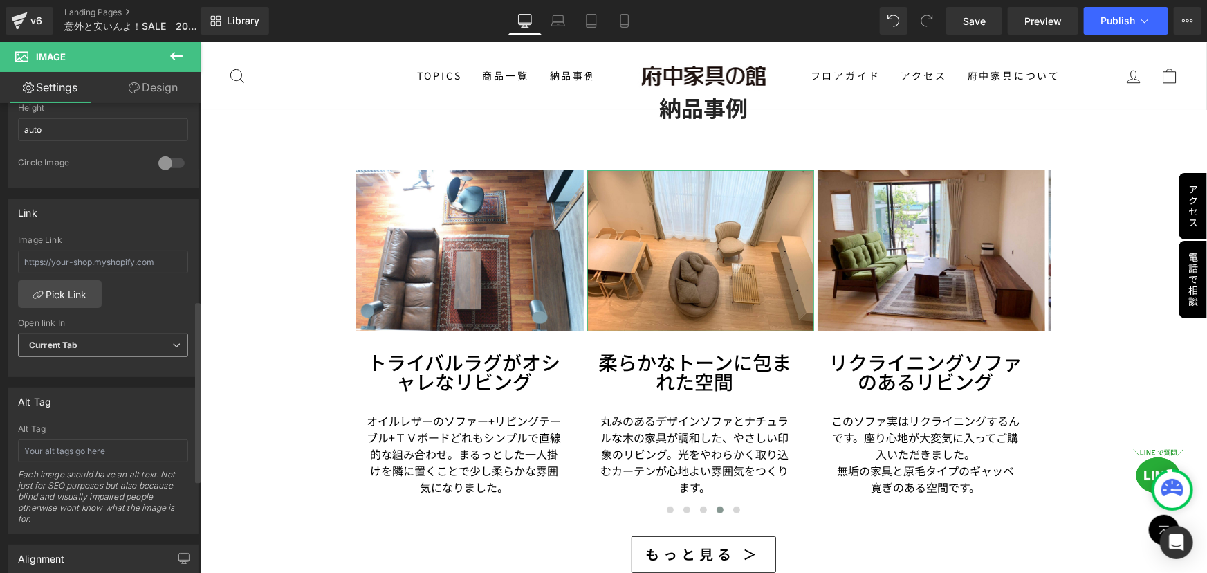
scroll to position [629, 0]
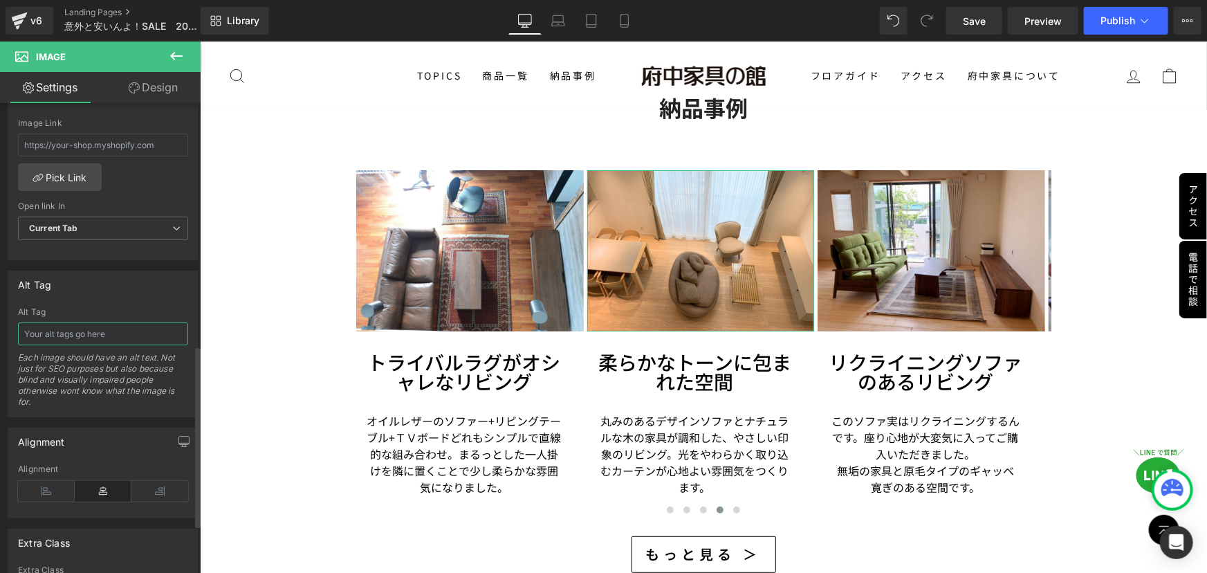
click at [123, 331] on input "text" at bounding box center [103, 333] width 170 height 23
paste input "丸いフォルムのソファとナチュラル家具が調和した明るいリビングインテリア"
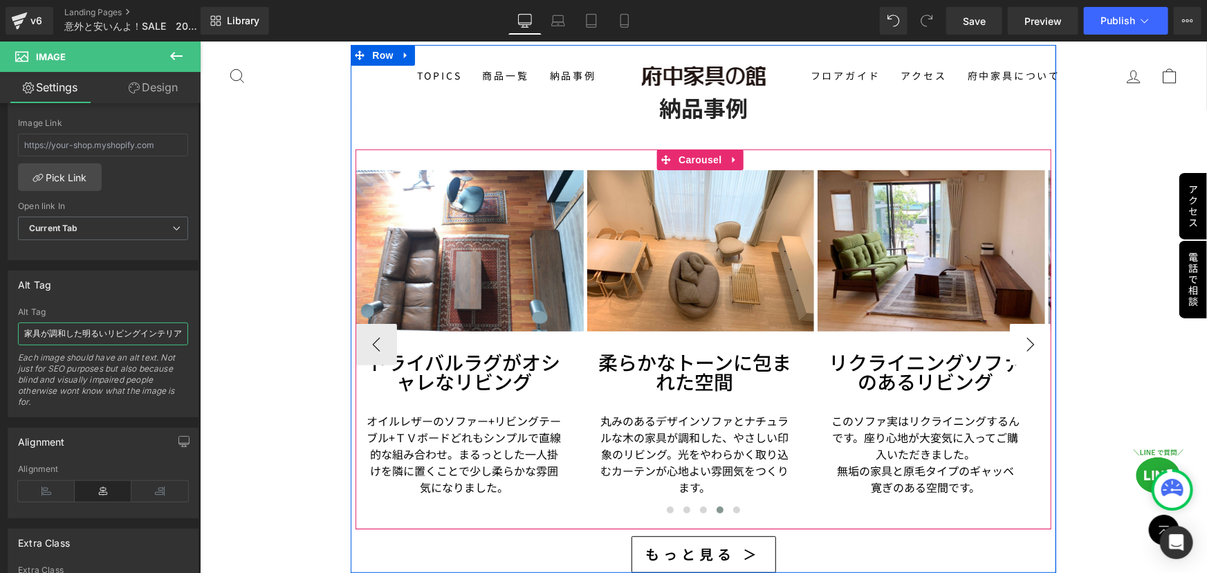
type input "丸いフォルムのソファとナチュラル家具が調和した明るいリビングインテリア"
click at [1023, 324] on button "›" at bounding box center [1029, 343] width 41 height 41
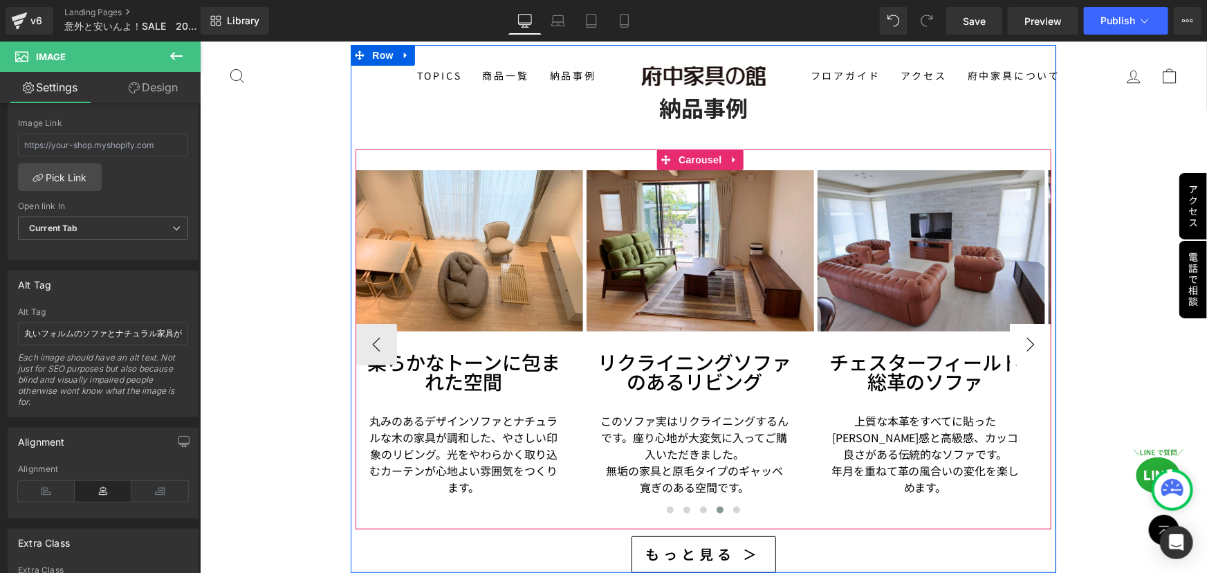
click at [1023, 326] on button "›" at bounding box center [1029, 343] width 41 height 41
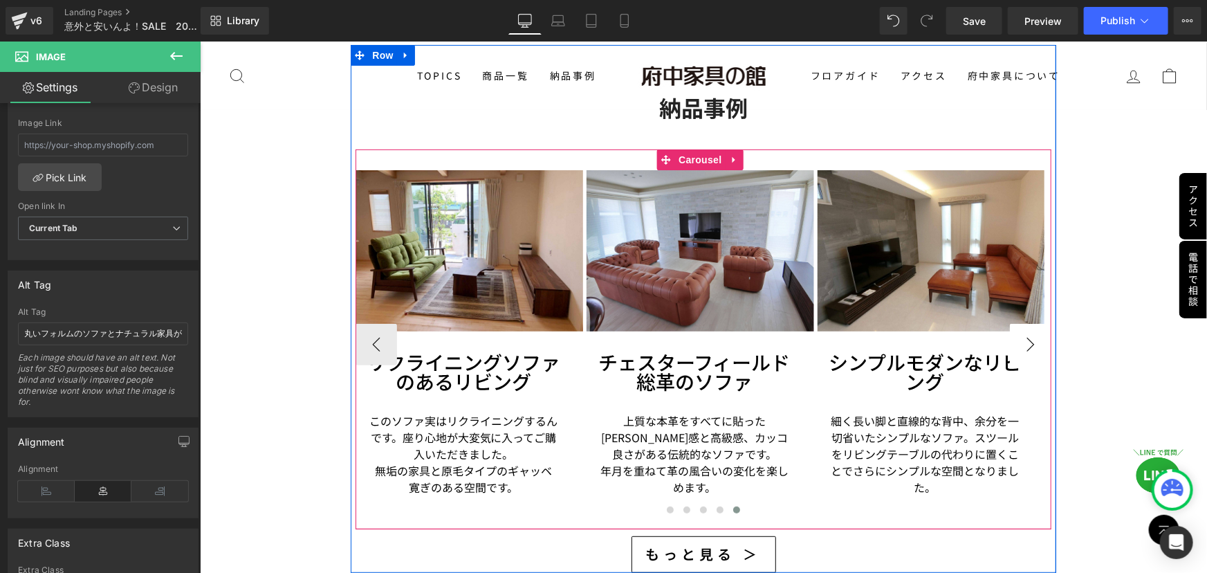
click at [1023, 326] on button "›" at bounding box center [1029, 343] width 41 height 41
click at [930, 242] on span "Image" at bounding box center [930, 250] width 29 height 17
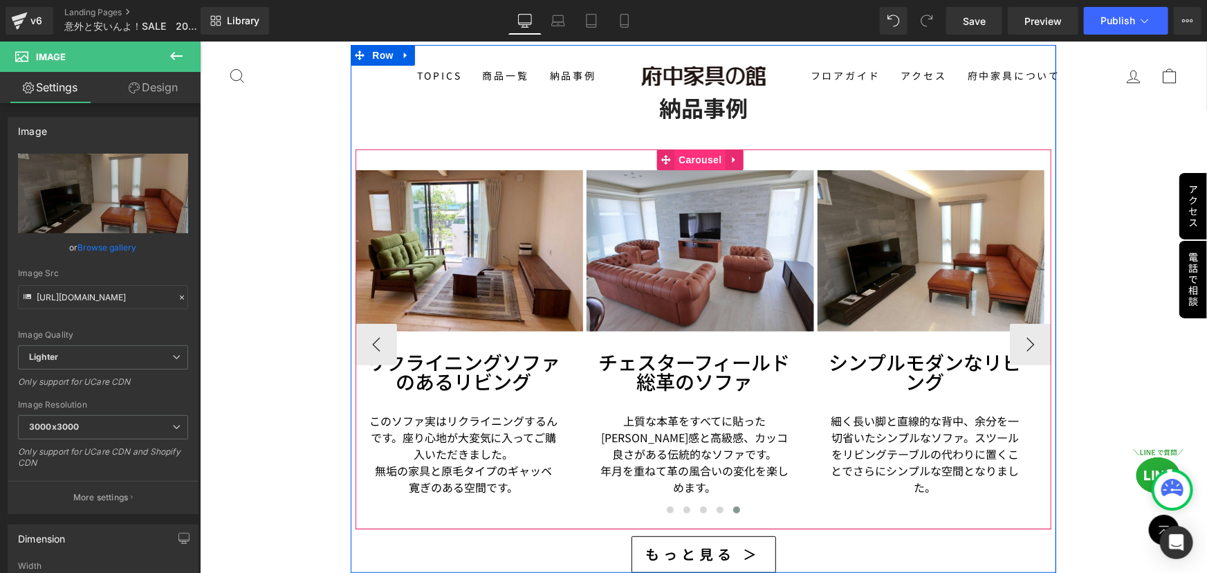
click at [685, 151] on span "Carousel" at bounding box center [699, 159] width 50 height 21
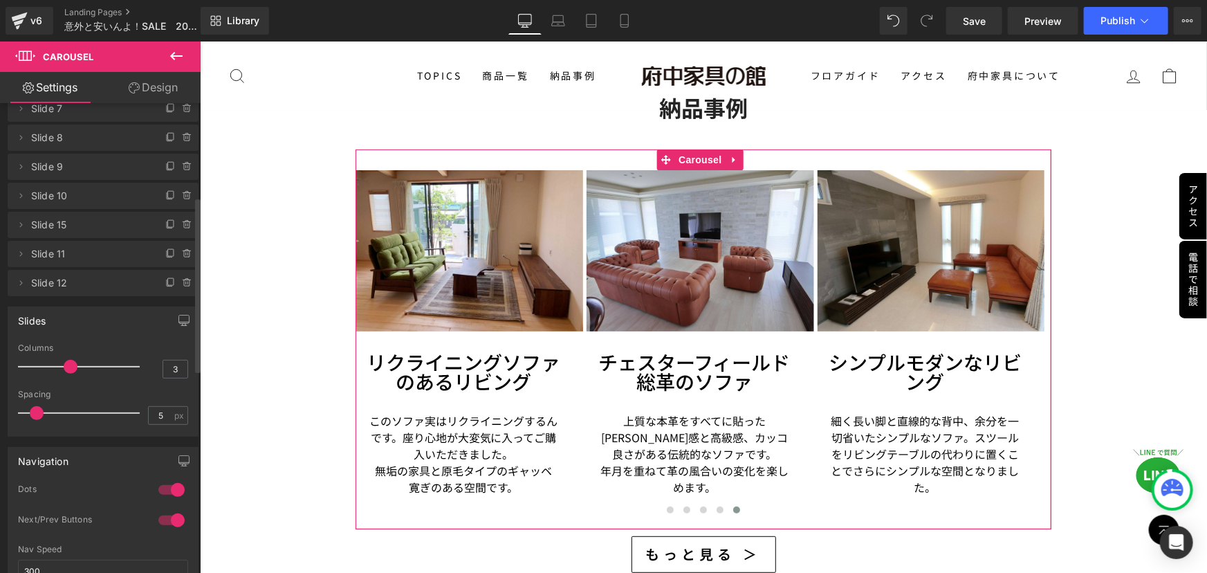
scroll to position [251, 0]
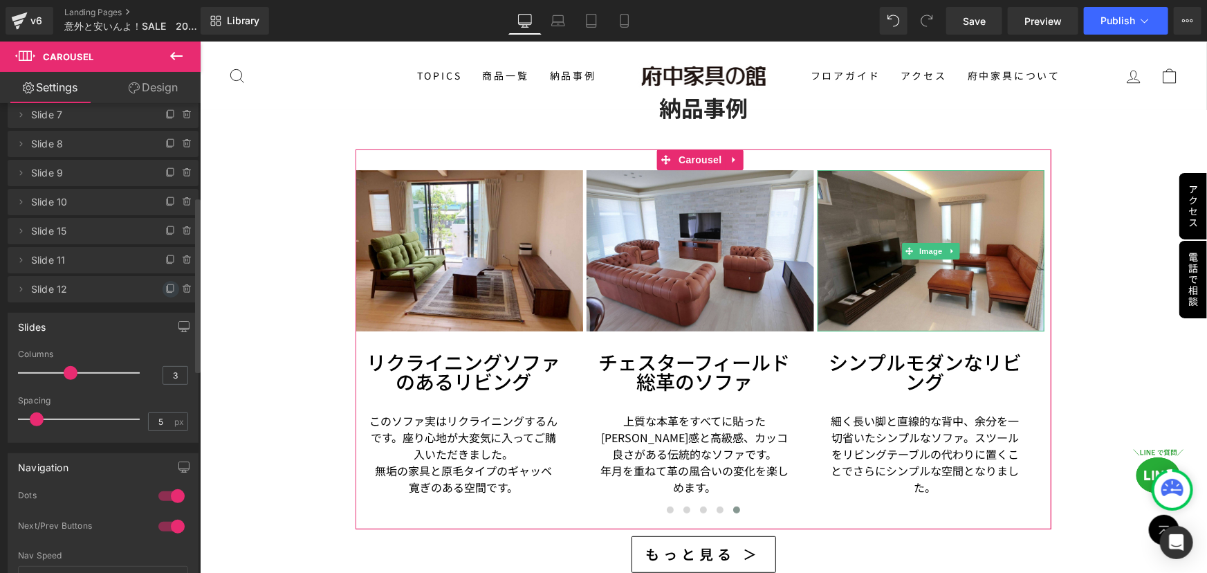
click at [169, 286] on icon at bounding box center [170, 289] width 11 height 11
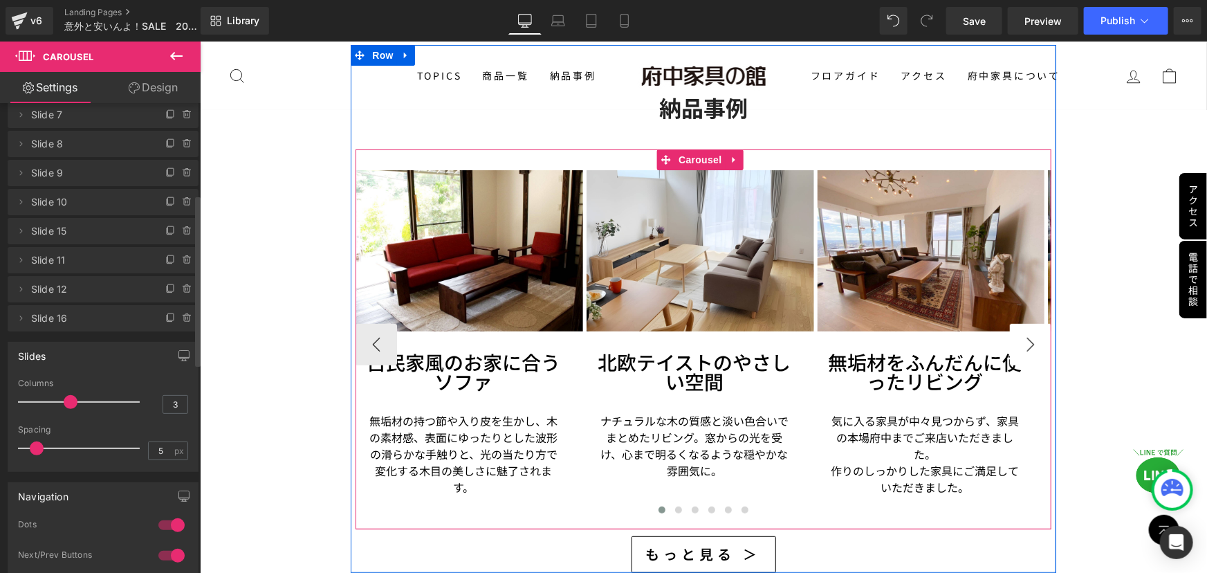
click at [1026, 326] on button "›" at bounding box center [1029, 343] width 41 height 41
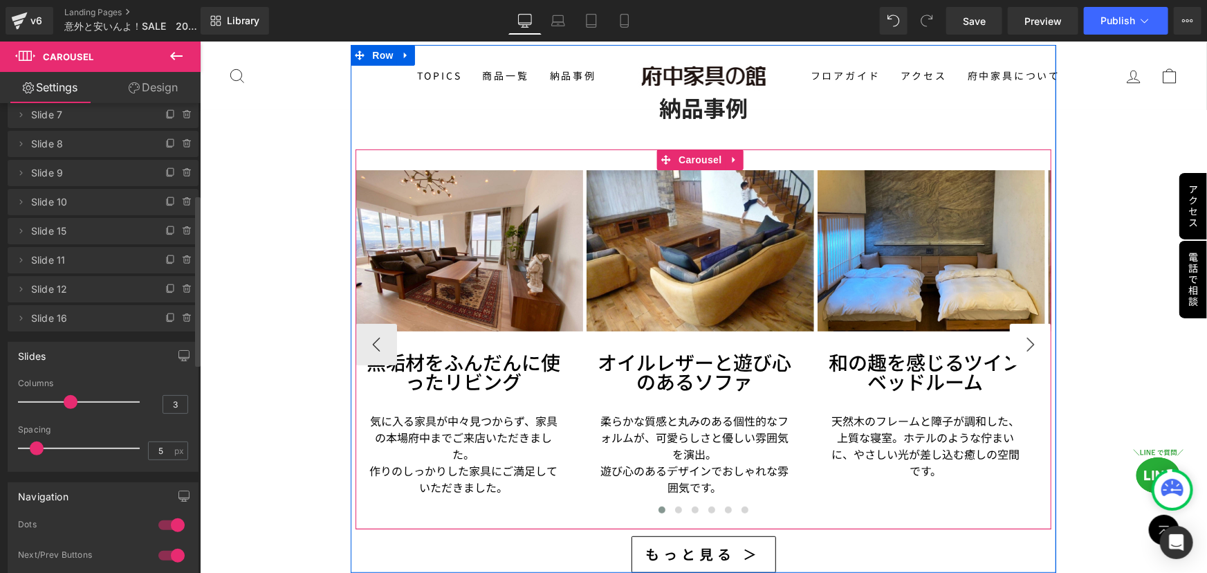
click at [1026, 326] on button "›" at bounding box center [1029, 343] width 41 height 41
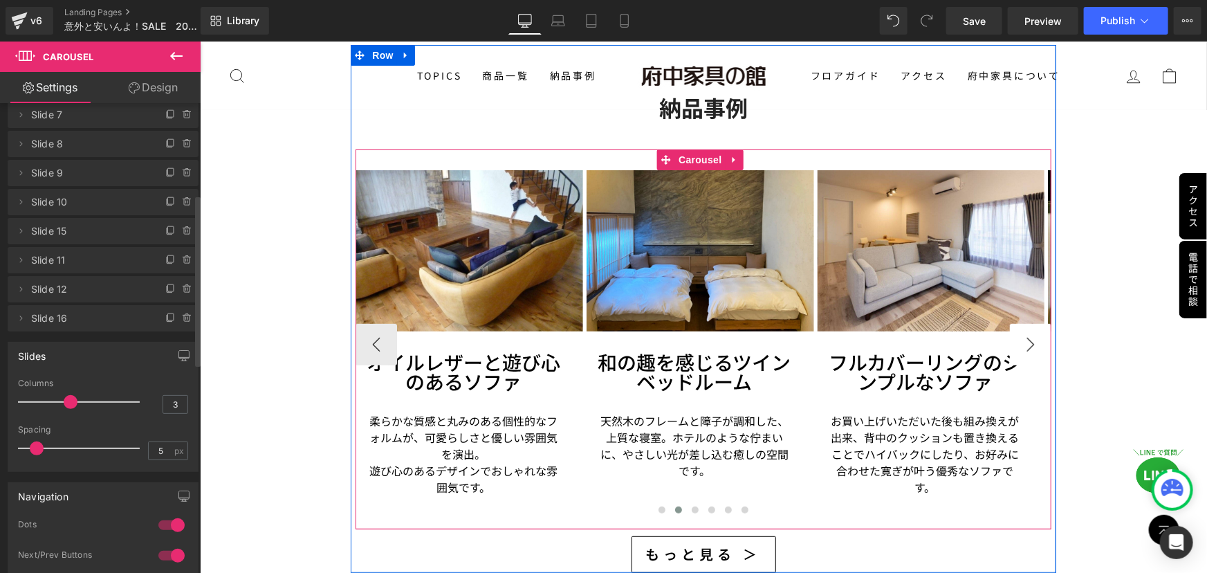
click at [1026, 326] on button "›" at bounding box center [1029, 343] width 41 height 41
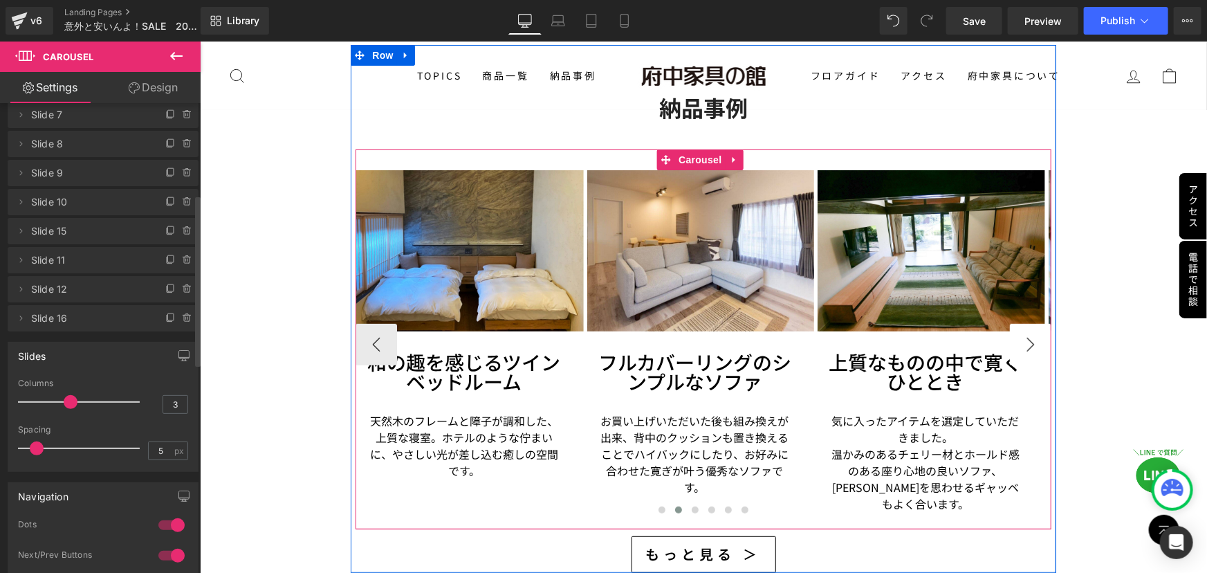
click at [1026, 326] on button "›" at bounding box center [1029, 343] width 41 height 41
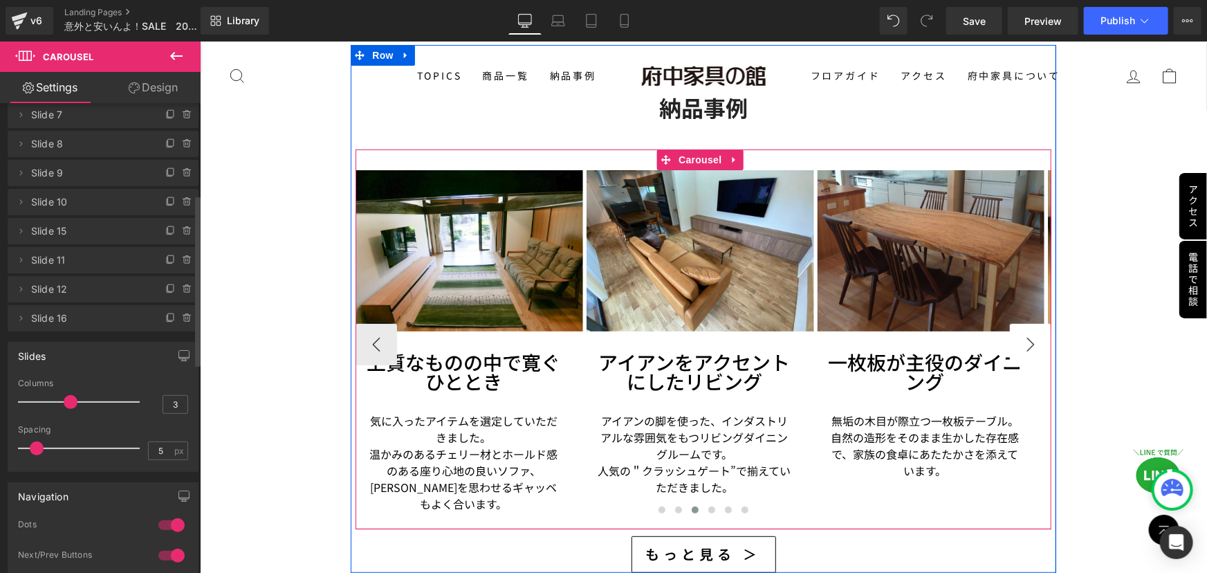
click at [1026, 326] on button "›" at bounding box center [1029, 343] width 41 height 41
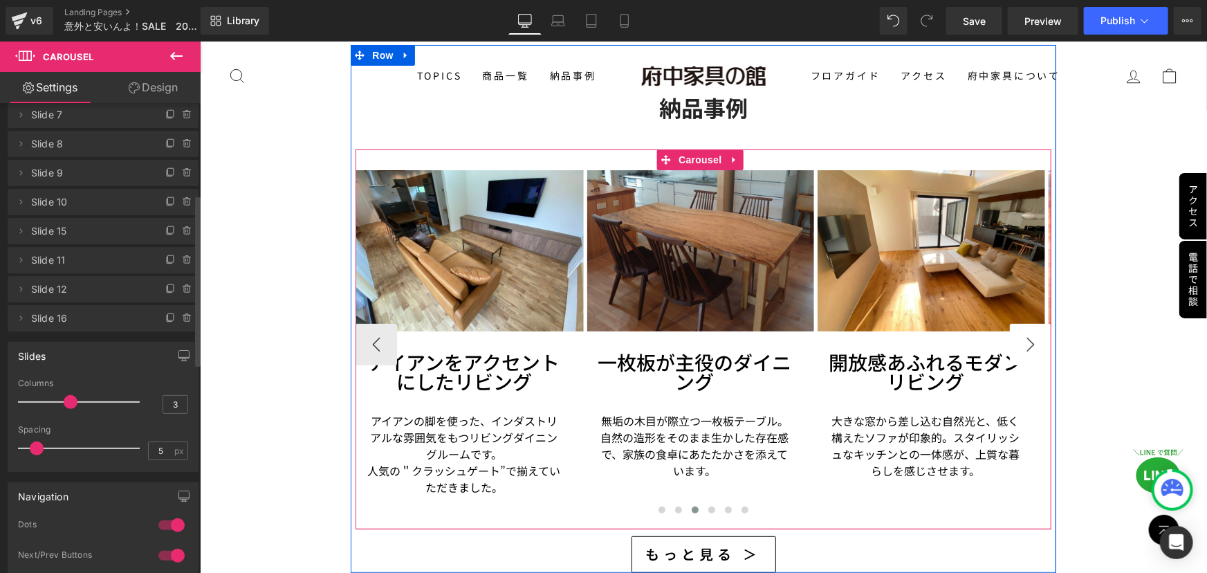
click at [1026, 326] on button "›" at bounding box center [1029, 343] width 41 height 41
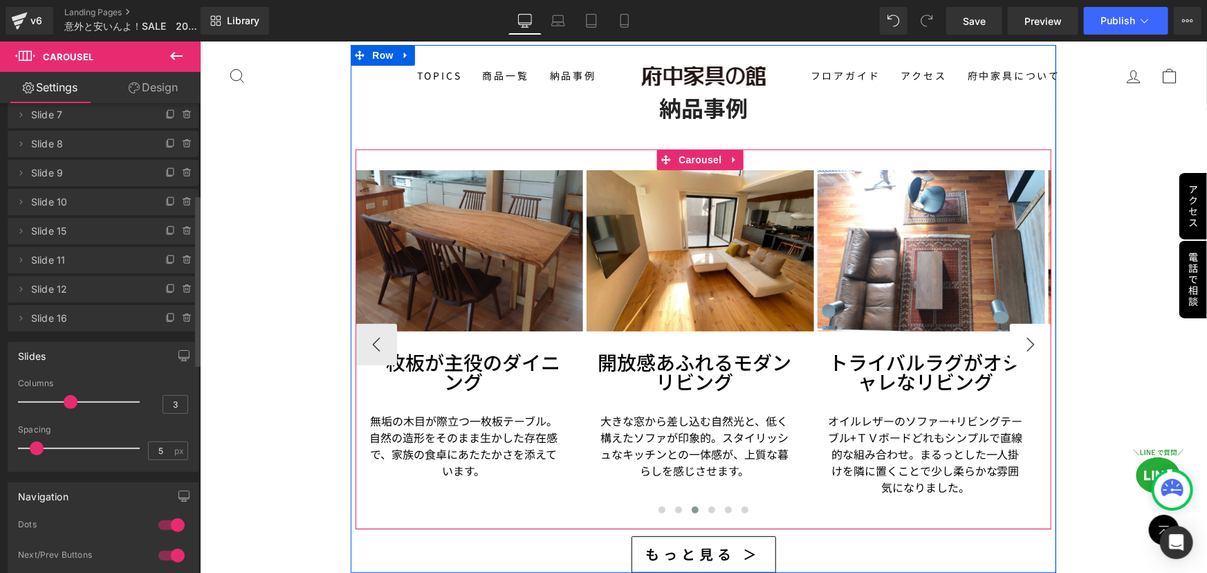
click at [1026, 326] on button "›" at bounding box center [1029, 343] width 41 height 41
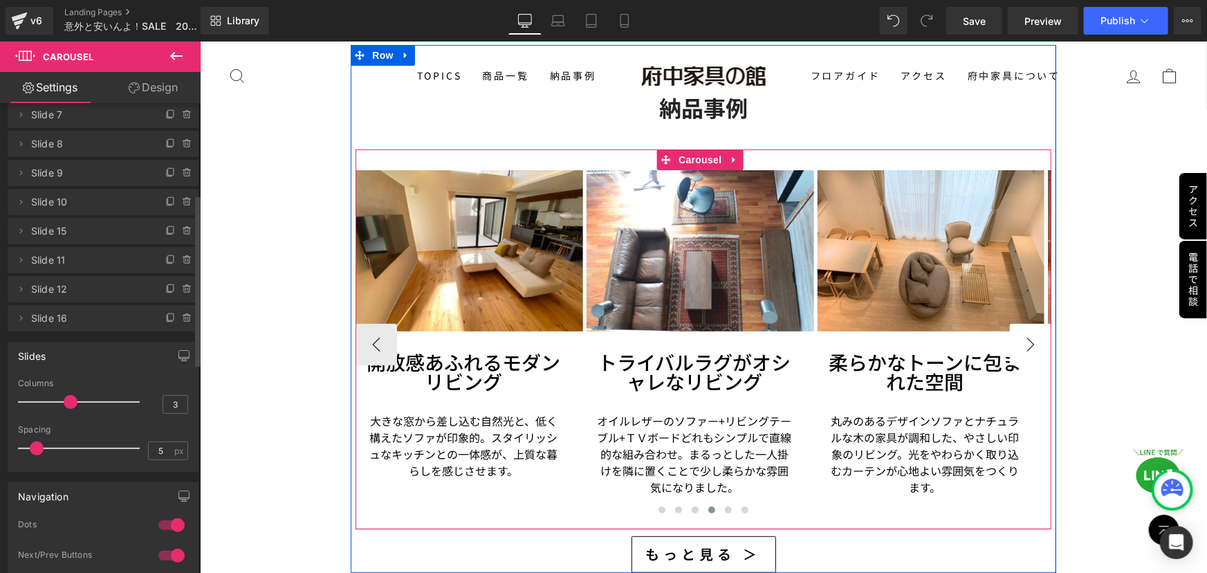
click at [1026, 326] on button "›" at bounding box center [1029, 343] width 41 height 41
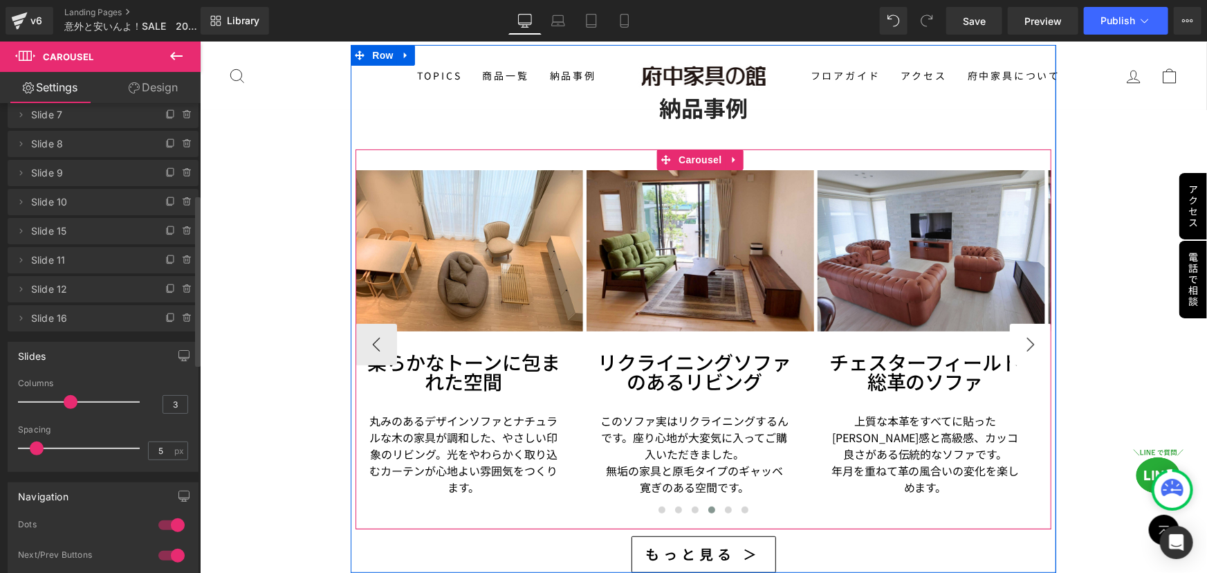
click at [1026, 326] on button "›" at bounding box center [1029, 343] width 41 height 41
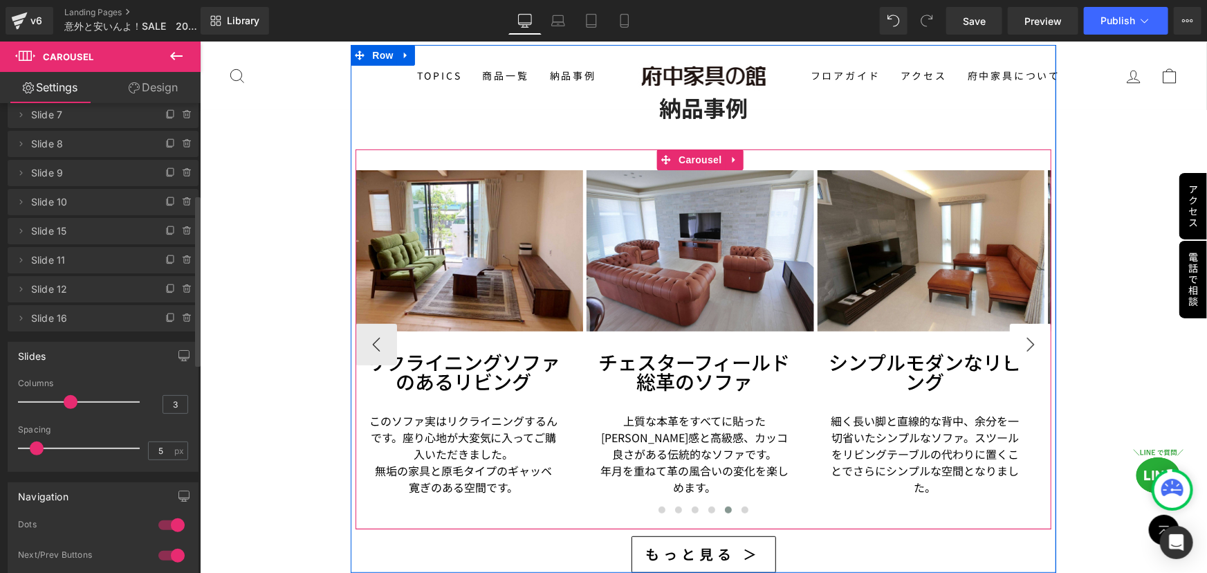
click at [1026, 326] on button "›" at bounding box center [1029, 343] width 41 height 41
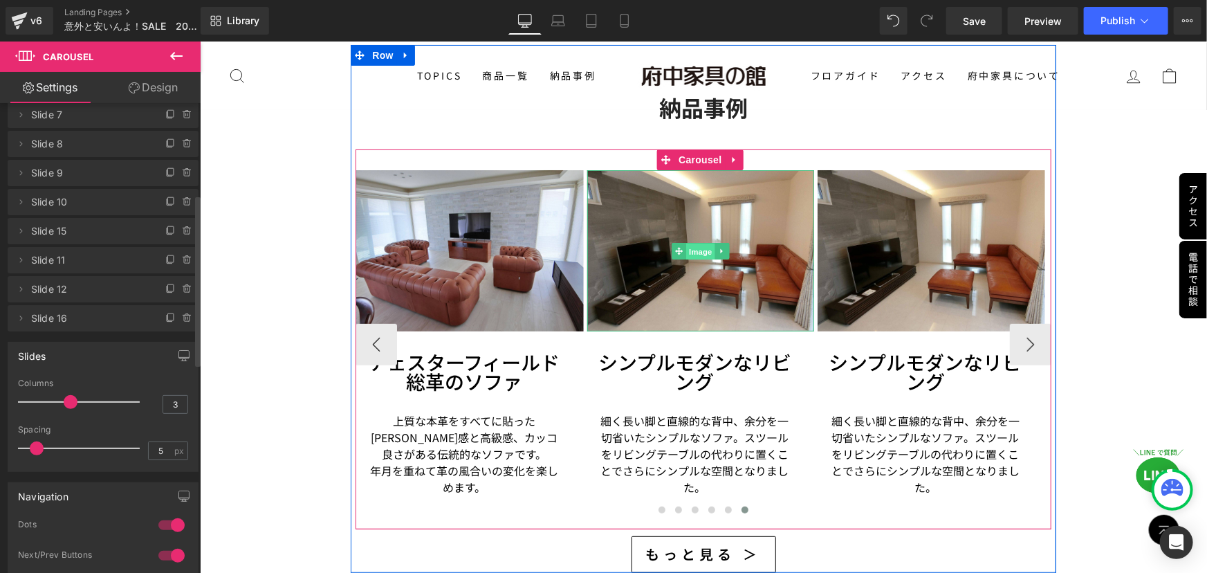
click at [695, 248] on span "Image" at bounding box center [699, 251] width 29 height 17
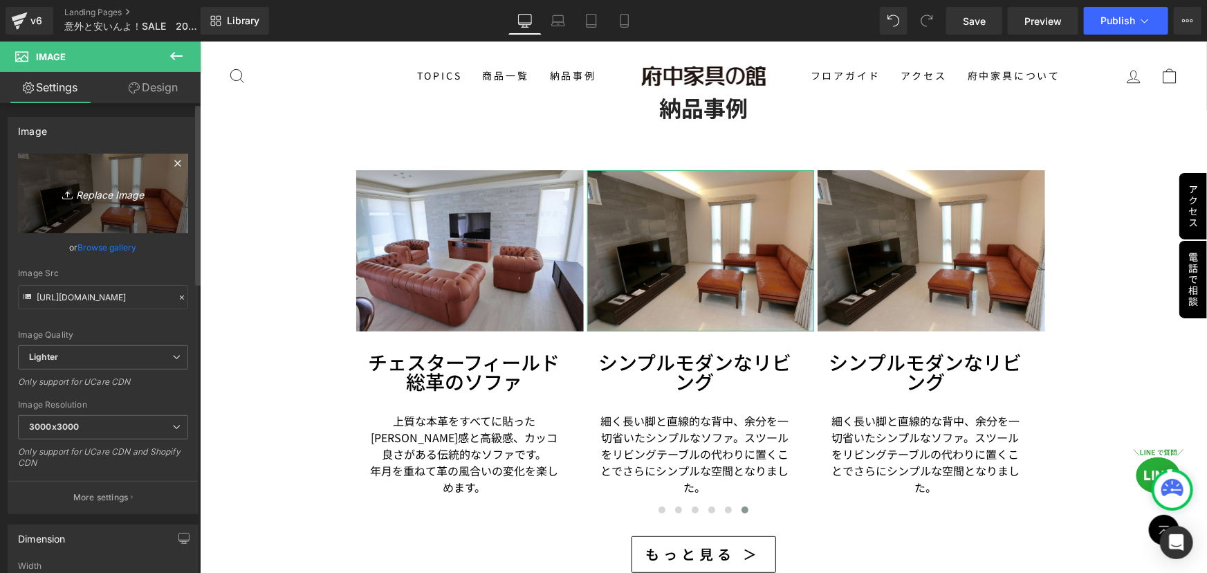
click at [122, 190] on icon "Replace Image" at bounding box center [103, 193] width 111 height 17
type input "C:\fakepath\6 (2).jpg"
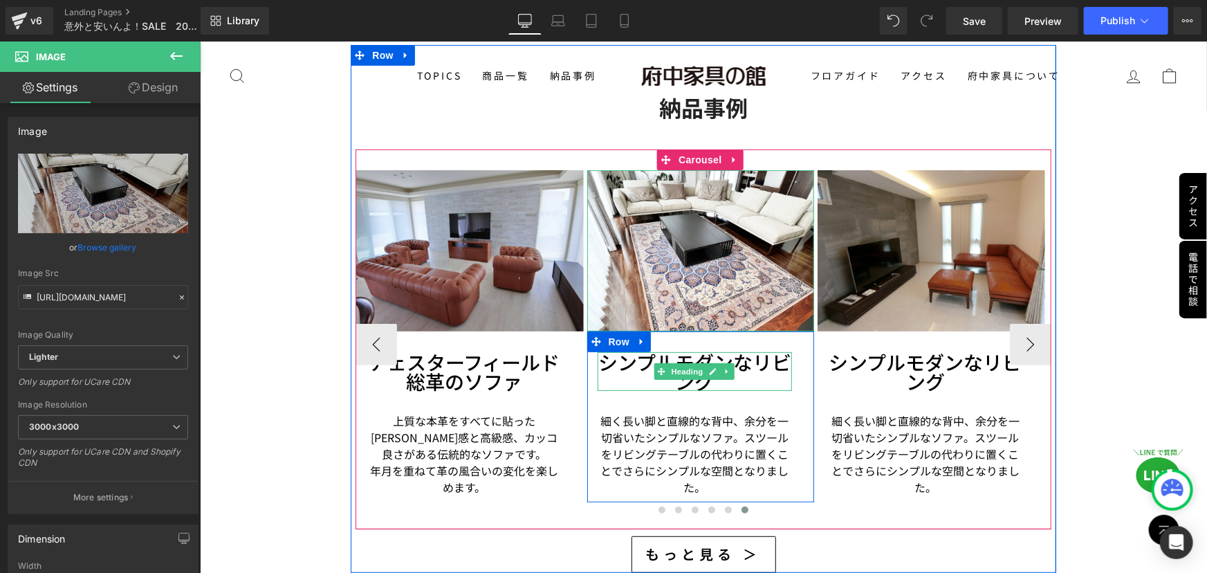
click at [616, 363] on h3 "シンプルモダンなリビング" at bounding box center [694, 370] width 195 height 39
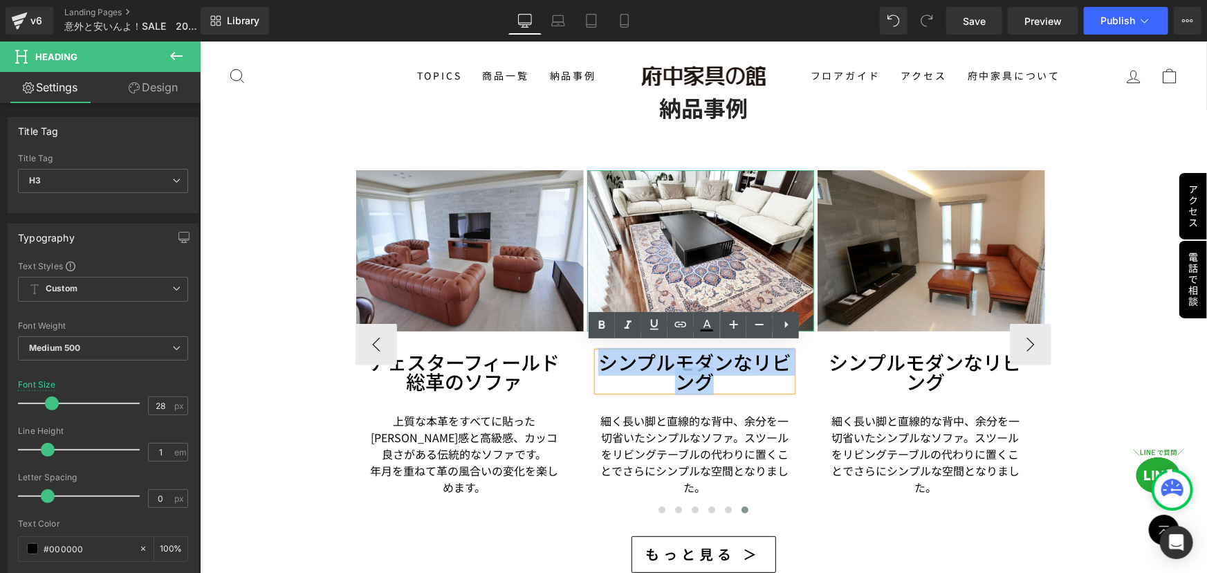
drag, startPoint x: 603, startPoint y: 353, endPoint x: 718, endPoint y: 382, distance: 118.4
click at [718, 382] on div "シンプルモダンなリビング Heading 細く長い脚と直線的な背中、余分を一切省いたシンプルなソファ。スツールをリビングテーブルの代わりに置くことでさらにシン…" at bounding box center [694, 422] width 195 height 143
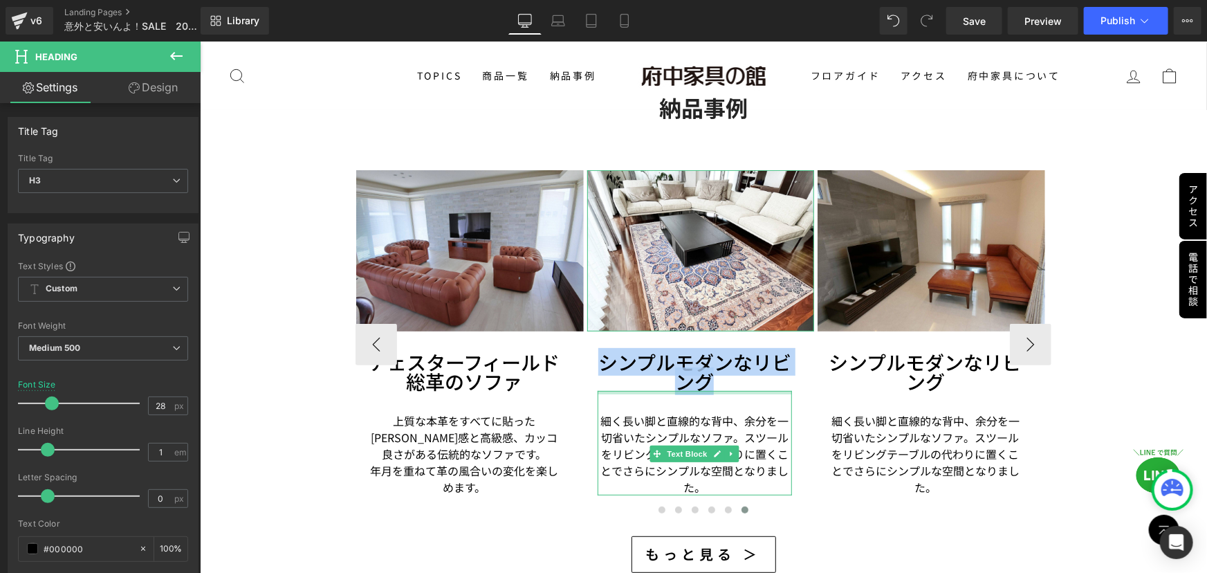
paste div
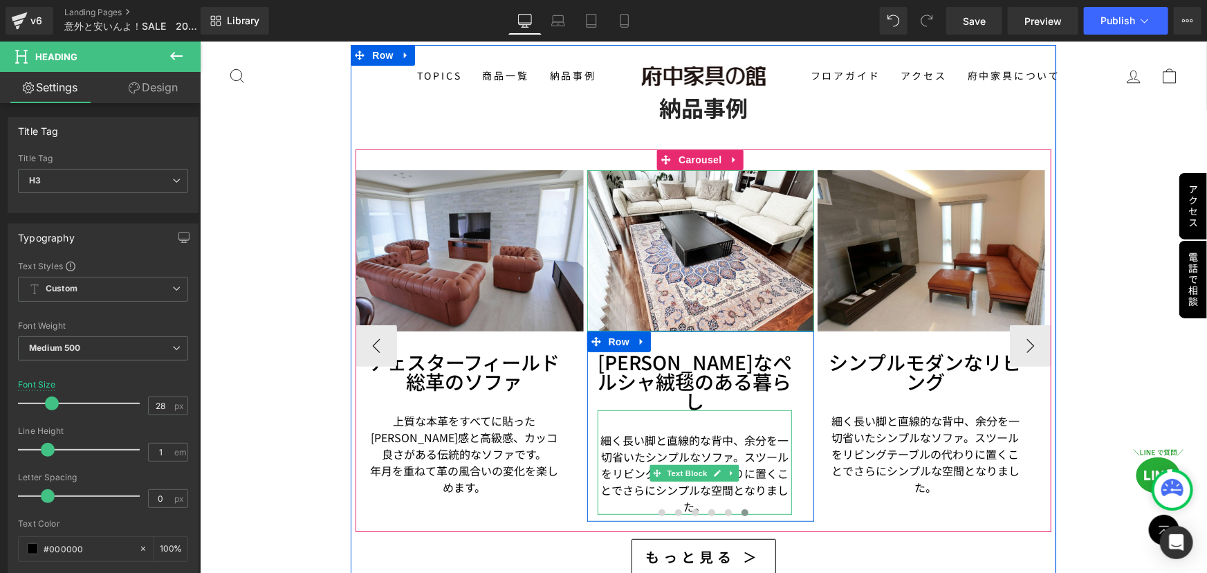
click at [650, 431] on p "細く長い脚と直線的な背中、余分を一切省いたシンプルなソファ。スツールをリビングテーブルの代わりに置くことでさらにシンプルな空間となりました。" at bounding box center [694, 472] width 195 height 83
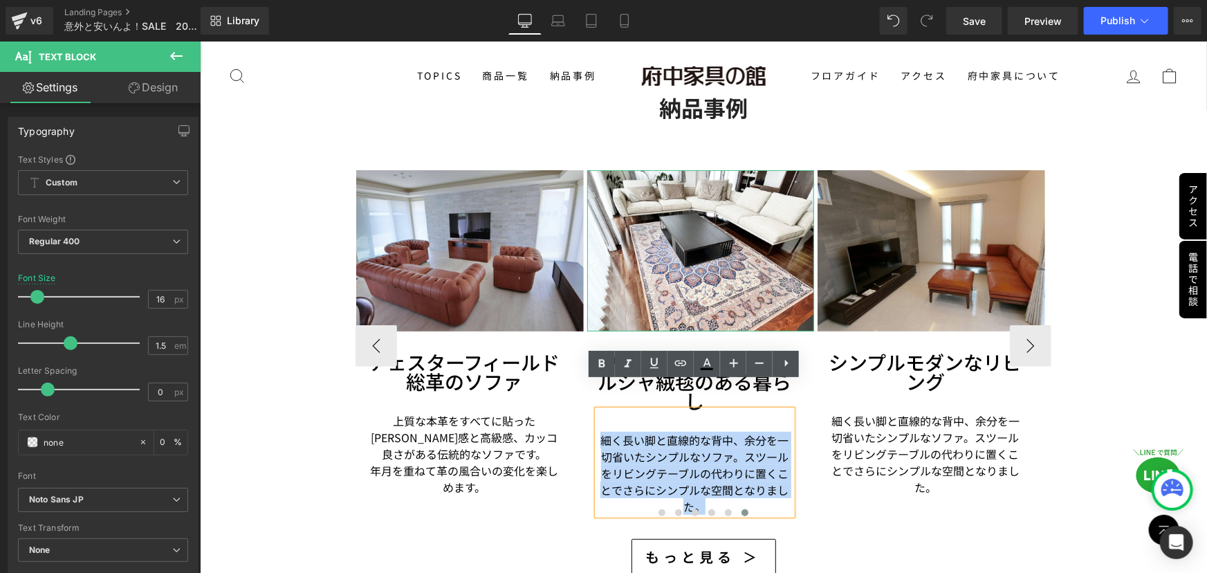
drag, startPoint x: 600, startPoint y: 411, endPoint x: 703, endPoint y: 477, distance: 121.8
click at [703, 477] on p "細く長い脚と直線的な背中、余分を一切省いたシンプルなソファ。スツールをリビングテーブルの代わりに置くことでさらにシンプルな空間となりました。" at bounding box center [694, 472] width 195 height 83
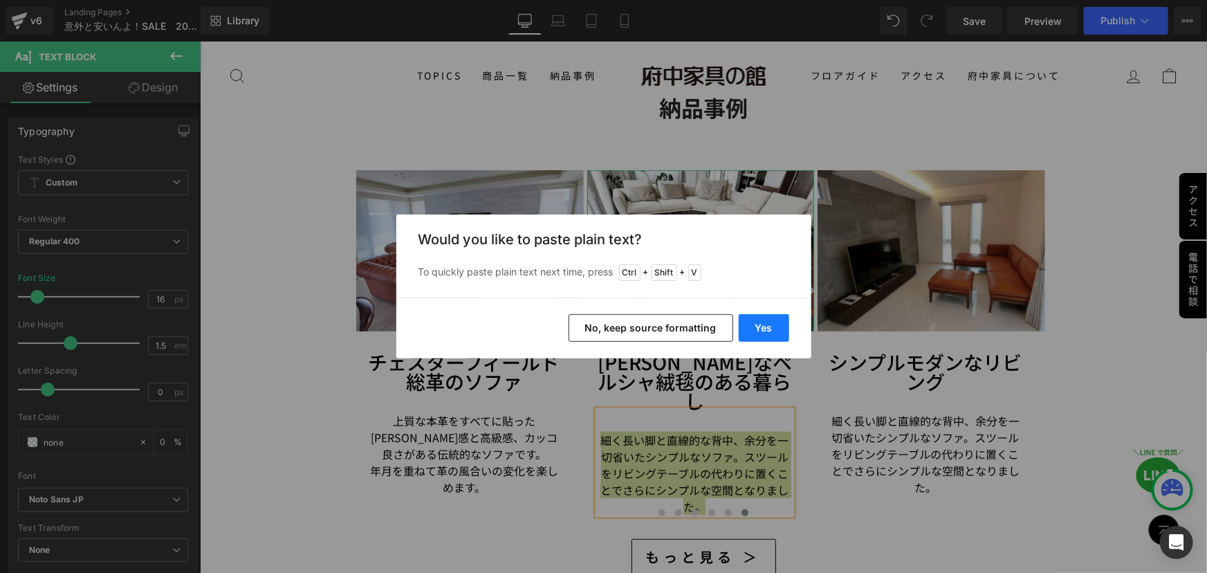
click at [758, 324] on button "Yes" at bounding box center [764, 328] width 50 height 28
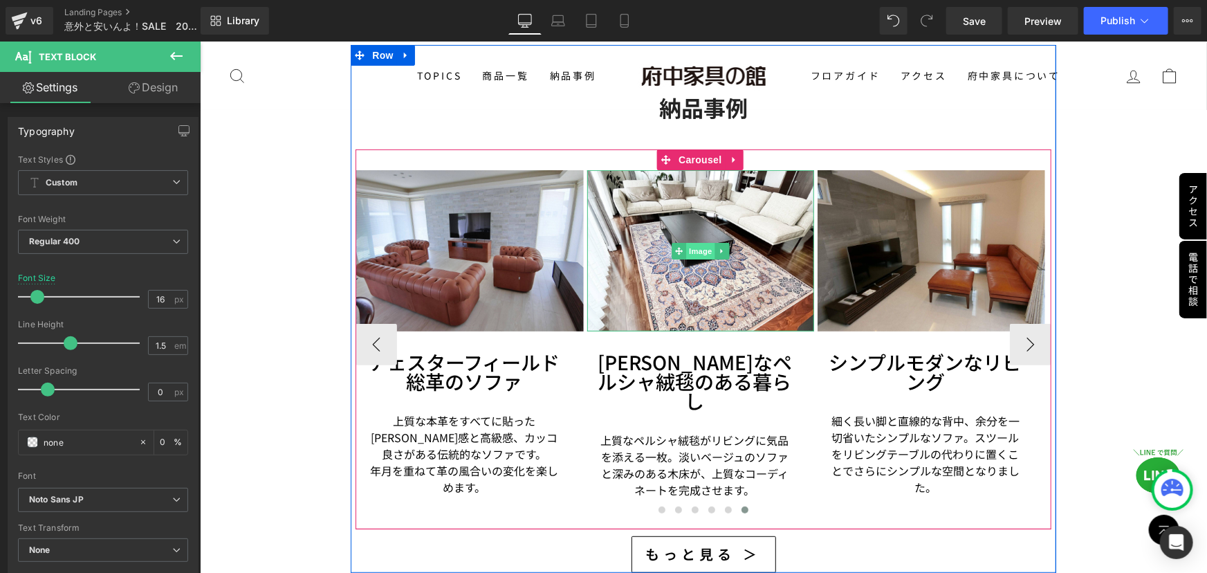
click at [696, 242] on span "Image" at bounding box center [699, 250] width 29 height 17
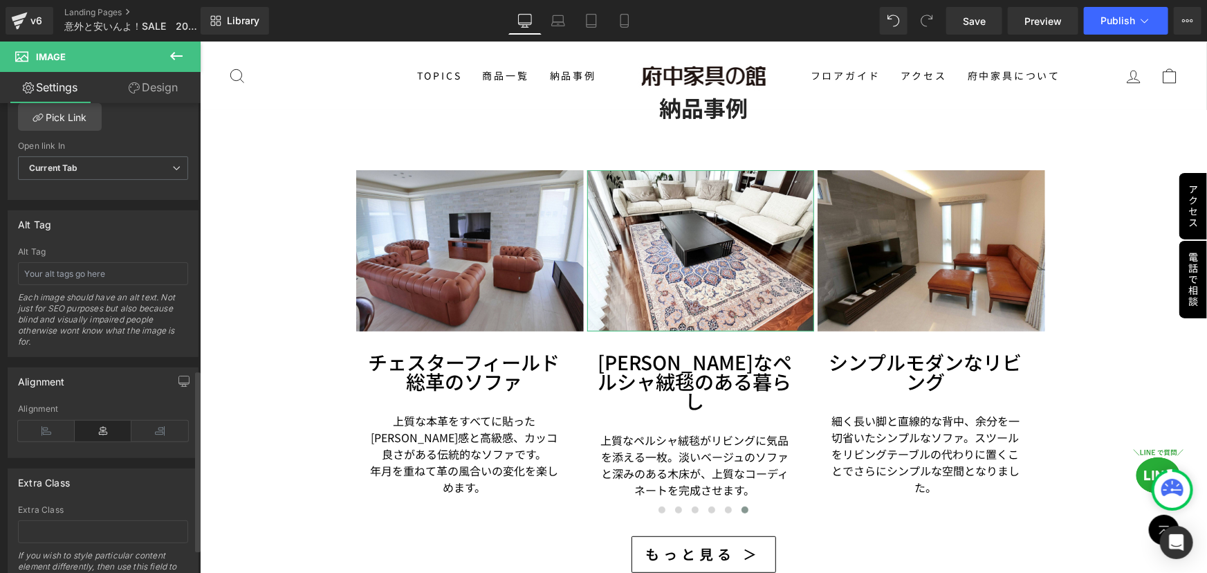
scroll to position [692, 0]
click at [95, 272] on input "text" at bounding box center [103, 270] width 170 height 23
paste input "ペルシャ絨毯を敷いた上品なリビングインテリア事例"
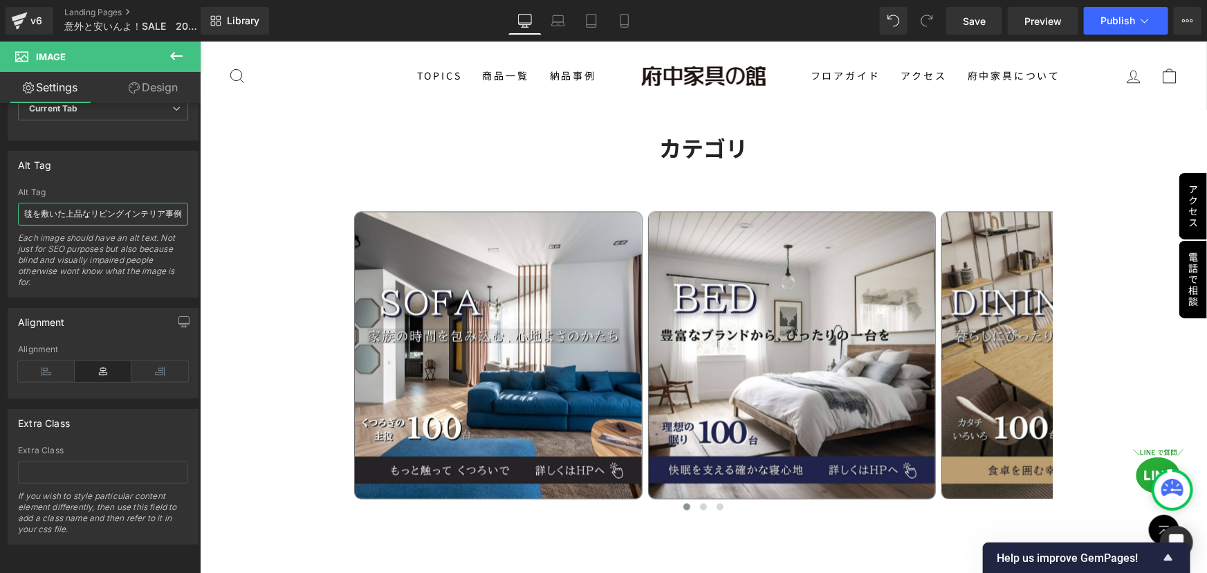
scroll to position [3898, 0]
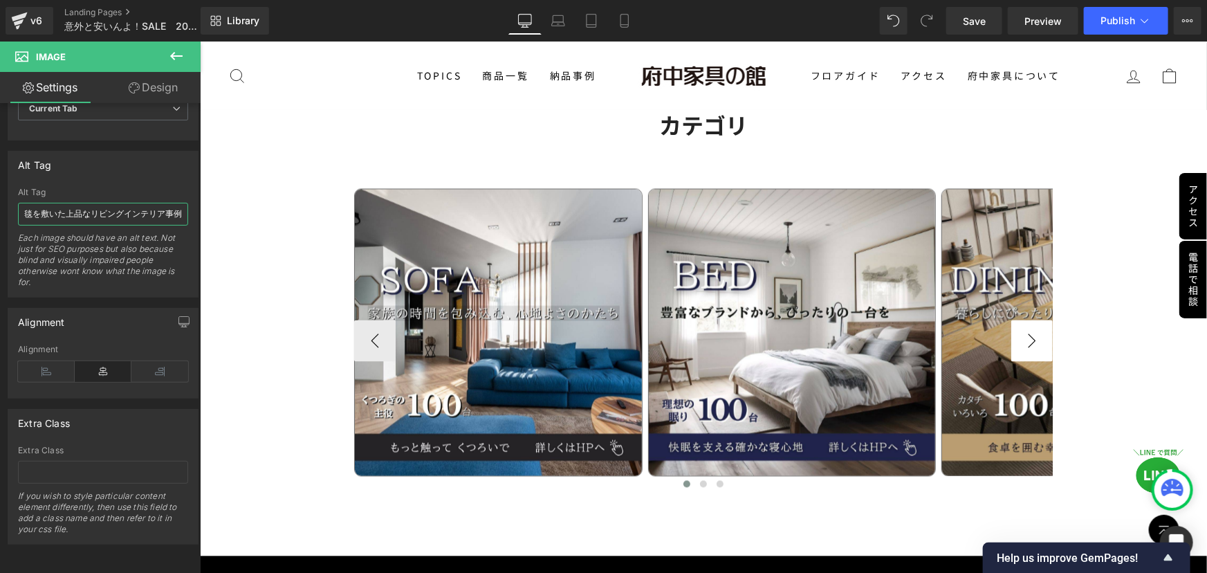
type input "ペルシャ絨毯を敷いた上品なリビングインテリア事例"
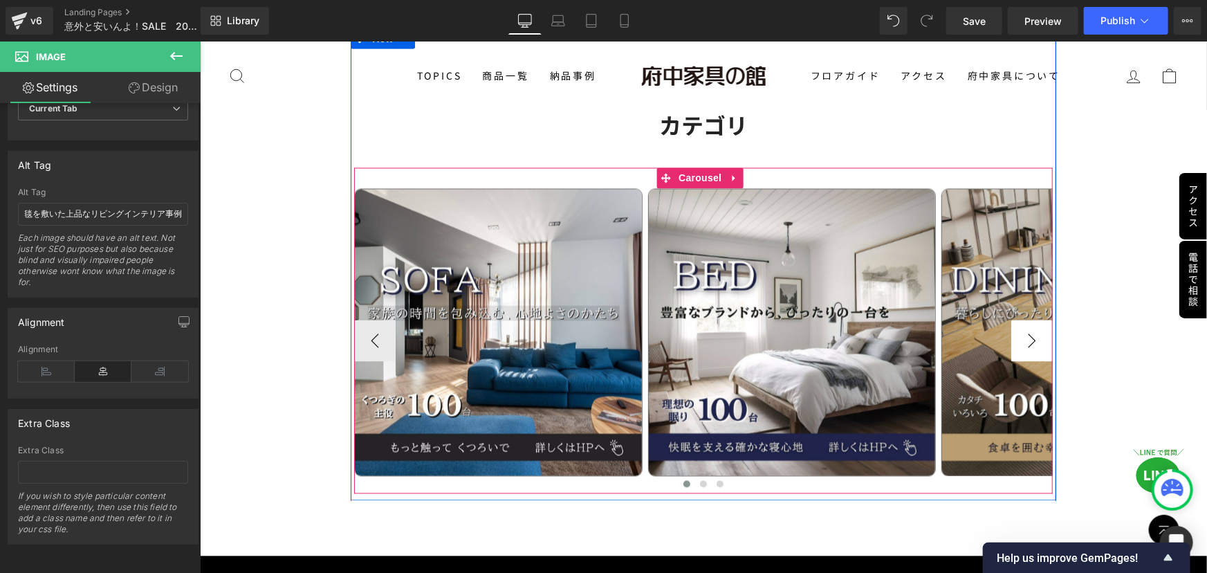
click at [1026, 320] on button "›" at bounding box center [1030, 340] width 41 height 41
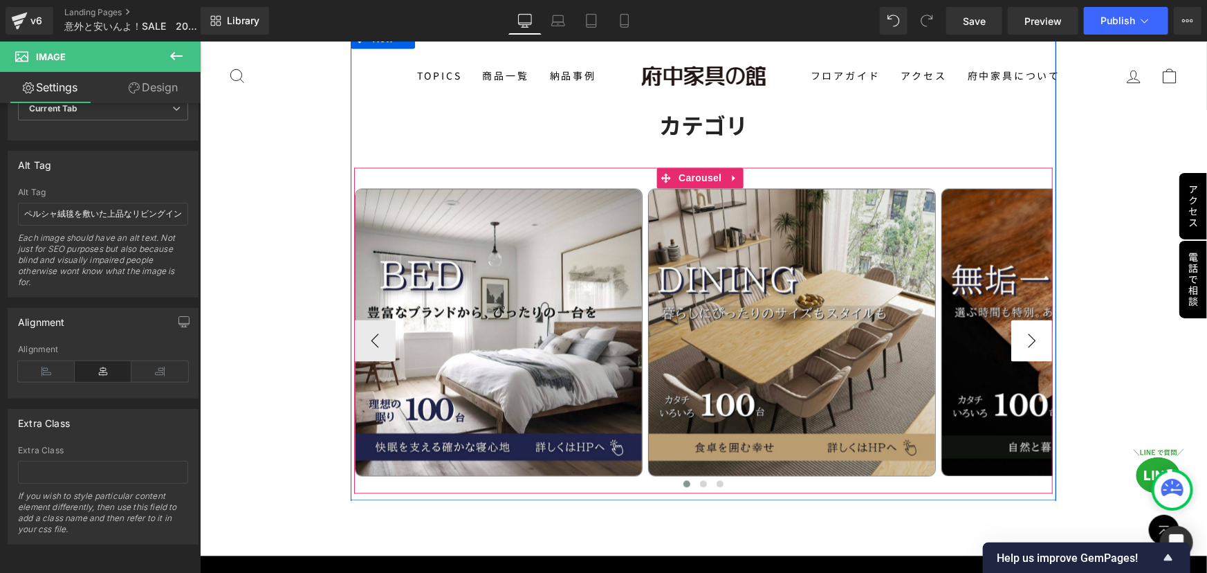
click at [1027, 320] on button "›" at bounding box center [1030, 340] width 41 height 41
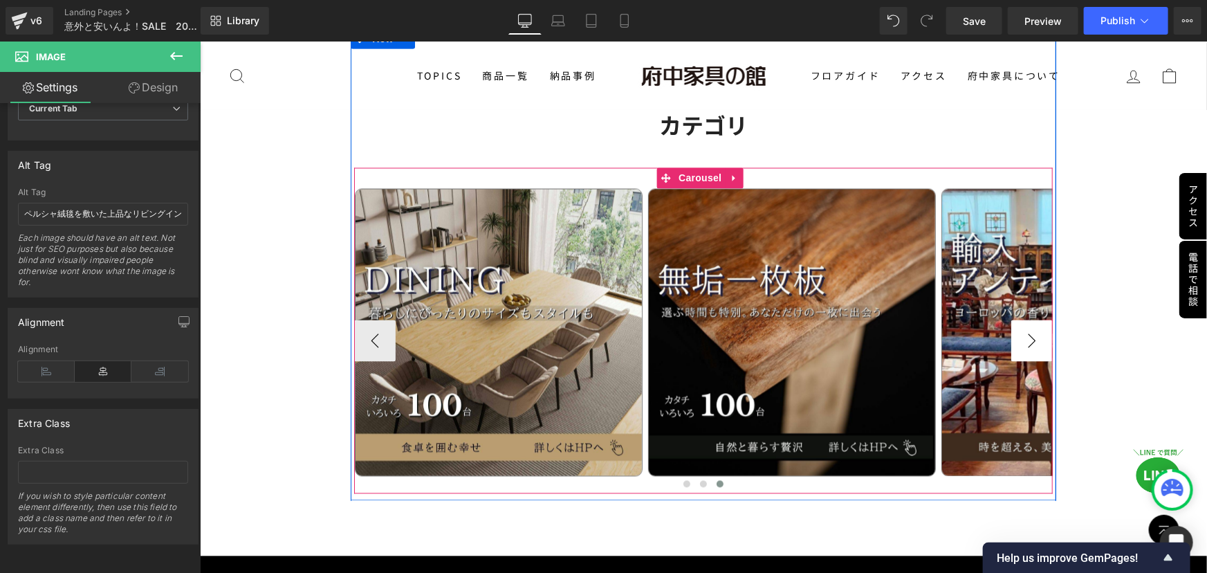
click at [1027, 320] on button "›" at bounding box center [1030, 340] width 41 height 41
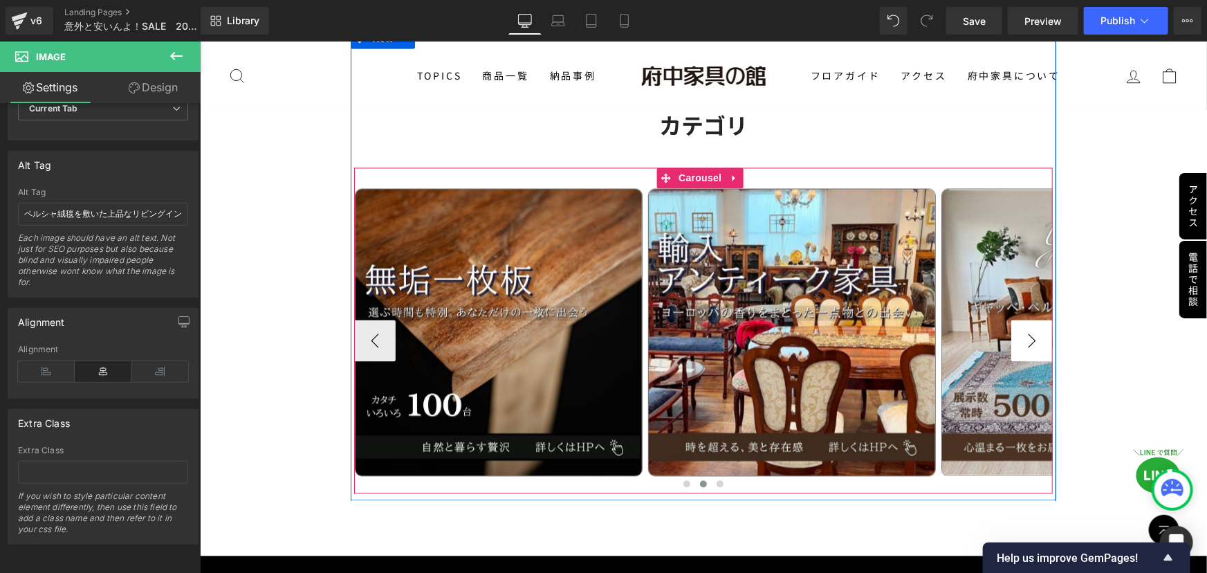
click at [1027, 320] on button "›" at bounding box center [1030, 340] width 41 height 41
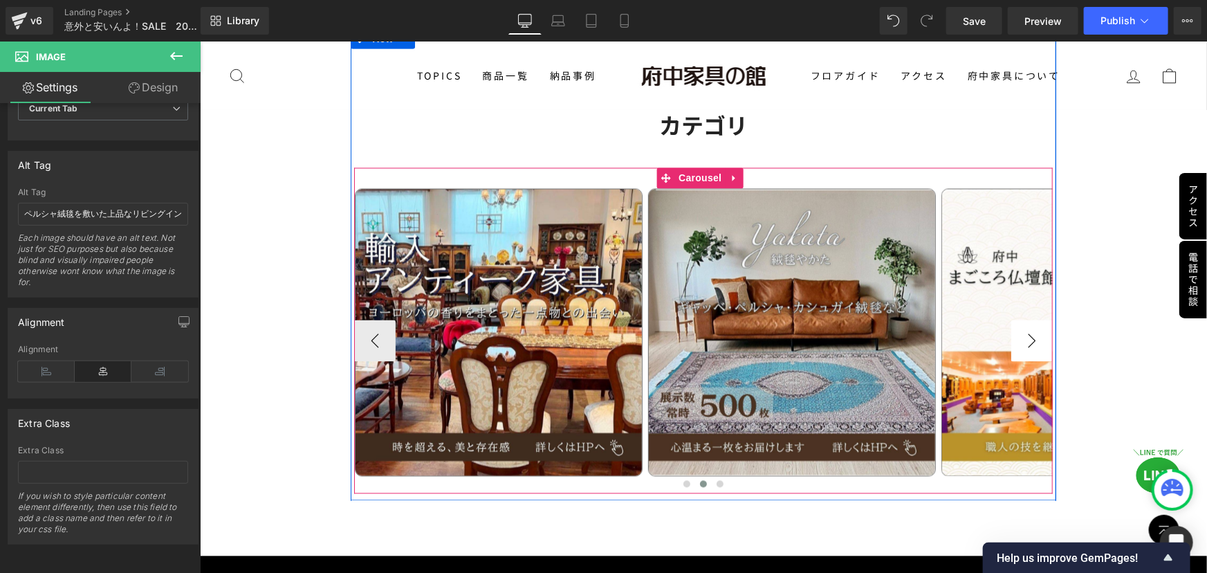
click at [1028, 320] on button "›" at bounding box center [1030, 340] width 41 height 41
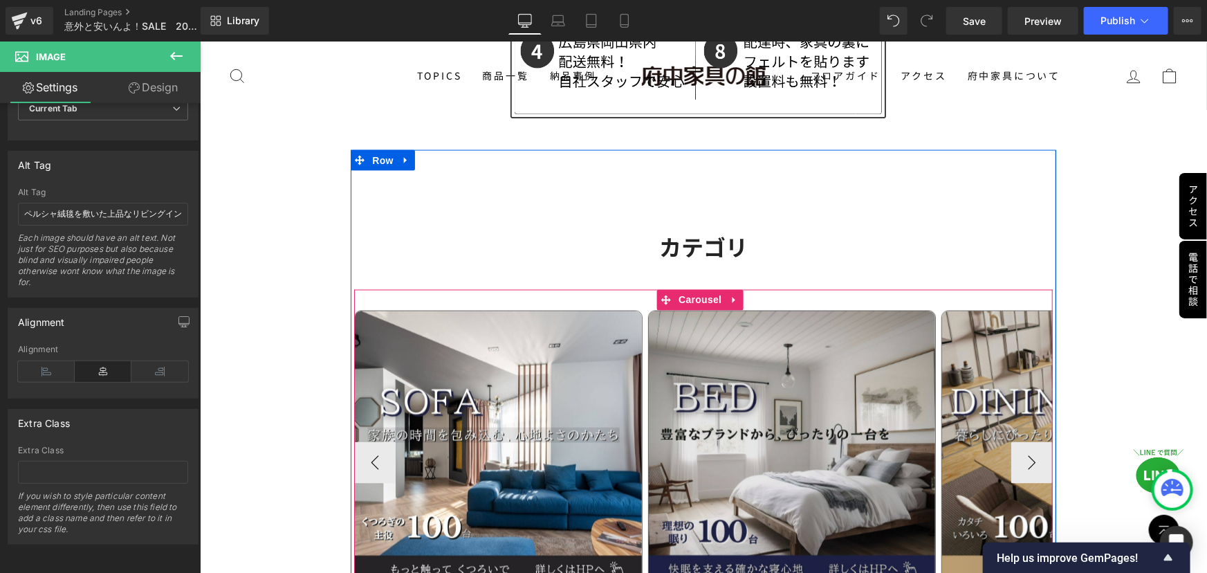
scroll to position [3772, 0]
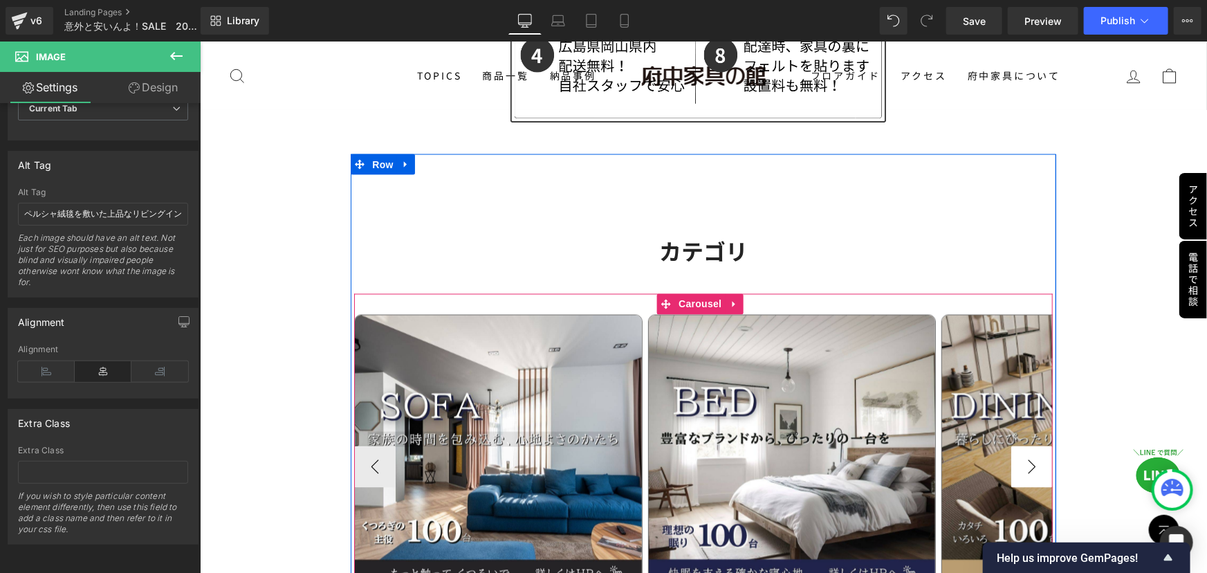
click at [1024, 445] on button "›" at bounding box center [1030, 465] width 41 height 41
click at [1017, 445] on button "›" at bounding box center [1030, 465] width 41 height 41
click at [1015, 445] on button "›" at bounding box center [1030, 465] width 41 height 41
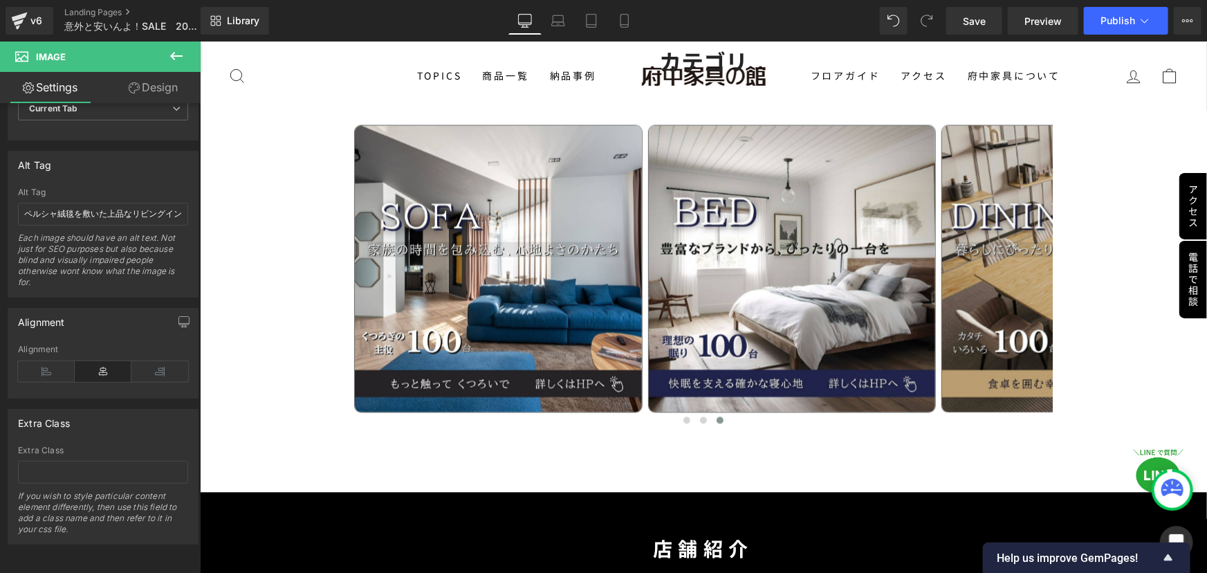
scroll to position [3961, 0]
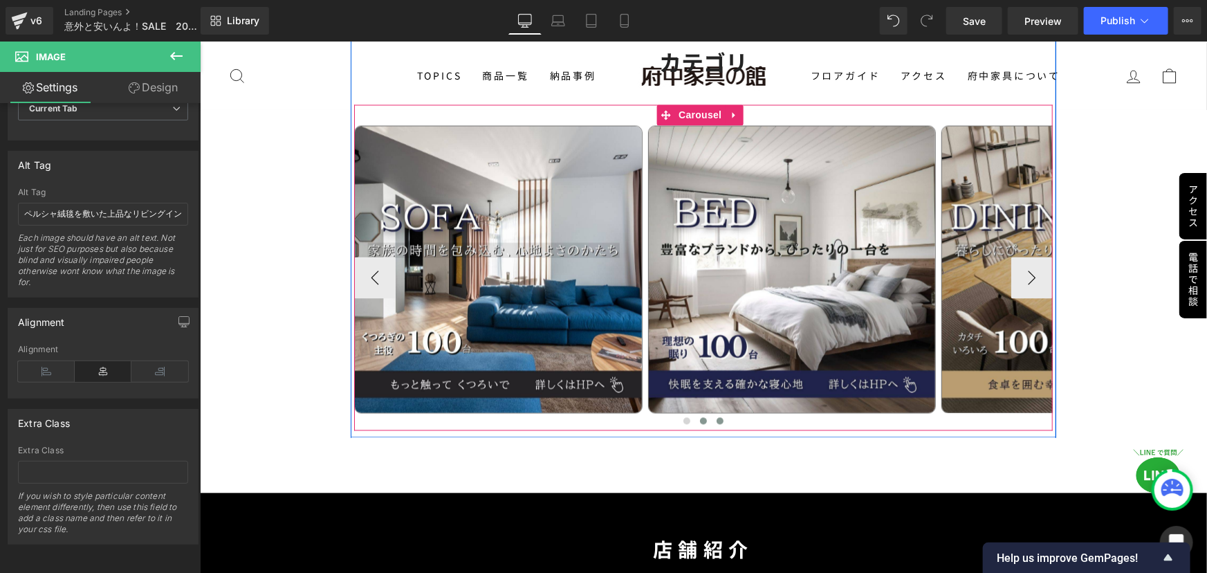
click at [699, 417] on span at bounding box center [702, 420] width 7 height 7
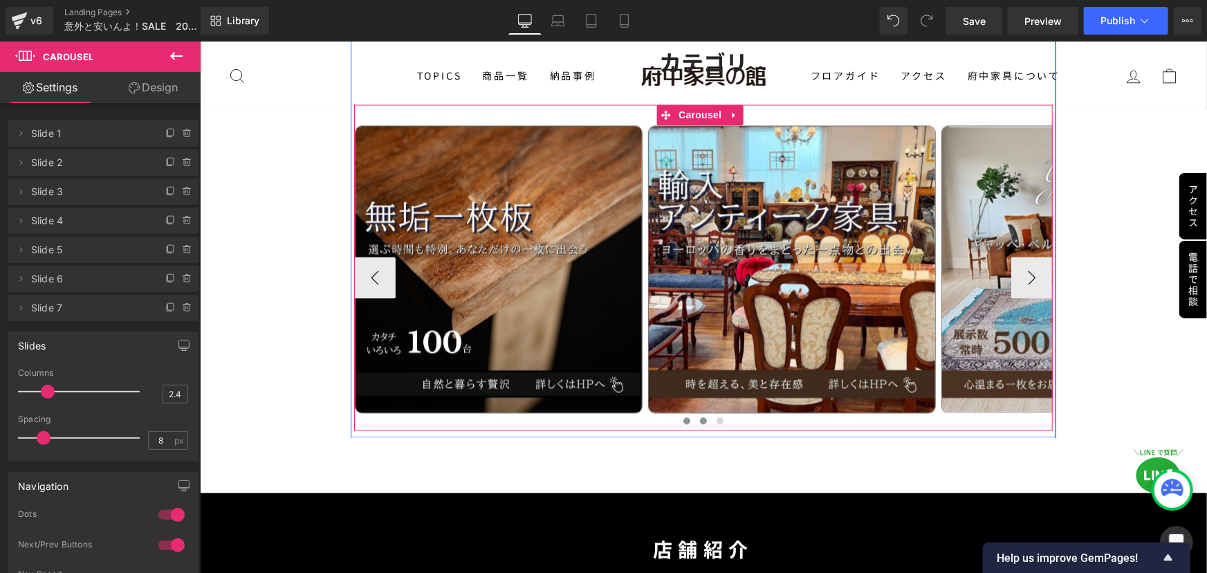
click at [683, 417] on span at bounding box center [686, 420] width 7 height 7
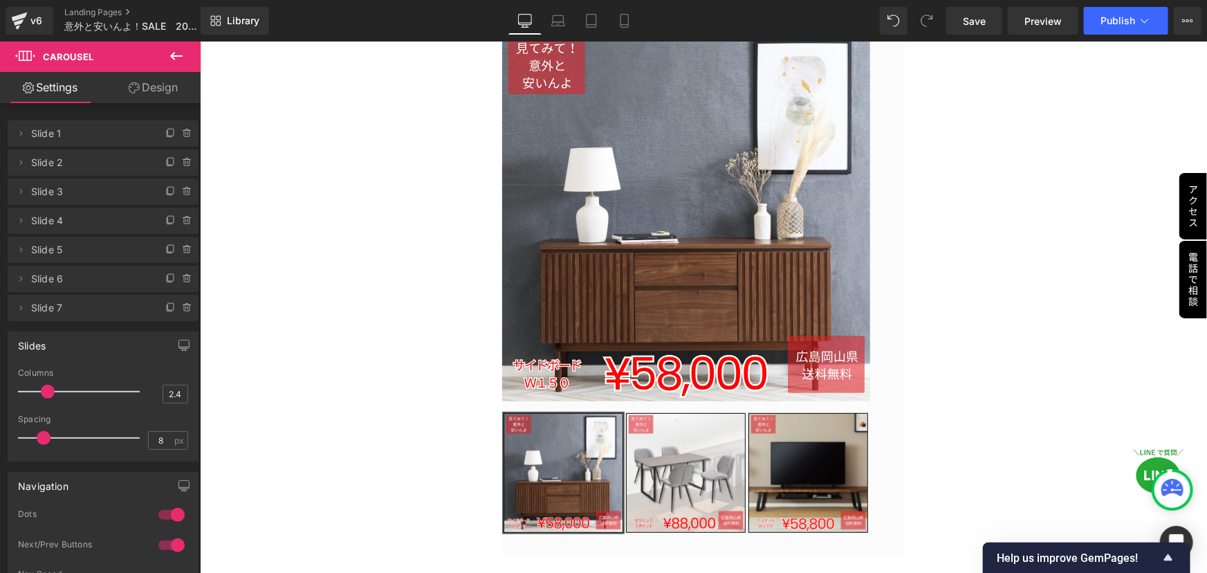
scroll to position [0, 0]
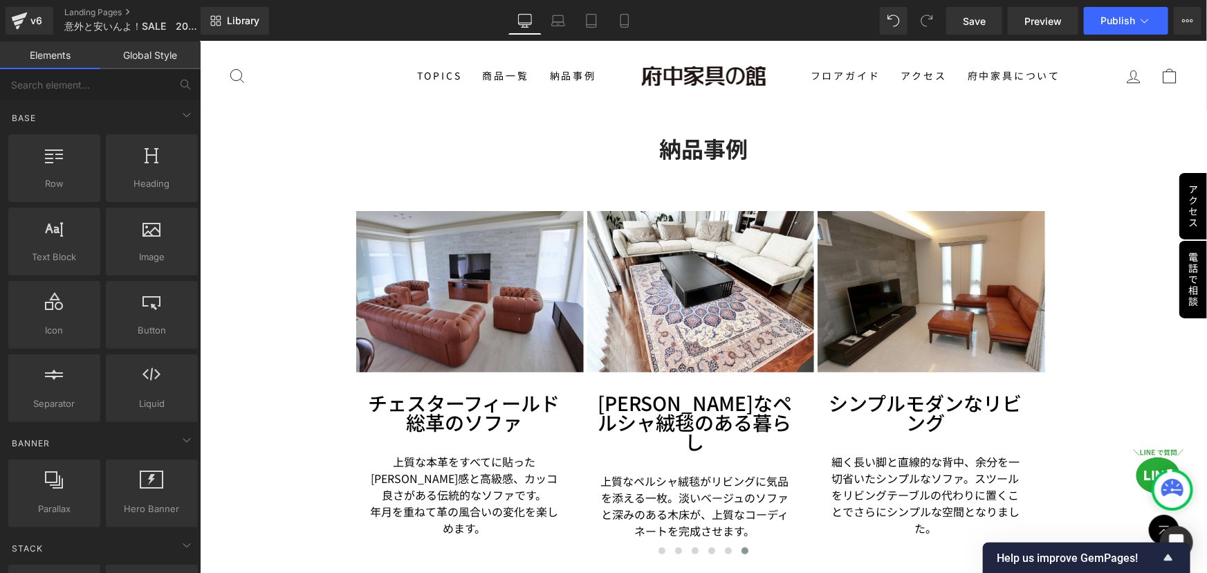
scroll to position [2741, 0]
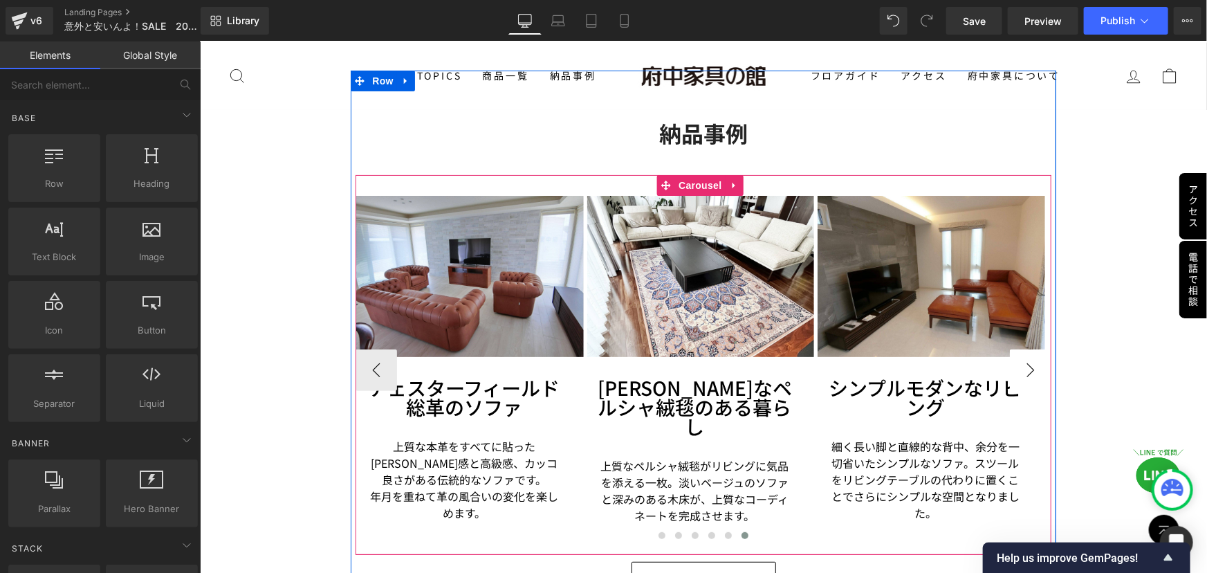
click at [1019, 351] on button "›" at bounding box center [1029, 369] width 41 height 41
click at [378, 353] on button "‹" at bounding box center [375, 369] width 41 height 41
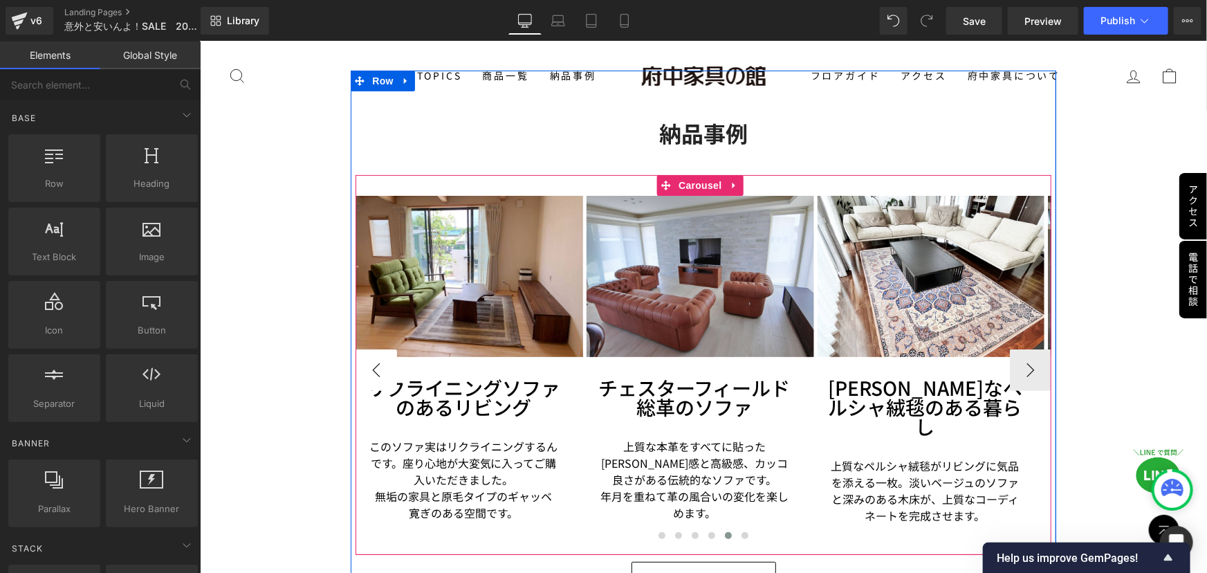
click at [376, 351] on button "‹" at bounding box center [375, 369] width 41 height 41
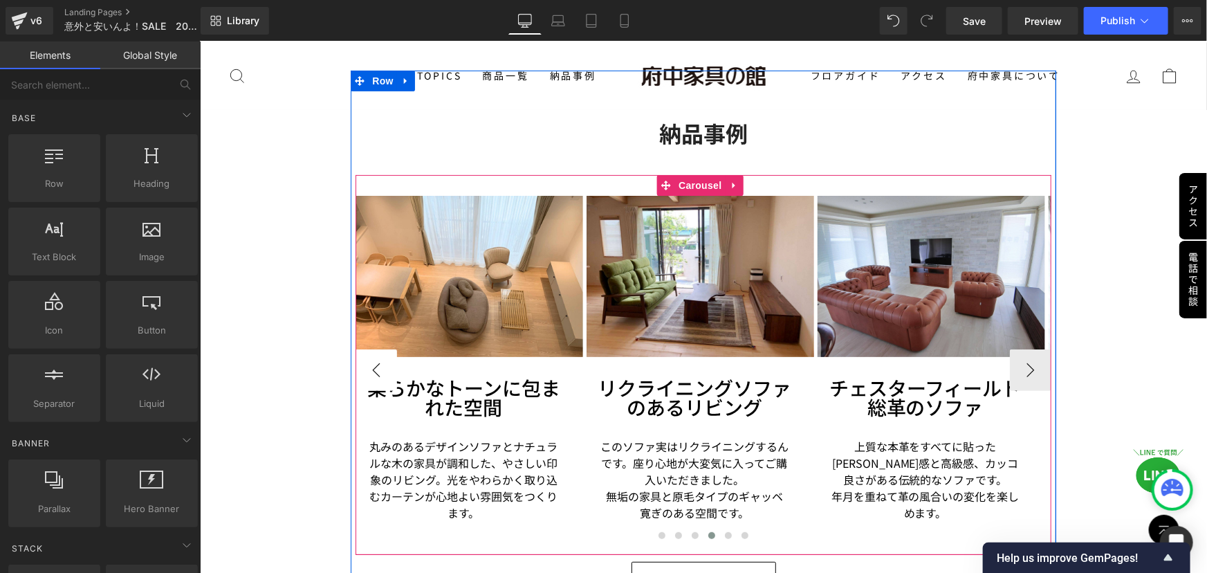
click at [376, 351] on button "‹" at bounding box center [375, 369] width 41 height 41
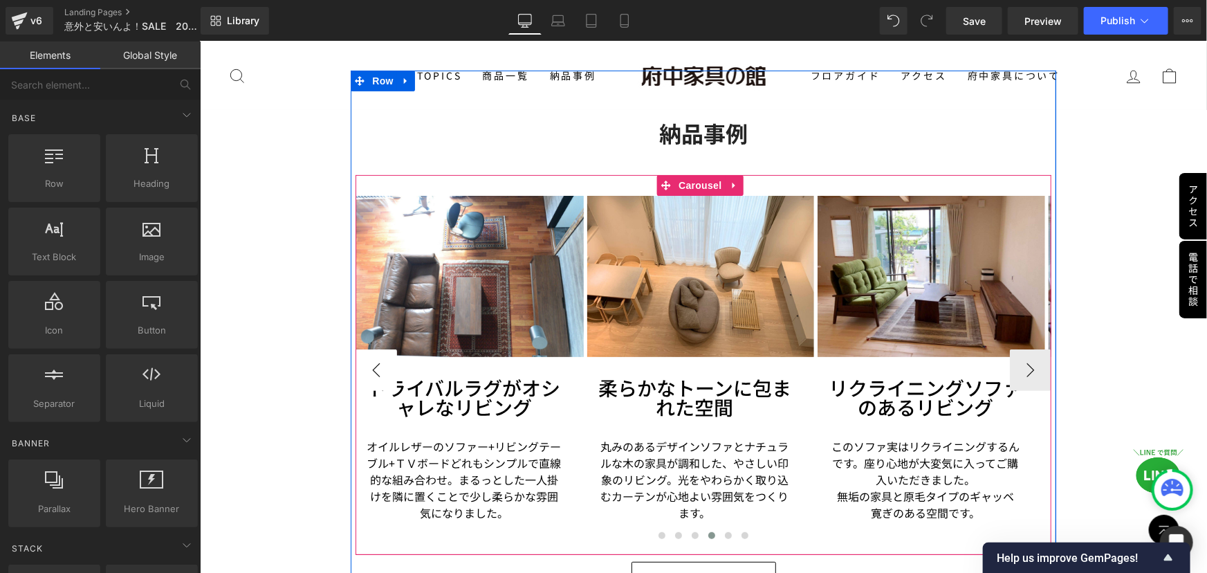
click at [376, 351] on button "‹" at bounding box center [375, 369] width 41 height 41
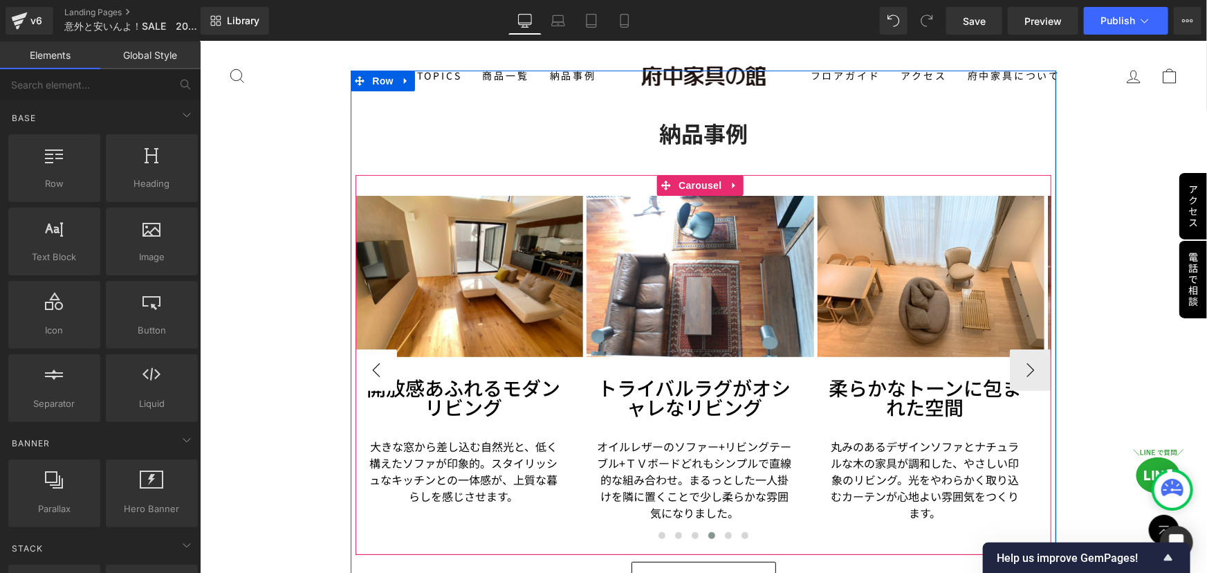
click at [376, 351] on button "‹" at bounding box center [375, 369] width 41 height 41
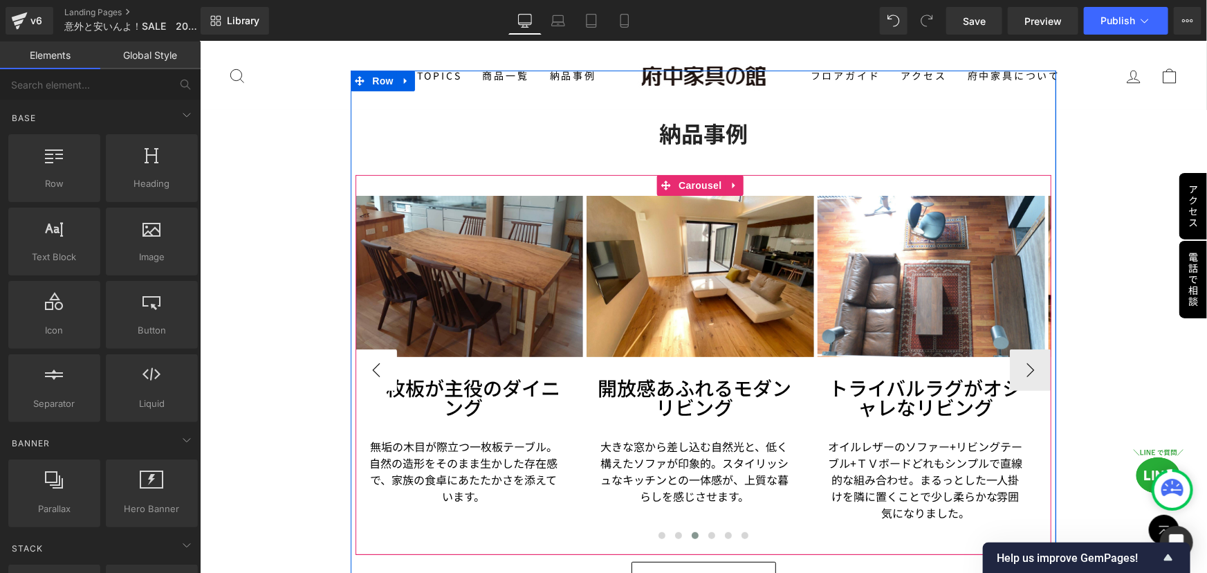
click at [376, 351] on button "‹" at bounding box center [375, 369] width 41 height 41
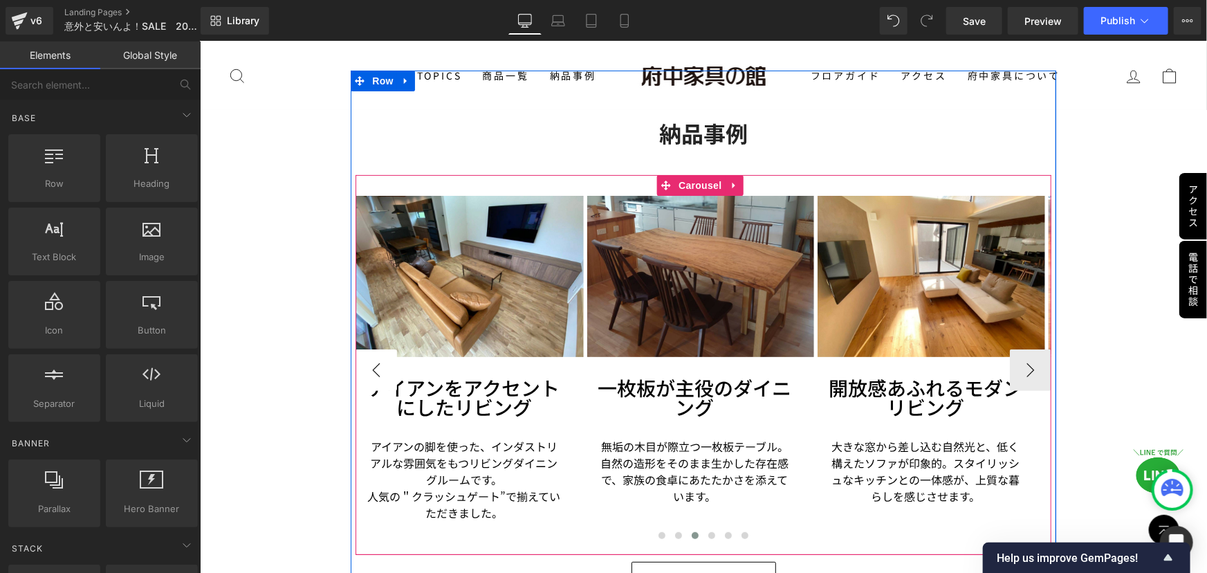
click at [376, 351] on button "‹" at bounding box center [375, 369] width 41 height 41
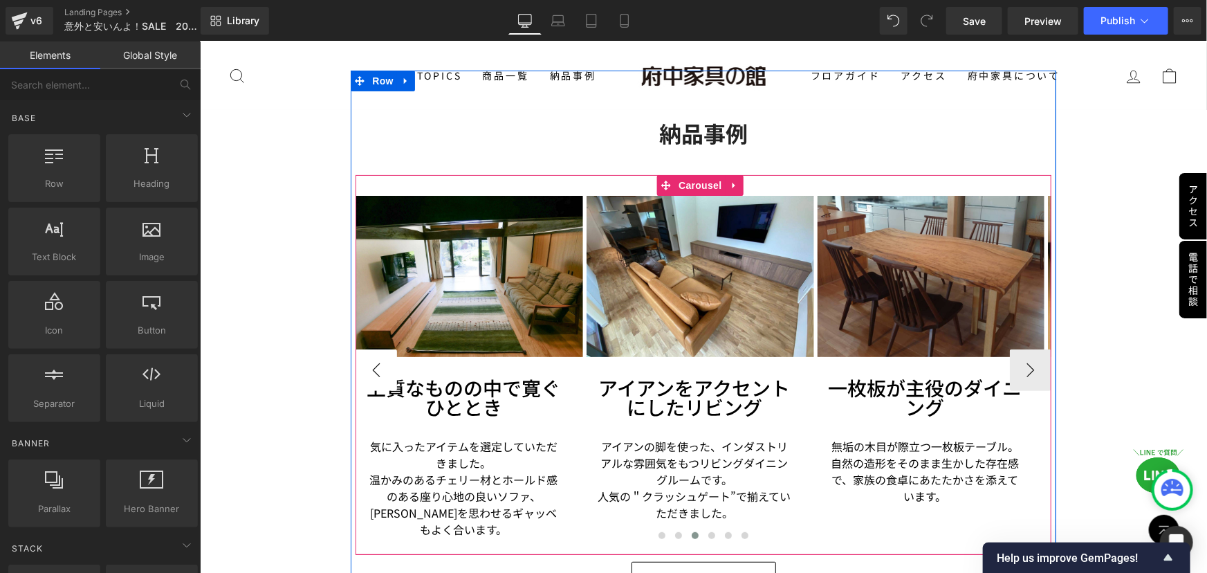
click at [376, 351] on button "‹" at bounding box center [375, 369] width 41 height 41
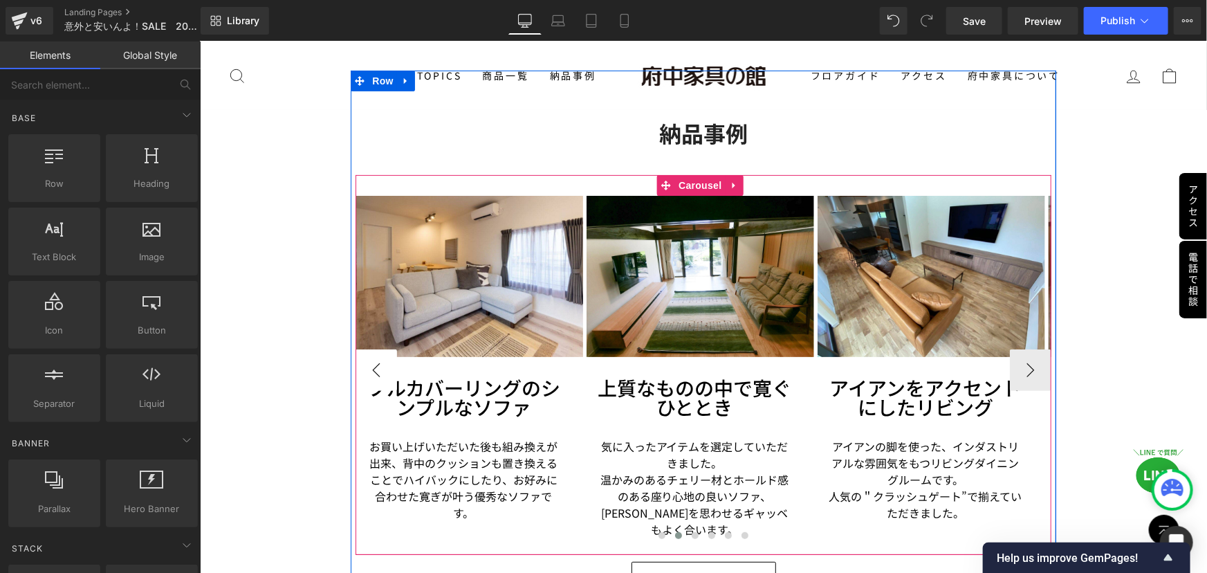
click at [376, 351] on button "‹" at bounding box center [375, 369] width 41 height 41
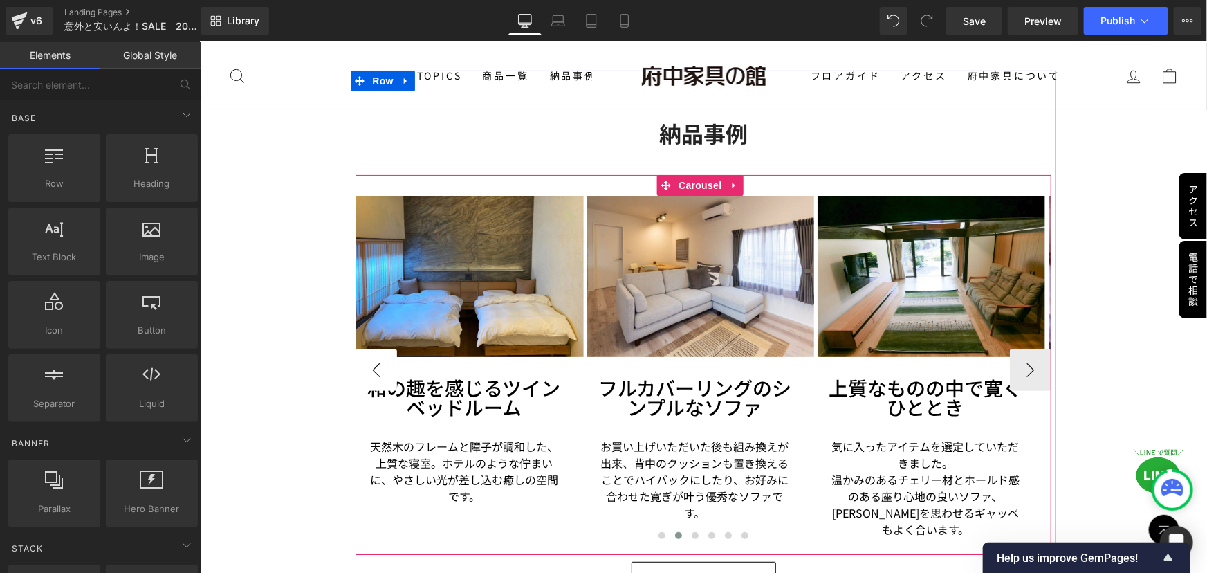
click at [376, 352] on button "‹" at bounding box center [375, 369] width 41 height 41
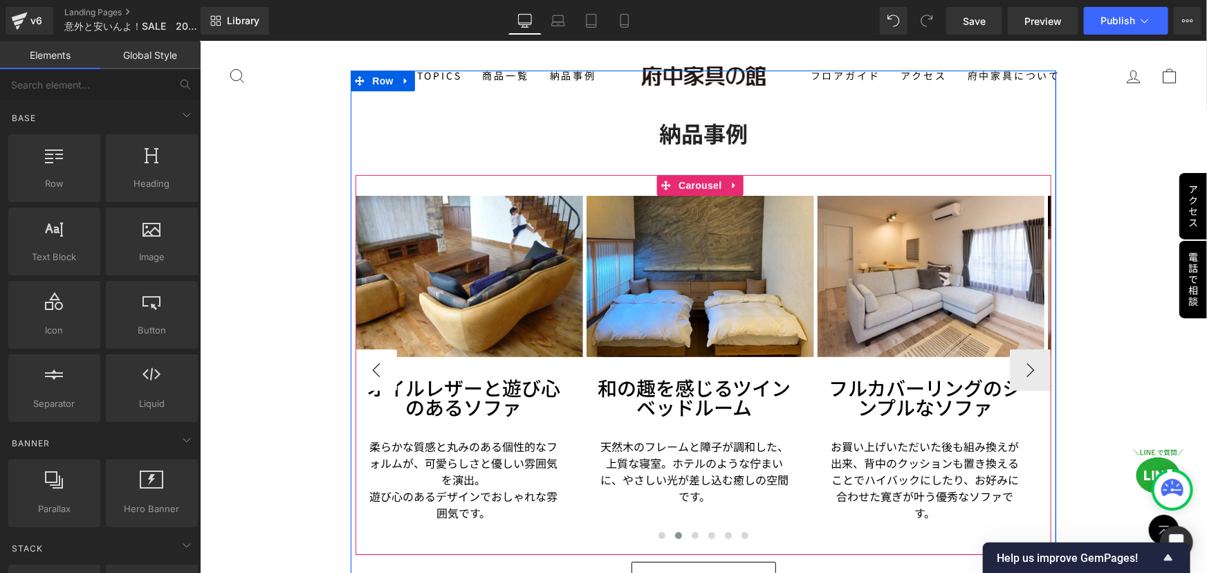
click at [376, 352] on button "‹" at bounding box center [375, 369] width 41 height 41
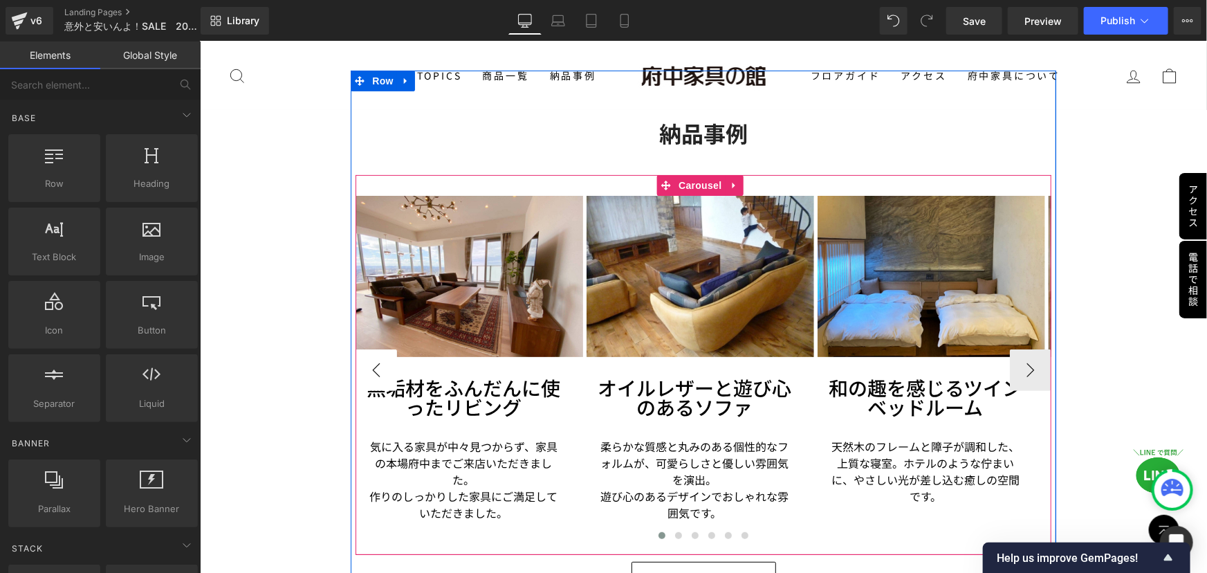
click at [376, 352] on button "‹" at bounding box center [375, 369] width 41 height 41
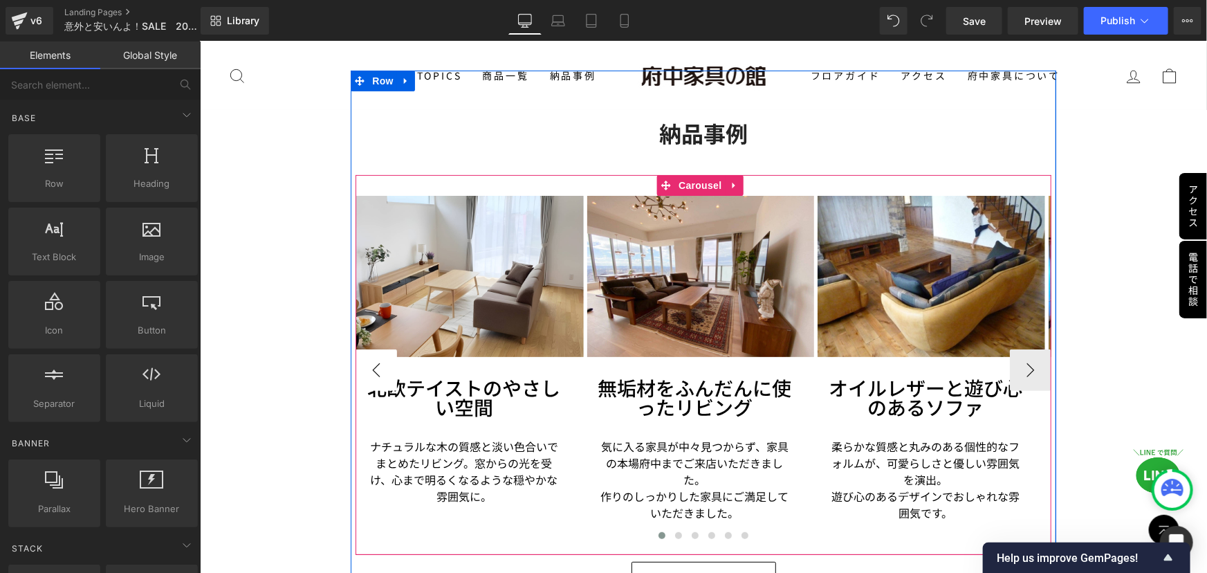
click at [376, 352] on button "‹" at bounding box center [375, 369] width 41 height 41
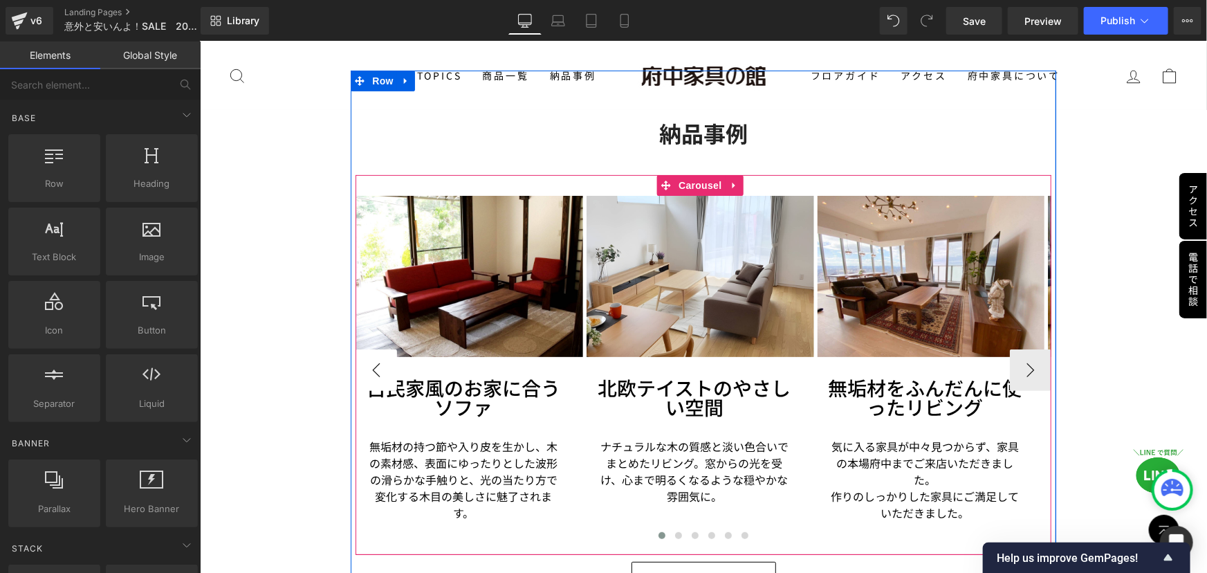
click at [376, 352] on button "‹" at bounding box center [375, 369] width 41 height 41
click at [376, 353] on button "‹" at bounding box center [375, 369] width 41 height 41
click at [1019, 355] on button "›" at bounding box center [1029, 369] width 41 height 41
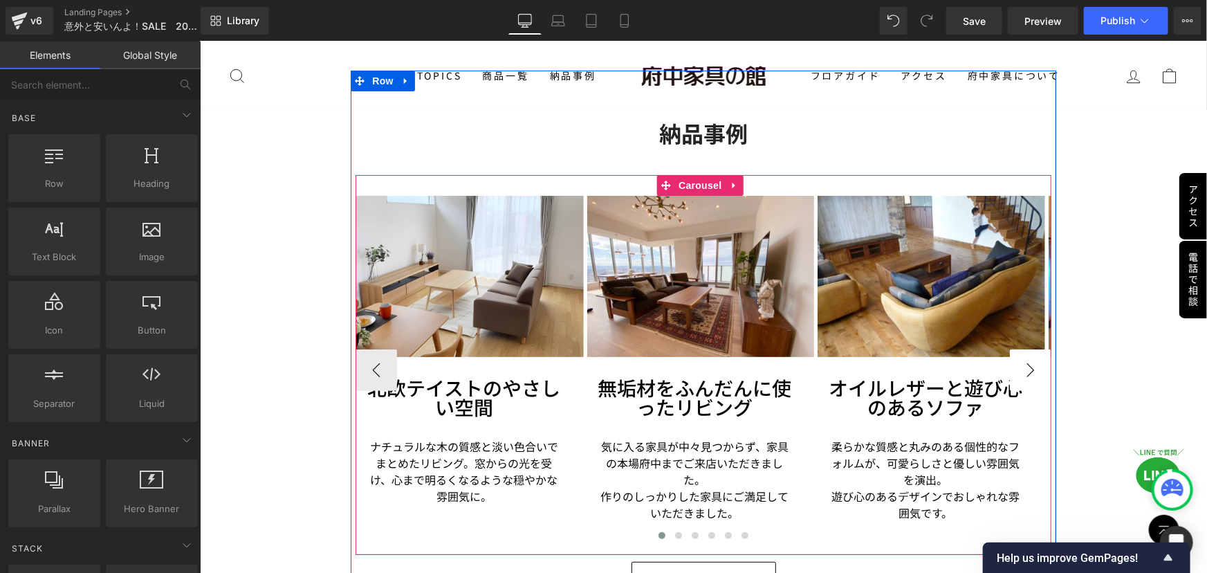
click at [1019, 355] on button "›" at bounding box center [1029, 369] width 41 height 41
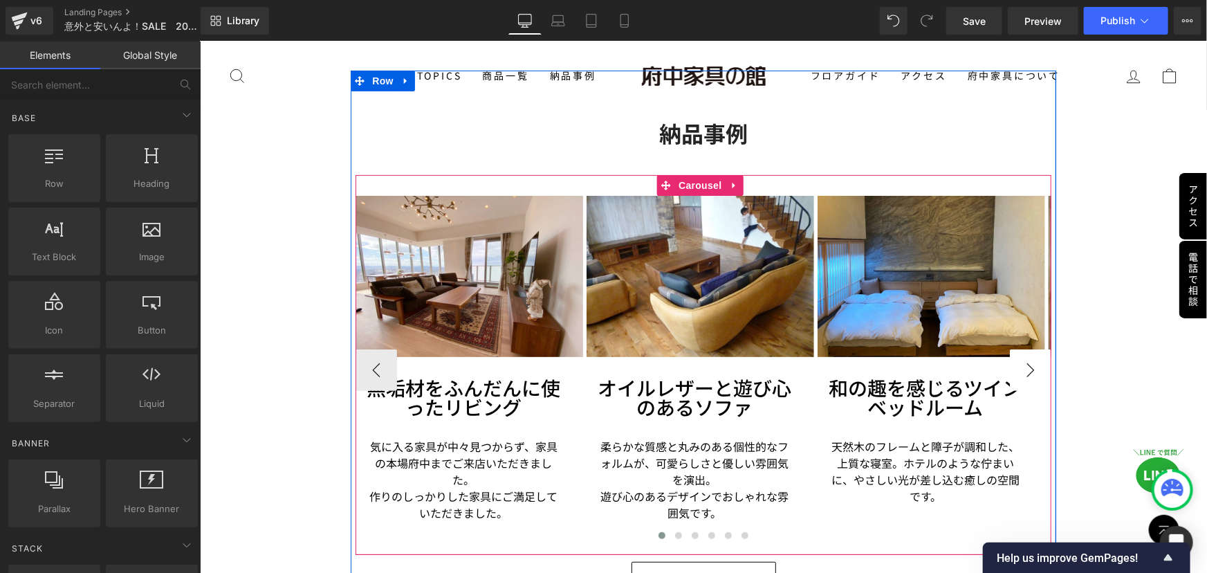
click at [1019, 353] on button "›" at bounding box center [1029, 369] width 41 height 41
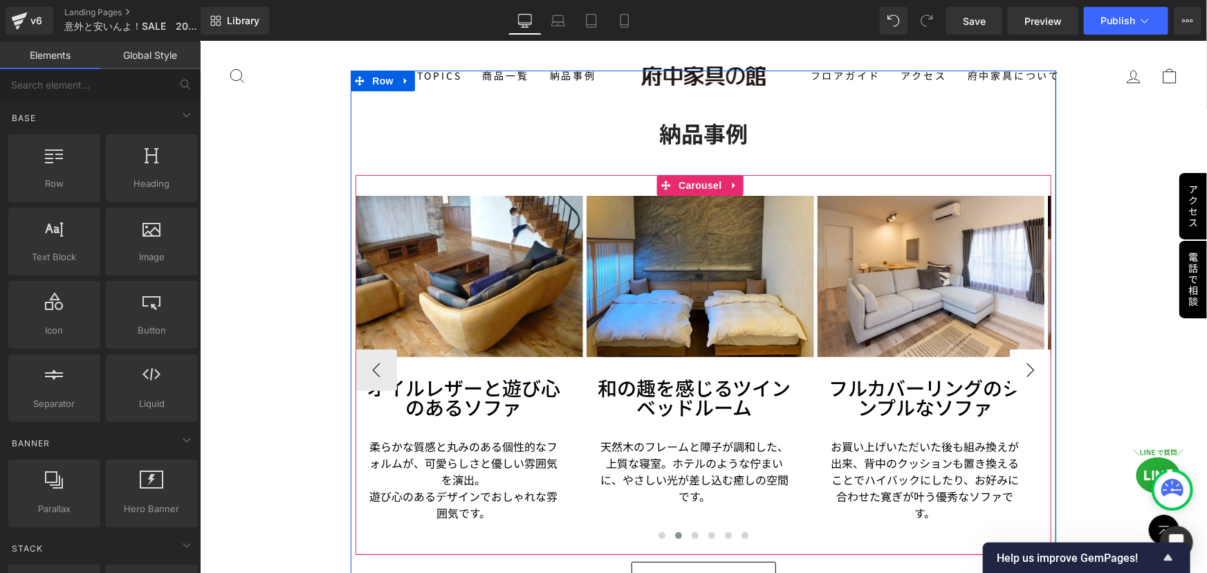
click at [1030, 349] on button "›" at bounding box center [1029, 369] width 41 height 41
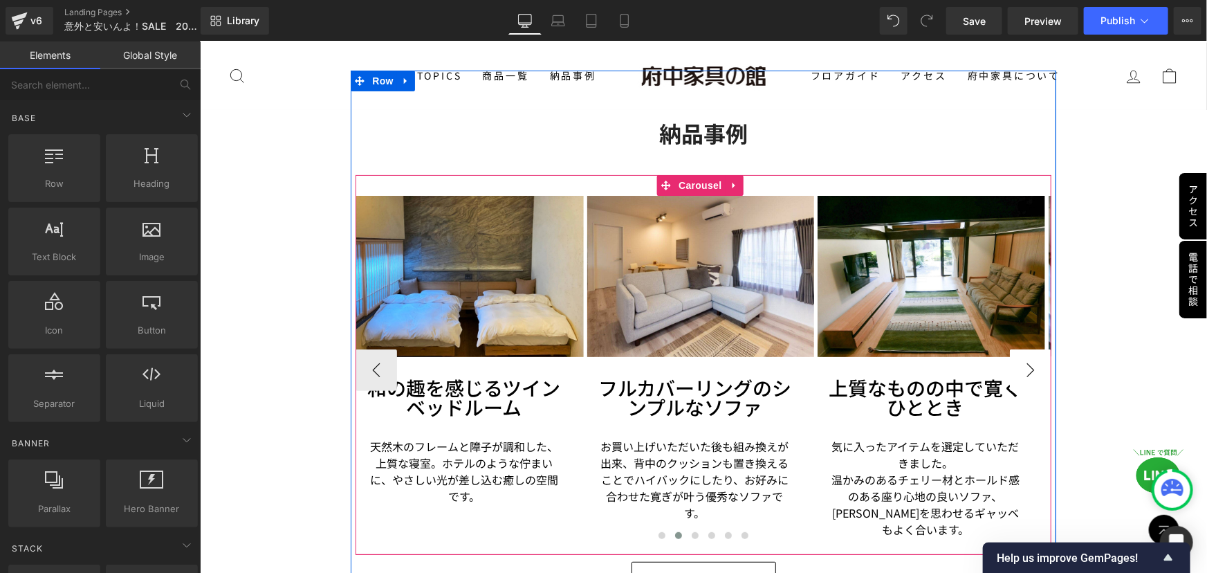
click at [1030, 349] on button "›" at bounding box center [1029, 369] width 41 height 41
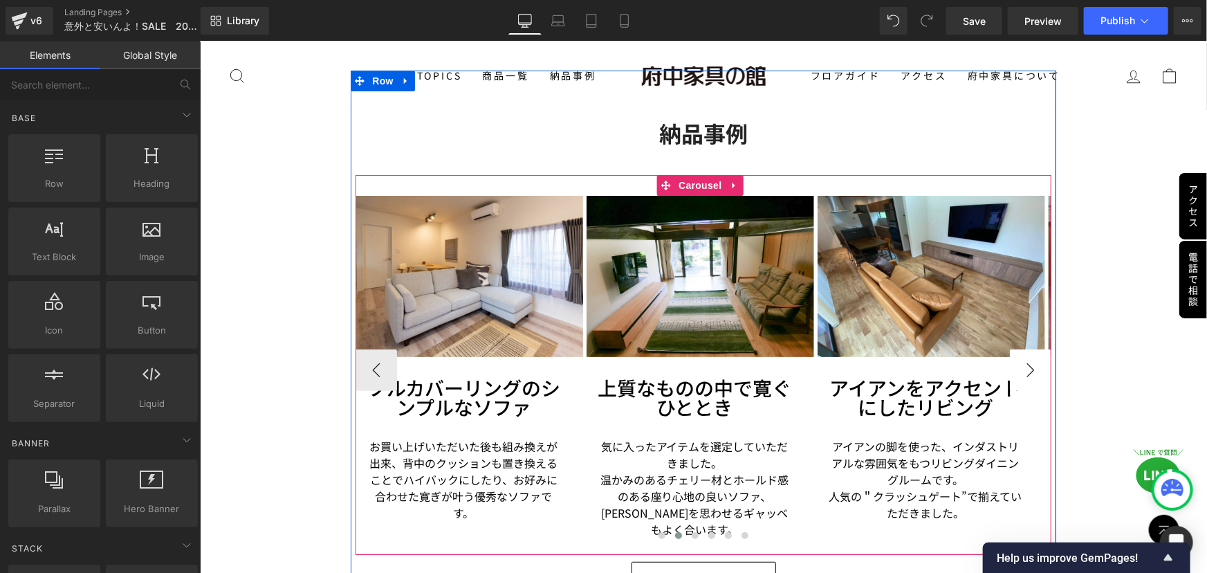
click at [1028, 349] on button "›" at bounding box center [1029, 369] width 41 height 41
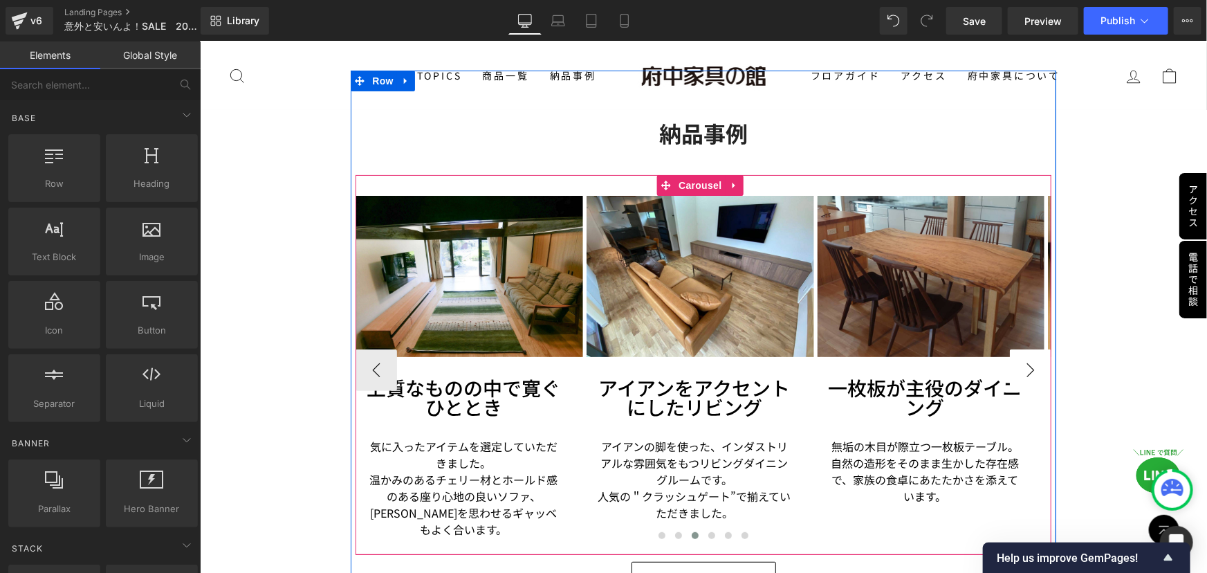
click at [1028, 349] on button "›" at bounding box center [1029, 369] width 41 height 41
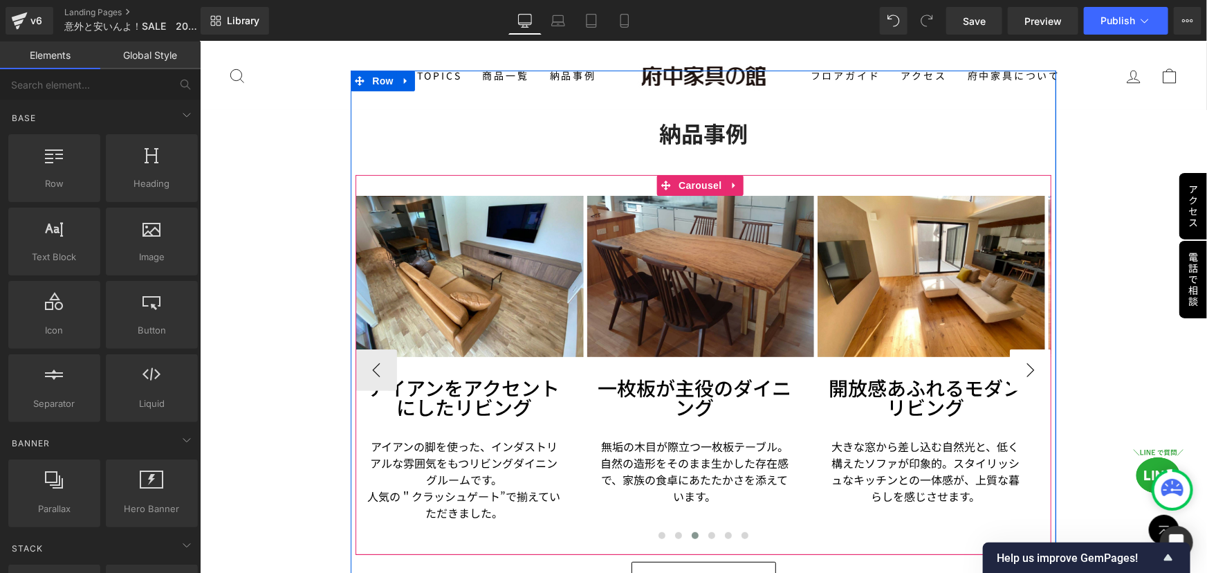
click at [1028, 349] on button "›" at bounding box center [1029, 369] width 41 height 41
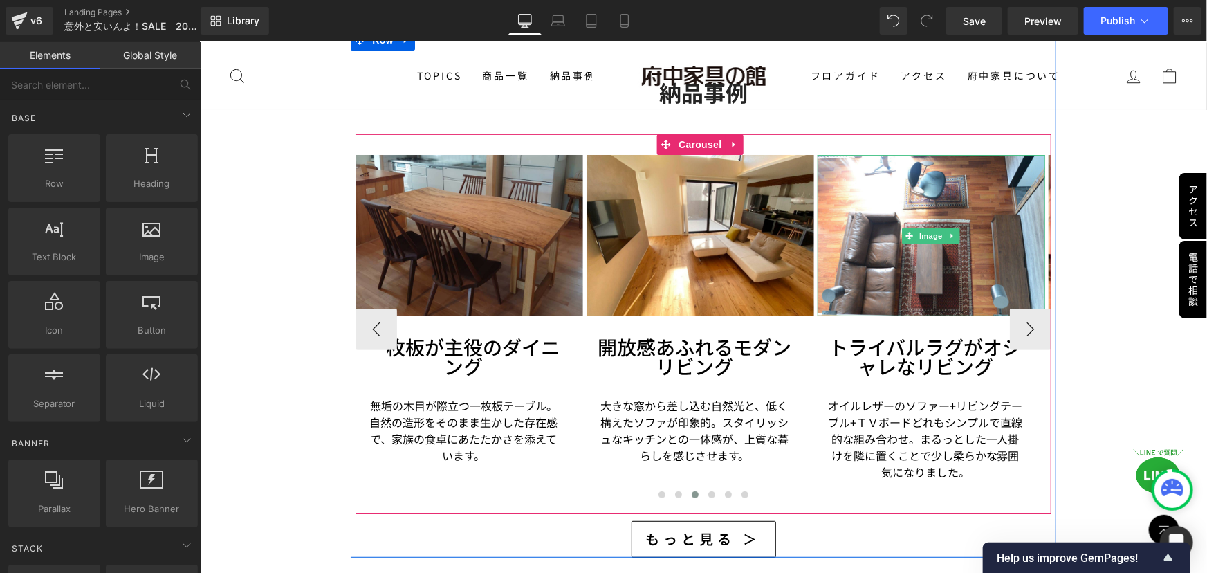
scroll to position [2804, 0]
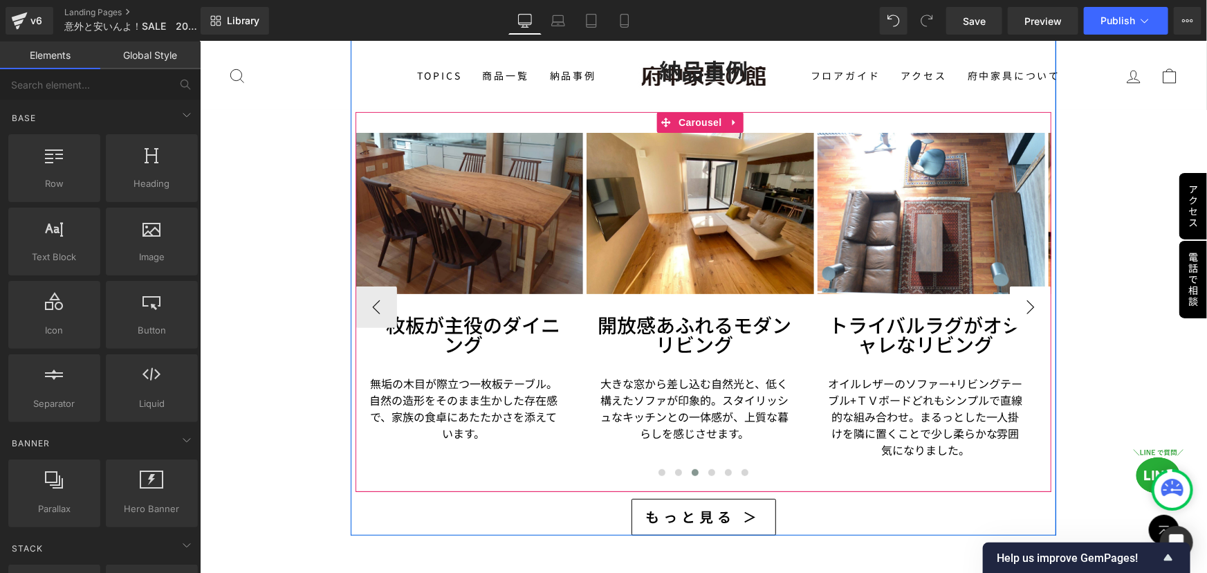
click at [1012, 290] on button "›" at bounding box center [1029, 306] width 41 height 41
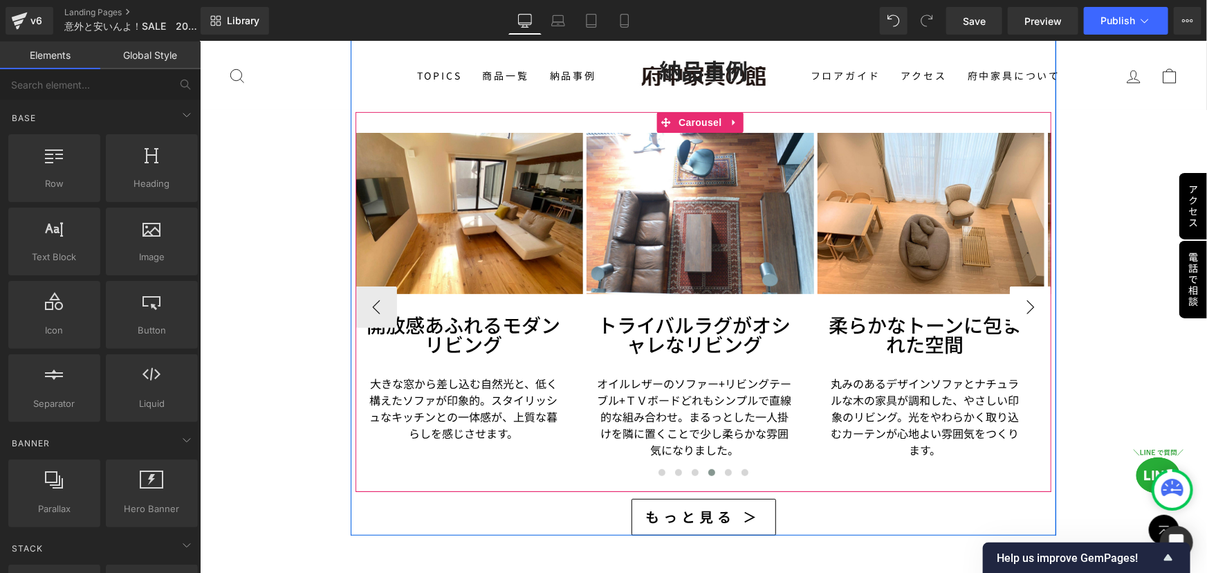
click at [1013, 290] on button "›" at bounding box center [1029, 306] width 41 height 41
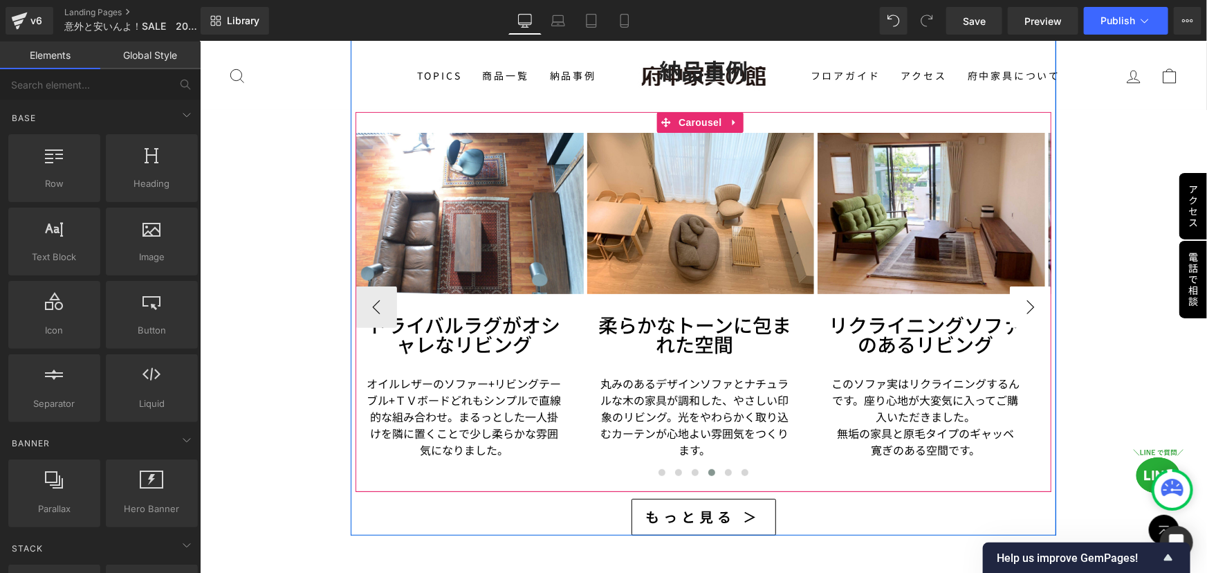
click at [1015, 290] on button "›" at bounding box center [1029, 306] width 41 height 41
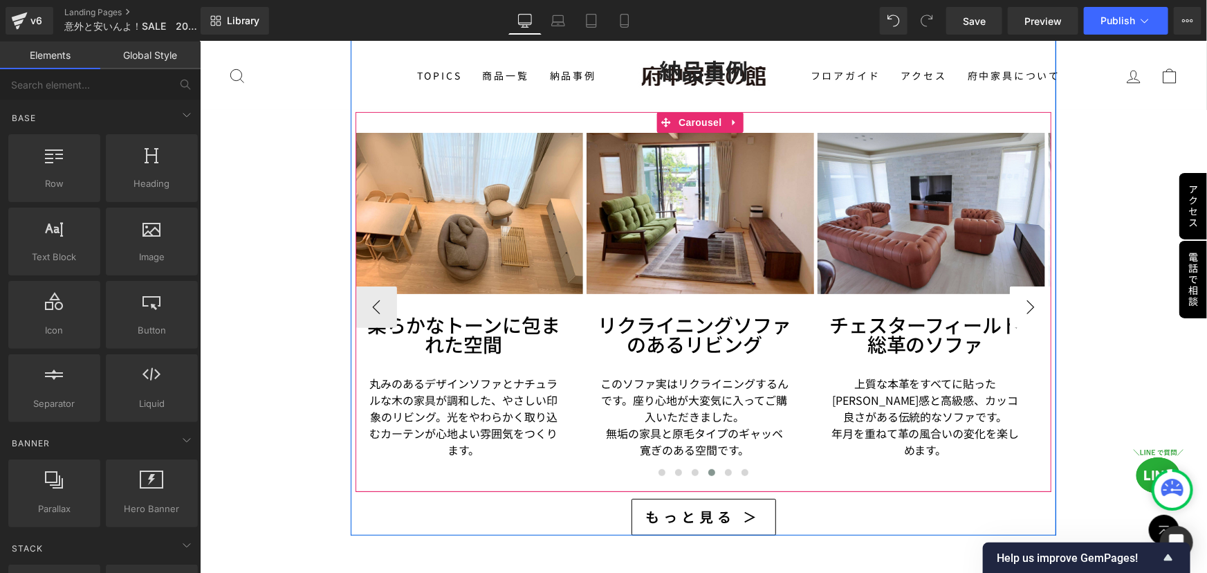
click at [1015, 290] on button "›" at bounding box center [1029, 306] width 41 height 41
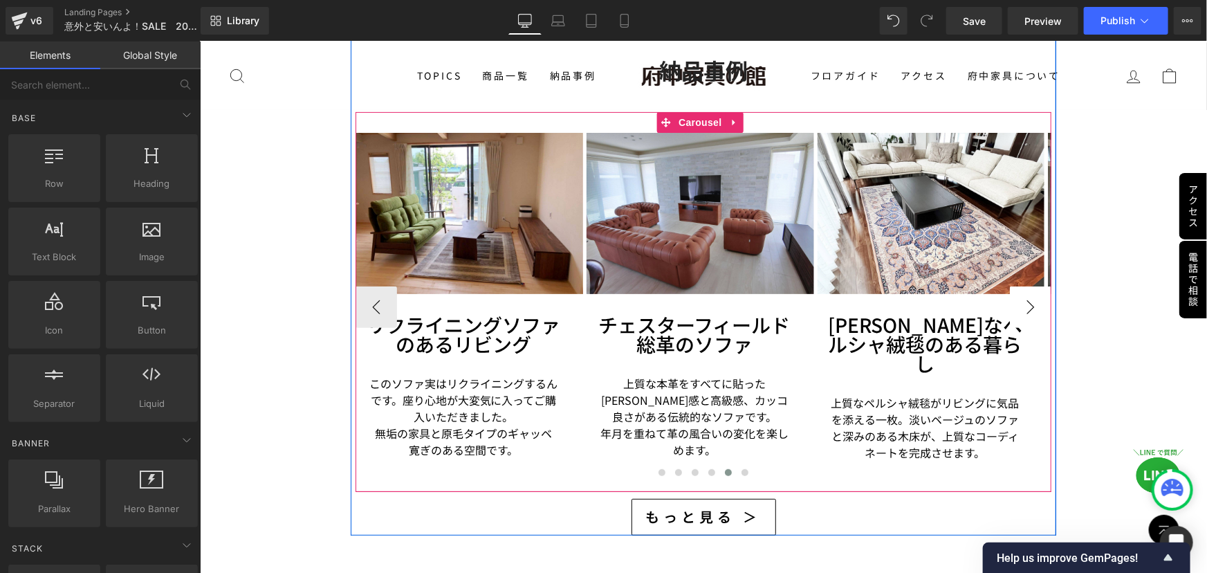
click at [1015, 290] on button "›" at bounding box center [1029, 306] width 41 height 41
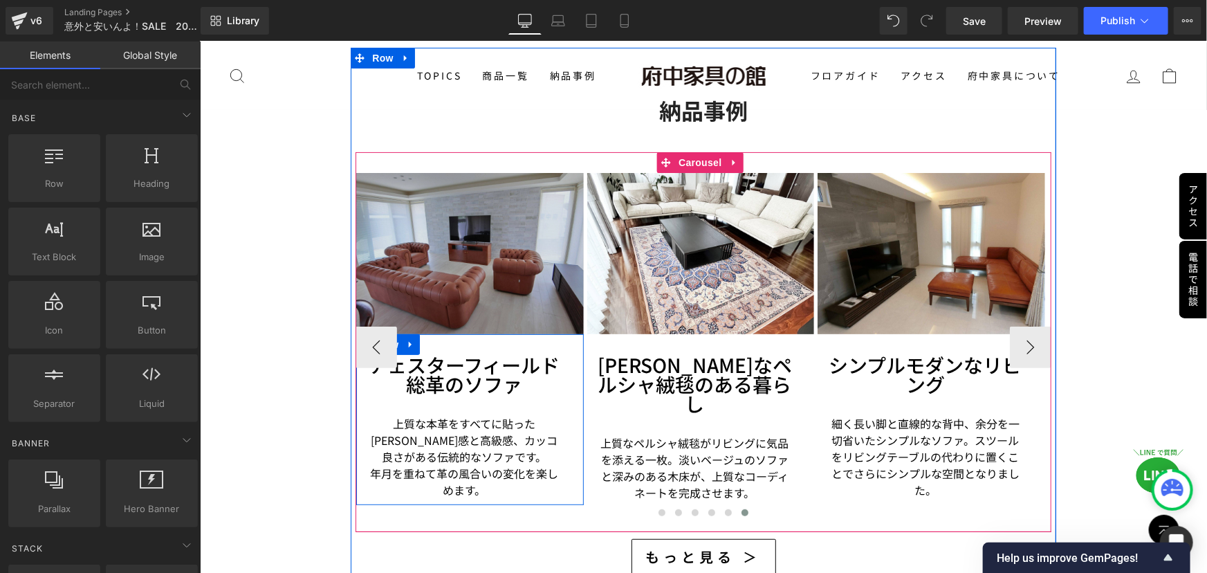
scroll to position [2741, 0]
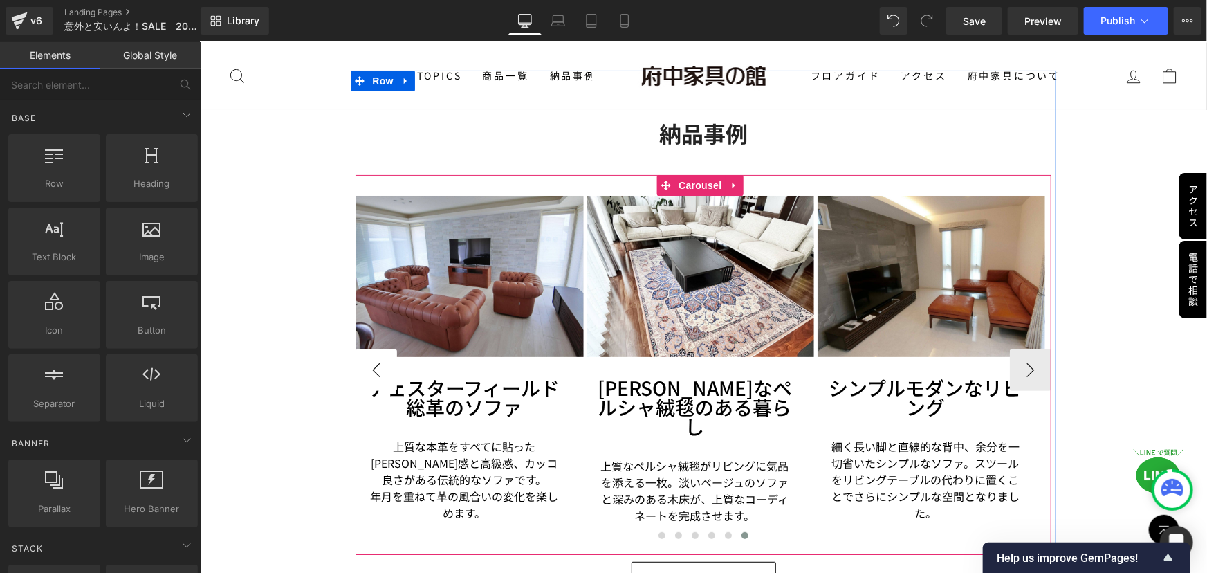
click at [359, 361] on button "‹" at bounding box center [375, 369] width 41 height 41
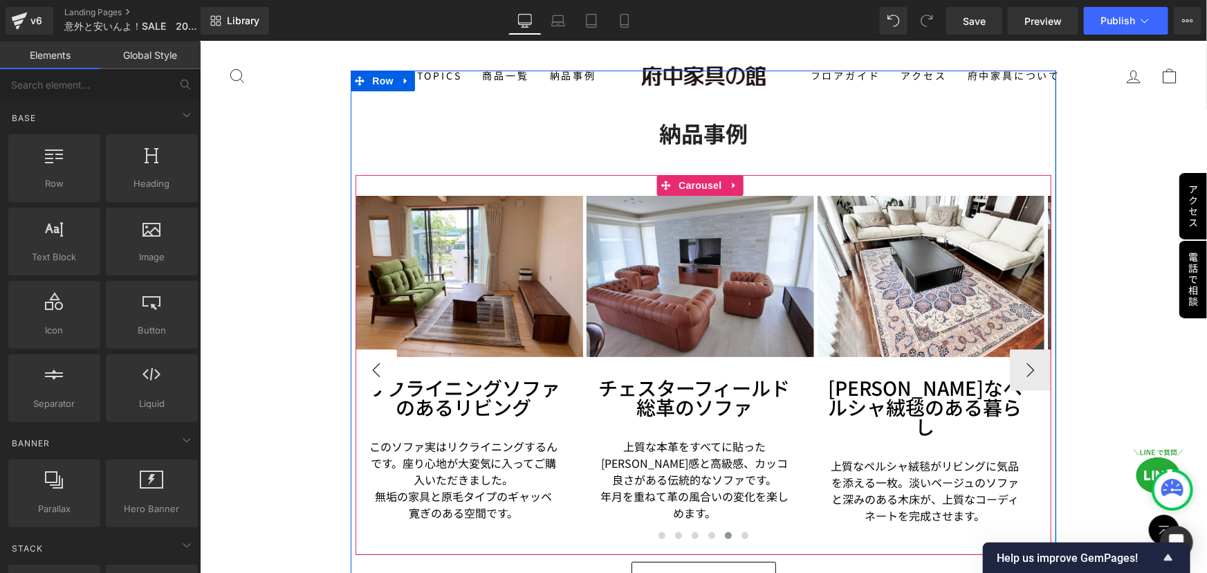
click at [380, 355] on button "‹" at bounding box center [375, 369] width 41 height 41
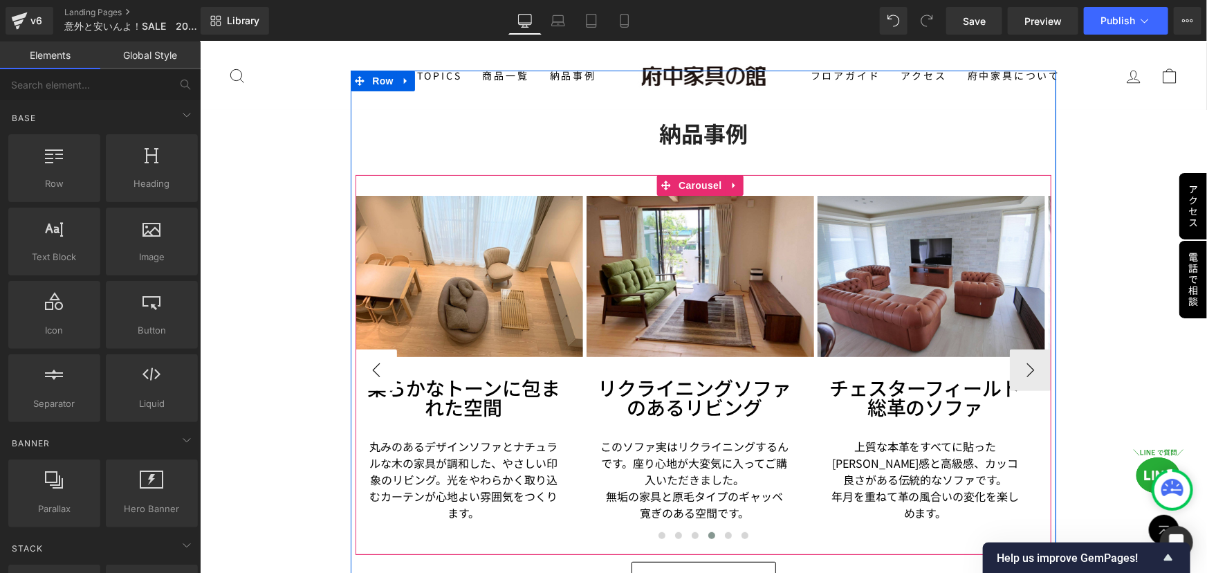
click at [380, 355] on button "‹" at bounding box center [375, 369] width 41 height 41
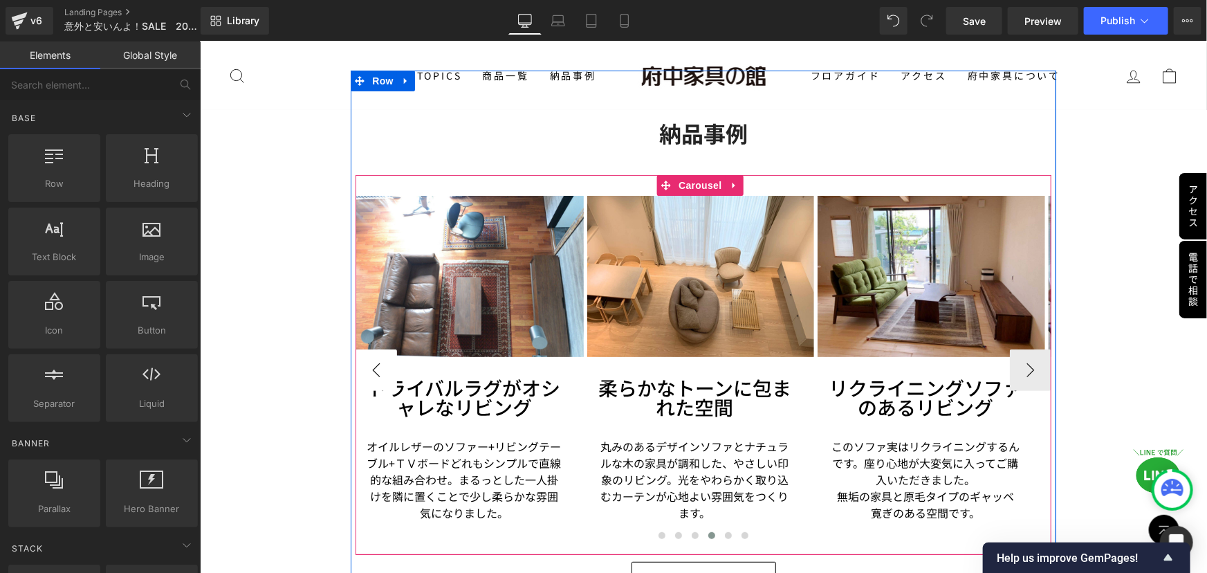
click at [380, 354] on button "‹" at bounding box center [375, 369] width 41 height 41
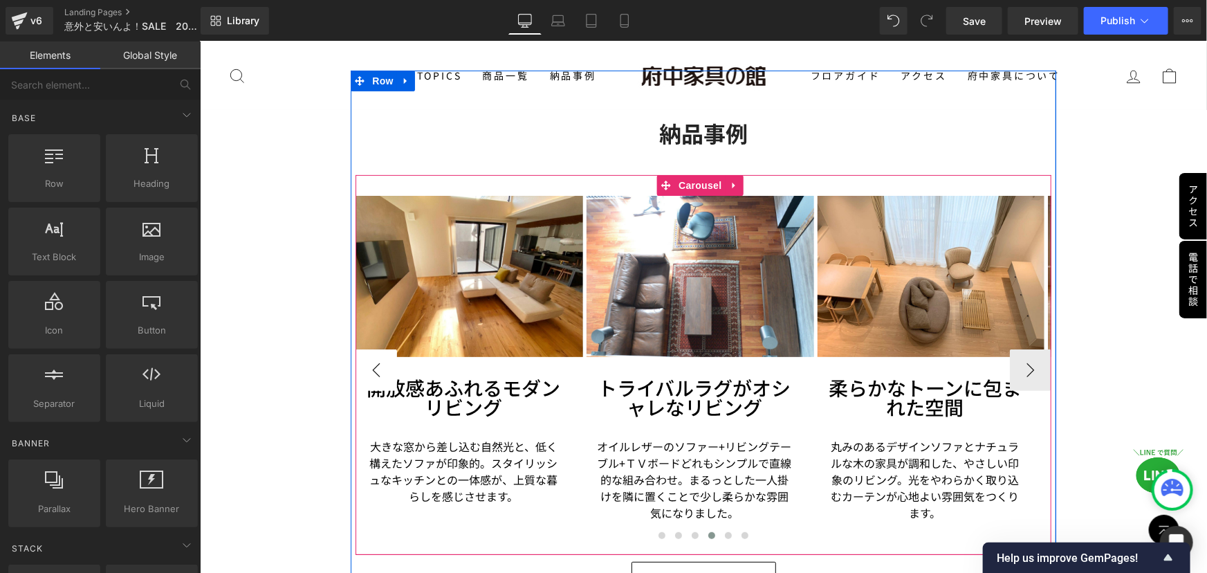
click at [380, 354] on button "‹" at bounding box center [375, 369] width 41 height 41
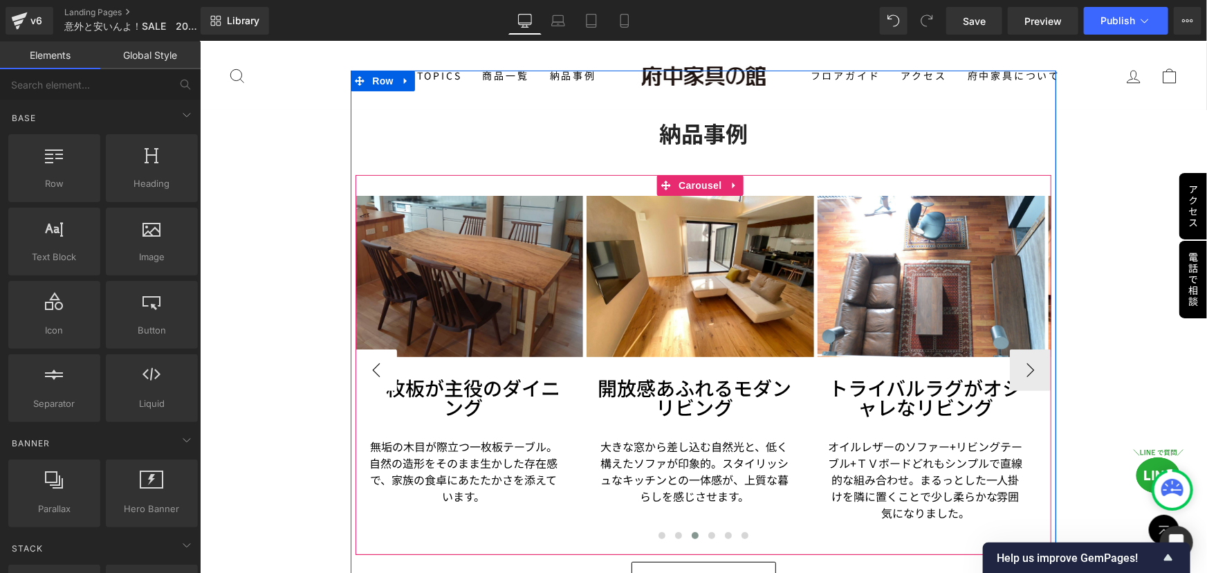
click at [380, 353] on button "‹" at bounding box center [375, 369] width 41 height 41
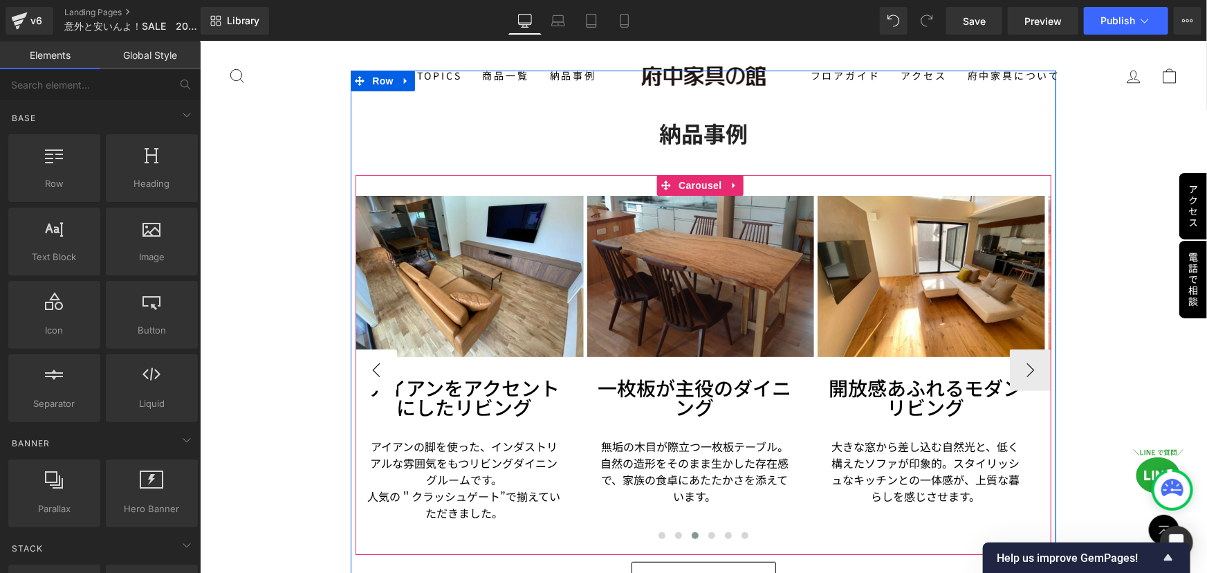
click at [380, 353] on button "‹" at bounding box center [375, 369] width 41 height 41
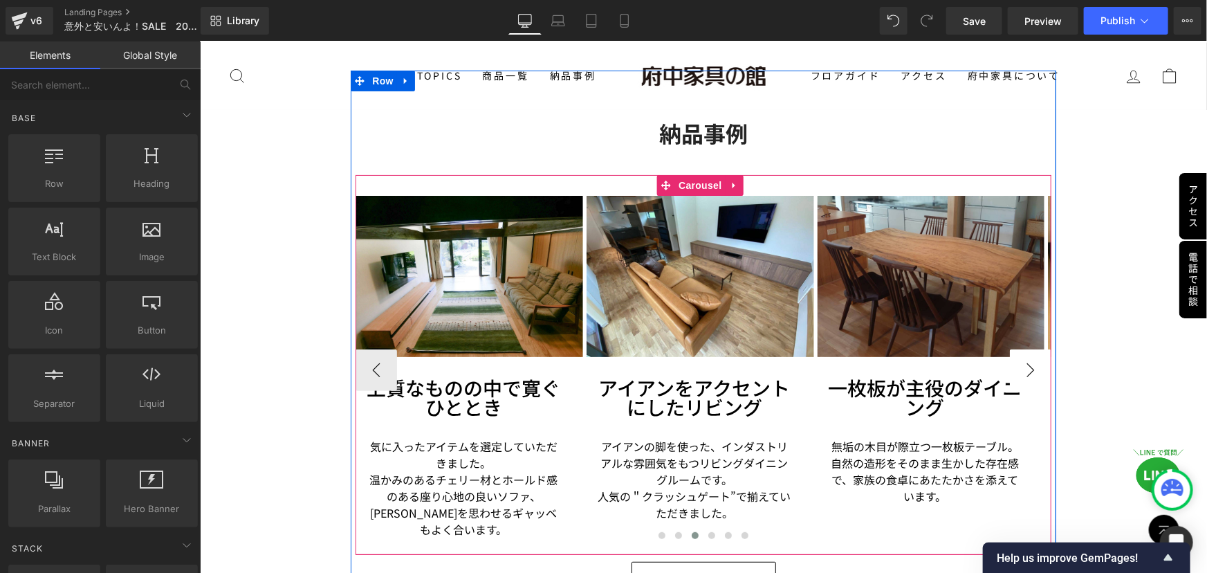
click at [1024, 356] on button "›" at bounding box center [1029, 369] width 41 height 41
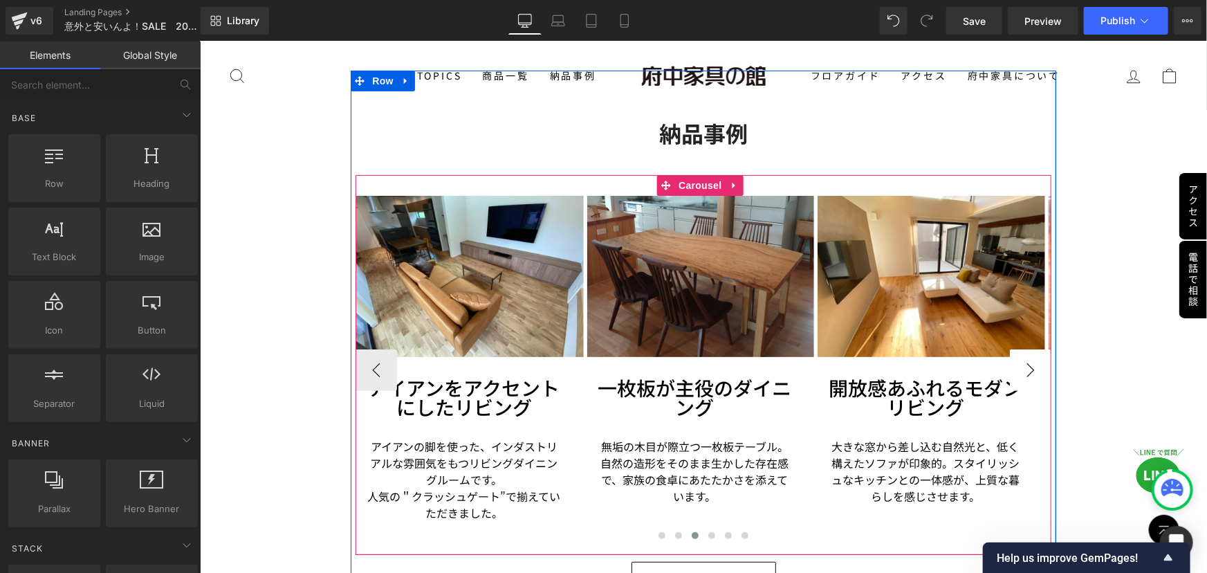
click at [1023, 355] on button "›" at bounding box center [1029, 369] width 41 height 41
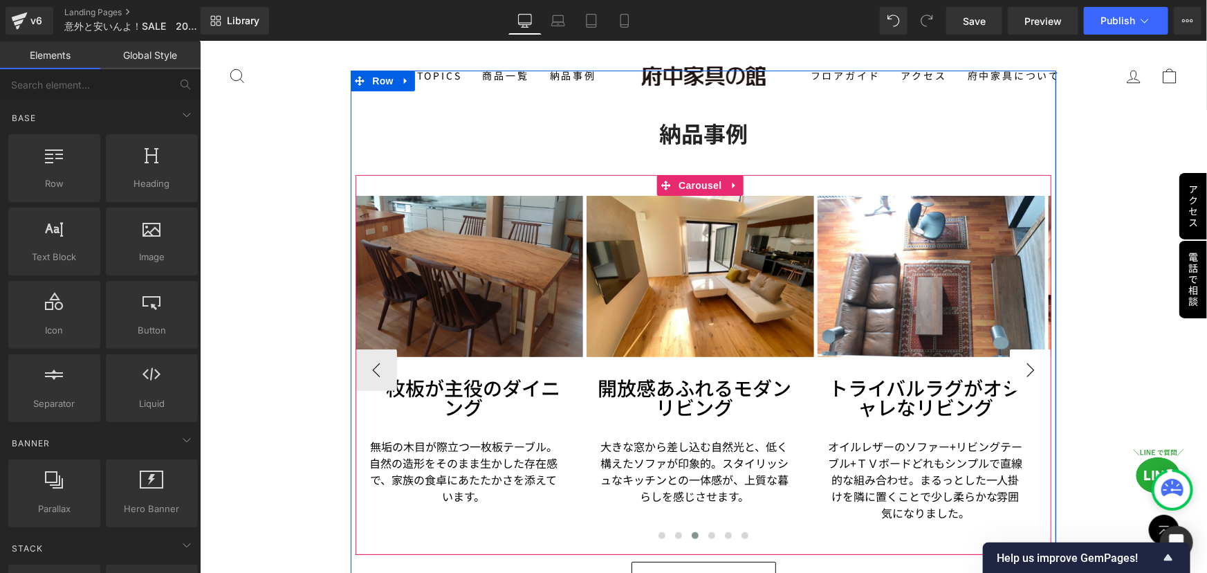
click at [1023, 355] on button "›" at bounding box center [1029, 369] width 41 height 41
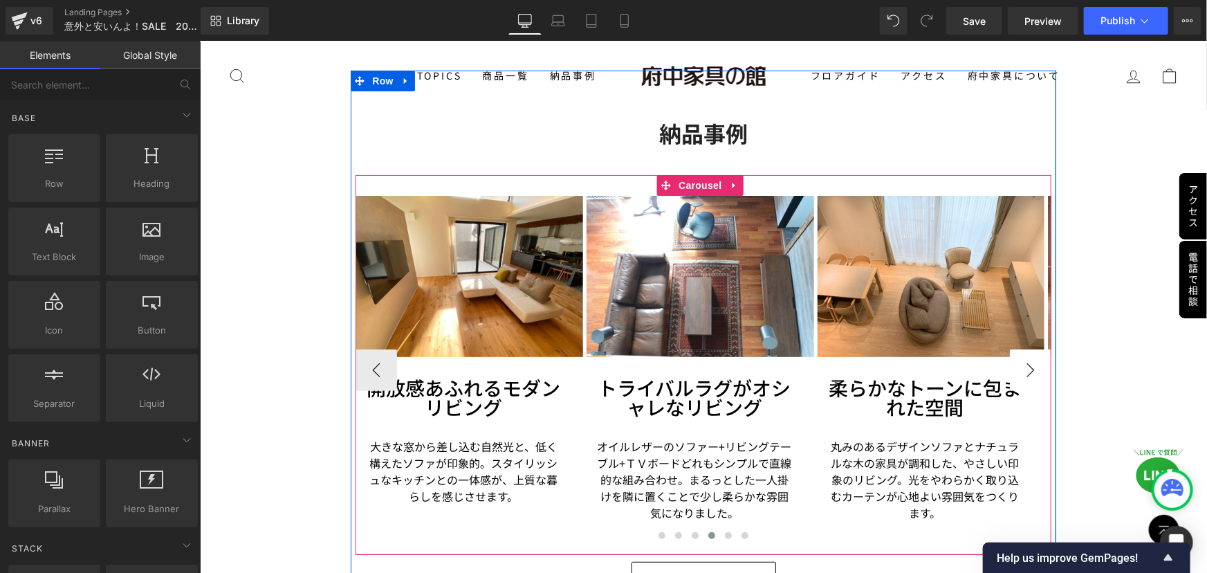
click at [1023, 355] on button "›" at bounding box center [1029, 369] width 41 height 41
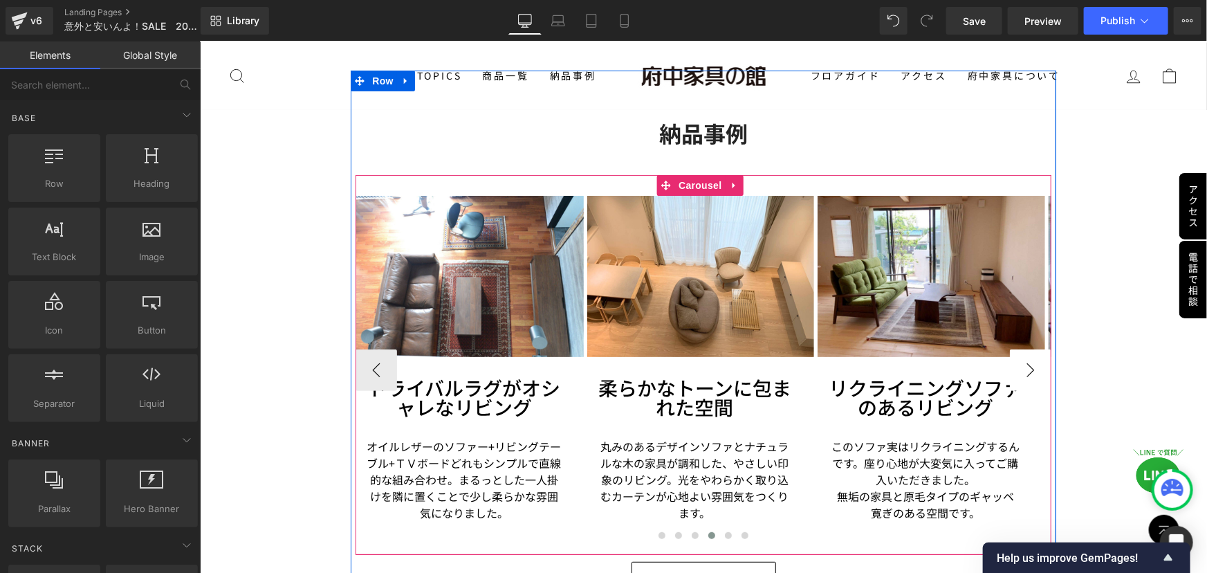
click at [1023, 355] on button "›" at bounding box center [1029, 369] width 41 height 41
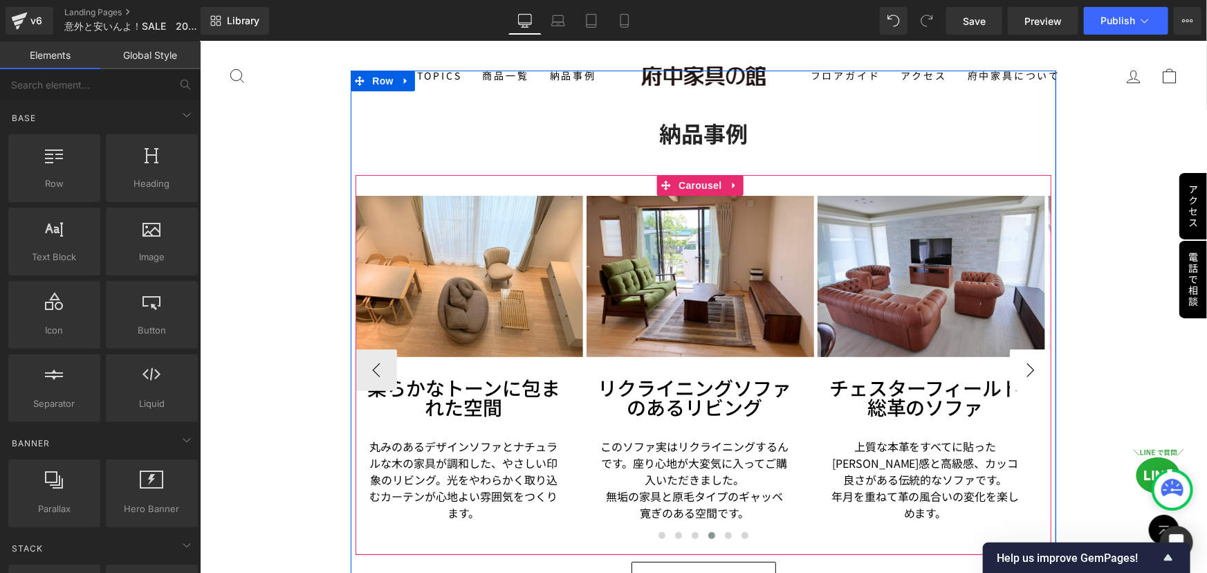
click at [1012, 359] on button "›" at bounding box center [1029, 369] width 41 height 41
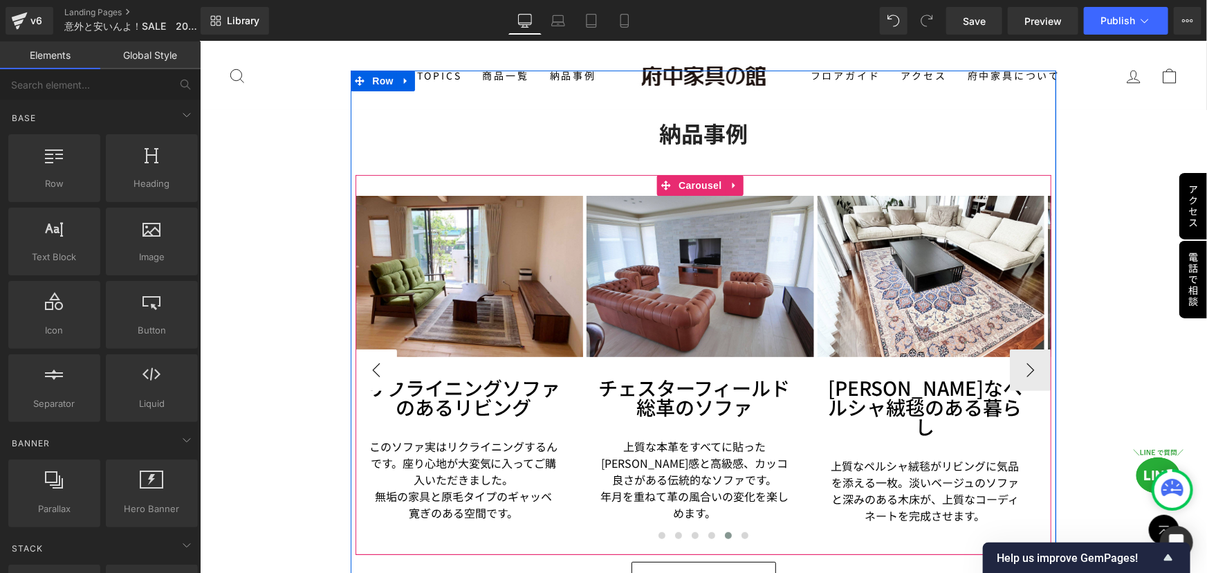
click at [368, 360] on button "‹" at bounding box center [375, 369] width 41 height 41
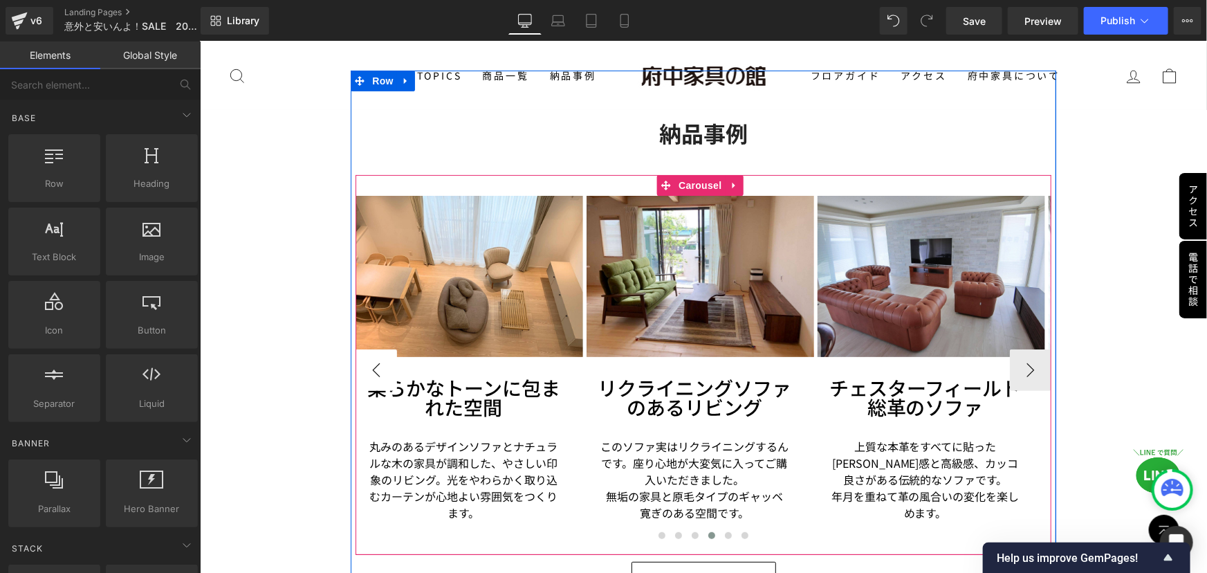
click at [368, 360] on button "‹" at bounding box center [375, 369] width 41 height 41
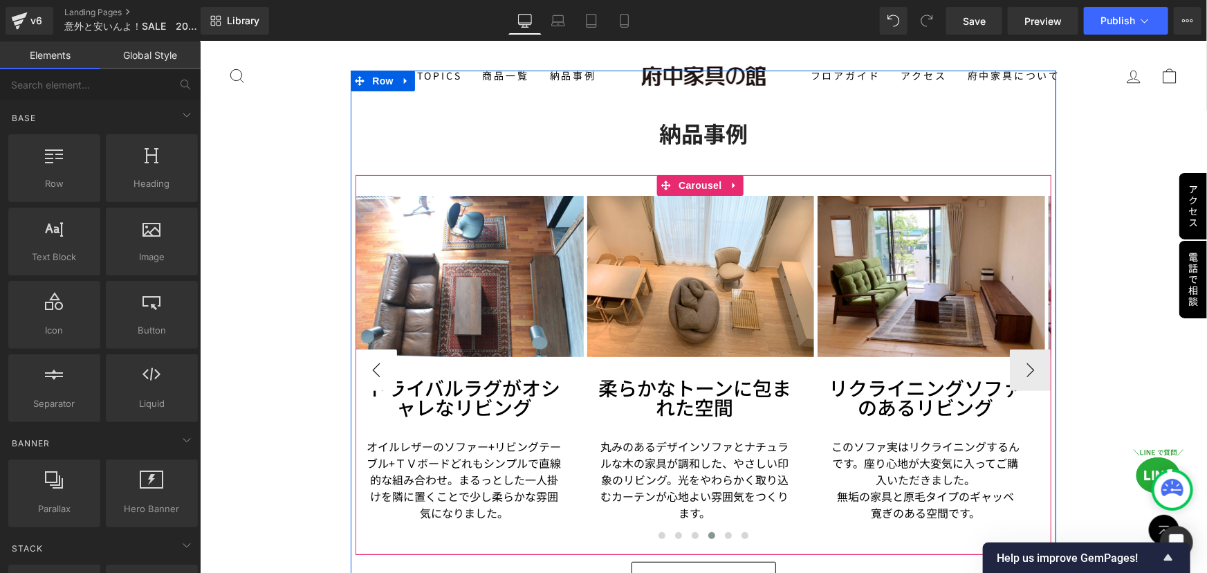
click at [368, 360] on button "‹" at bounding box center [375, 369] width 41 height 41
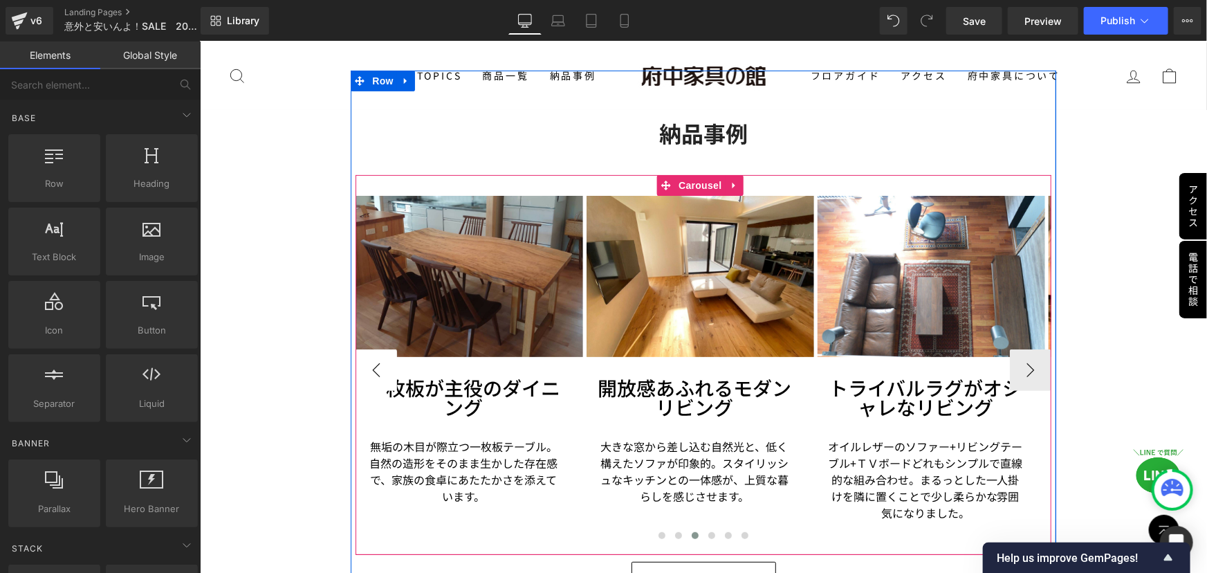
click at [368, 360] on button "‹" at bounding box center [375, 369] width 41 height 41
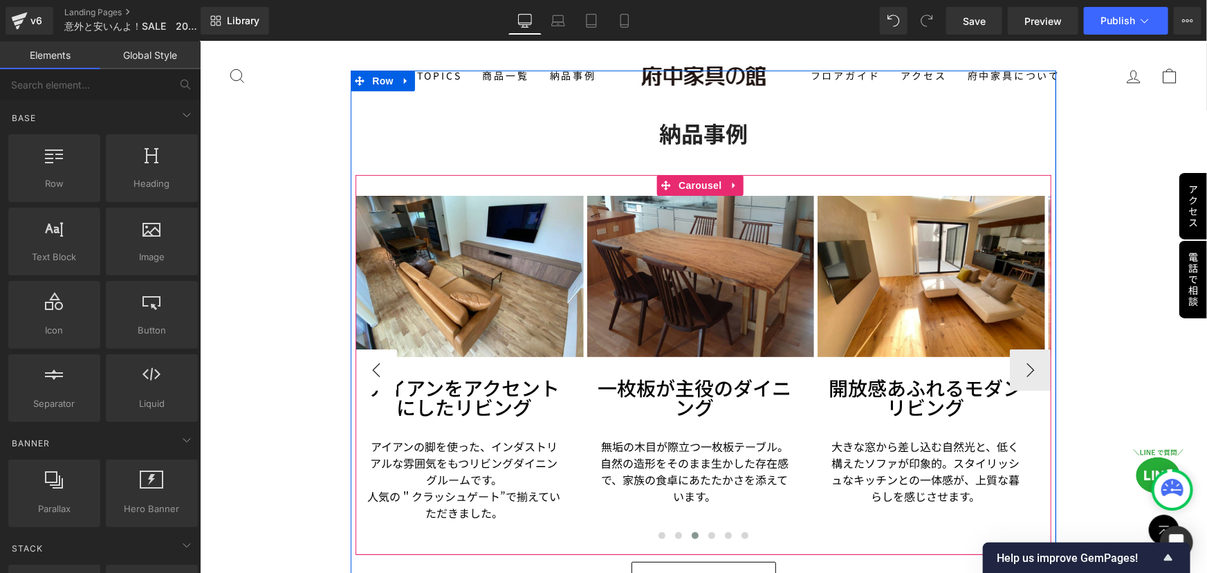
click at [368, 360] on button "‹" at bounding box center [375, 369] width 41 height 41
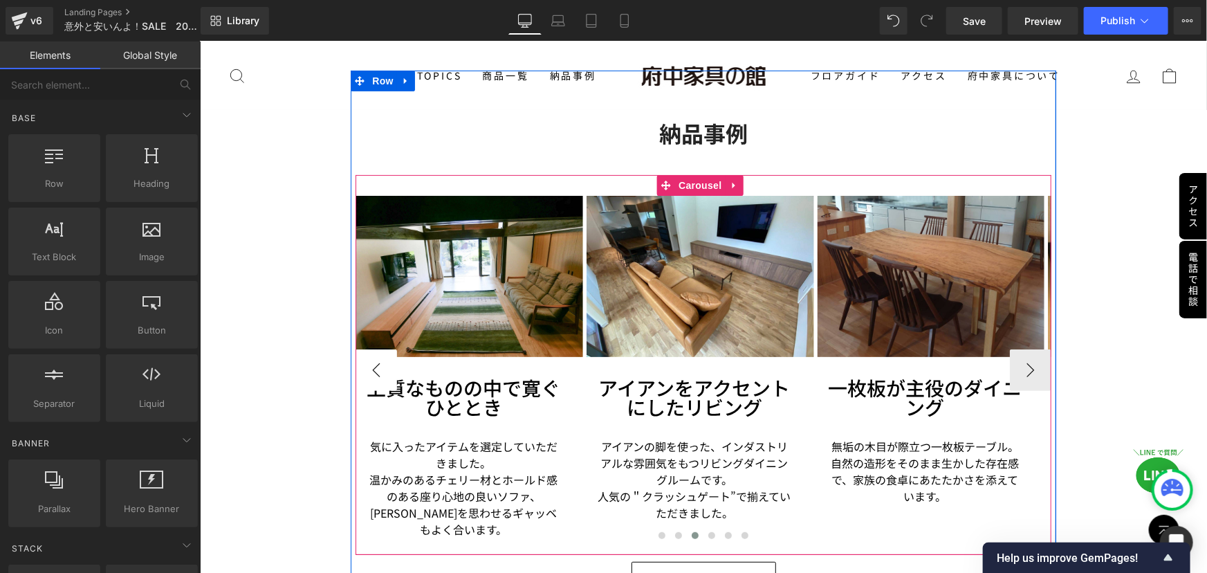
click at [368, 360] on button "‹" at bounding box center [375, 369] width 41 height 41
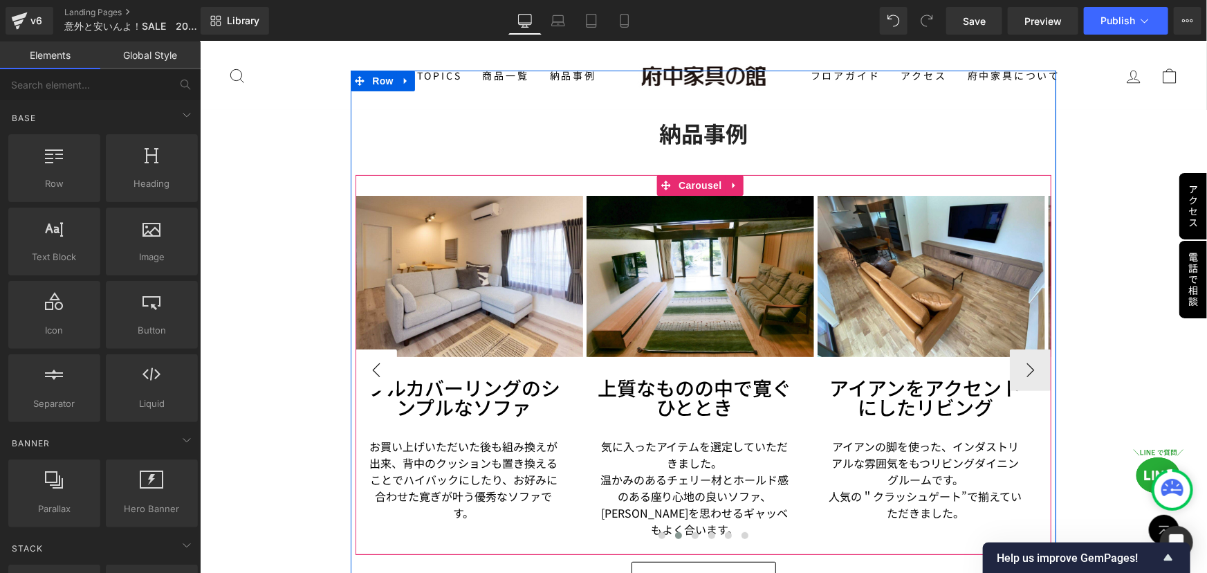
click at [368, 360] on button "‹" at bounding box center [375, 369] width 41 height 41
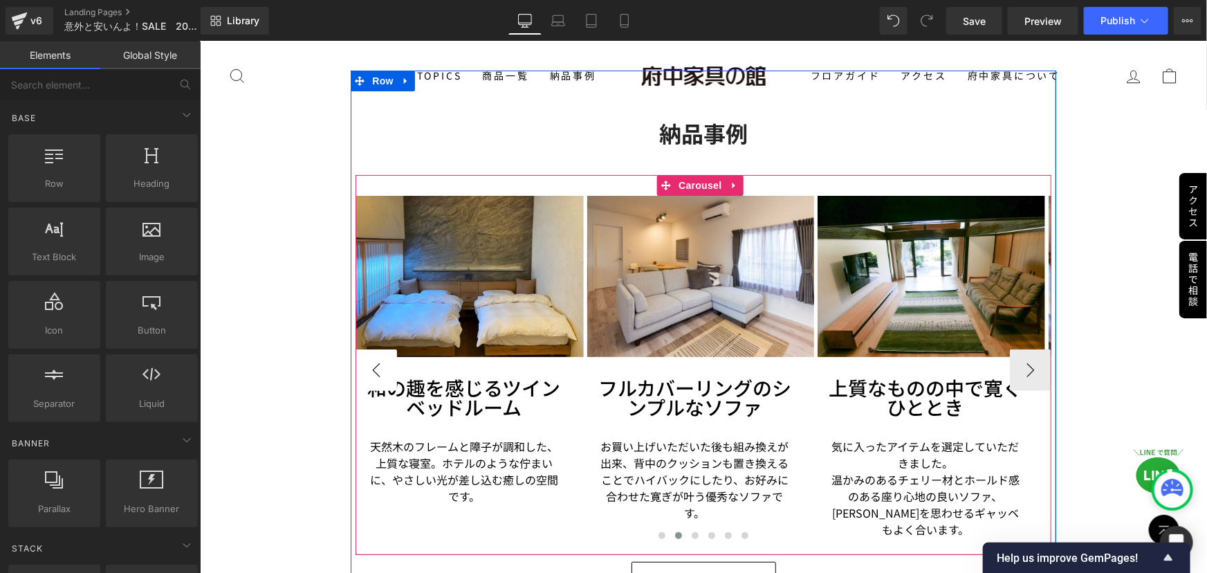
click at [368, 360] on button "‹" at bounding box center [375, 369] width 41 height 41
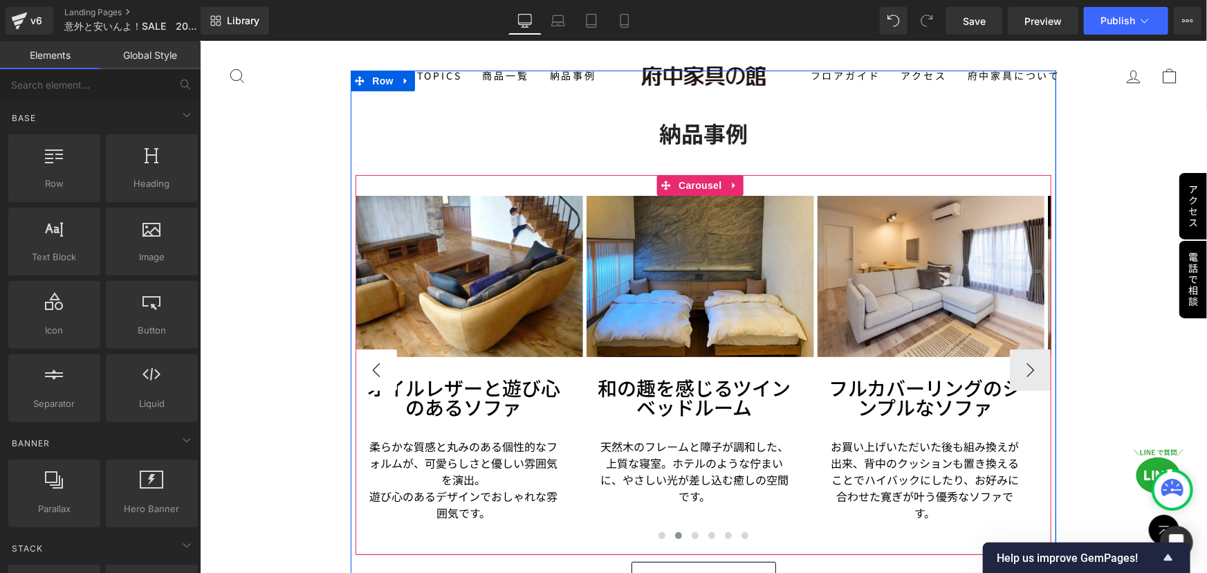
click at [368, 360] on button "‹" at bounding box center [375, 369] width 41 height 41
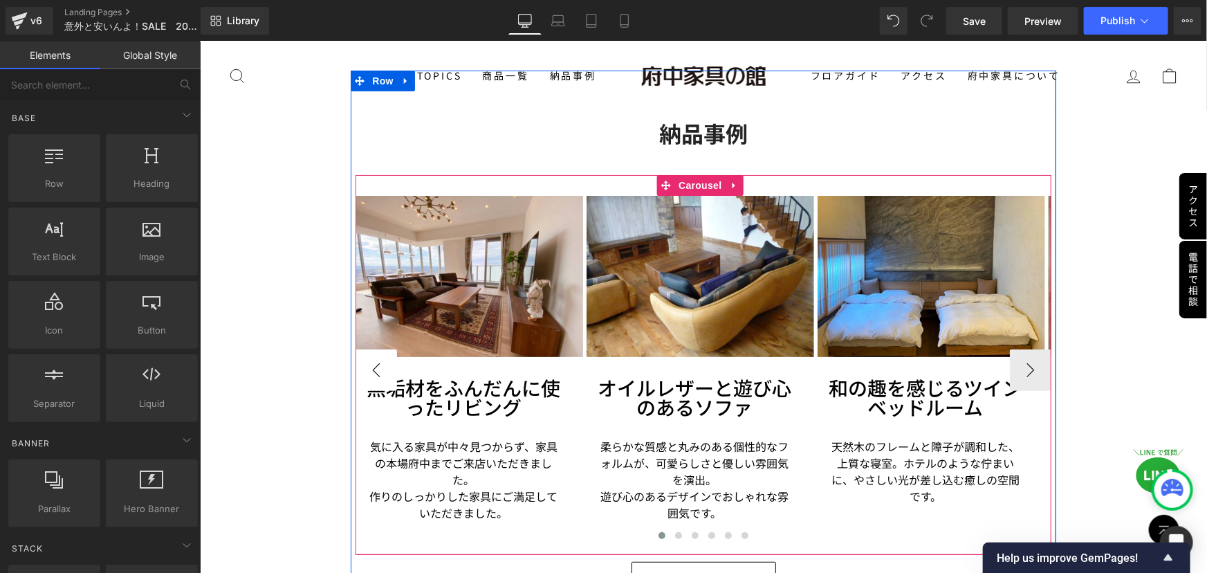
click at [368, 360] on button "‹" at bounding box center [375, 369] width 41 height 41
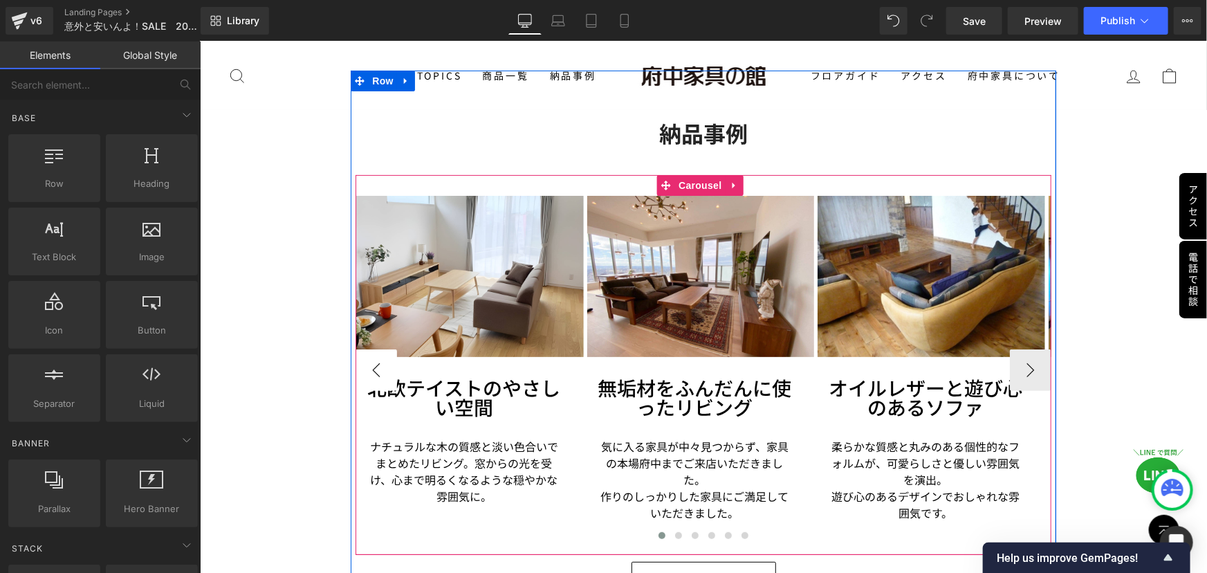
click at [368, 360] on button "‹" at bounding box center [375, 369] width 41 height 41
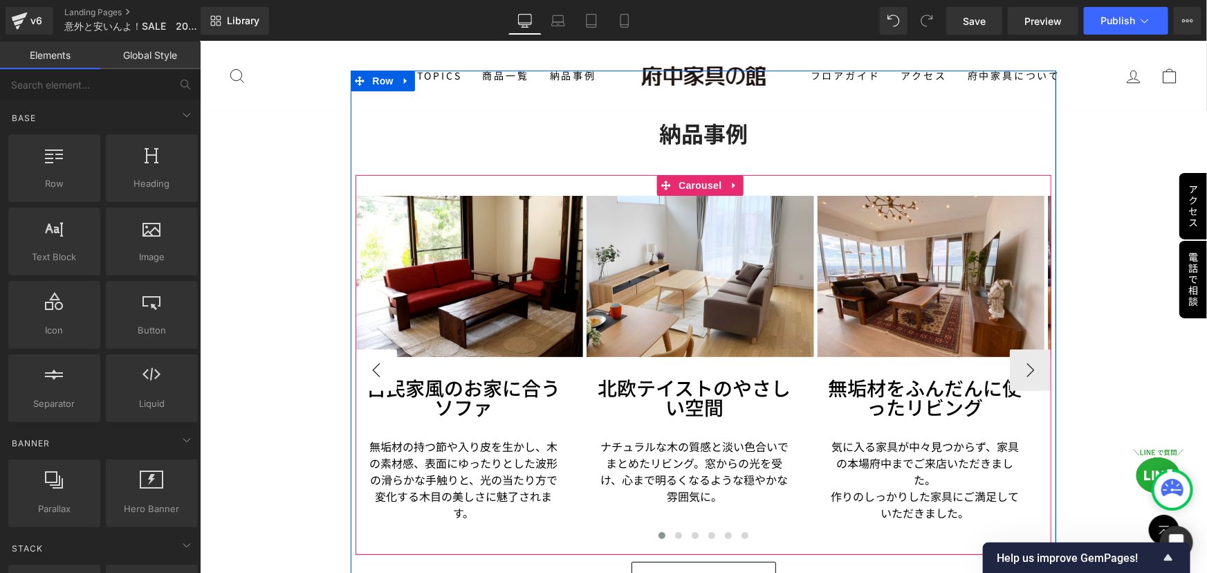
click at [368, 360] on button "‹" at bounding box center [375, 369] width 41 height 41
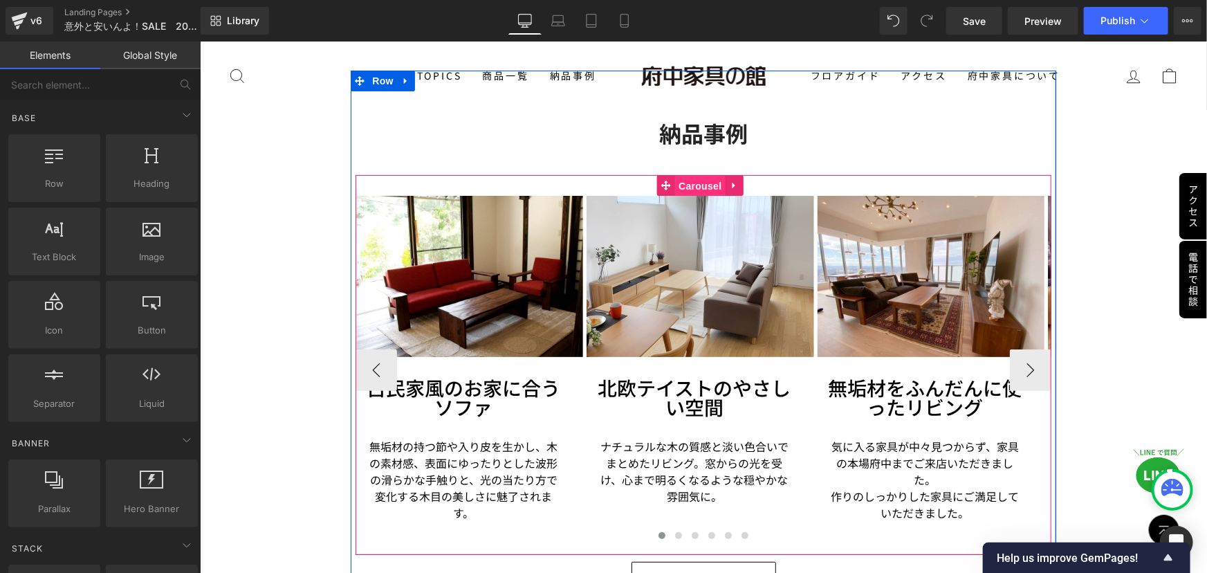
click at [687, 175] on span "Carousel" at bounding box center [699, 185] width 50 height 21
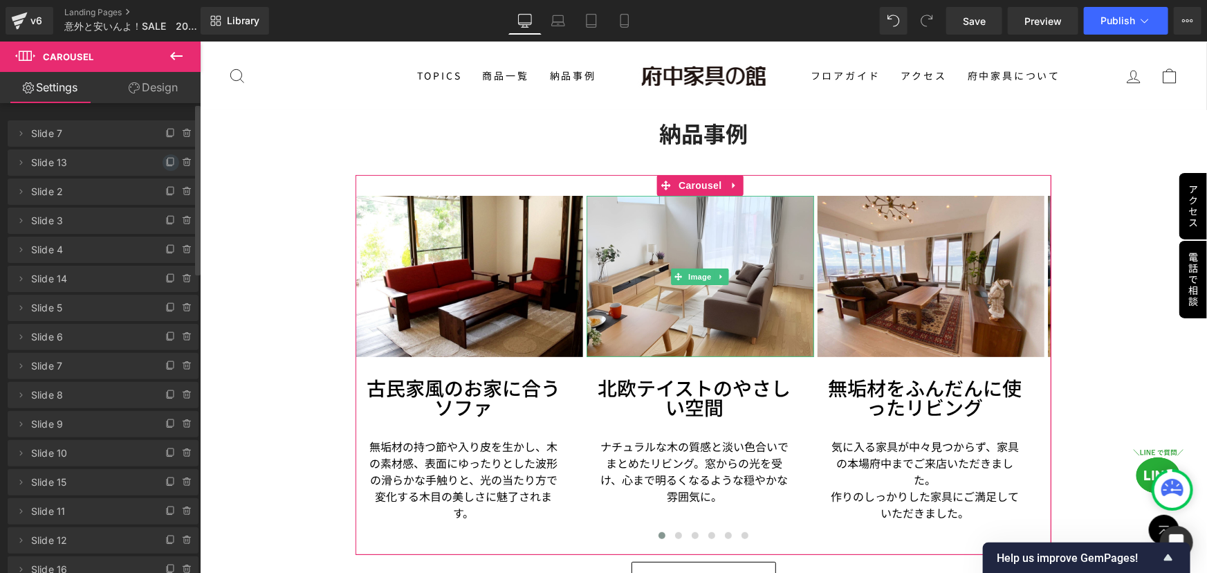
click at [167, 163] on icon at bounding box center [170, 162] width 11 height 11
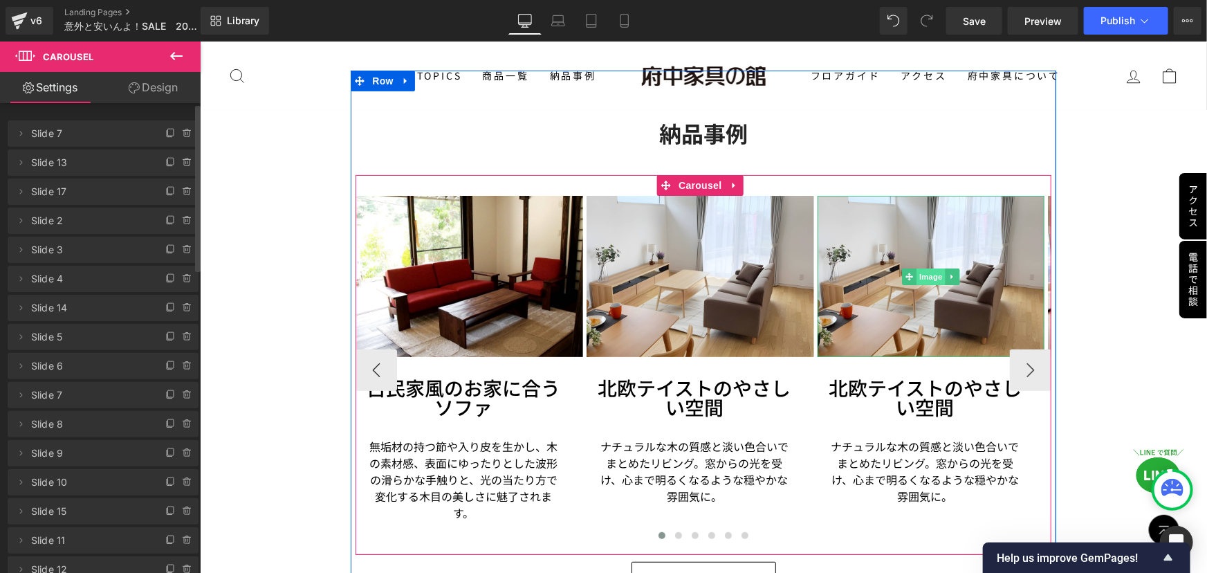
click at [922, 269] on span "Image" at bounding box center [930, 276] width 29 height 17
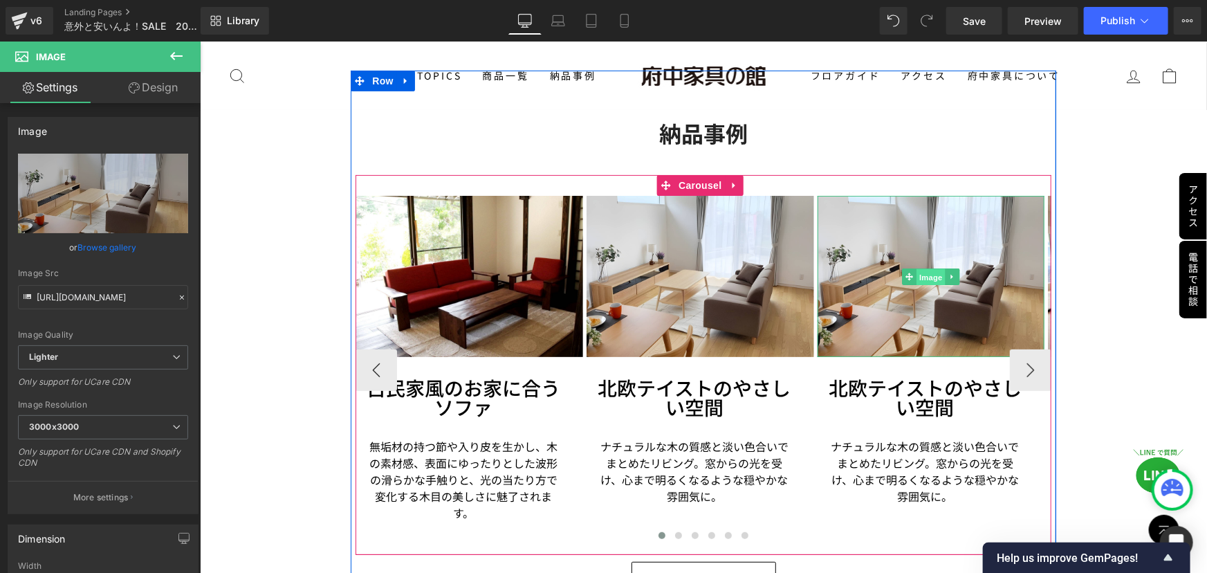
click at [927, 268] on span "Image" at bounding box center [930, 276] width 29 height 17
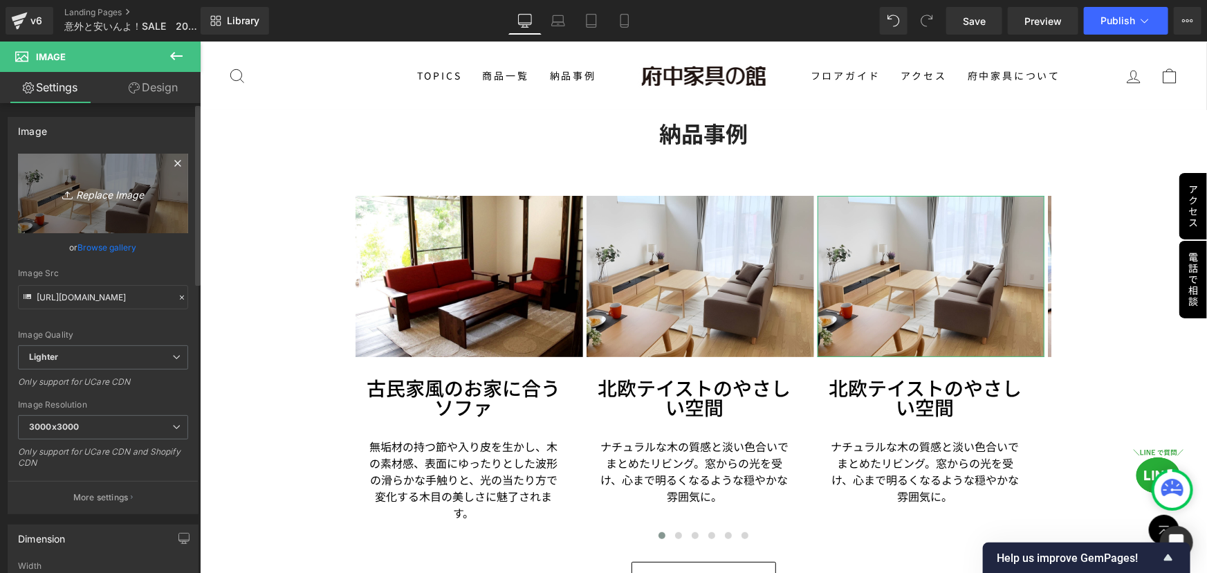
click at [113, 185] on icon "Replace Image" at bounding box center [103, 193] width 111 height 17
type input "C:\fakepath\sofaグレーカウチ.jpg"
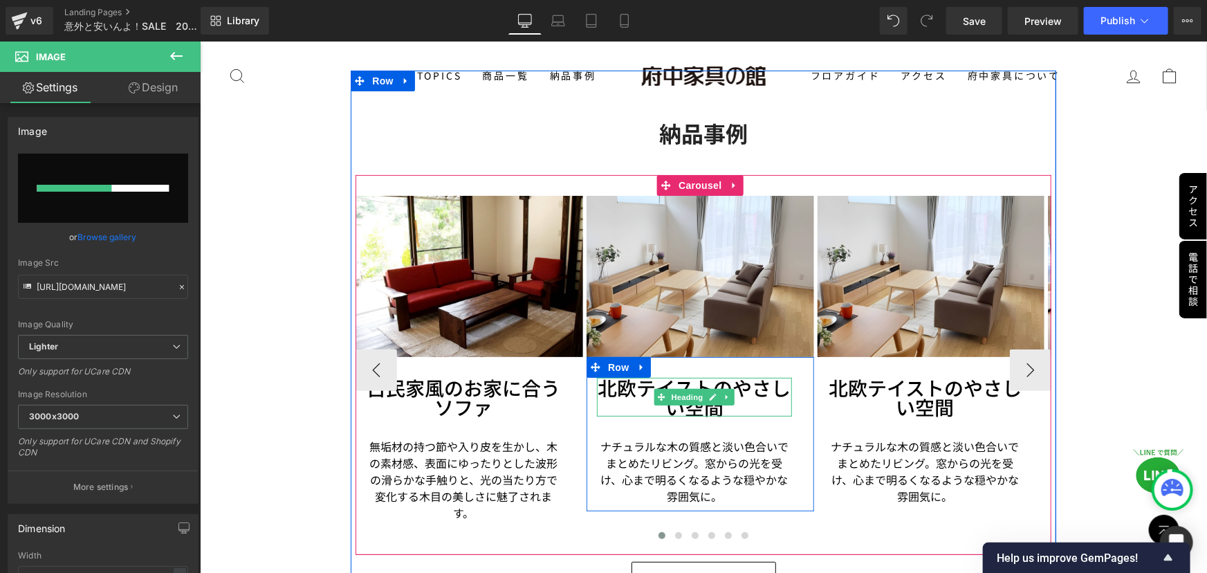
click at [639, 377] on h3 "北欧テイストのやさしい空間" at bounding box center [693, 396] width 195 height 39
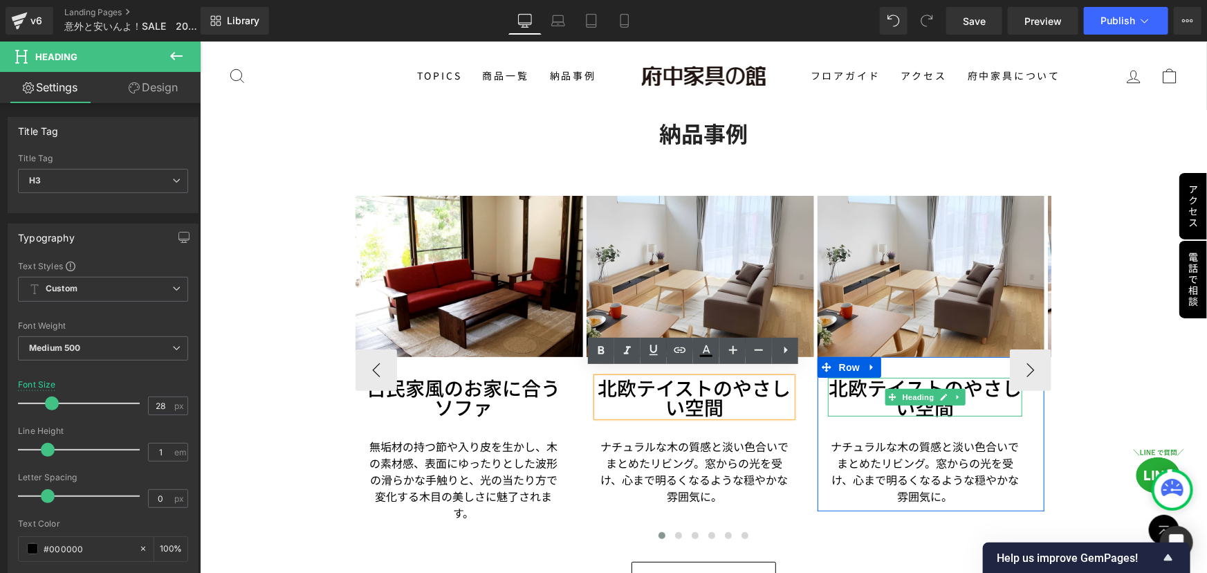
click at [867, 379] on h3 "北欧テイストのやさしい空間" at bounding box center [924, 396] width 195 height 39
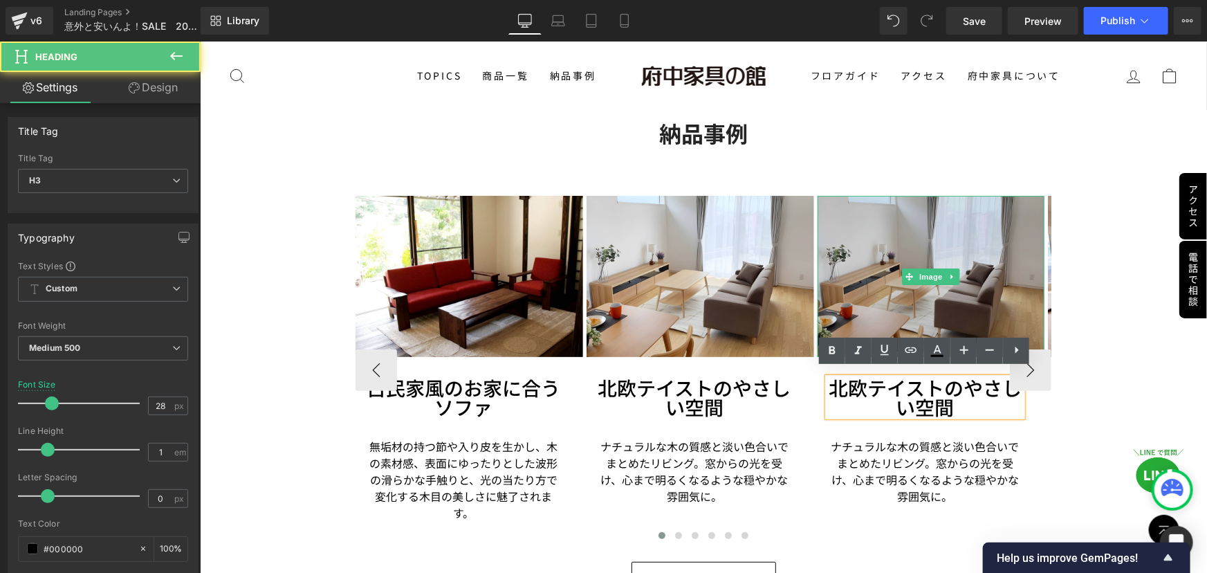
click at [905, 304] on img at bounding box center [931, 275] width 228 height 161
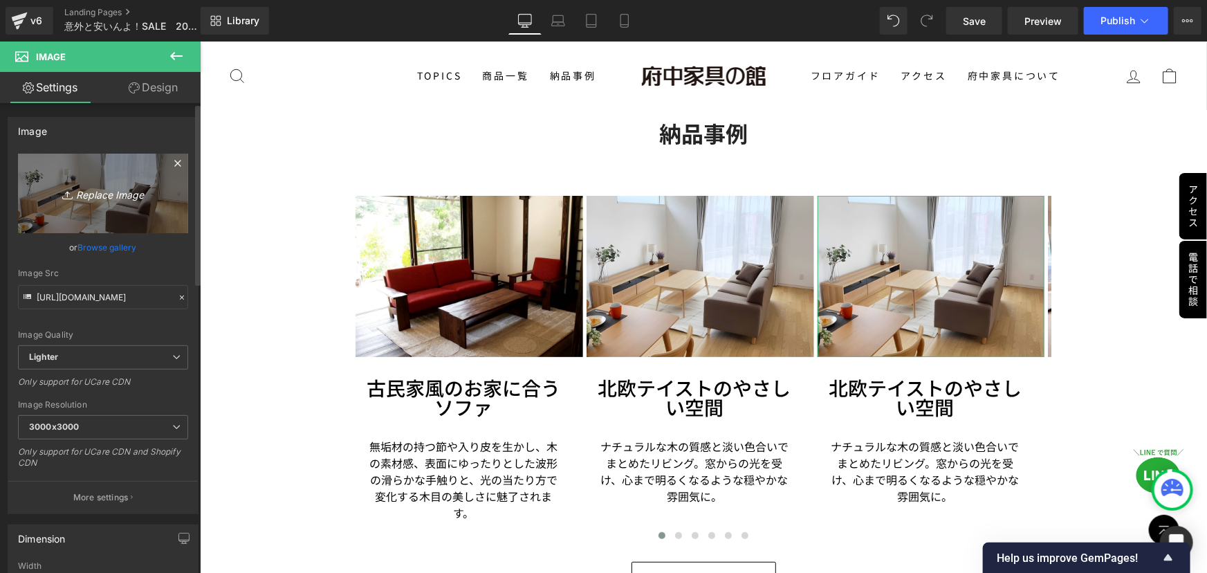
click at [79, 190] on icon "Replace Image" at bounding box center [103, 193] width 111 height 17
type input "C:\fakepath\sofaグレーカウチ.jpg"
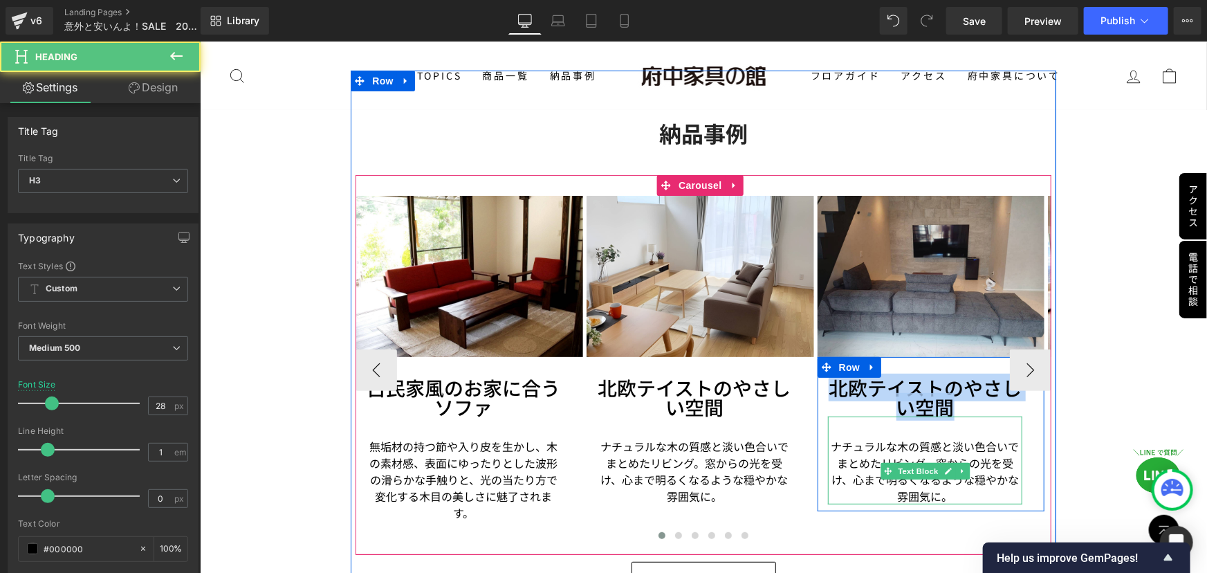
drag, startPoint x: 834, startPoint y: 380, endPoint x: 970, endPoint y: 414, distance: 140.6
click at [970, 414] on div "北欧テイストのやさしい空間 Heading ナチュラルな木の質感と淡い色合いでまとめたリビング。窓からの光を受け、心まで明るくなるような穏やかな雰囲気に。 T…" at bounding box center [924, 440] width 195 height 127
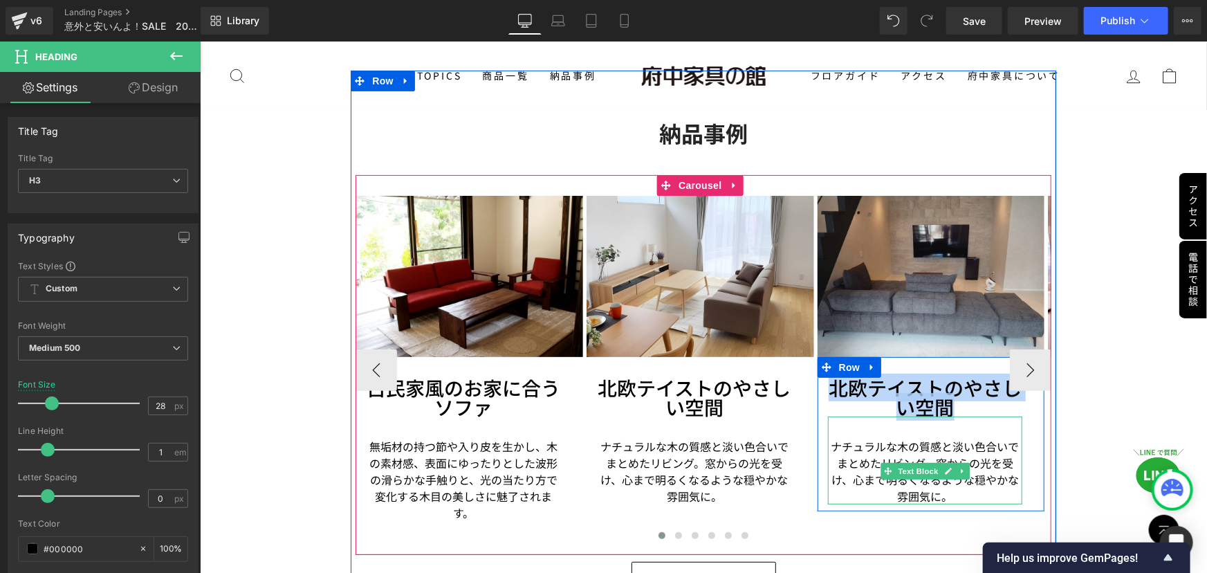
paste div
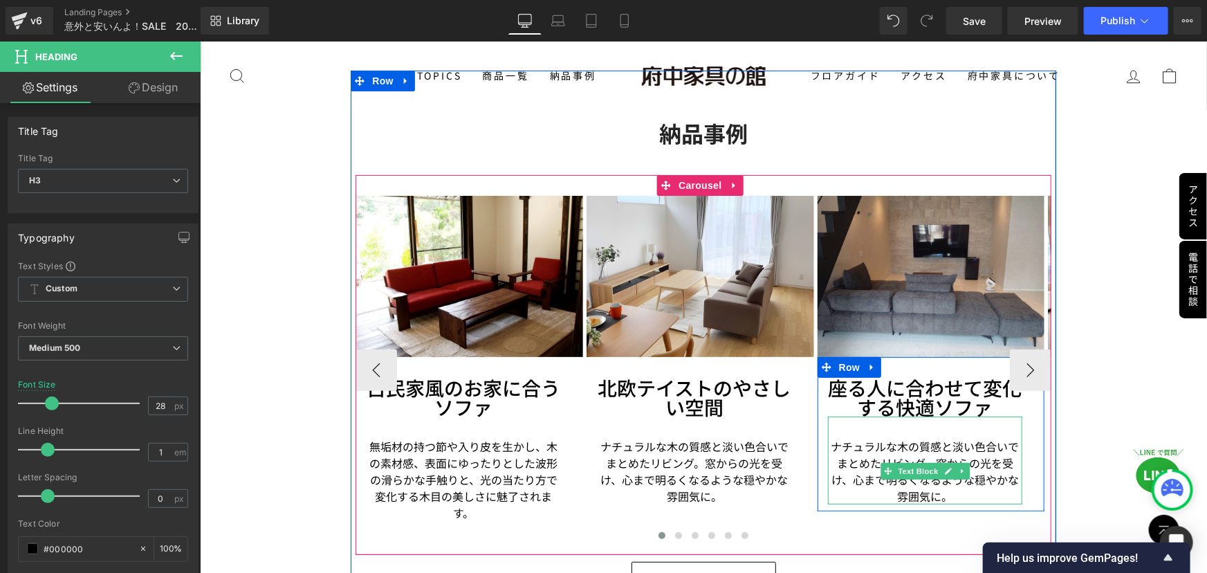
click at [904, 445] on p "ナチュラルな木の質感と淡い色合いでまとめたリビング。窓からの光を受け、心まで明るくなるような穏やかな雰囲気に。" at bounding box center [924, 470] width 195 height 66
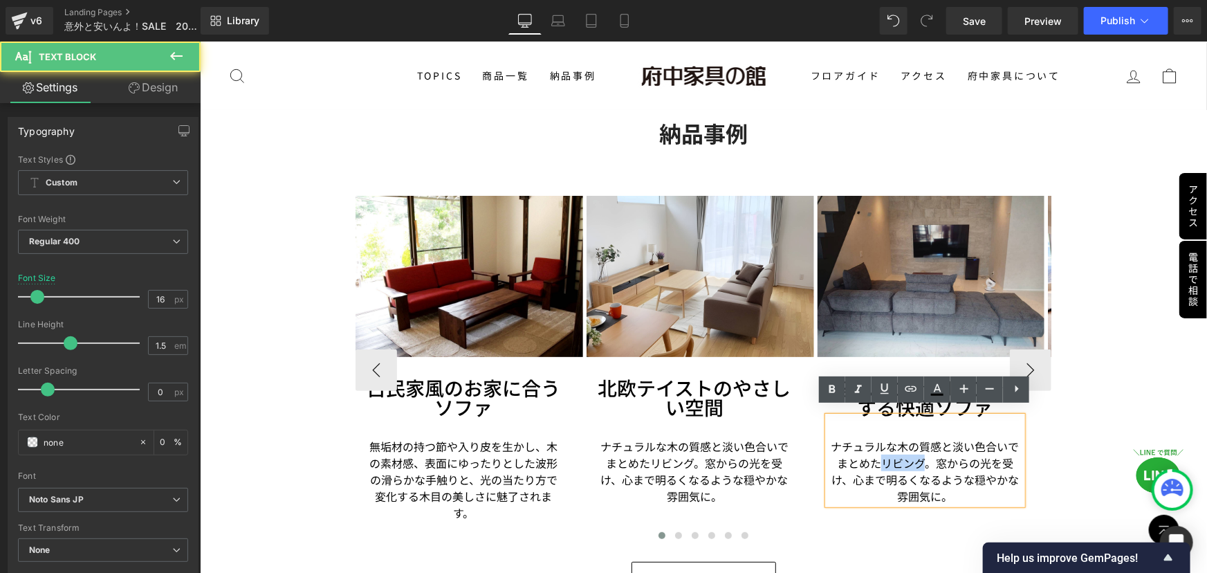
click at [904, 445] on p "ナチュラルな木の質感と淡い色合いでまとめたリビング。窓からの光を受け、心まで明るくなるような穏やかな雰囲気に。" at bounding box center [924, 470] width 195 height 66
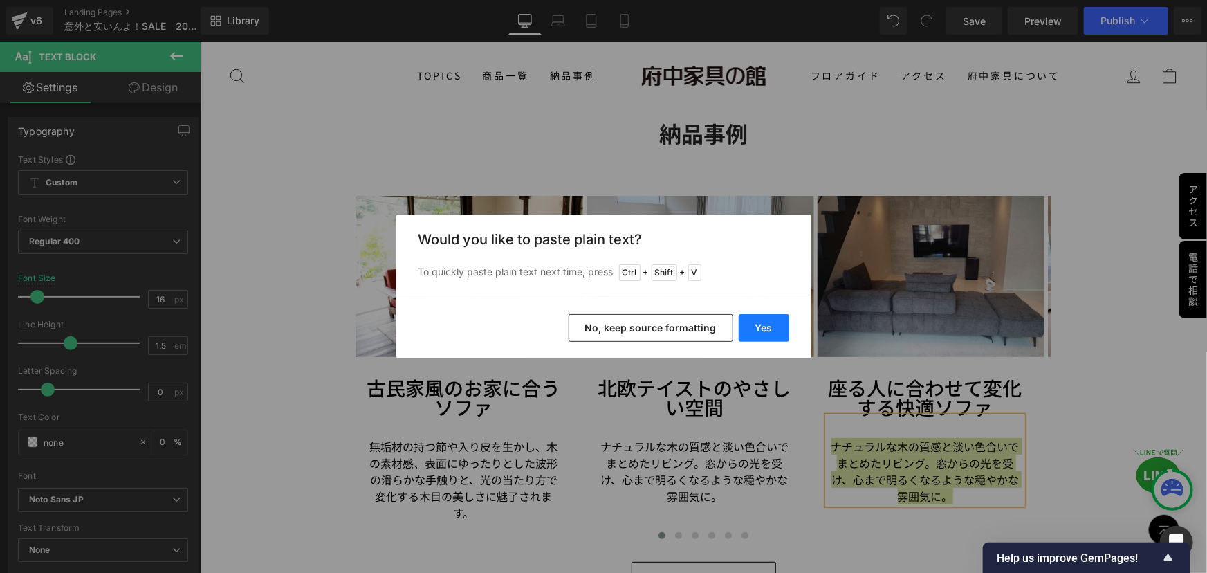
click at [766, 324] on button "Yes" at bounding box center [764, 328] width 50 height 28
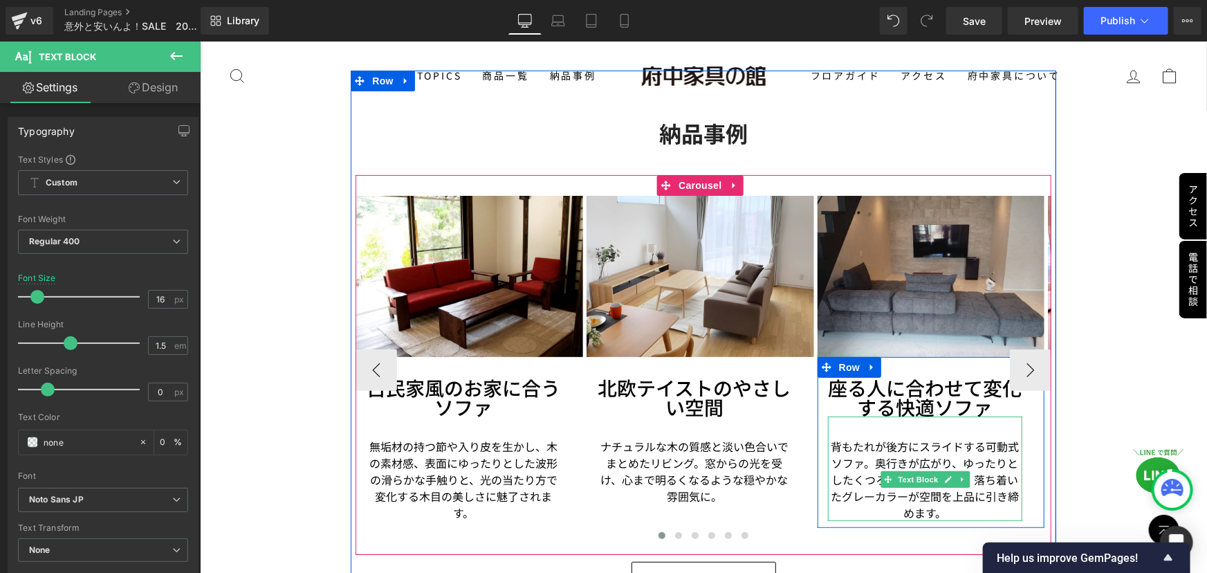
click at [972, 452] on p "背もたれが後方にスライドする可動式ソファ。奥行きが広がり、ゆったりとしたくつろぎを実現します。落ち着いたグレーカラーが空間を上品に引き締めます。" at bounding box center [924, 478] width 195 height 83
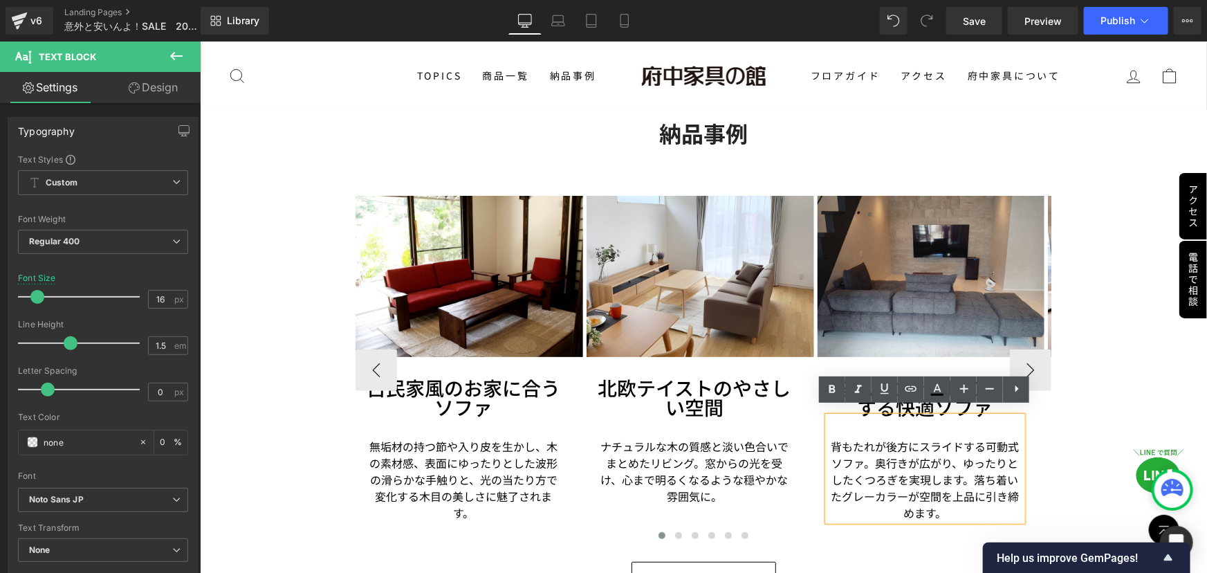
click at [971, 470] on p "背もたれが後方にスライドする可動式ソファ。奥行きが広がり、ゆったりとしたくつろぎを実現します。落ち着いたグレーカラーが空間を上品に引き締めます。" at bounding box center [924, 478] width 195 height 83
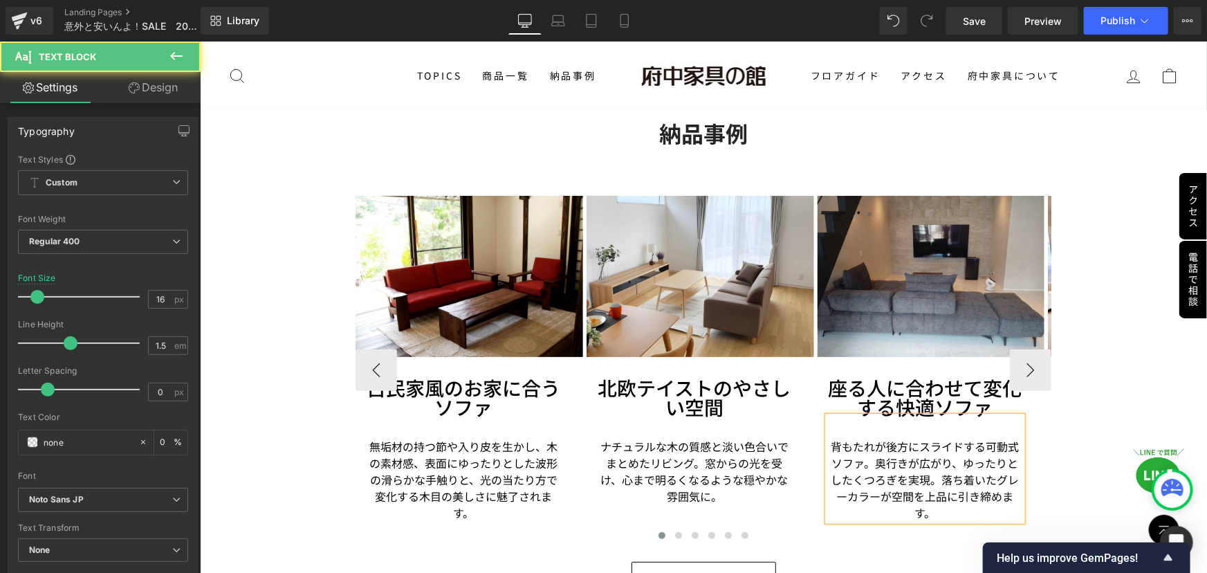
click at [959, 456] on p "背もたれが後方にスライドする可動式ソファ。奥行きが広がり、ゆったりとしたくつろぎを実現。落ち着いたグレーカラーが空間を上品に引き締めます。" at bounding box center [924, 478] width 195 height 83
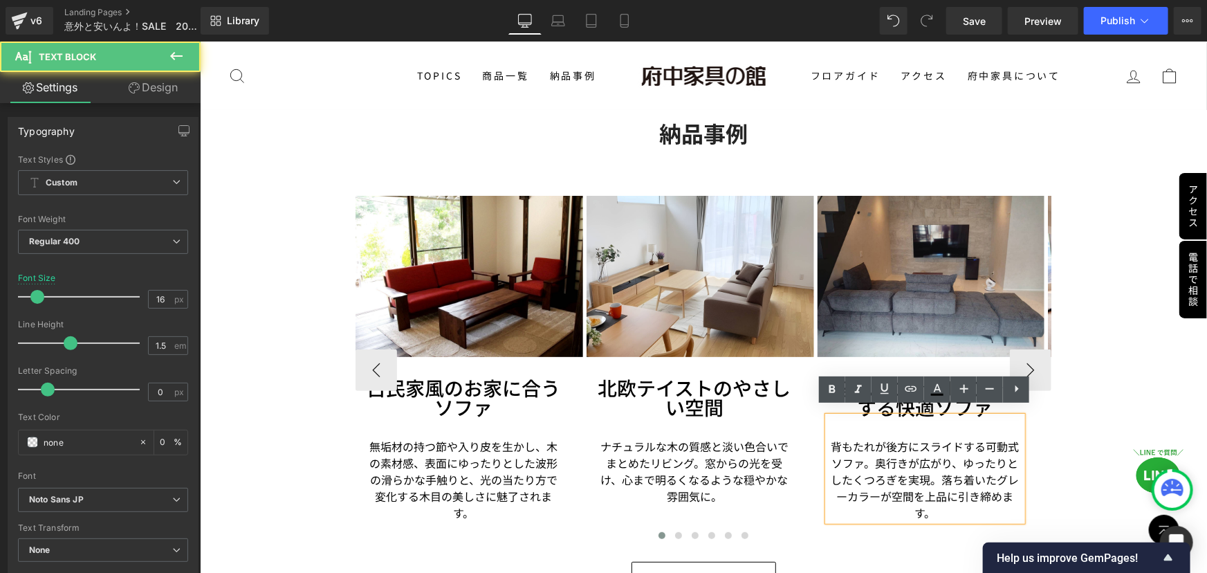
click at [870, 453] on p "背もたれが後方にスライドする可動式ソファ。奥行きが広がり、ゆったりとしたくつろぎを実現。落ち着いたグレーカラーが空間を上品に引き締めます。" at bounding box center [924, 478] width 195 height 83
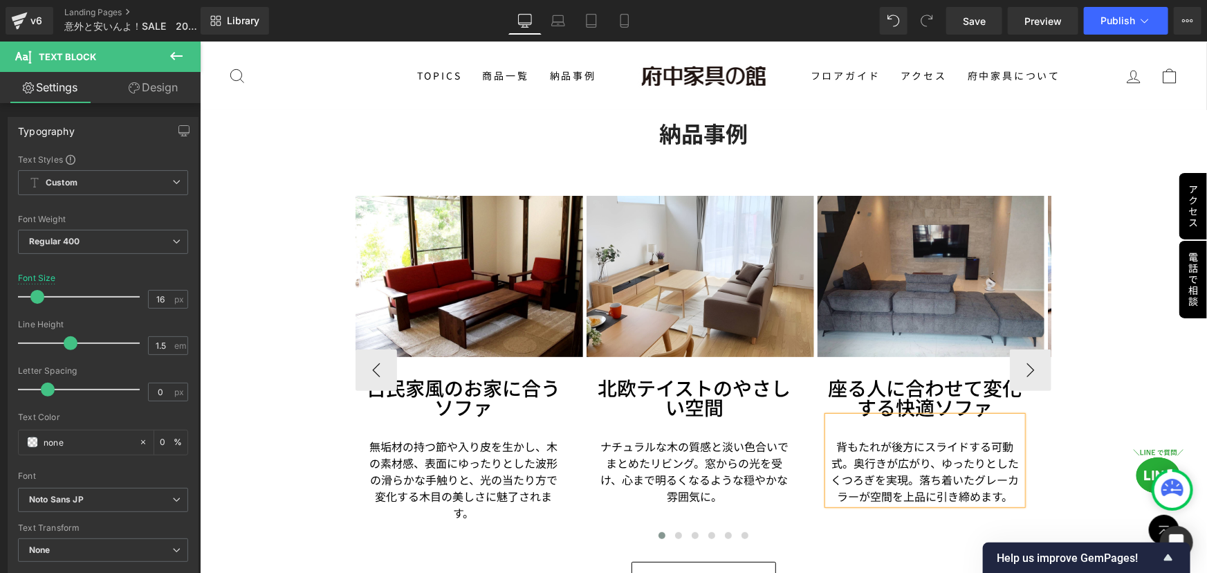
click at [835, 441] on p "背もたれが後方にスライドする可動式。奥行きが広がり、ゆったりとしたくつろぎを実現。落ち着いたグレーカラーが空間を上品に引き締めます。" at bounding box center [924, 470] width 195 height 66
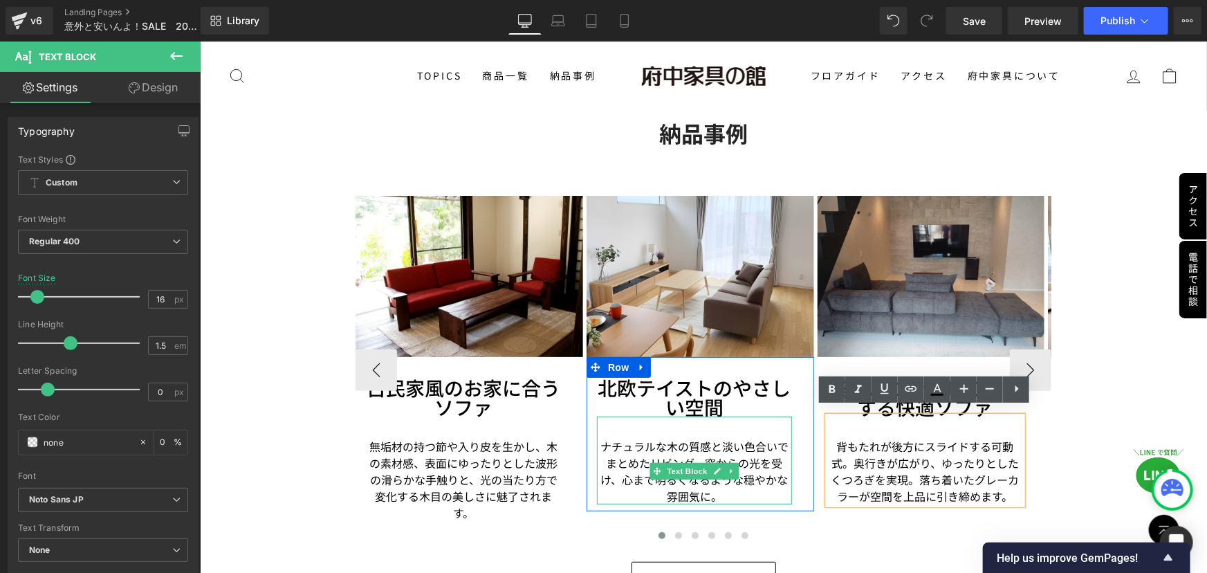
click at [611, 451] on p "ナチュラルな木の質感と淡い色合いでまとめたリビング。窓からの光を受け、心まで明るくなるような穏やかな雰囲気に。" at bounding box center [693, 470] width 195 height 66
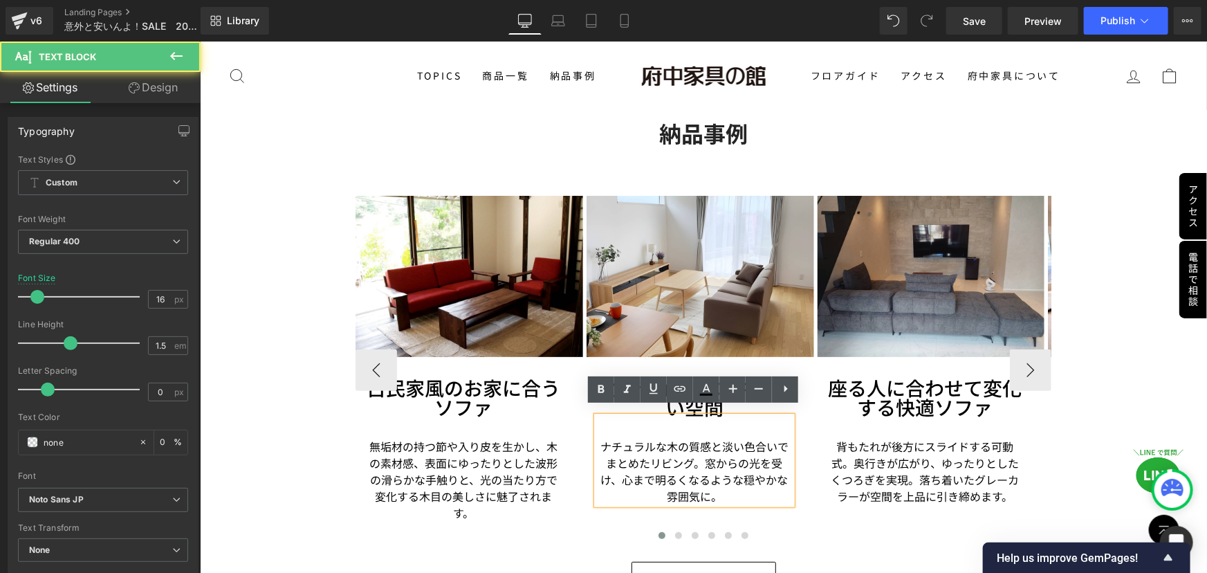
click at [604, 451] on p "ナチュラルな木の質感と淡い色合いでまとめたリビング。窓からの光を受け、心まで明るくなるような穏やかな雰囲気に。" at bounding box center [693, 470] width 195 height 66
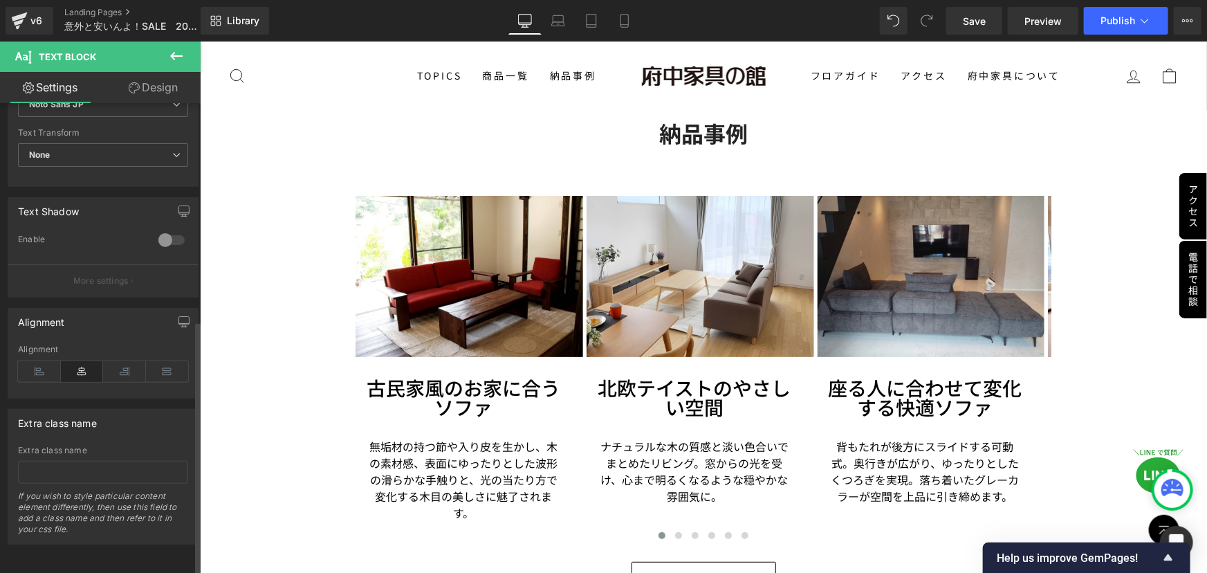
scroll to position [402, 0]
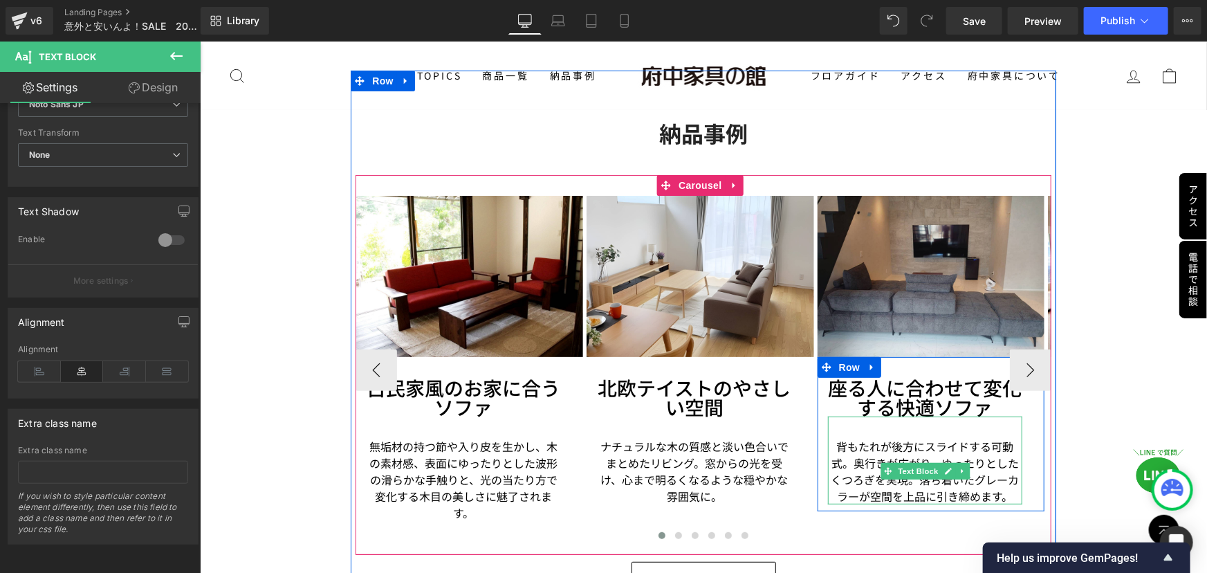
click at [891, 445] on p "背もたれが後方にスライドする可動式。奥行きが広がり、ゆったりとしたくつろぎを実現。落ち着いたグレーカラーが空間を上品に引き締めます。" at bounding box center [924, 470] width 195 height 66
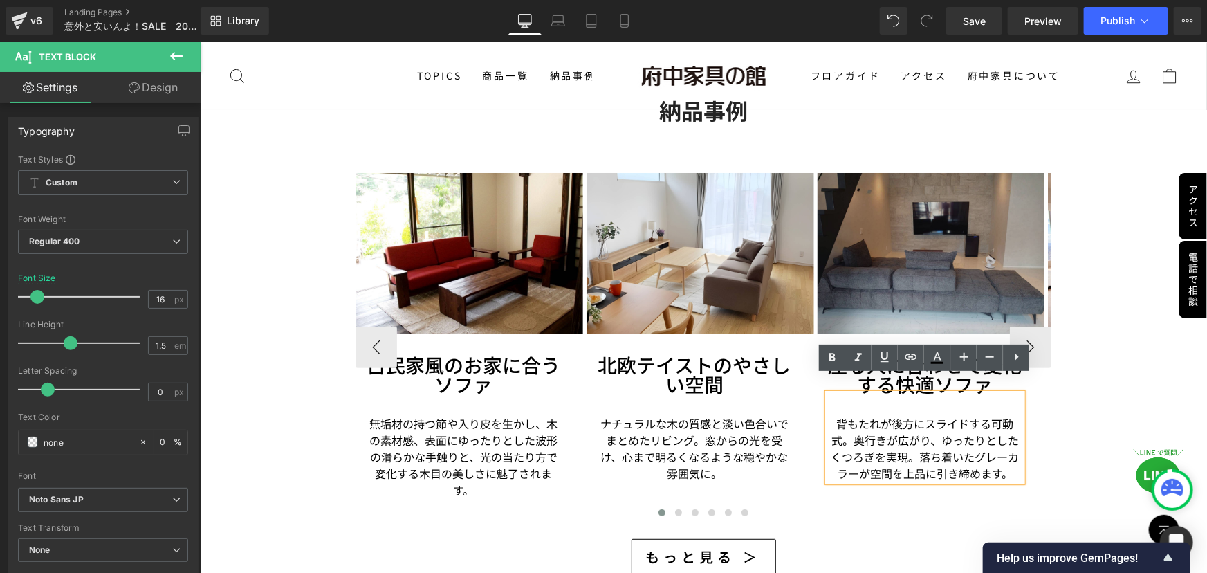
scroll to position [2741, 0]
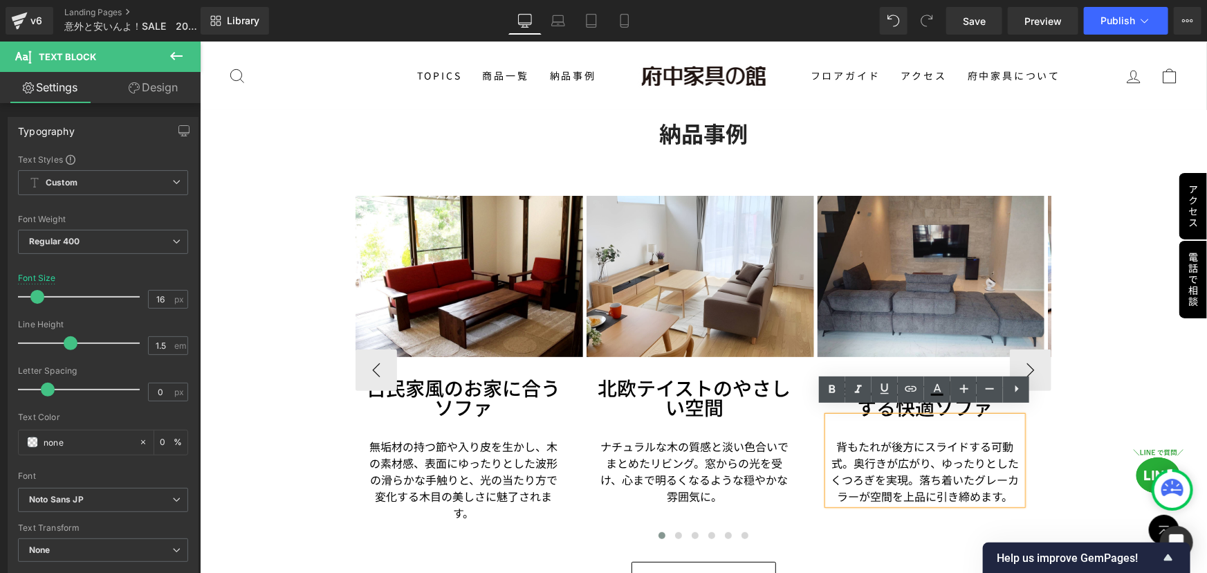
click at [927, 274] on div "Image" at bounding box center [931, 275] width 228 height 161
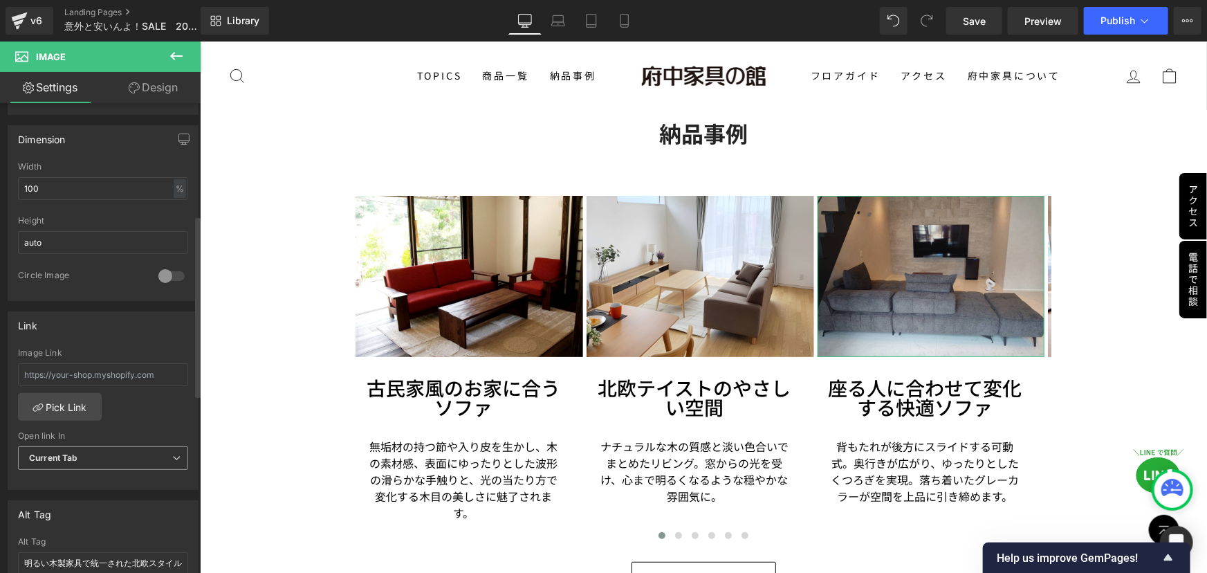
scroll to position [440, 0]
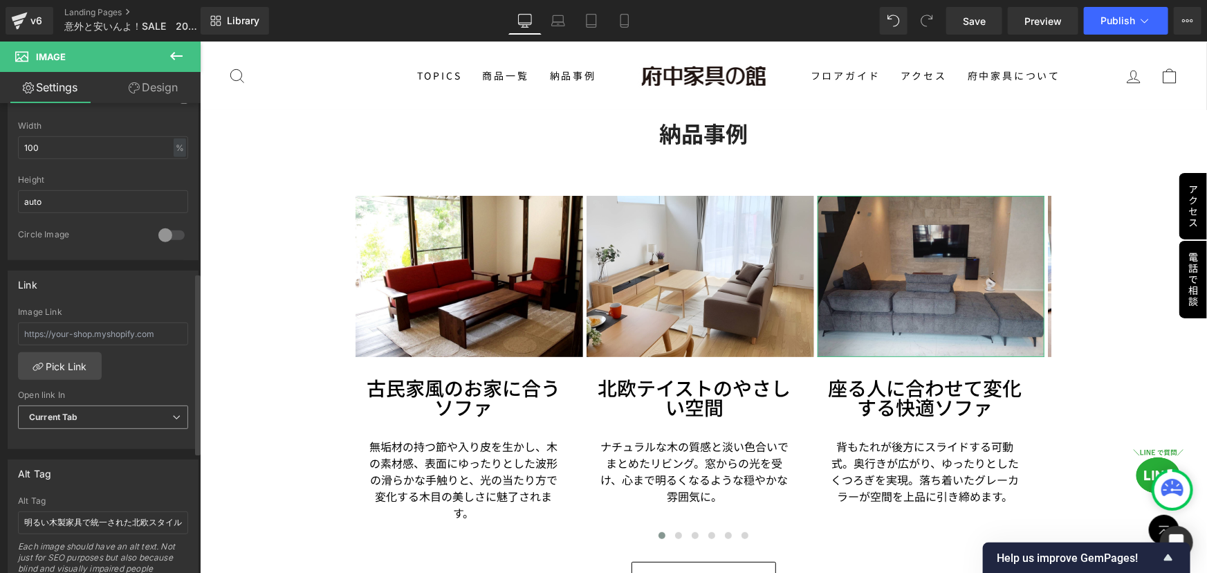
click at [100, 416] on span "Current Tab" at bounding box center [103, 417] width 170 height 24
click at [95, 519] on input "明るい木製家具で統一された北欧スタイルのリビング" at bounding box center [100, 522] width 165 height 23
paste input "背もたれが可動するグレーの広々ソファを配置したモダン"
type input "背もたれが可動するグレーの広々ソファを配置したモダンリビング"
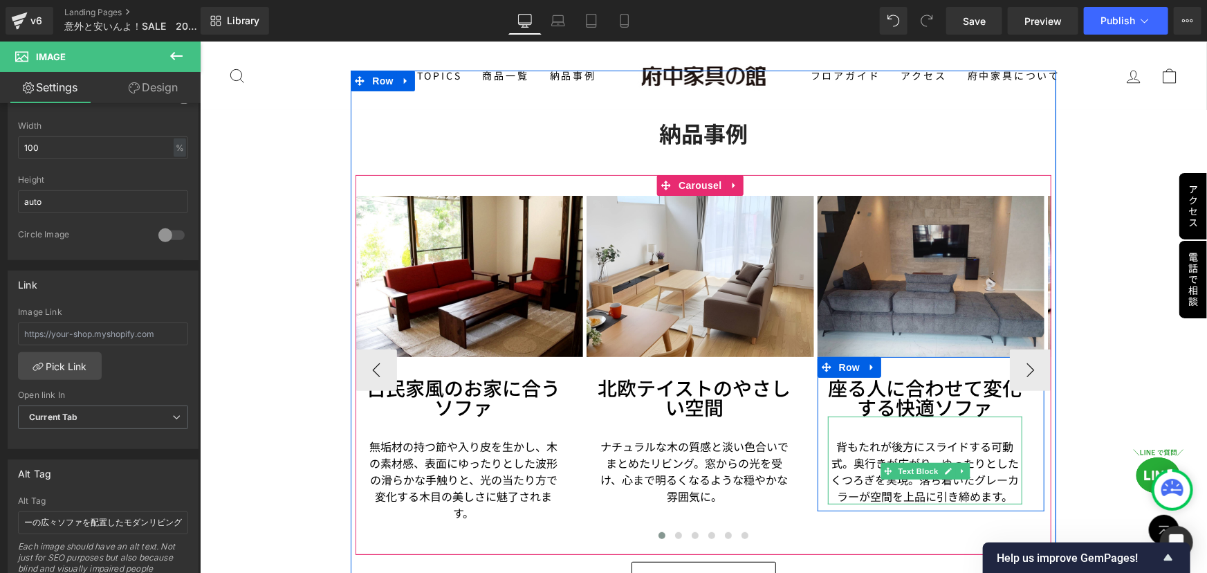
click at [199, 41] on div "32px" at bounding box center [199, 41] width 0 height 0
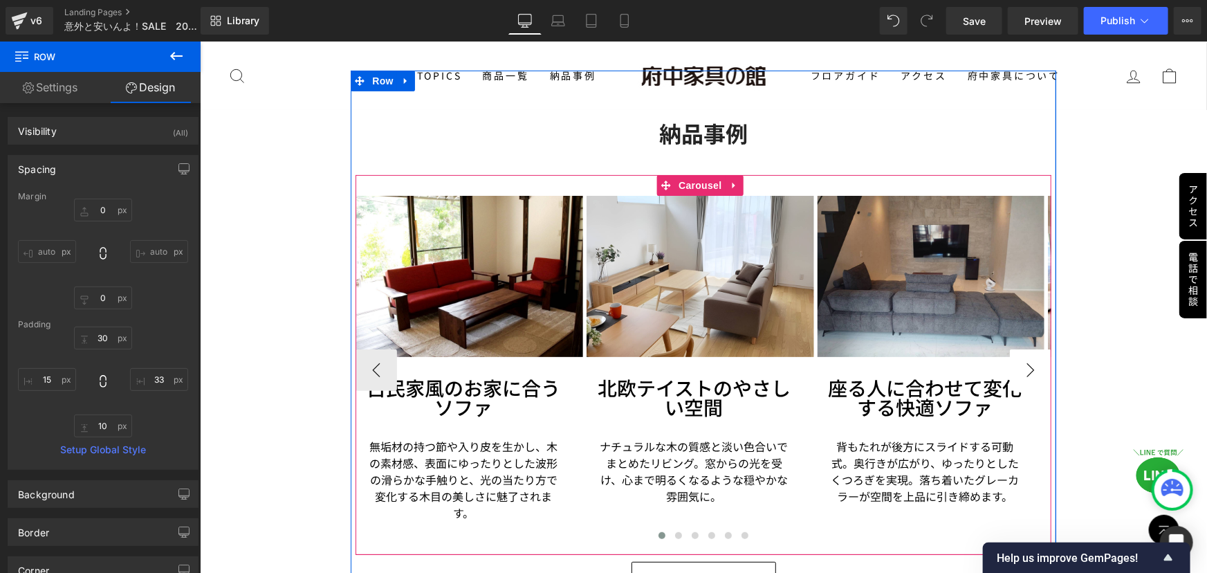
click at [1017, 356] on button "›" at bounding box center [1029, 369] width 41 height 41
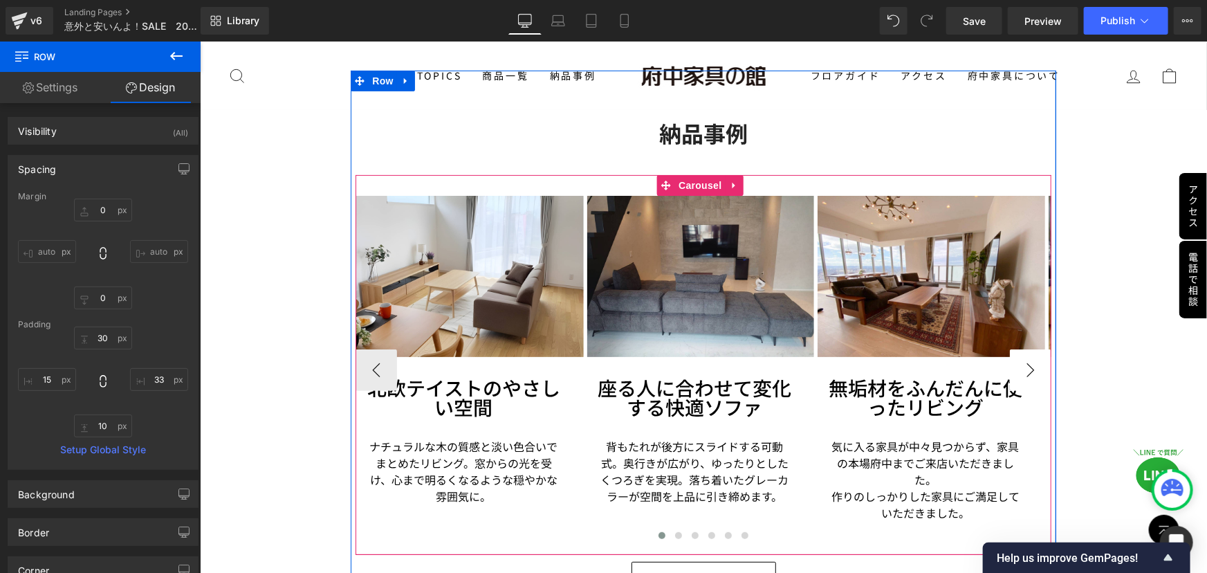
click at [1017, 356] on button "›" at bounding box center [1029, 369] width 41 height 41
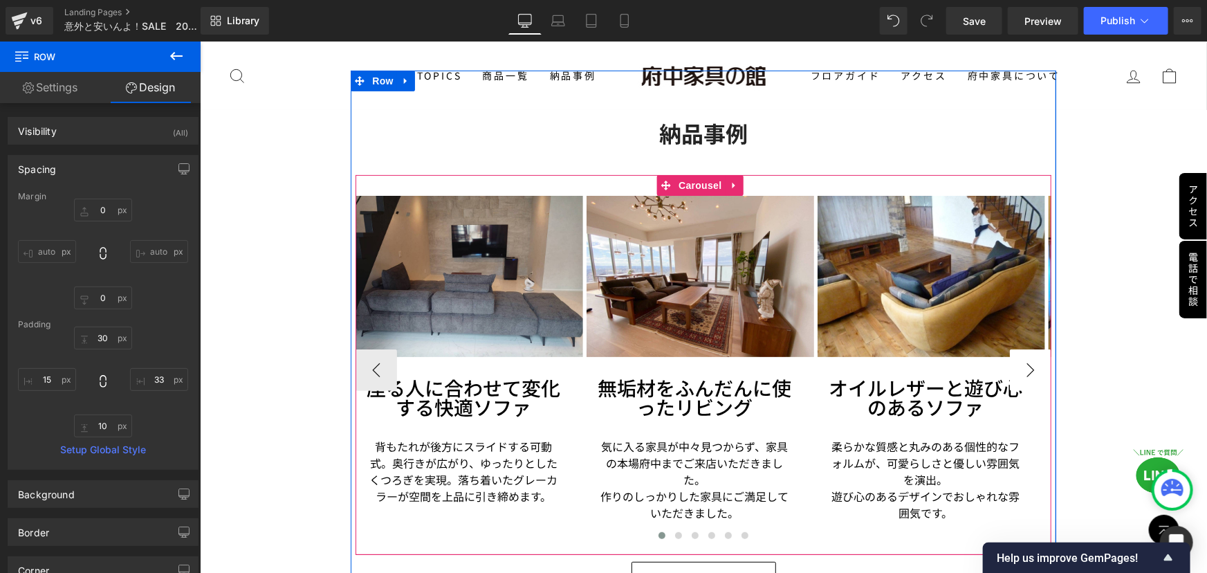
click at [1017, 356] on button "›" at bounding box center [1029, 369] width 41 height 41
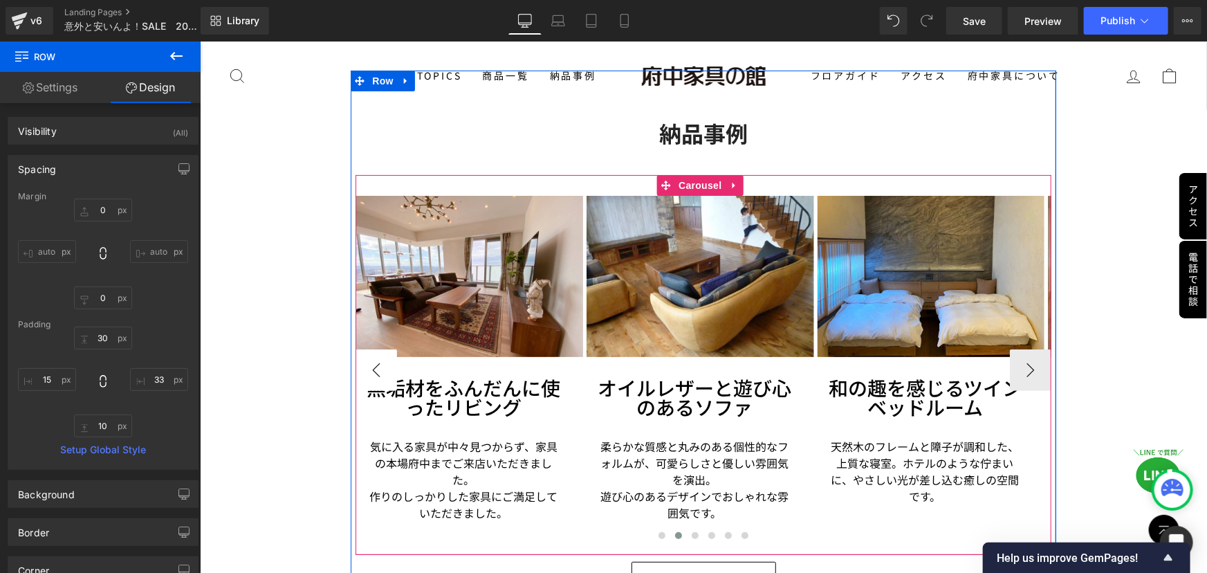
click at [362, 364] on button "‹" at bounding box center [375, 369] width 41 height 41
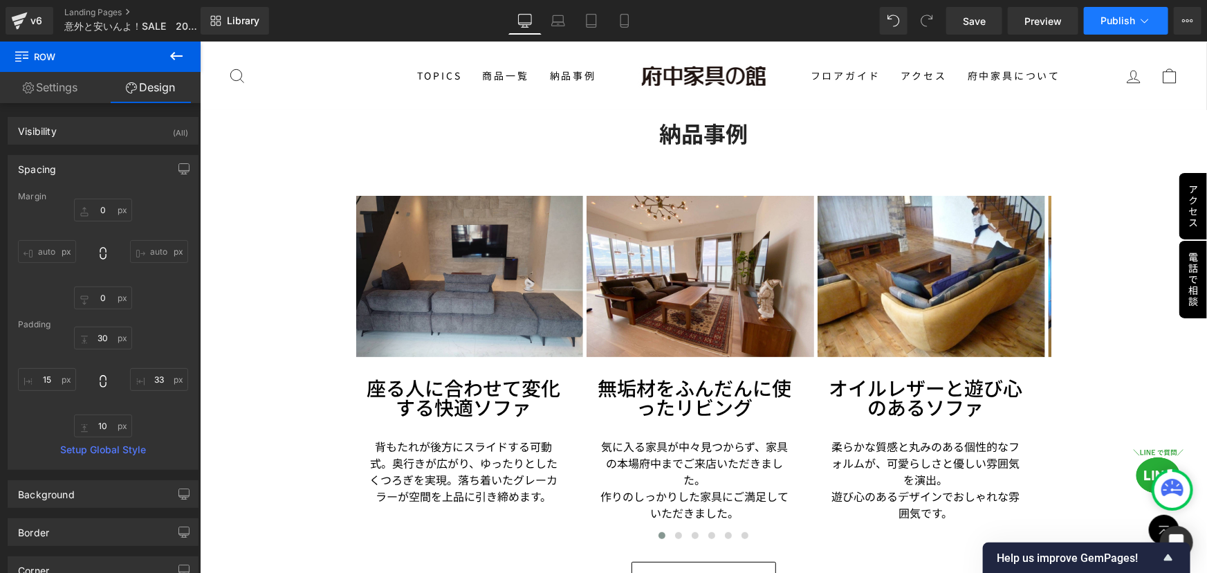
click at [1104, 34] on div "Library Desktop Desktop Laptop Tablet Mobile Save Preview Publish Scheduled Vie…" at bounding box center [704, 20] width 1006 height 41
click at [1111, 28] on button "Publish" at bounding box center [1126, 21] width 84 height 28
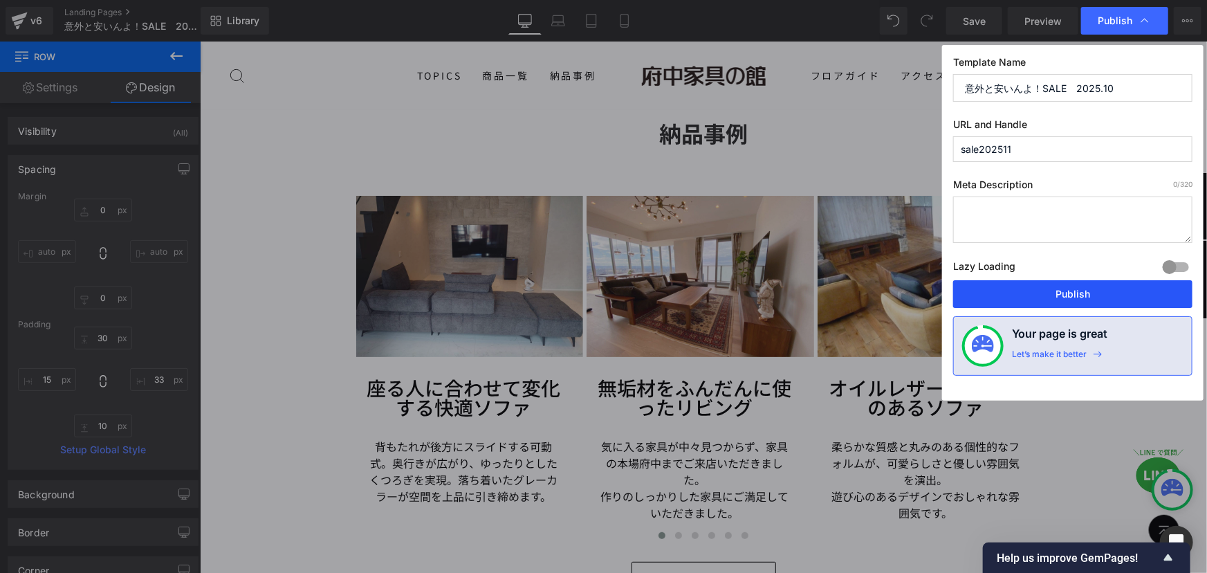
drag, startPoint x: 1083, startPoint y: 297, endPoint x: 230, endPoint y: 317, distance: 853.7
click at [1083, 297] on button "Publish" at bounding box center [1072, 294] width 239 height 28
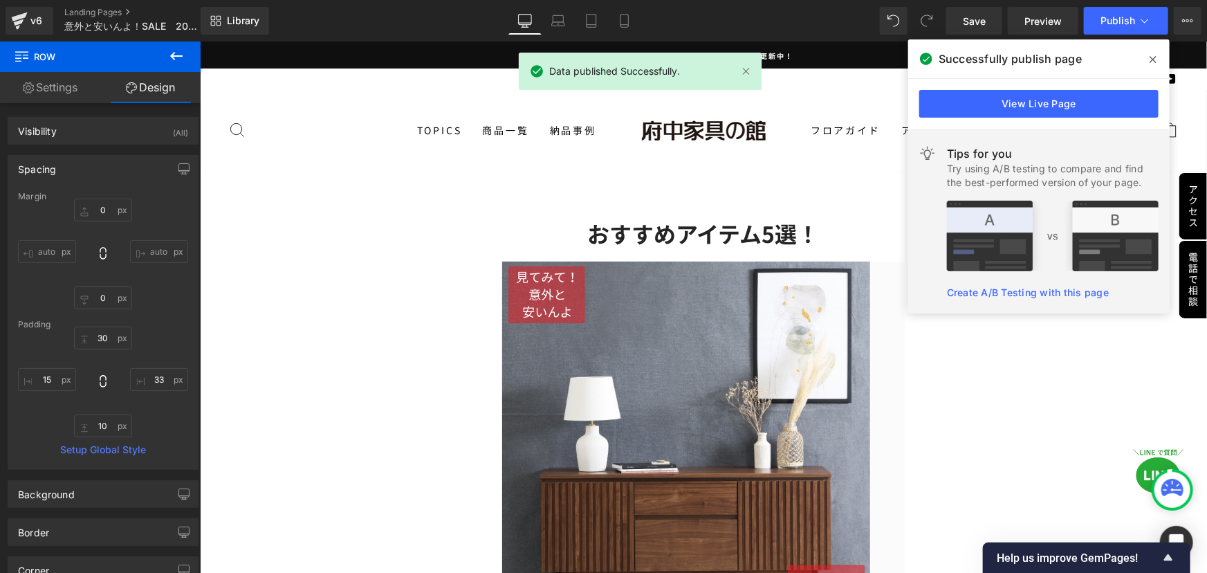
drag, startPoint x: 827, startPoint y: 219, endPoint x: 1028, endPoint y: 260, distance: 204.8
click at [1028, 260] on img at bounding box center [1053, 236] width 212 height 71
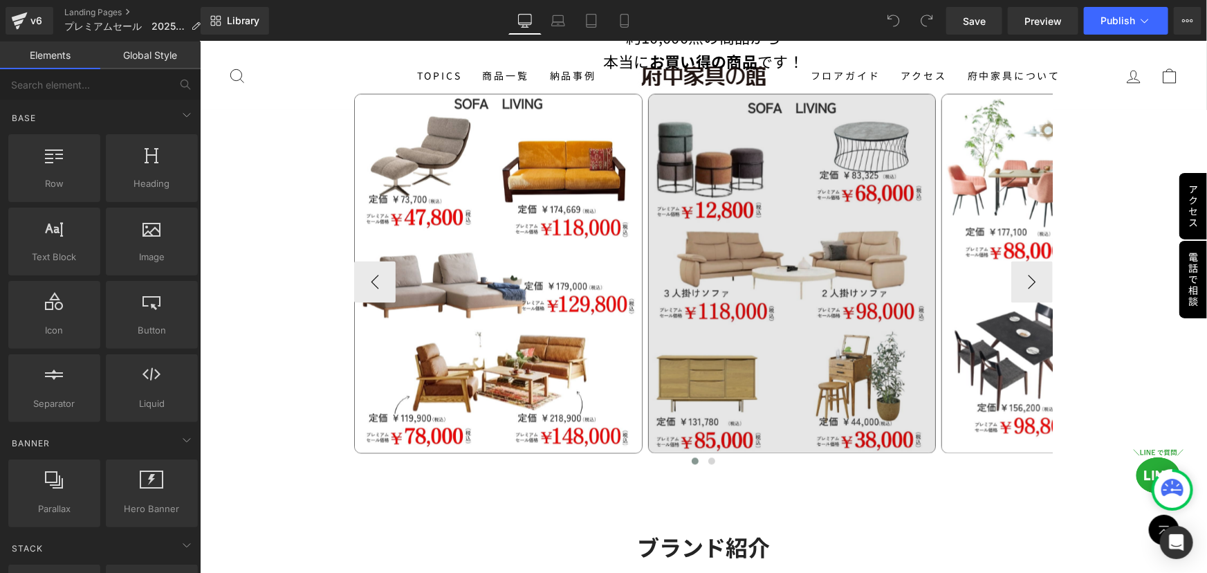
scroll to position [1320, 0]
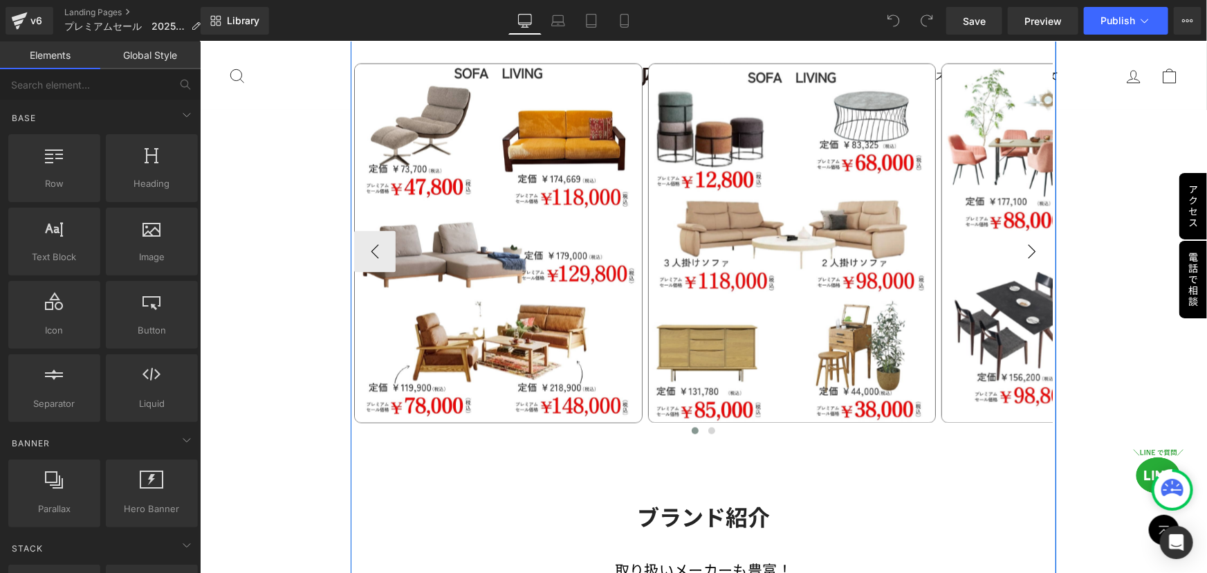
click at [1033, 249] on button "›" at bounding box center [1030, 250] width 41 height 41
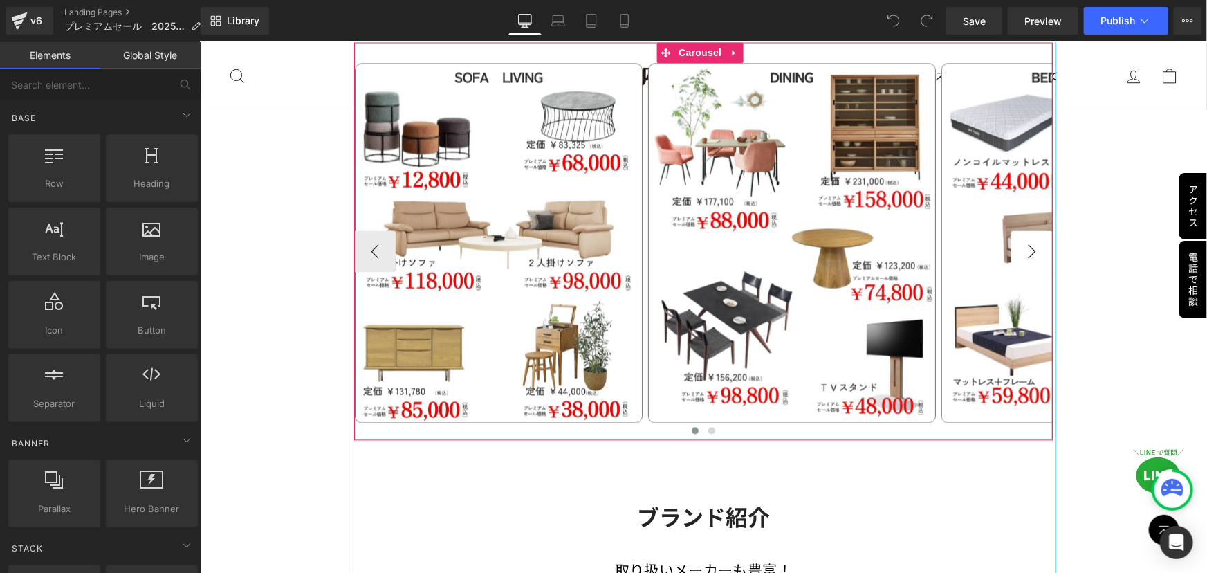
click at [1033, 249] on button "›" at bounding box center [1030, 250] width 41 height 41
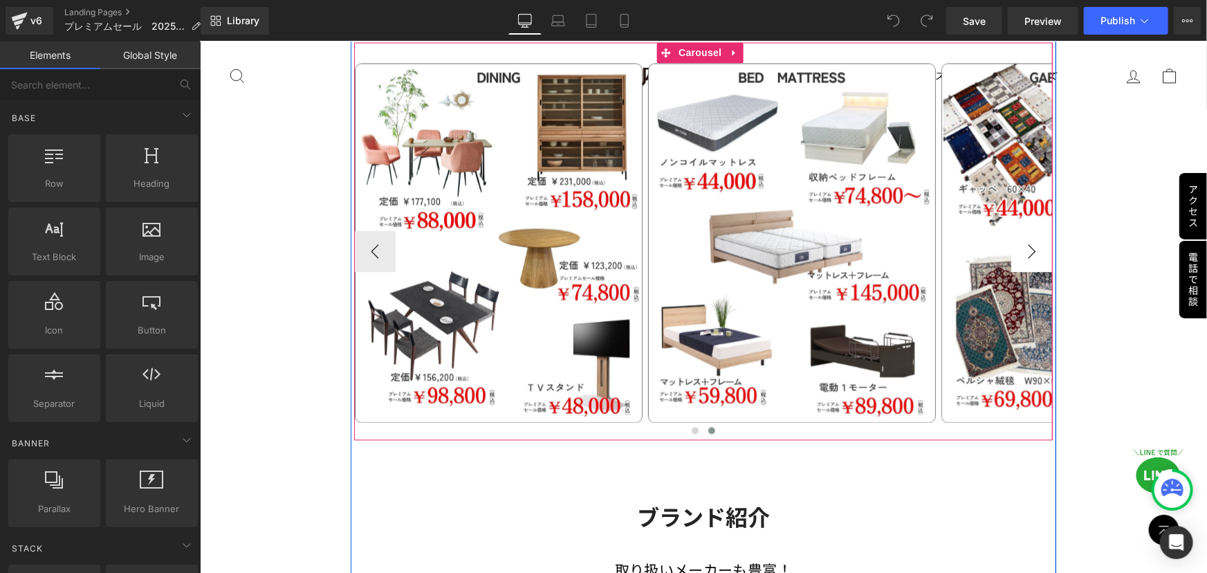
click at [1033, 249] on button "›" at bounding box center [1030, 250] width 41 height 41
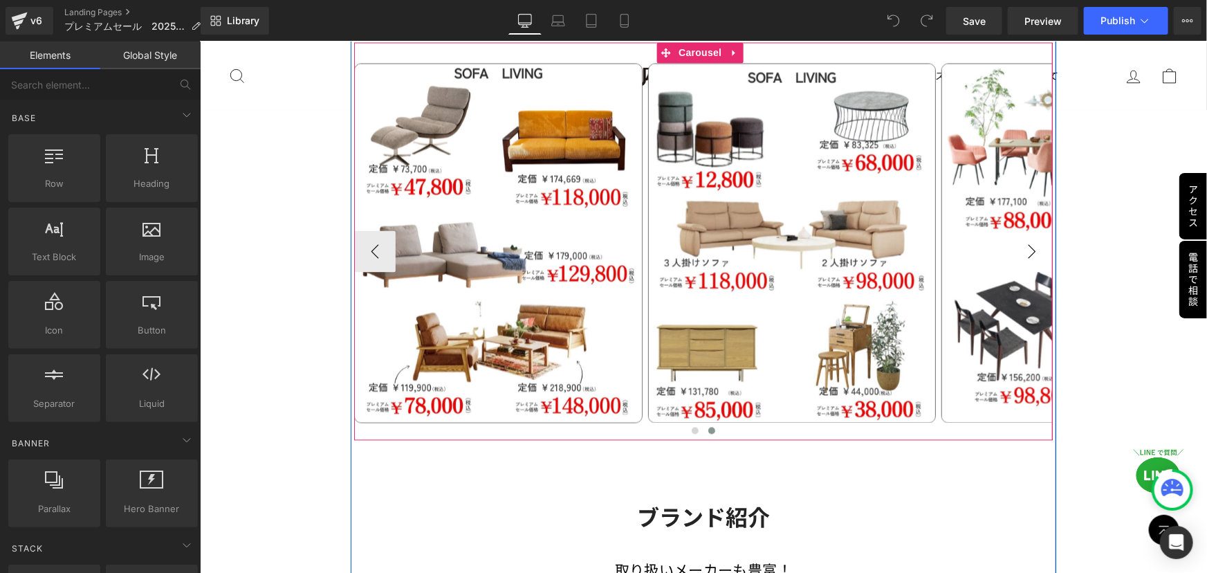
click at [1033, 249] on button "›" at bounding box center [1030, 250] width 41 height 41
click at [1026, 248] on button "›" at bounding box center [1030, 250] width 41 height 41
click at [1022, 248] on button "›" at bounding box center [1030, 250] width 41 height 41
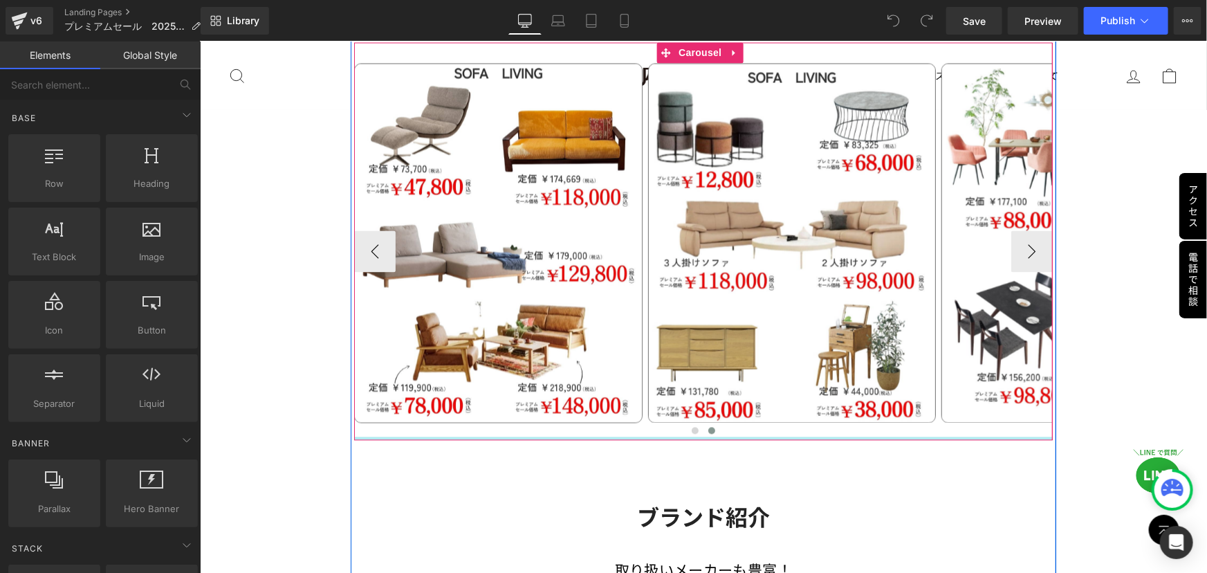
click at [687, 436] on div at bounding box center [702, 437] width 698 height 3
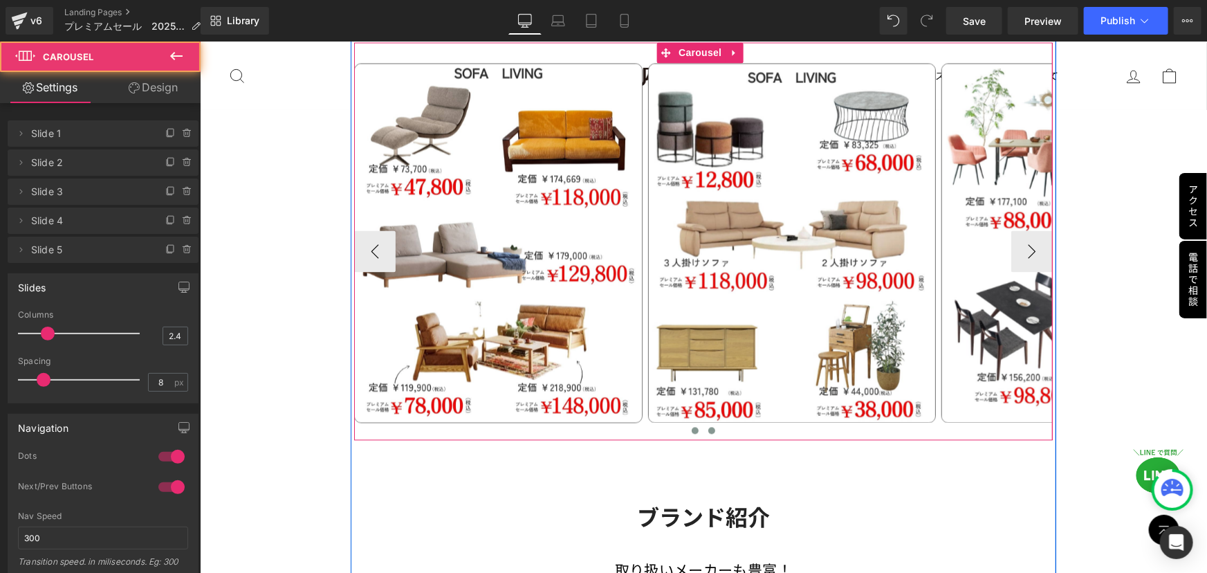
click at [691, 427] on span at bounding box center [694, 430] width 7 height 7
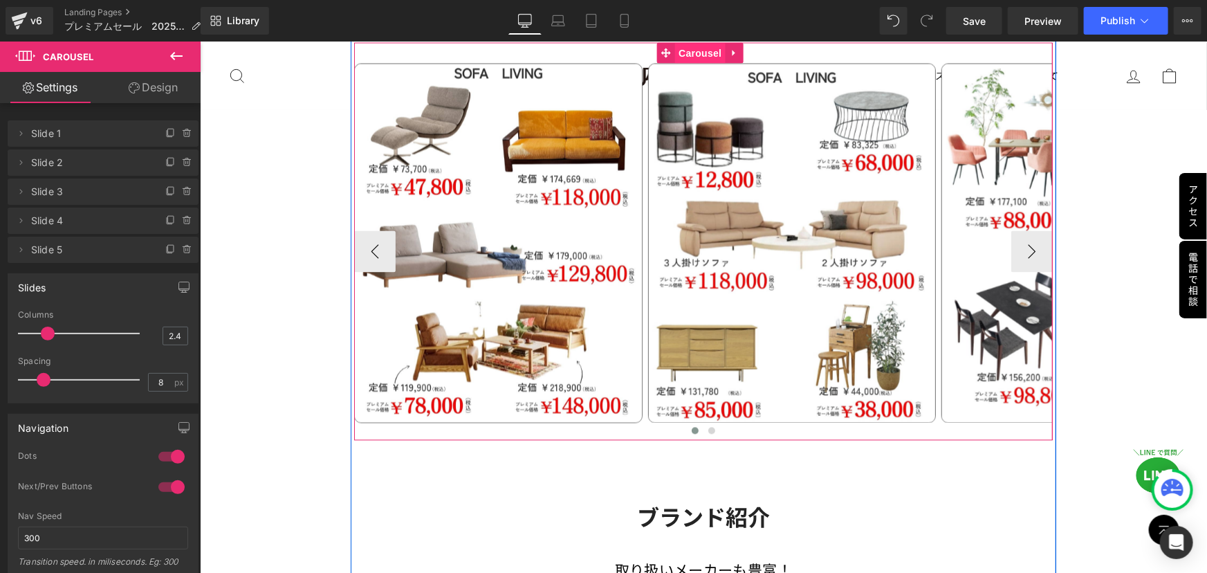
click at [680, 51] on span "Carousel" at bounding box center [699, 53] width 50 height 21
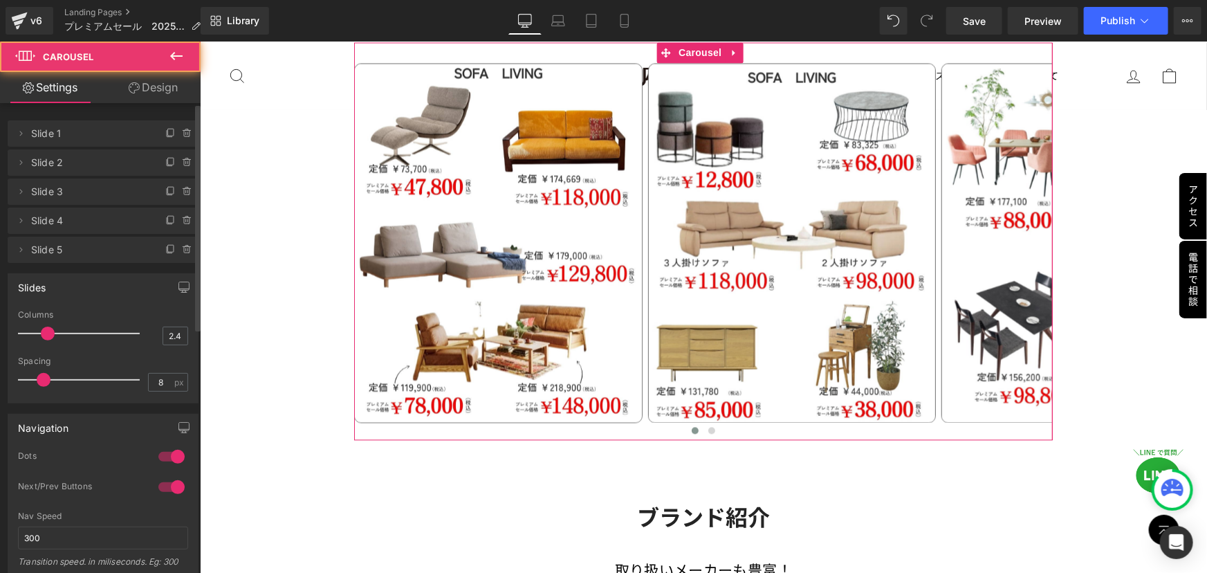
click at [51, 250] on span "Slide 5" at bounding box center [89, 250] width 116 height 26
drag, startPoint x: 163, startPoint y: 335, endPoint x: 189, endPoint y: 335, distance: 27.0
click at [189, 335] on div "2.4 Columns 2.4 2 Columns 2 1.4 Columns 1.4 1.07 Columns 1.07 8px Spacing 8 px …" at bounding box center [102, 356] width 189 height 93
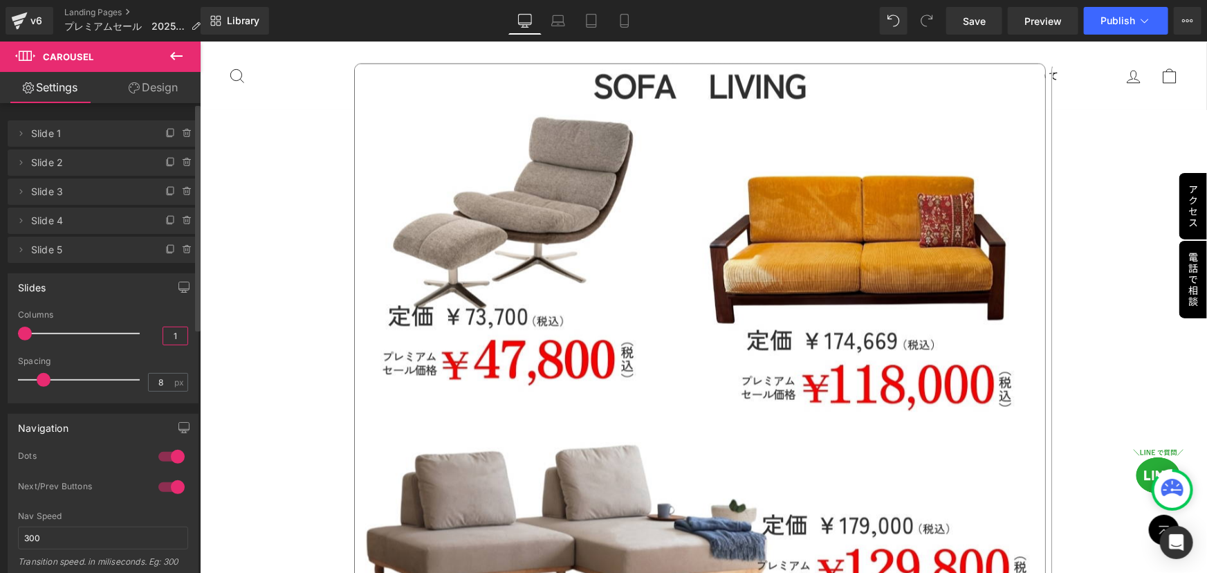
drag, startPoint x: 176, startPoint y: 331, endPoint x: 145, endPoint y: 340, distance: 31.7
click at [145, 340] on div "Columns 1" at bounding box center [103, 333] width 170 height 46
type input "6"
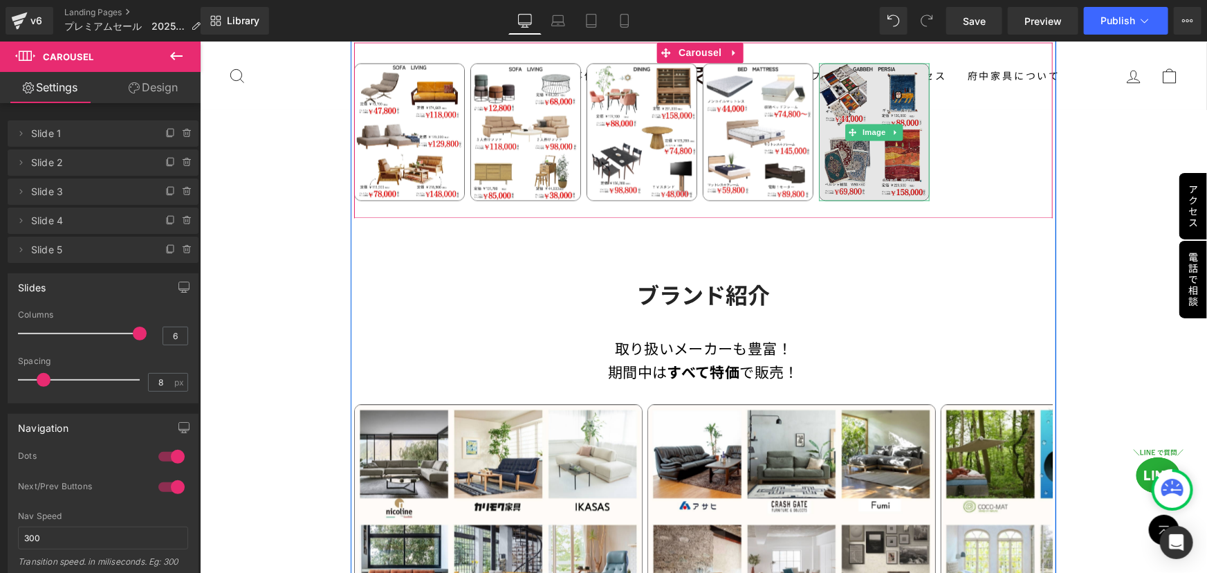
click at [847, 142] on img at bounding box center [873, 132] width 111 height 138
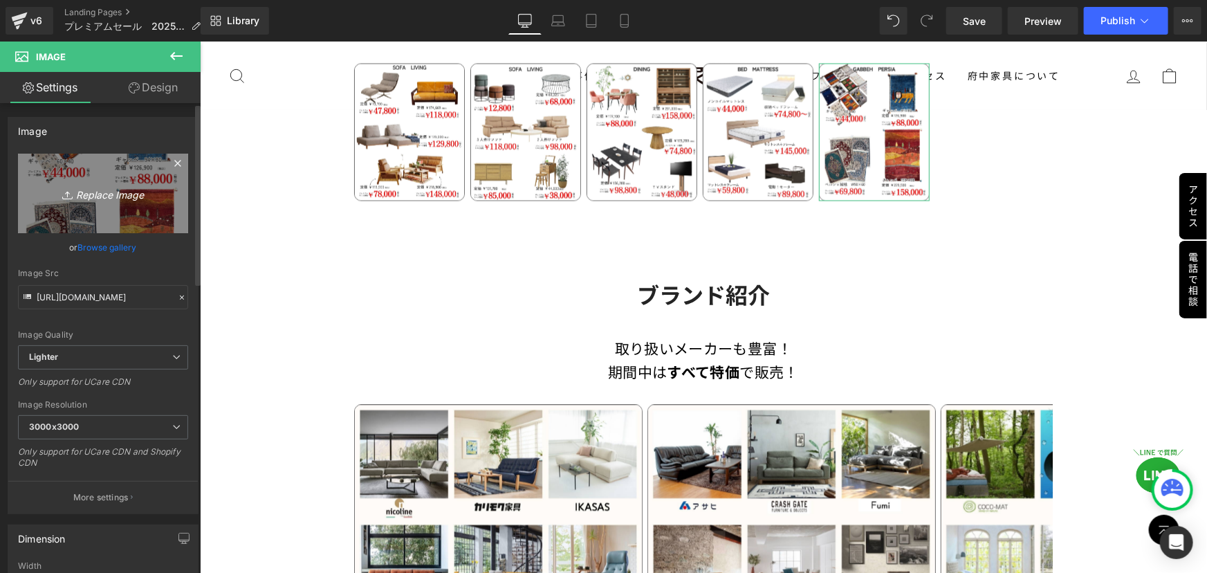
click at [137, 199] on icon "Replace Image" at bounding box center [103, 193] width 111 height 17
type input "C:\fakepath\ギャッベペルシャセール.jpg"
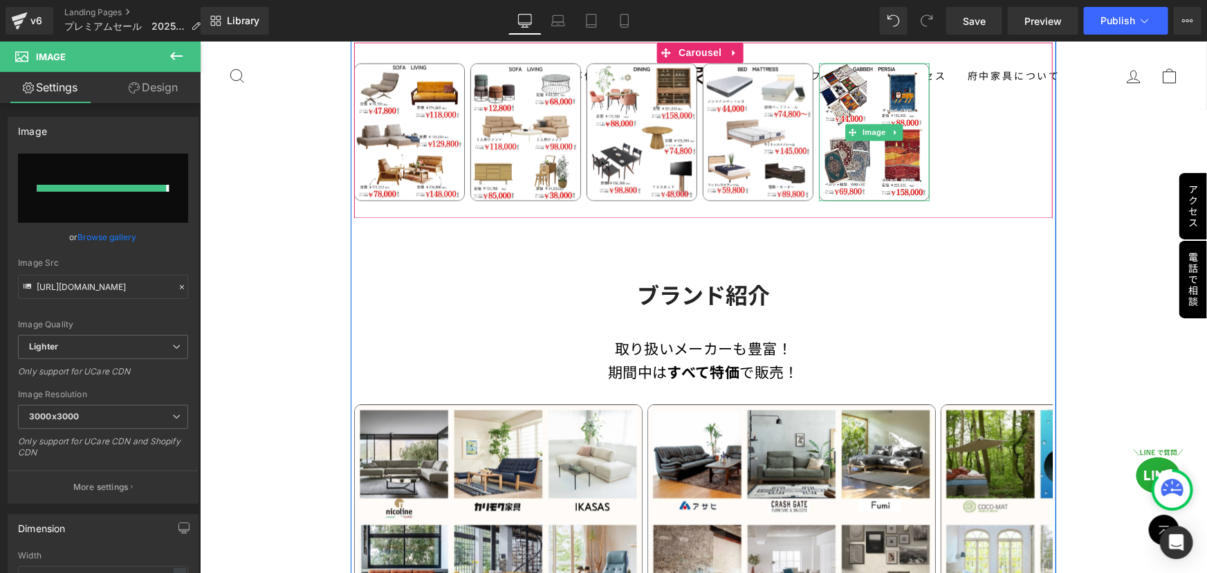
type input "[URL][DOMAIN_NAME]"
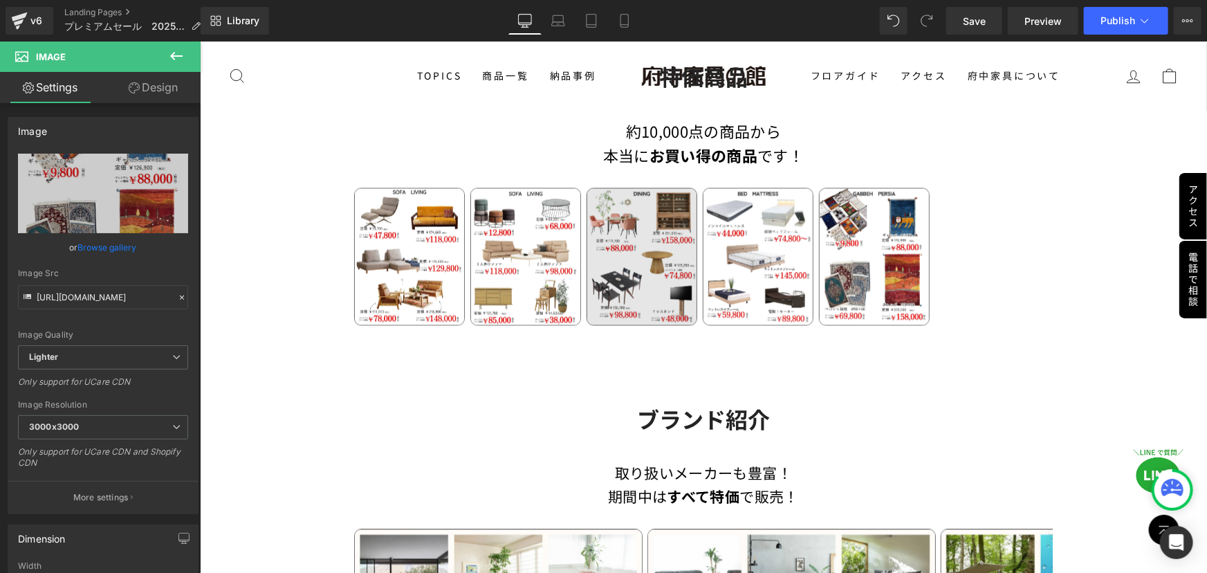
scroll to position [1194, 0]
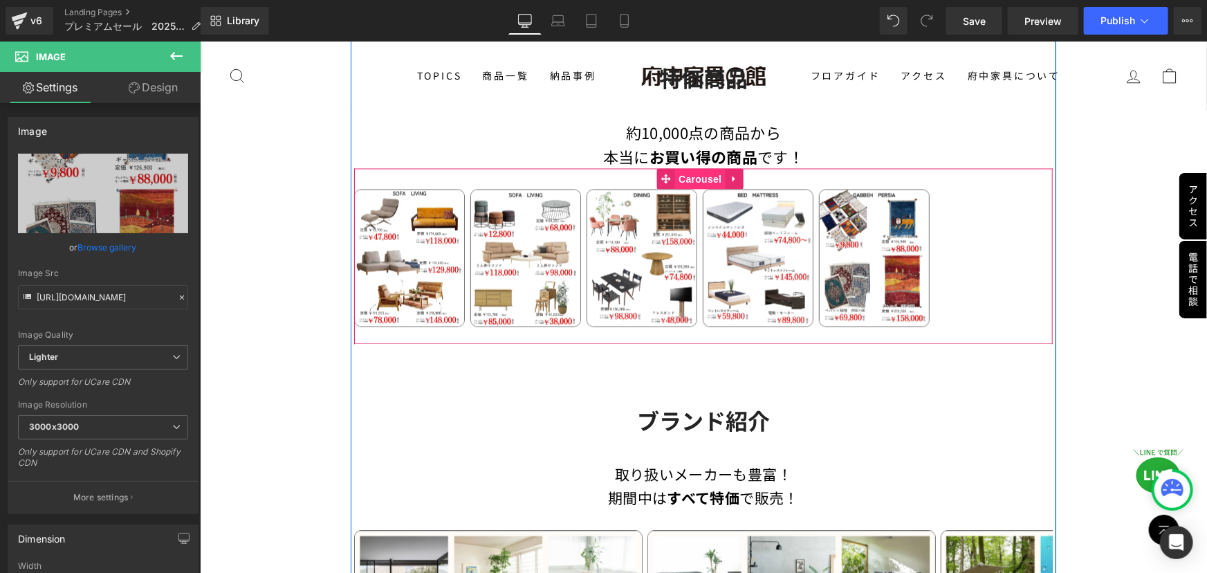
click at [692, 176] on span "Carousel" at bounding box center [699, 179] width 50 height 21
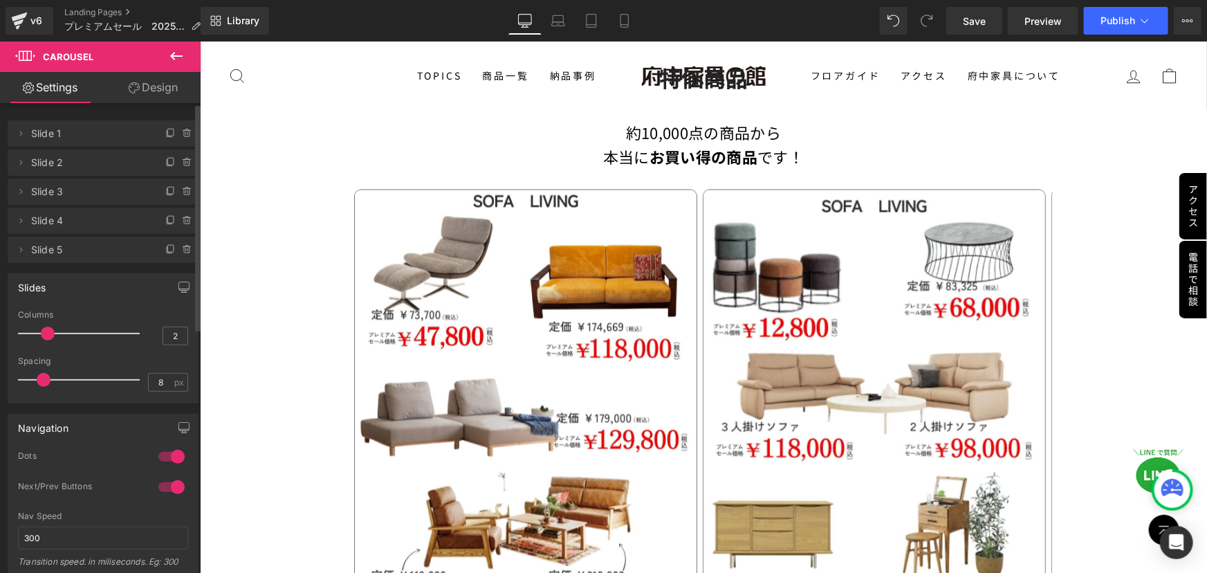
drag, startPoint x: 136, startPoint y: 333, endPoint x: 72, endPoint y: 336, distance: 64.4
click at [49, 334] on span at bounding box center [48, 333] width 14 height 14
click at [180, 335] on input "2" at bounding box center [175, 335] width 24 height 17
drag, startPoint x: 180, startPoint y: 335, endPoint x: 151, endPoint y: 337, distance: 28.4
click at [151, 337] on div "Columns 2" at bounding box center [103, 333] width 170 height 46
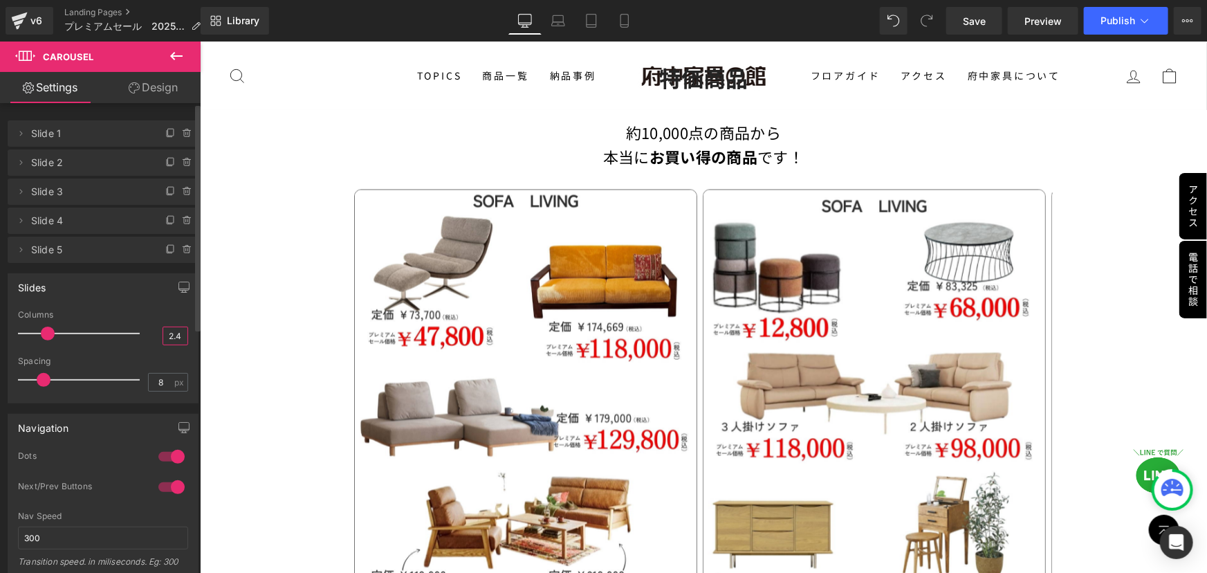
type input "2.4"
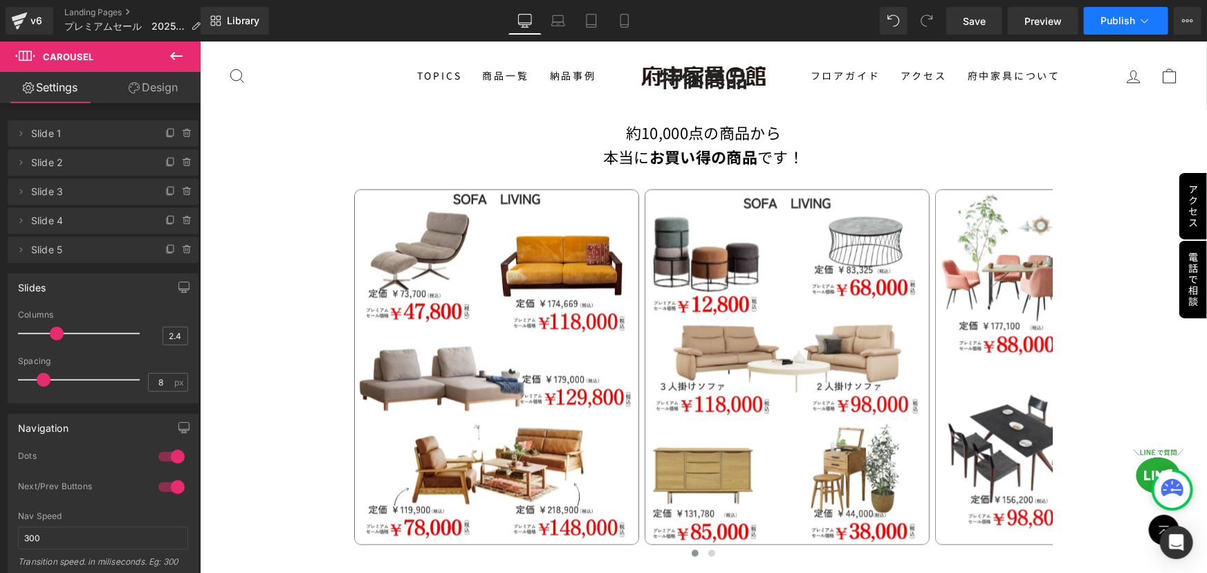
click at [1108, 25] on span "Publish" at bounding box center [1117, 20] width 35 height 11
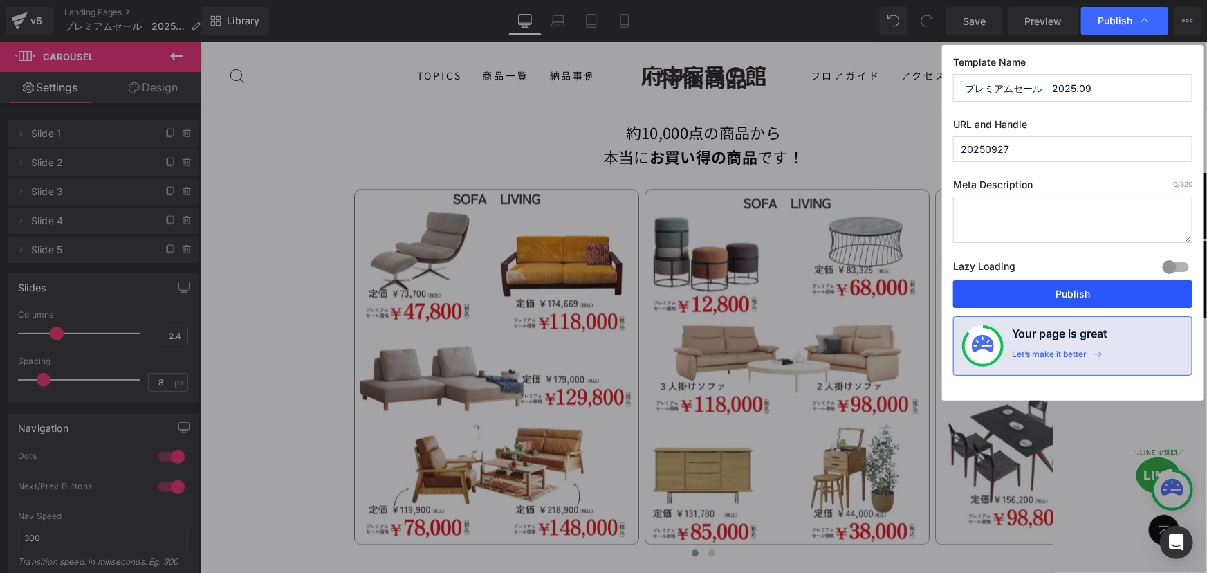
click at [1104, 299] on button "Publish" at bounding box center [1072, 294] width 239 height 28
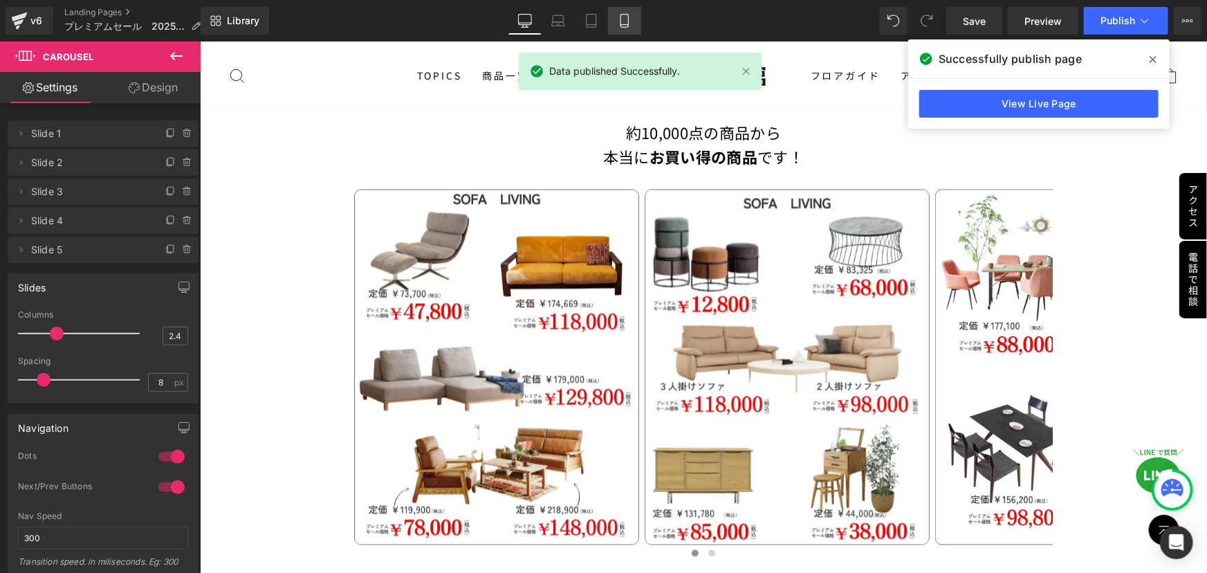
click at [622, 20] on icon at bounding box center [625, 21] width 14 height 14
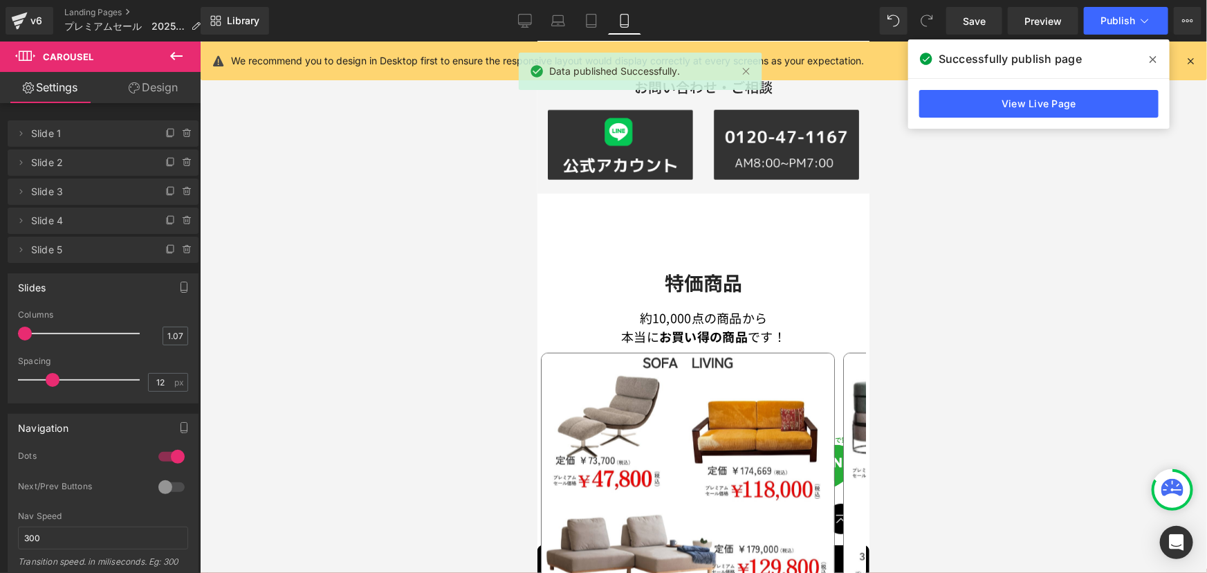
scroll to position [821, 0]
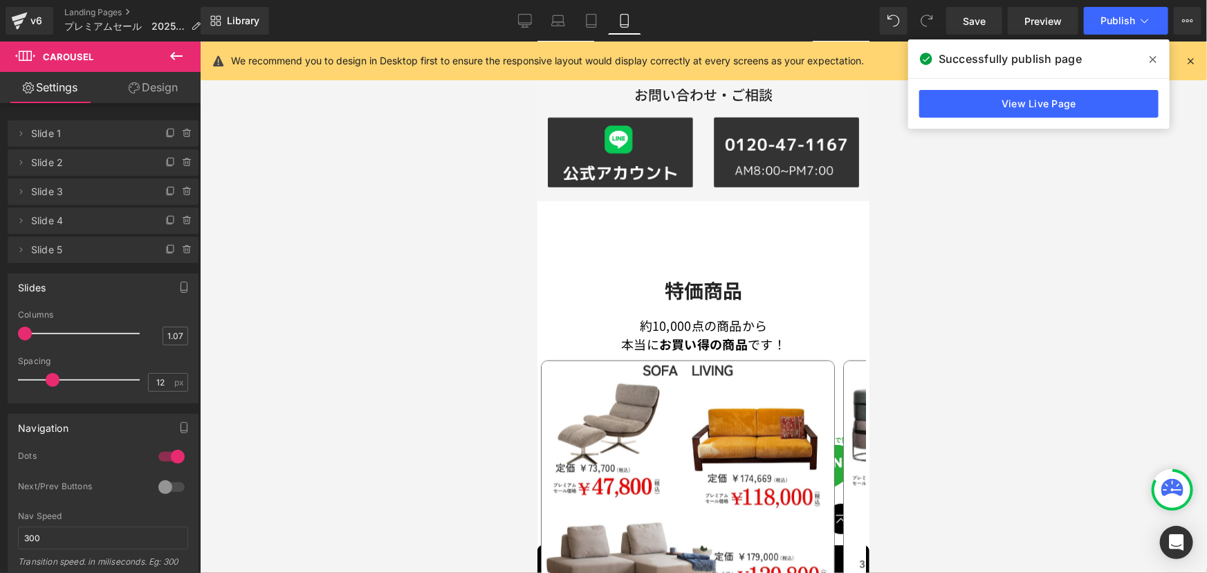
drag, startPoint x: 1093, startPoint y: 307, endPoint x: 1089, endPoint y: 301, distance: 7.5
click at [1093, 306] on div at bounding box center [703, 306] width 1007 height 531
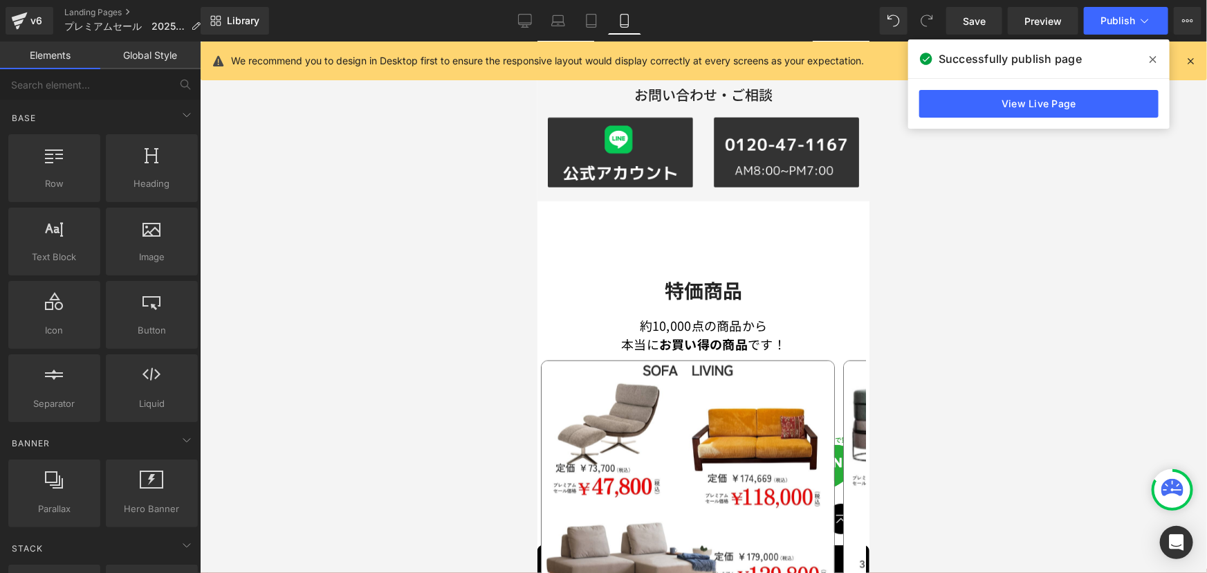
click at [335, 181] on div at bounding box center [703, 306] width 1007 height 531
